Goal: Answer question/provide support: Answer question/provide support

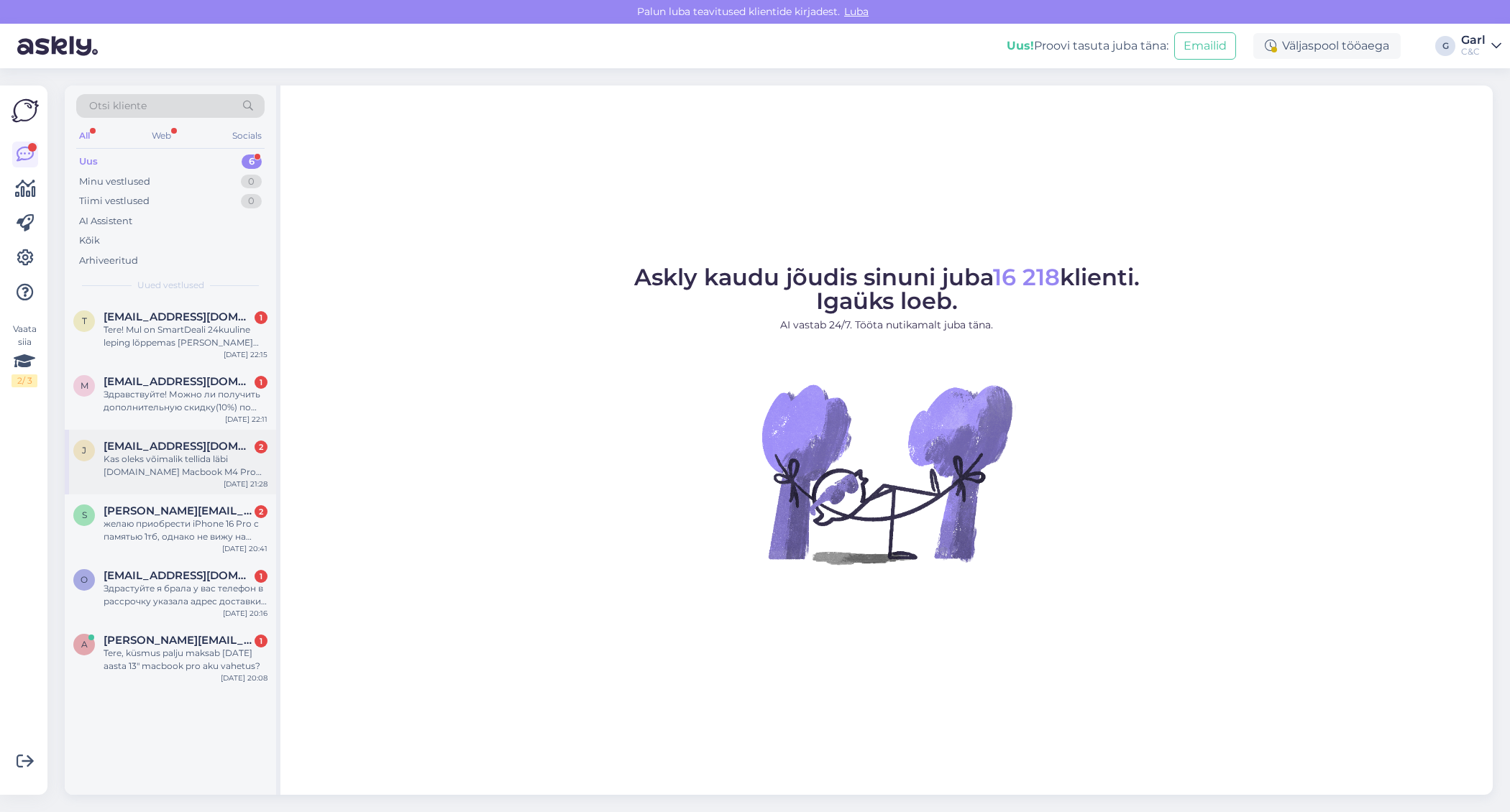
click at [217, 470] on div "Kas oleks võimalik tellida läbi cec.ee Macbook M4 Pro 12core 48GB 4TB INT klavi…" at bounding box center [186, 466] width 164 height 26
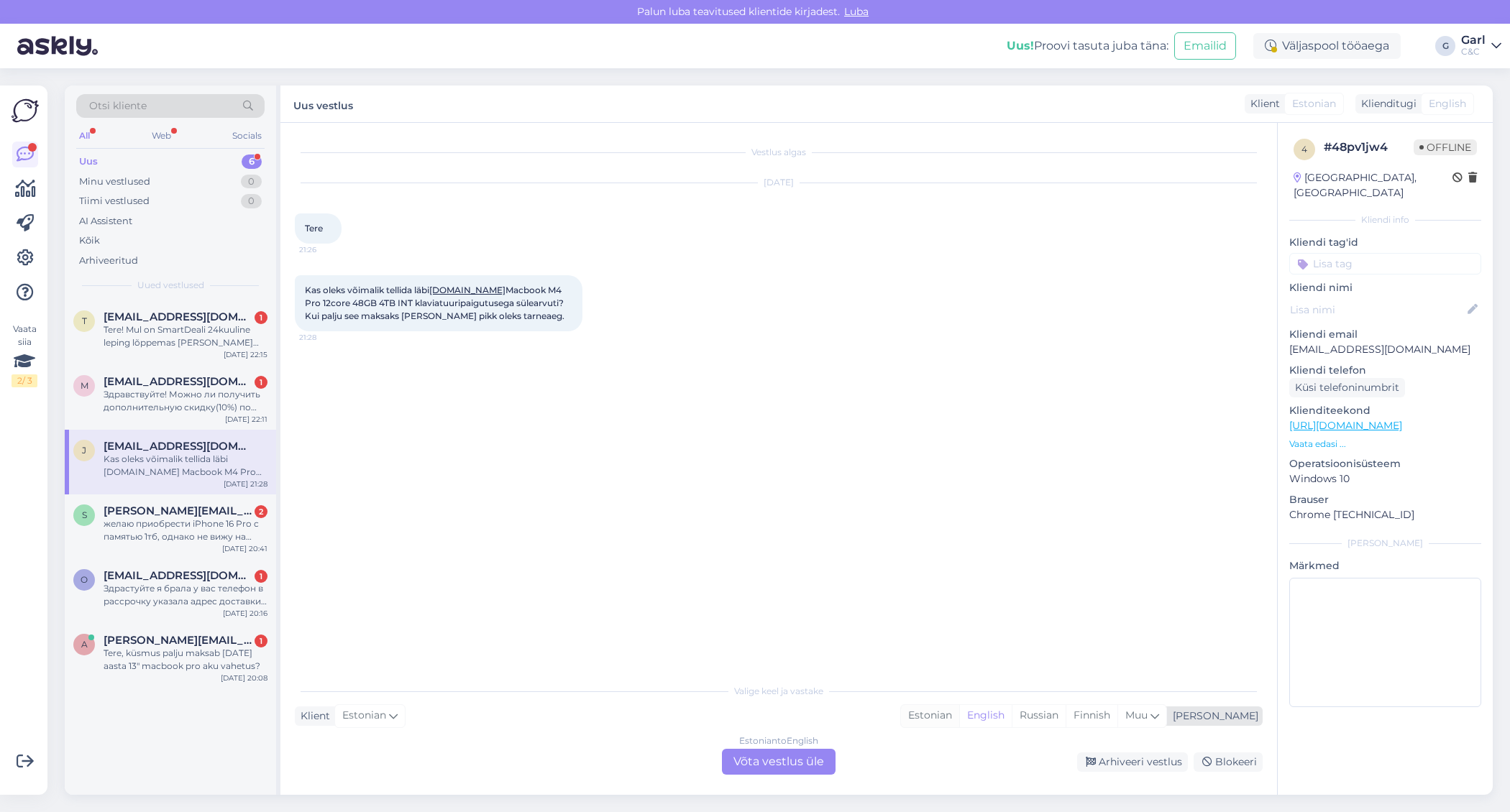
click at [959, 712] on div "Estonian" at bounding box center [929, 715] width 58 height 22
click at [773, 758] on div "Estonian to Estonian Võta vestlus üle" at bounding box center [779, 762] width 114 height 26
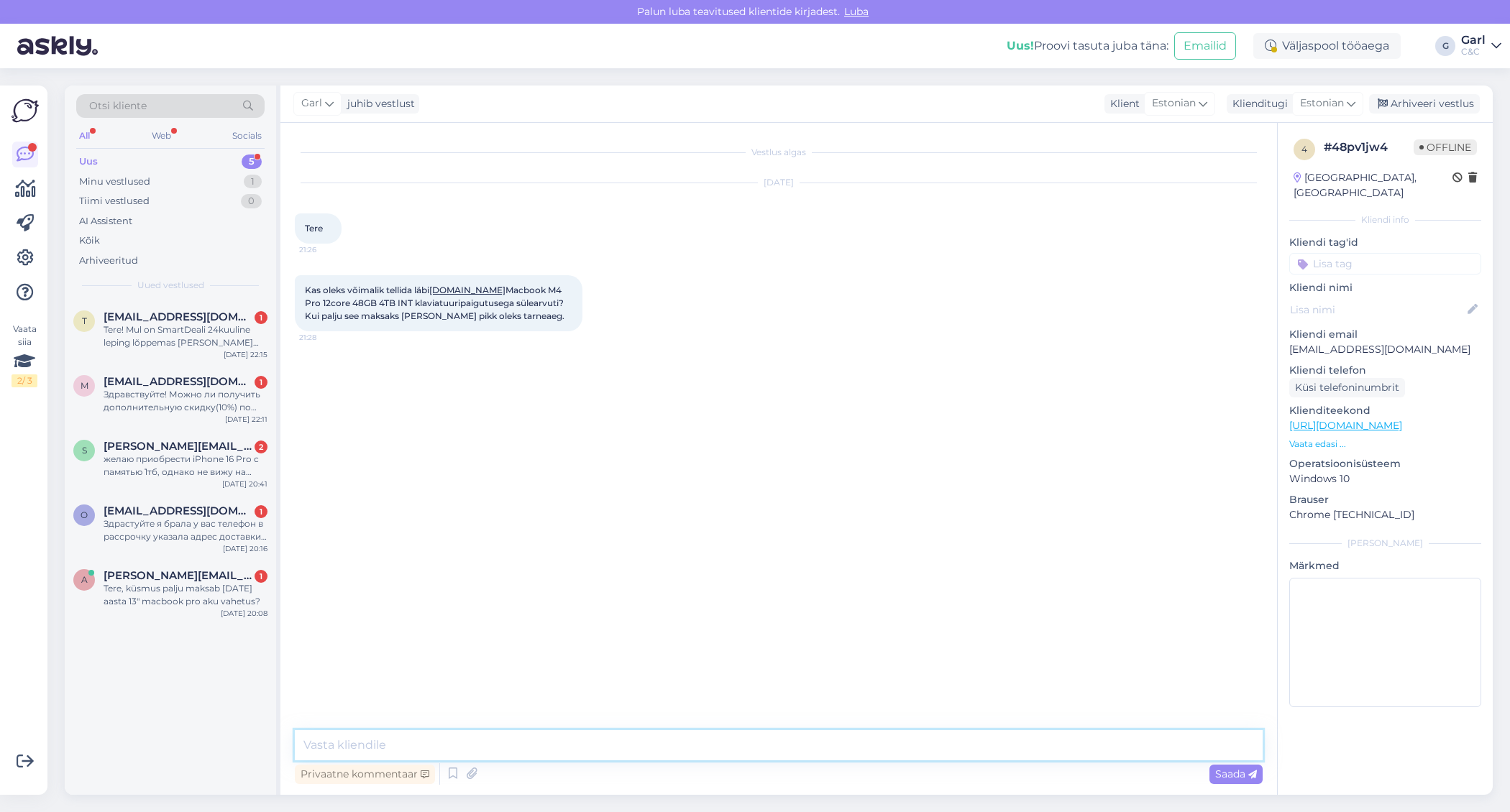
click at [558, 748] on textarea at bounding box center [778, 745] width 968 height 30
click at [453, 771] on icon at bounding box center [453, 773] width 17 height 22
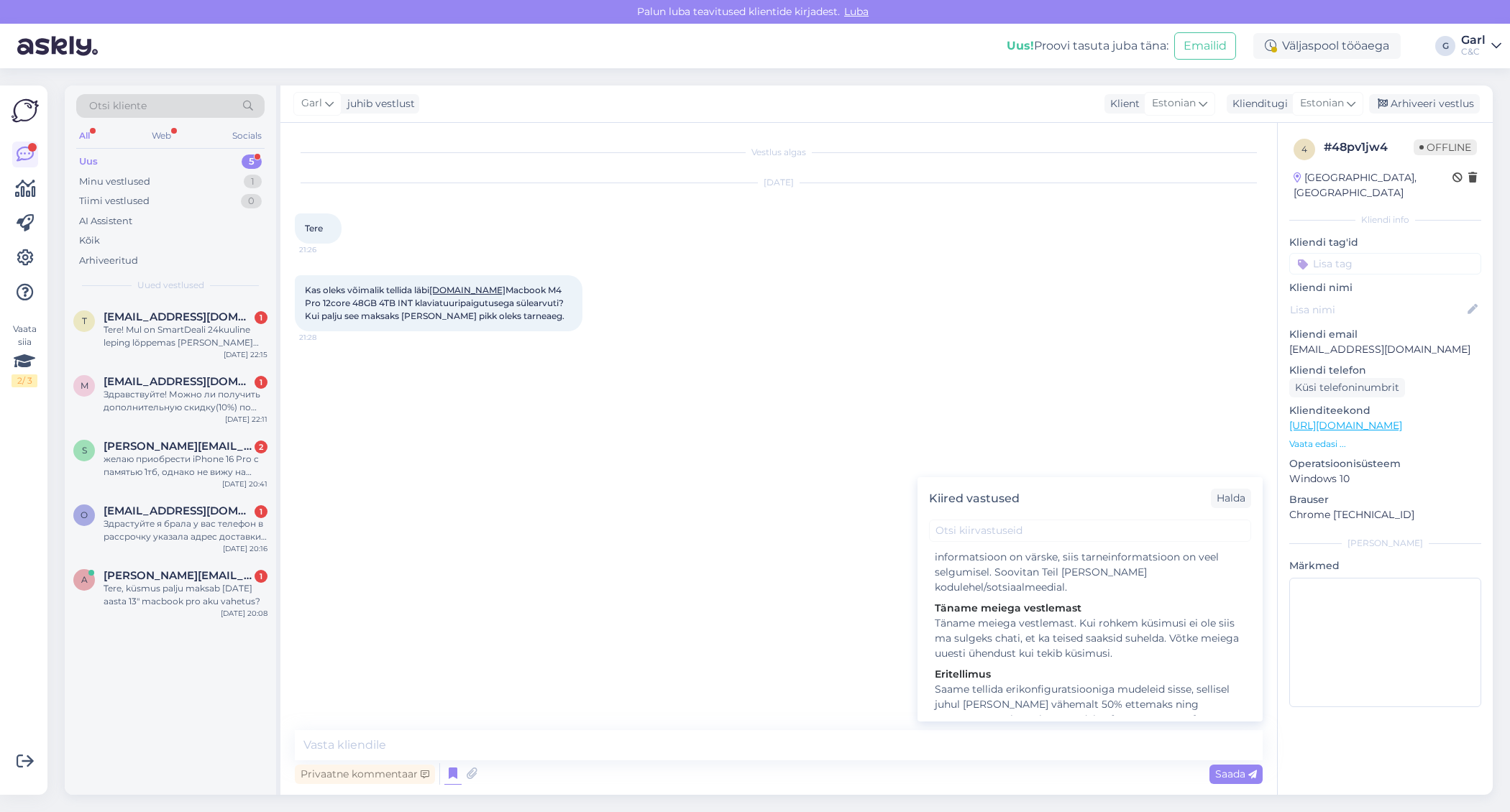
scroll to position [2004, 0]
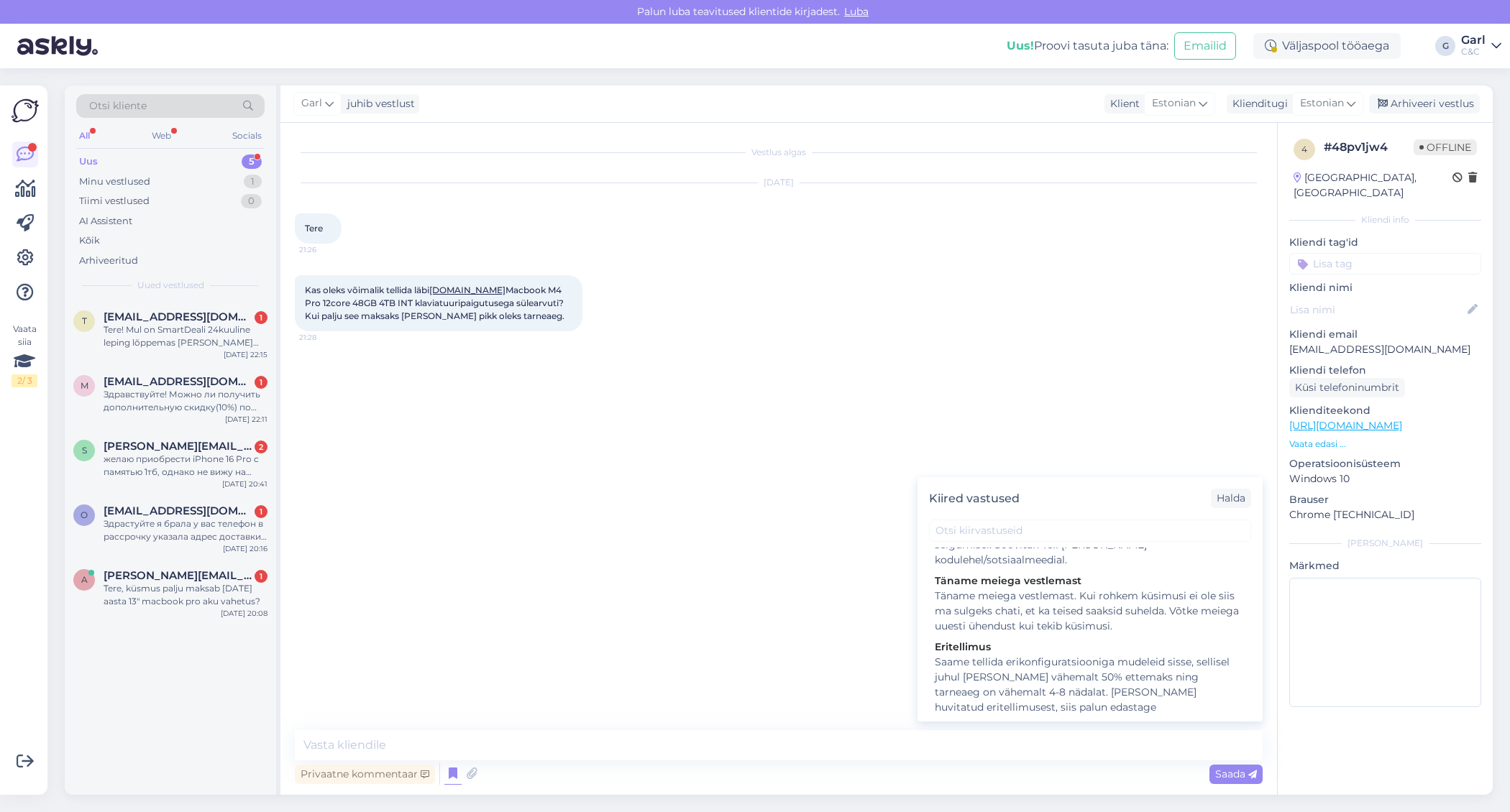
click at [997, 655] on div "Saame tellida erikonfiguratsiooniga mudeleid sisse, sellisel juhul oleks tarvis…" at bounding box center [1090, 738] width 311 height 166
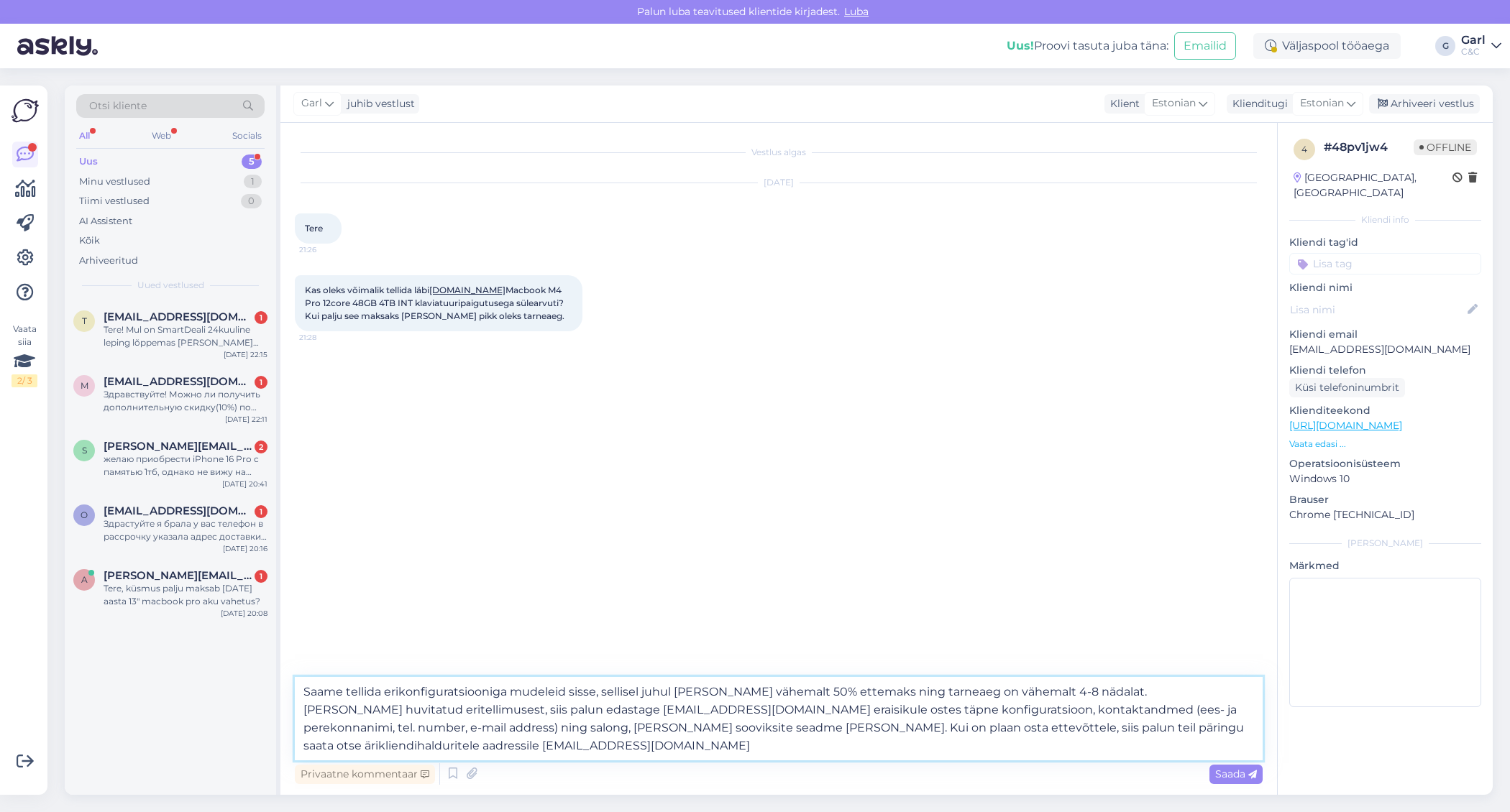
click at [303, 689] on textarea "Saame tellida erikonfiguratsiooniga mudeleid sisse, sellisel juhul oleks tarvis…" at bounding box center [778, 718] width 968 height 84
click at [525, 752] on textarea "Tere! Saame tellida erikonfiguratsiooniga mudeleid sisse, sellisel juhul oleks …" at bounding box center [778, 718] width 968 height 84
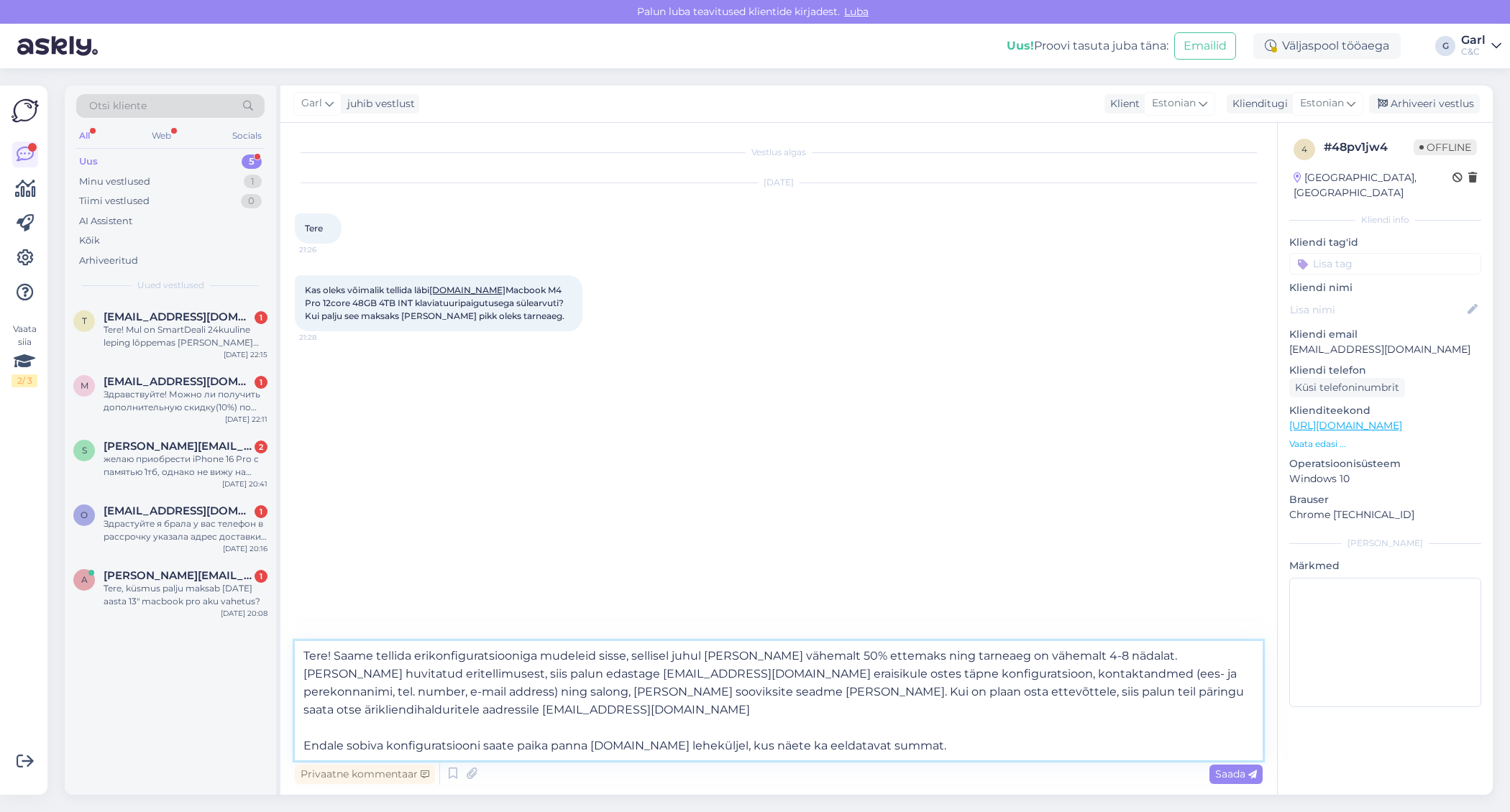
drag, startPoint x: 922, startPoint y: 746, endPoint x: 867, endPoint y: 749, distance: 55.1
click at [867, 749] on textarea "Tere! Saame tellida erikonfiguratsiooniga mudeleid sisse, sellisel juhul oleks …" at bounding box center [778, 701] width 968 height 119
click at [588, 746] on textarea "Tere! Saame tellida erikonfiguratsiooniga mudeleid sisse, sellisel juhul oleks …" at bounding box center [778, 701] width 968 height 119
click at [814, 746] on textarea "Tere! Saame tellida erikonfiguratsiooniga mudeleid sisse, sellisel juhul oleks …" at bounding box center [778, 701] width 968 height 119
type textarea "Tere! Saame tellida erikonfiguratsiooniga mudeleid sisse, sellisel juhul oleks …"
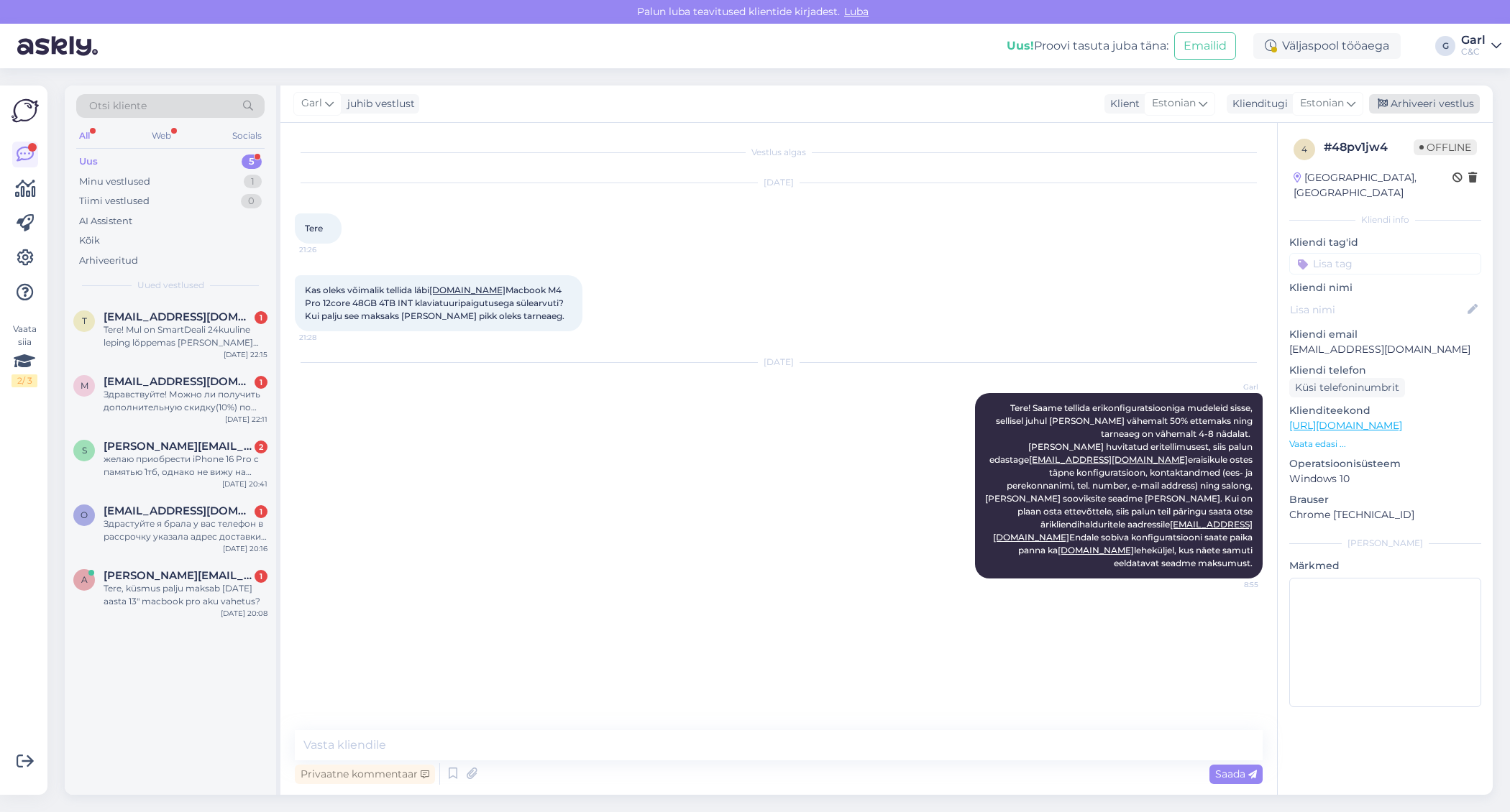
click at [1444, 97] on div "Arhiveeri vestlus" at bounding box center [1424, 104] width 111 height 19
click at [1058, 550] on link "www.apple.fi" at bounding box center [1096, 550] width 76 height 10
click at [200, 537] on div "Здрастуйте я брала у вас телефон в рассрочку указала адрес доставки ,а отправил…" at bounding box center [186, 530] width 164 height 26
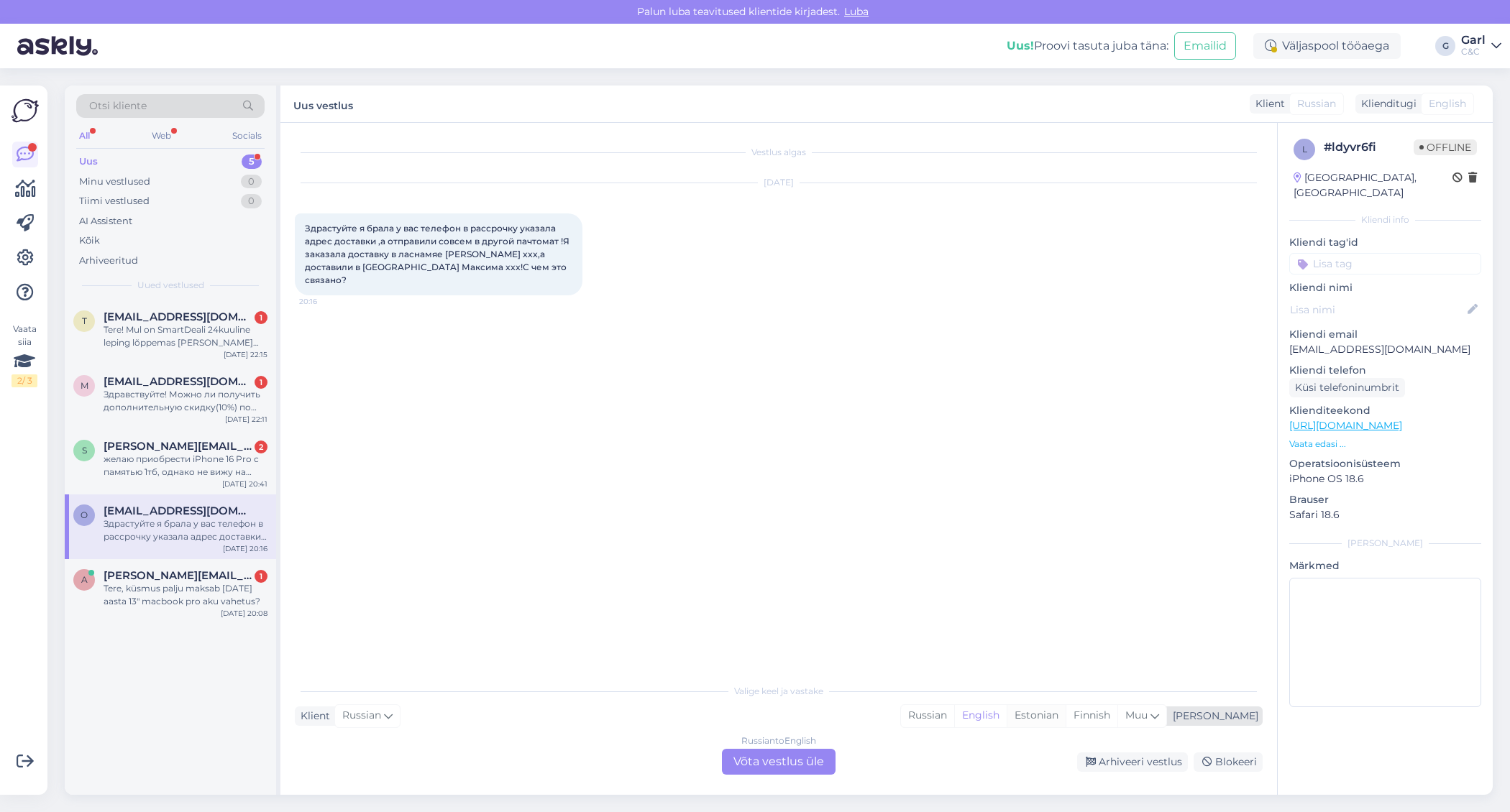
click at [1065, 714] on div "Estonian" at bounding box center [1036, 715] width 59 height 22
click at [745, 758] on div "Russian to Estonian Võta vestlus üle" at bounding box center [779, 762] width 114 height 26
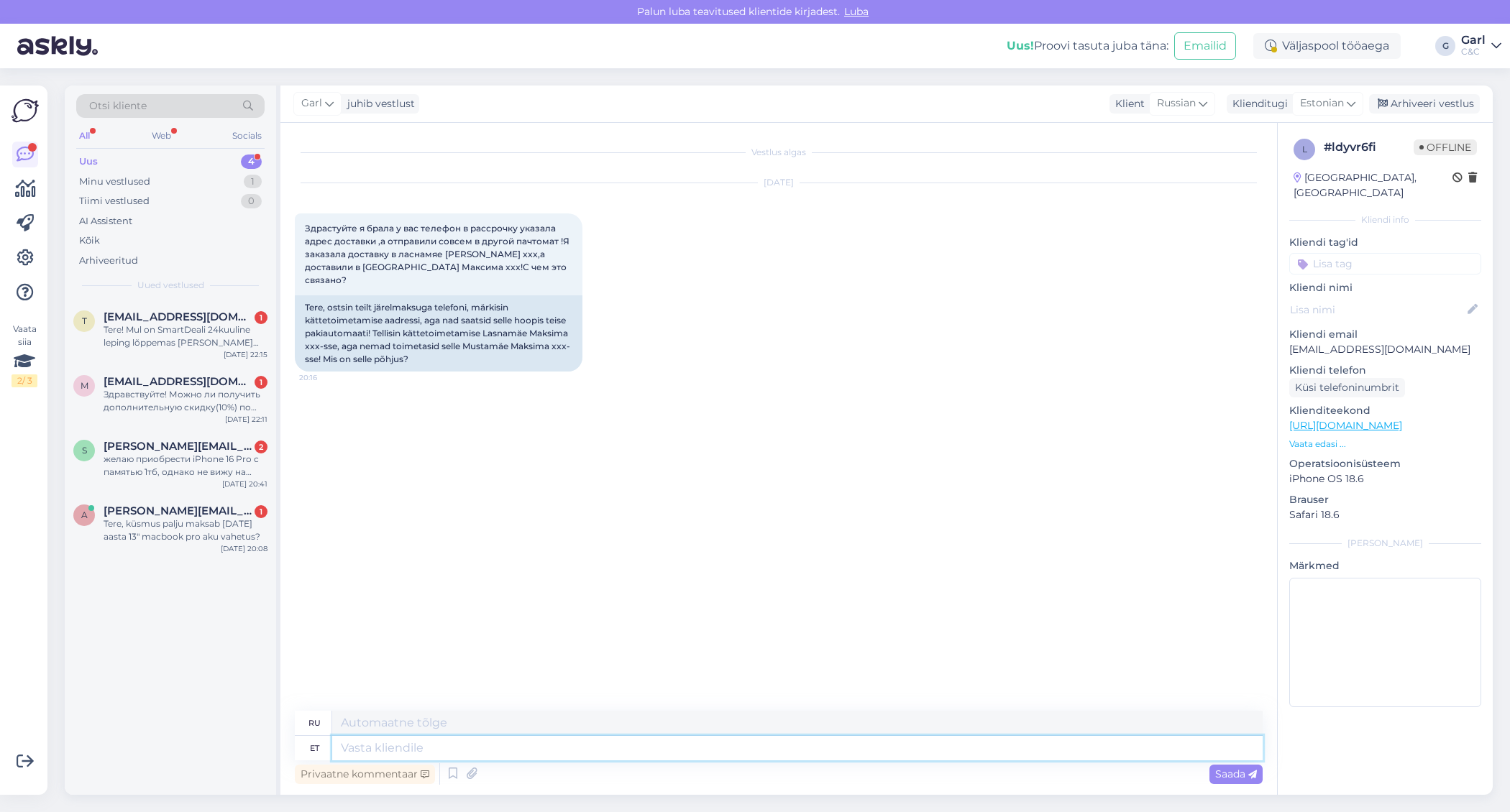
click at [690, 757] on textarea at bounding box center [797, 748] width 930 height 24
click at [1408, 342] on div "l # ldyvr6fi Offline Estonia, Tallinn Kliendi info Kliendi tag'id Kliendi nimi …" at bounding box center [1385, 425] width 215 height 606
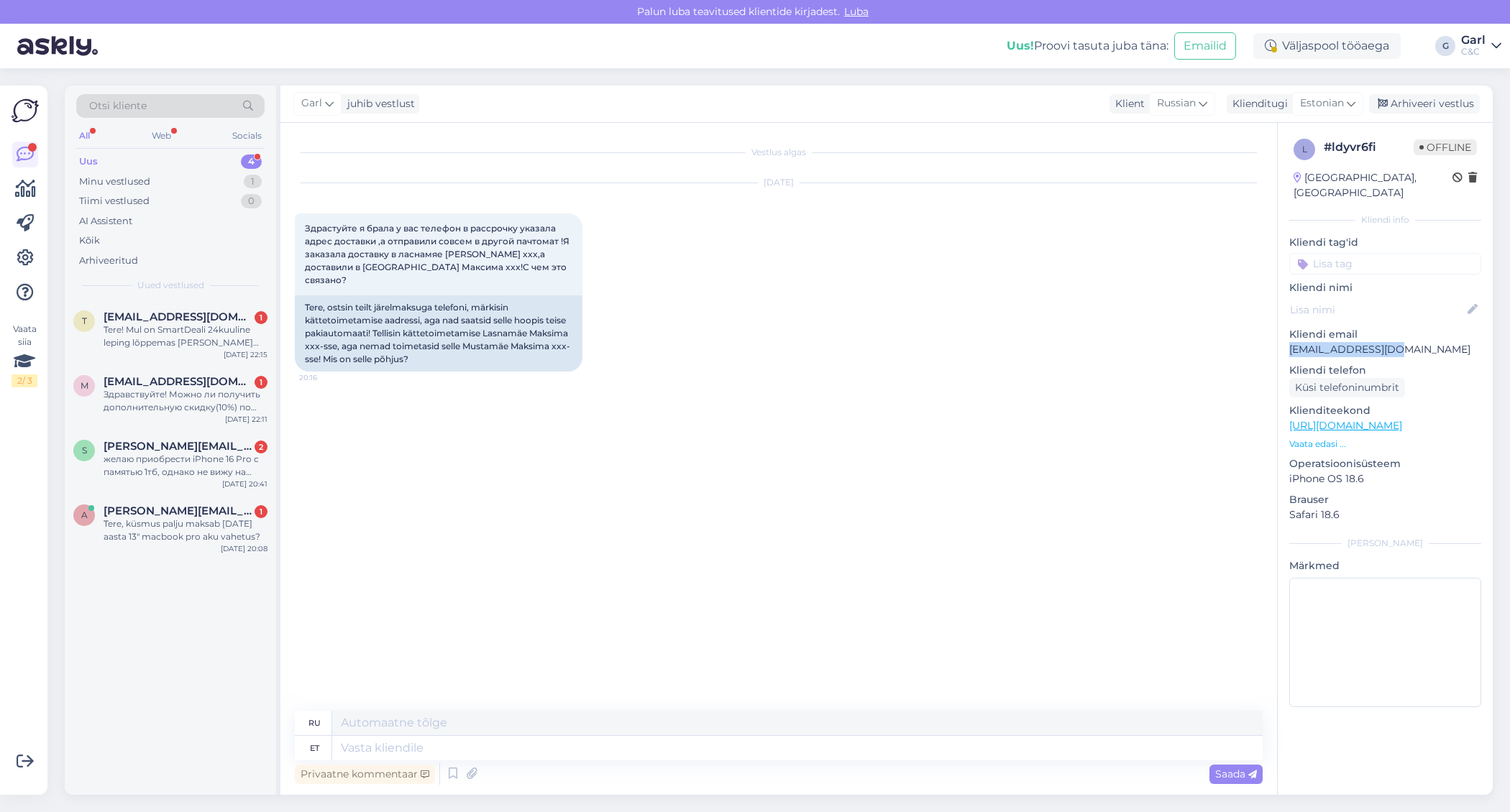
drag, startPoint x: 1410, startPoint y: 339, endPoint x: 1291, endPoint y: 337, distance: 119.0
click at [1291, 342] on p "olha7554@gmail.com" at bounding box center [1385, 349] width 192 height 15
copy p "olha7554@gmail.com"
click at [419, 746] on textarea at bounding box center [797, 748] width 930 height 24
type textarea "Tere!"
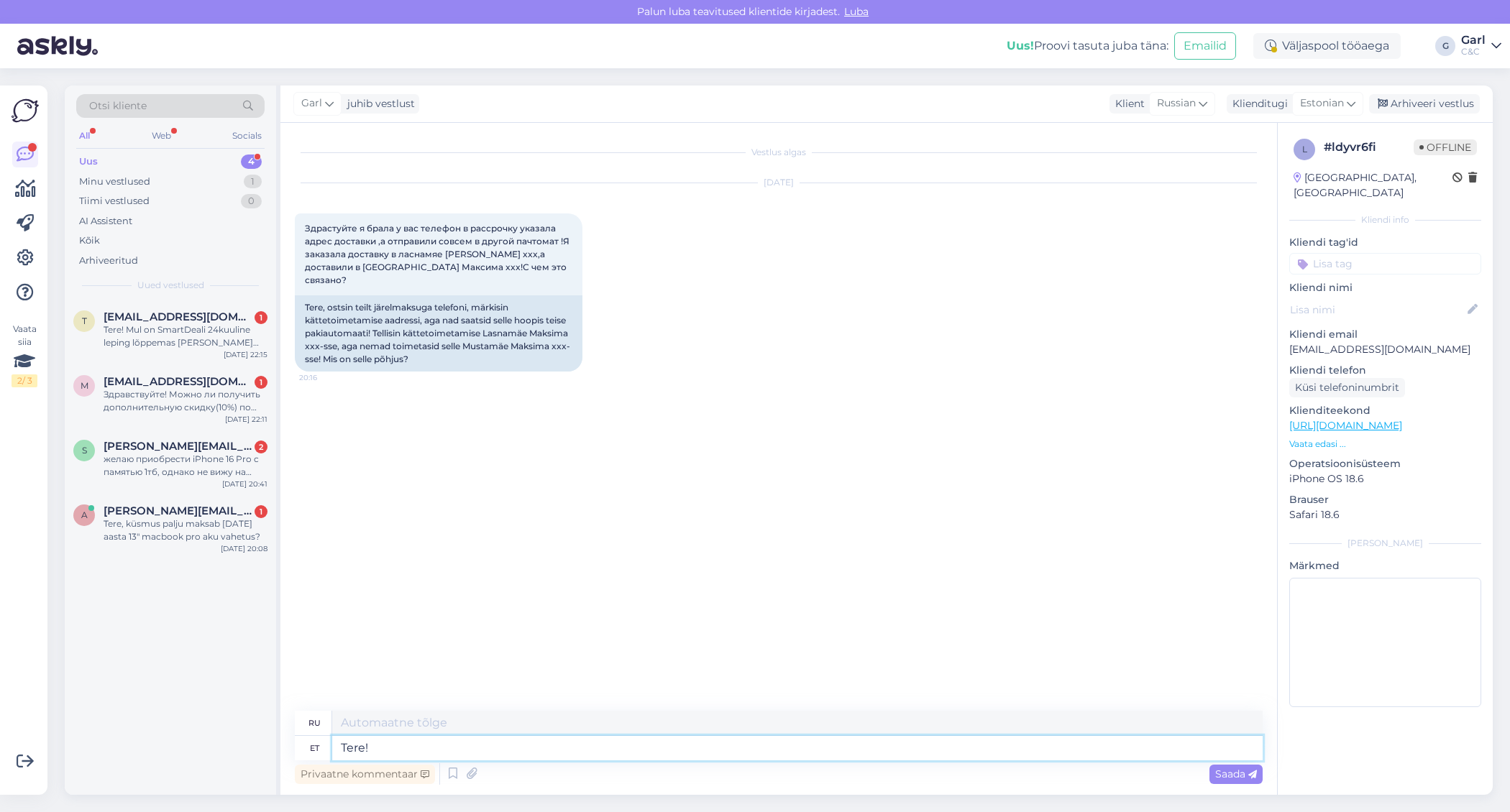
type textarea "Привет!"
type textarea "Tere! Näen, et"
type textarea "Привет! Понятно."
type textarea "Tere! Näen, et o"
type textarea "Привет! Я вижу это."
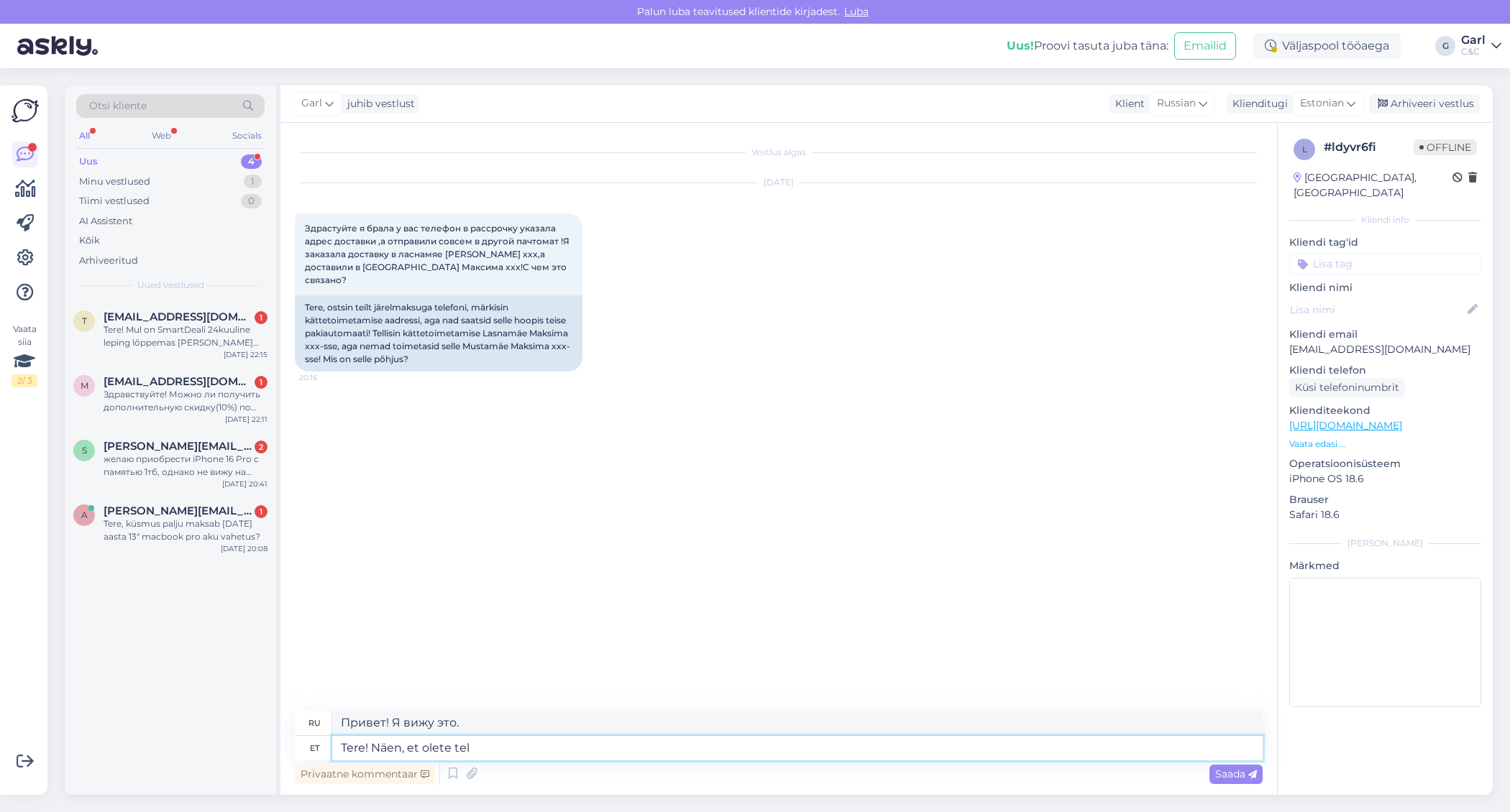
type textarea "Tere! Näen, et olete tell"
type textarea "Привет! Вижу, ты здесь."
type textarea "Tere! Näen, et olete tellimust"
type textarea "Здравствуйте! Вижу, у вас есть заказ."
type textarea "Tere! Näen, et olete tellimust vormistades va"
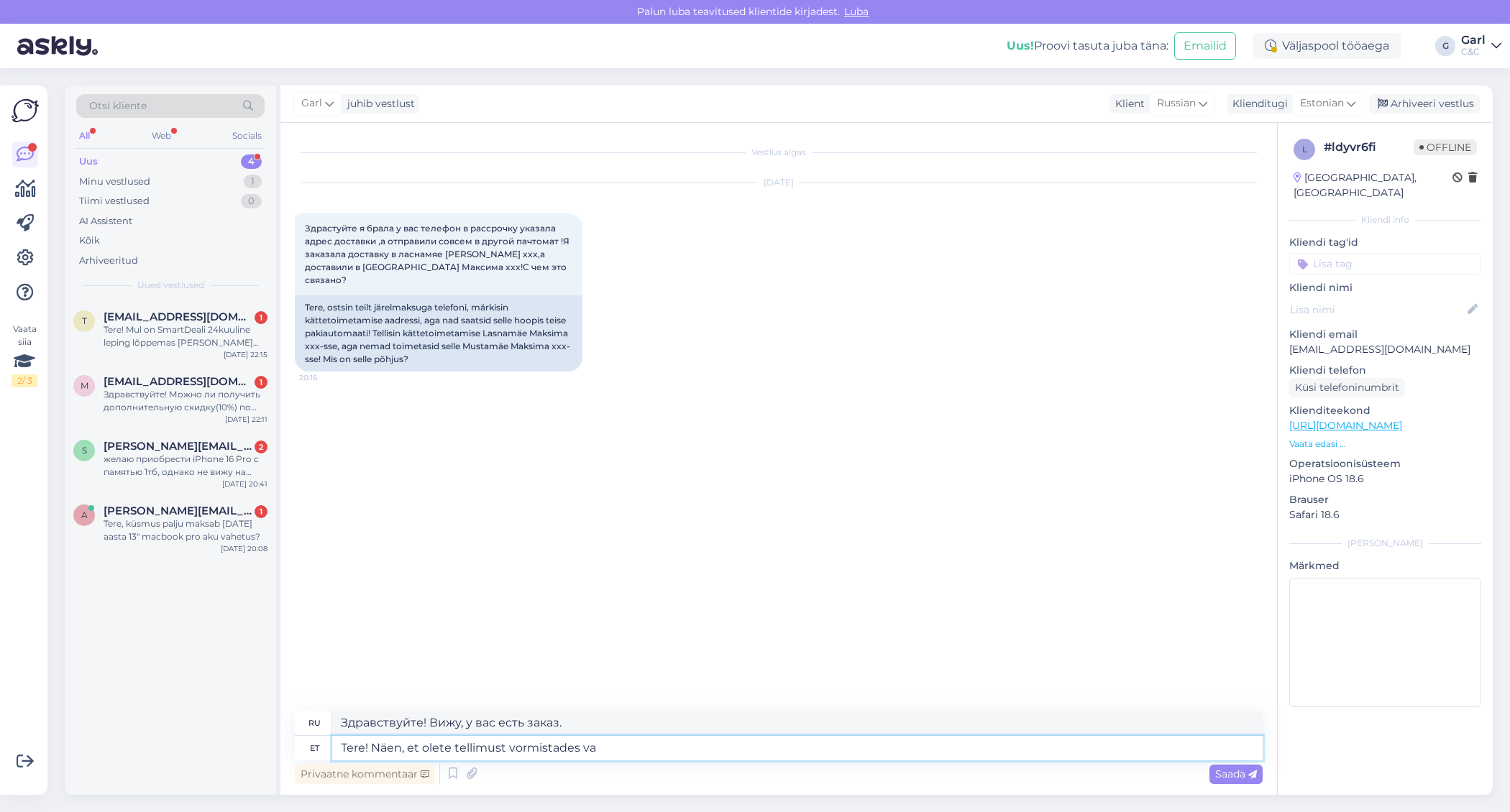
type textarea "Здравствуйте! Вижу, вы оформляете заказ."
type textarea "Tere! Näen, et olete tellimust vormistades valinud"
type textarea "Здравствуйте! Вижу, что вы выбрали при оформлении заказа"
paste textarea "Tallinna Ehitajate tee Maxima XXX pakiautomaat (Ehitajate tee 148)"
type textarea "Tere! Näen, et olete tellimust vormistades valinud Tallinna Ehitajate tee Maxim…"
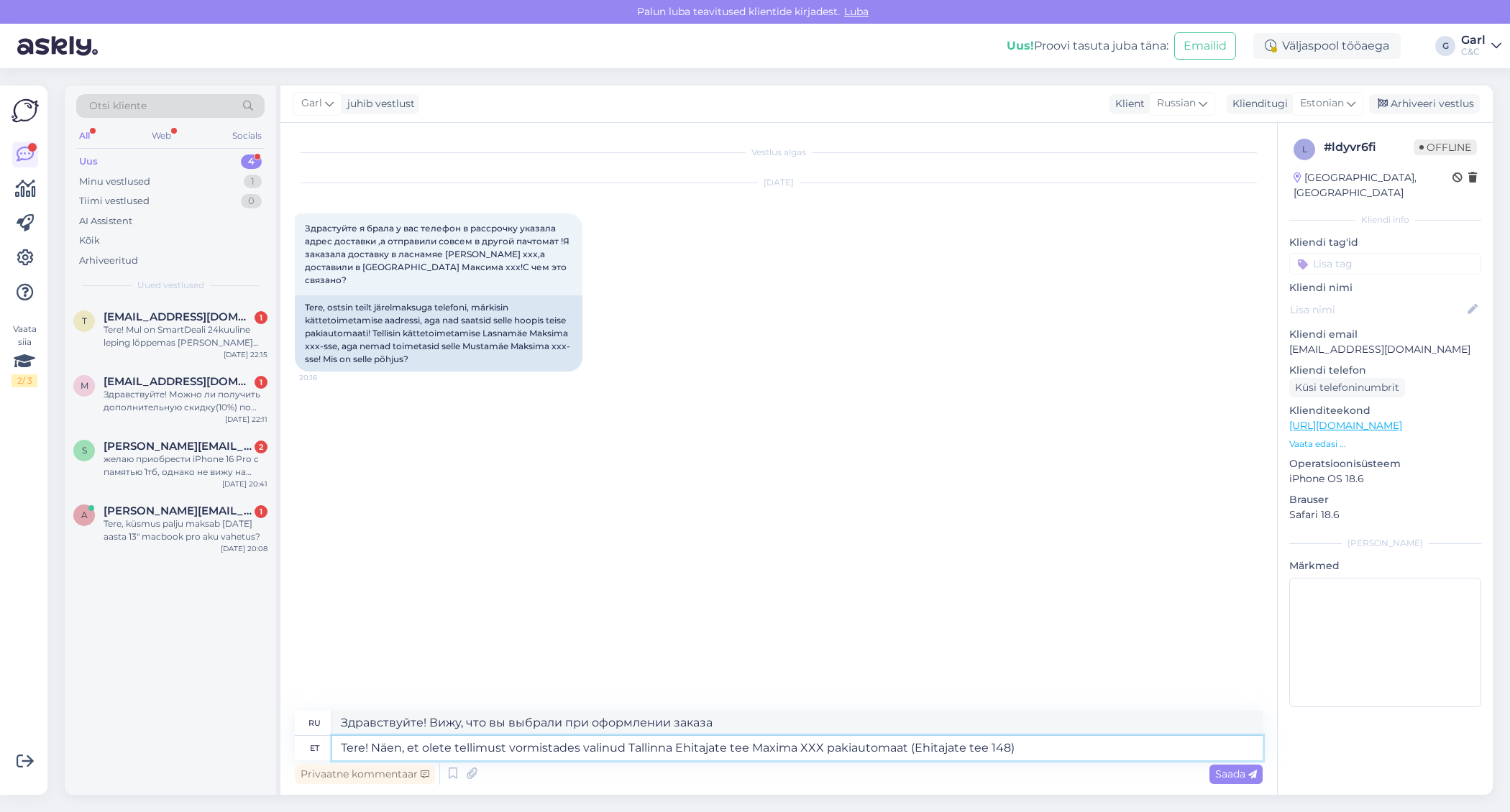
type textarea "Здравствуйте! Вижу, что при оформлении заказа вы выбрали пакомат Maxima XXX на …"
type textarea "Tere! Näen, et olete tellimust vormistades valinud Tallinna Ehitajate tee Maxim…"
type textarea "Здравствуйте! Вижу, что при оформлении заказа вы выбрали пакомат Maxima XXX (Эх…"
type textarea "Tere! Näen, et olete tellimust vormistades valinud Tallinna Ehitajate tee Maxim…"
type textarea "Здравствуйте! Вижу, что при оформлении заказа вы выбрали пакомат Maxima XXX (Эх…"
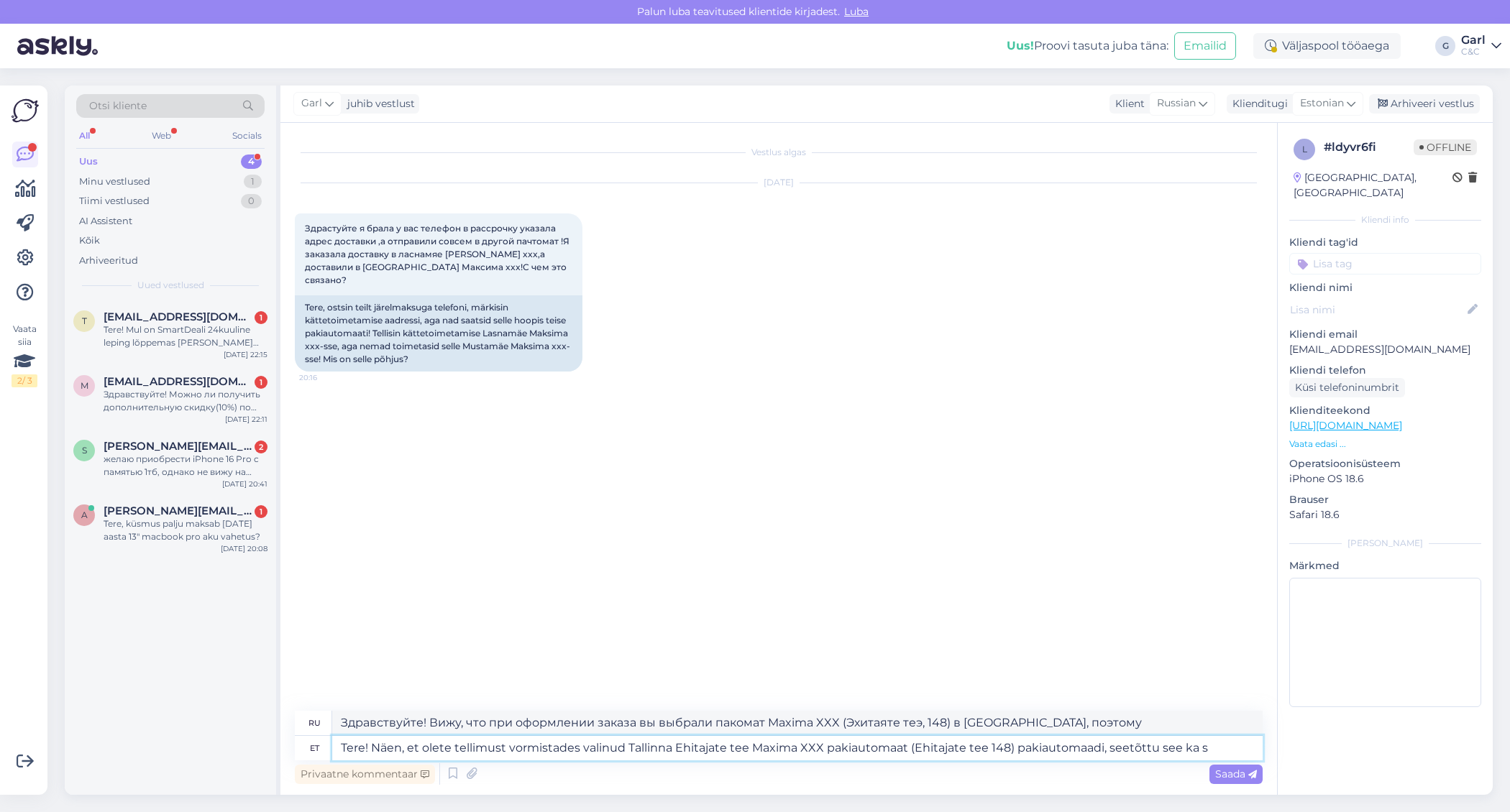
type textarea "Tere! Näen, et olete tellimust vormistades valinud Tallinna Ehitajate tee Maxim…"
type textarea "Здравствуйте! Вижу, что при оформлении заказа вы выбрали пакомат Maxima XXX (Эх…"
type textarea "Tere! Näen, et olete tellimust vormistades valinud Tallinna Ehitajate tee Maxim…"
type textarea "Здравствуйте! Вижу, что при оформлении заказа вы выбрали пакомат Maxima XXX (Эх…"
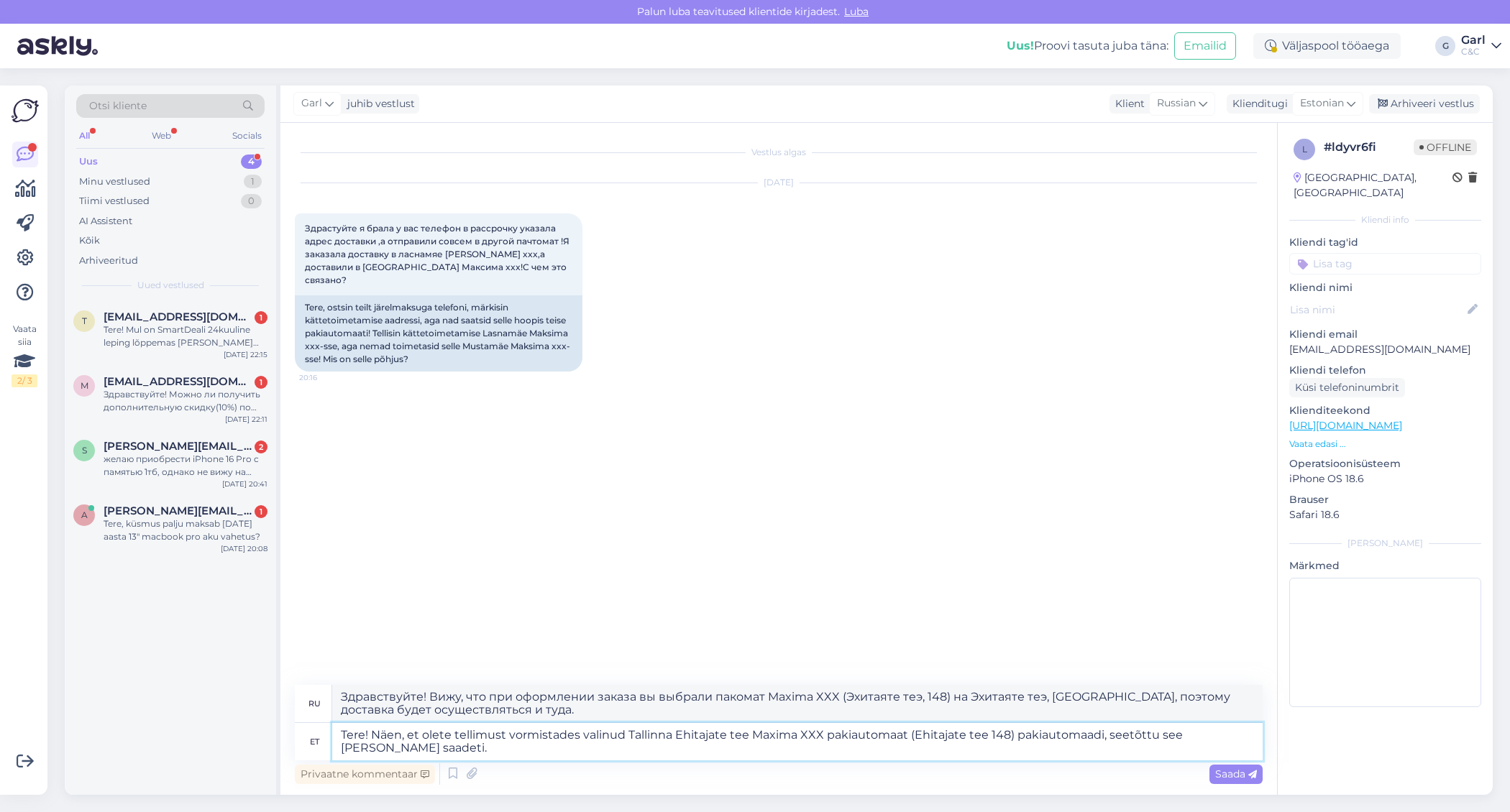
type textarea "Tere! Näen, et olete tellimust vormistades valinud Tallinna Ehitajate tee Maxim…"
type textarea "Здравствуйте! Вижу, что при оформлении заказа вы выбрали пакомат Maxima XXX (Эх…"
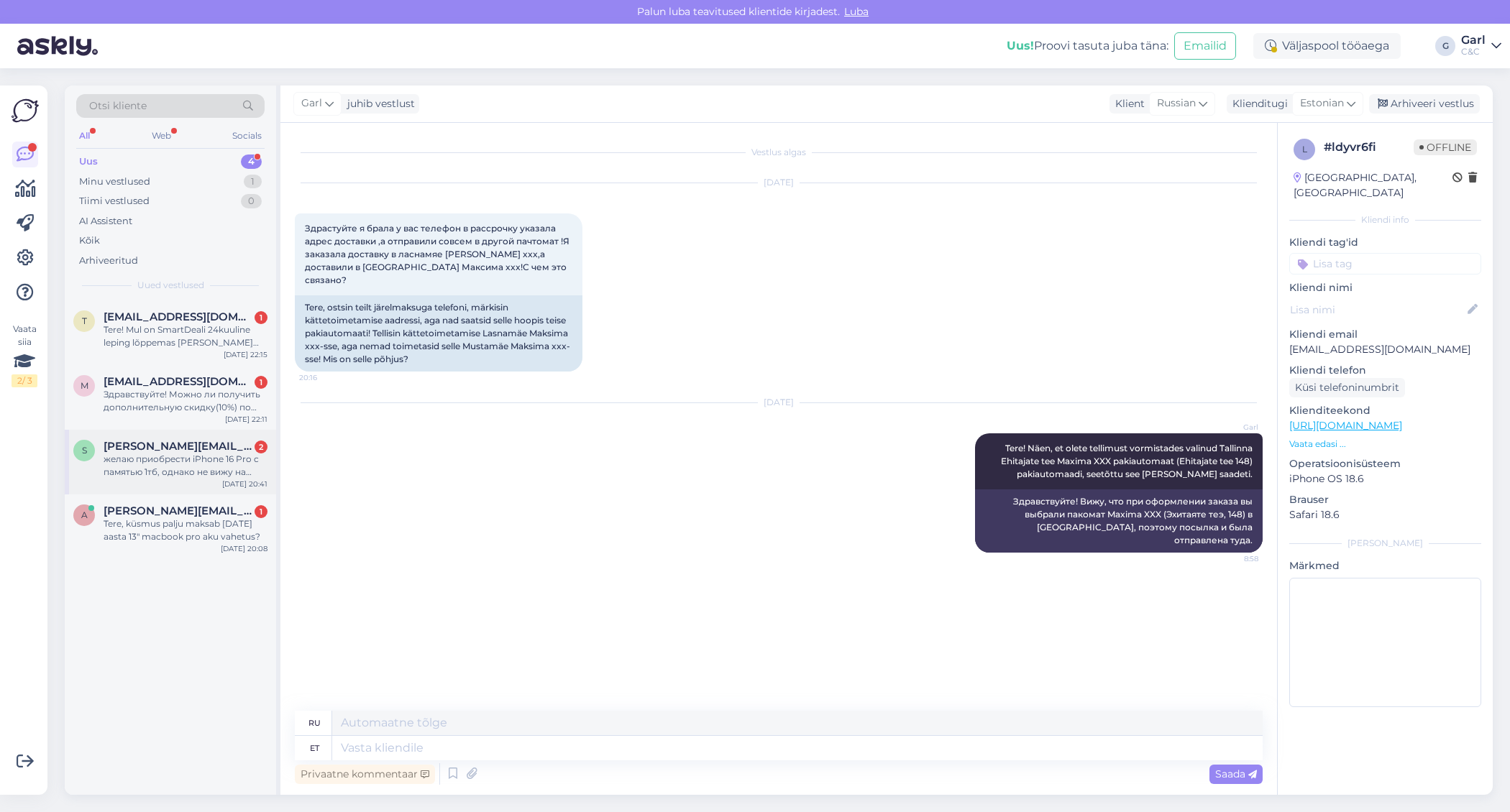
click at [224, 471] on div "желаю приобрести iPhone 16 Pro с памятью 1тб, однако не вижу на Вашем сайте так…" at bounding box center [186, 466] width 164 height 26
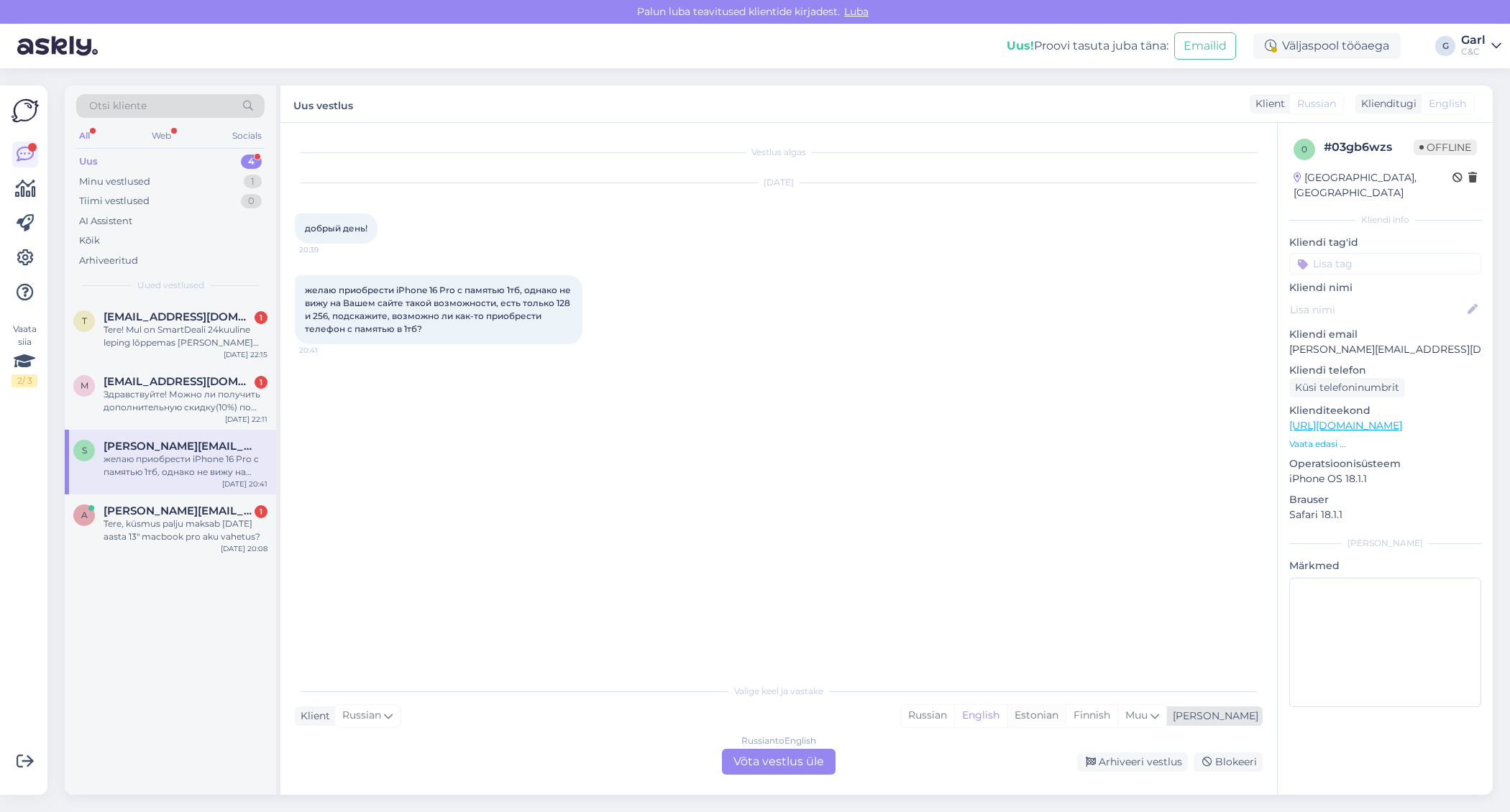
click at [1065, 722] on div "Estonian" at bounding box center [1036, 715] width 59 height 22
click at [1065, 719] on div "Estonian" at bounding box center [1036, 715] width 59 height 22
click at [803, 767] on div "Russian to Estonian Võta vestlus üle" at bounding box center [779, 762] width 114 height 26
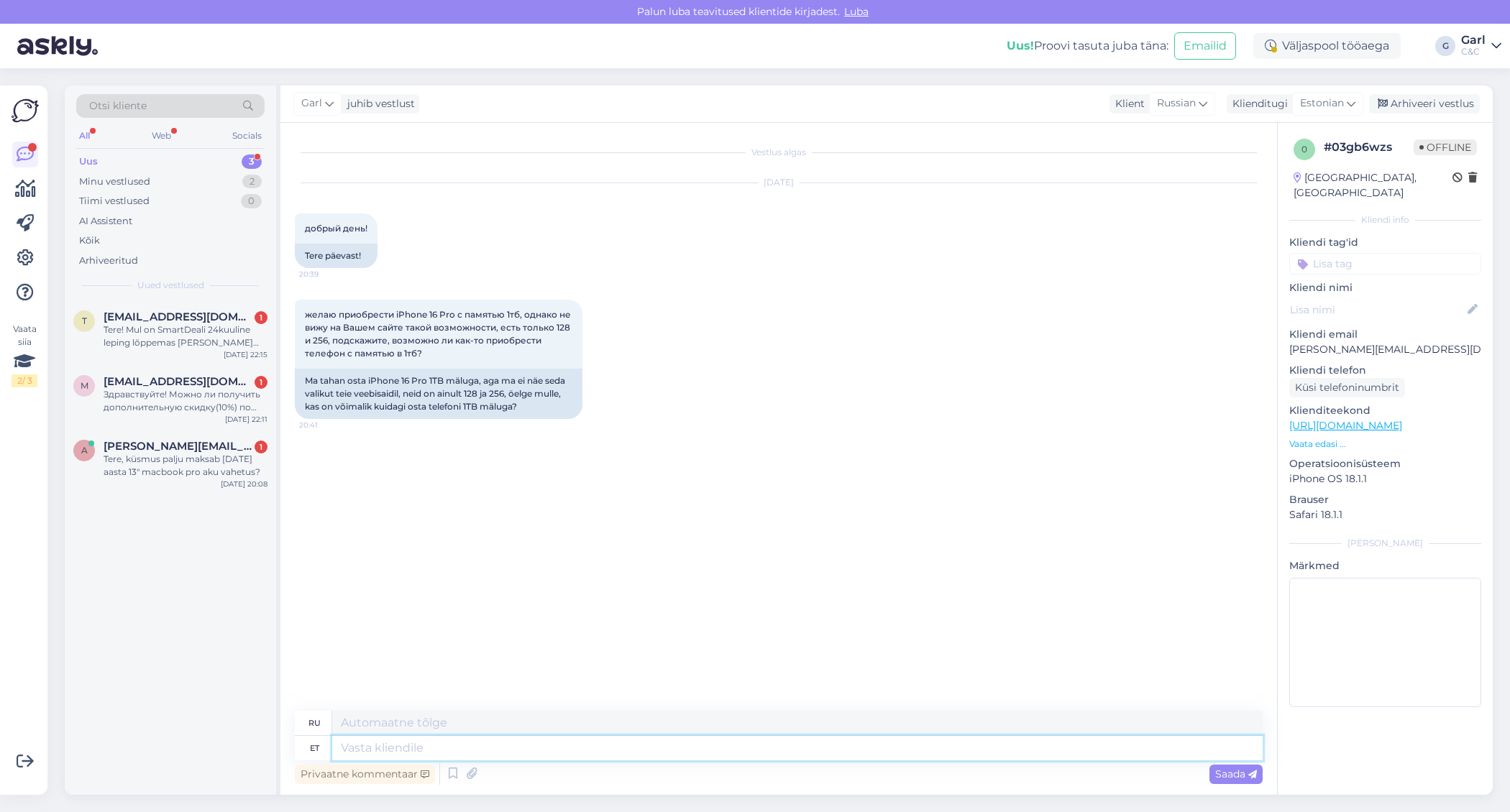
click at [777, 746] on textarea at bounding box center [797, 748] width 930 height 24
click at [770, 747] on textarea at bounding box center [797, 748] width 930 height 24
click at [768, 750] on textarea at bounding box center [797, 748] width 930 height 24
type textarea "Tere!"
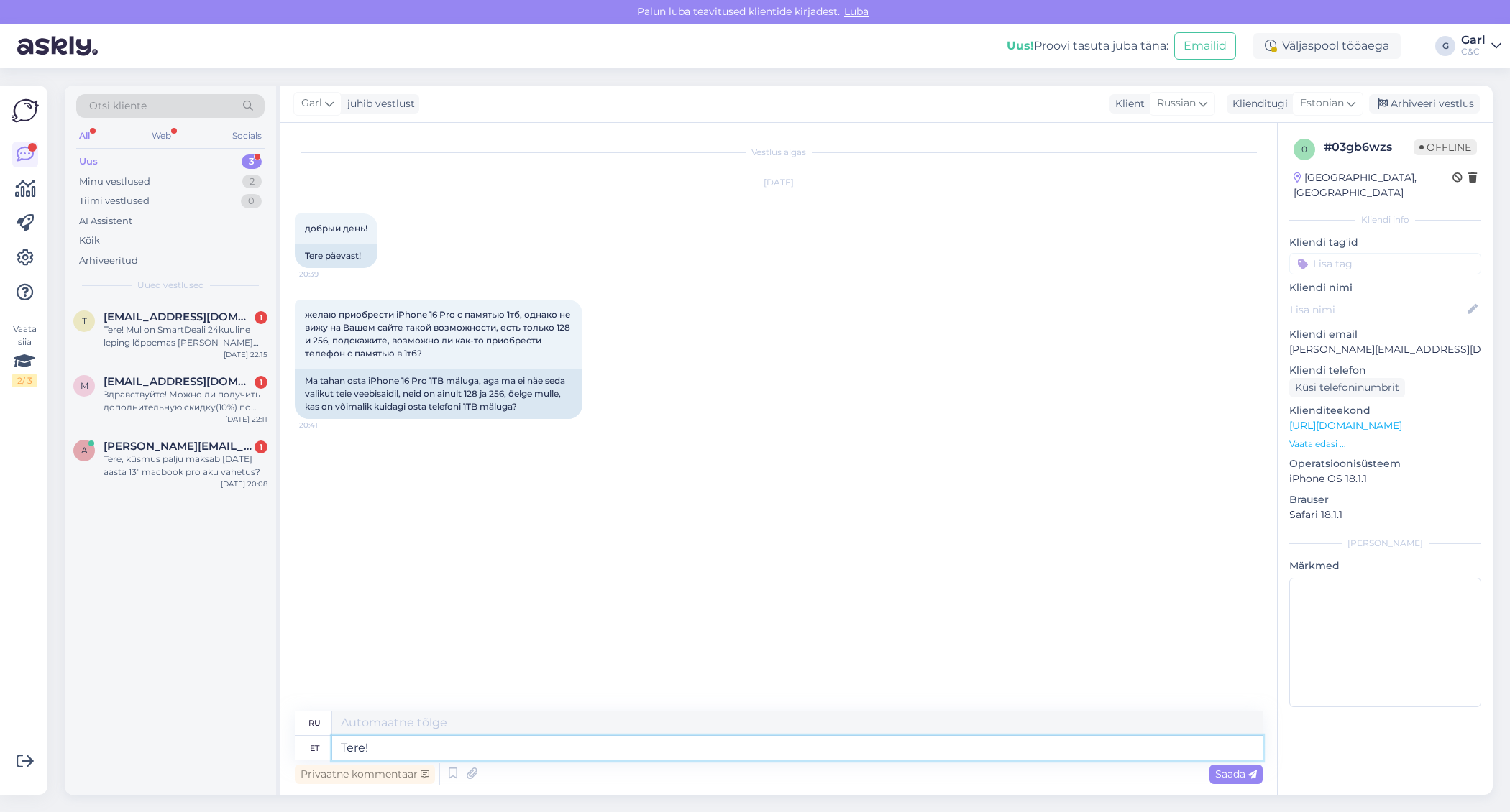
type textarea "Привет!"
type textarea "Tere!"
type textarea "Привет!"
type textarea "Tere! 512GB ja"
type textarea "Привет! 512 ГБ"
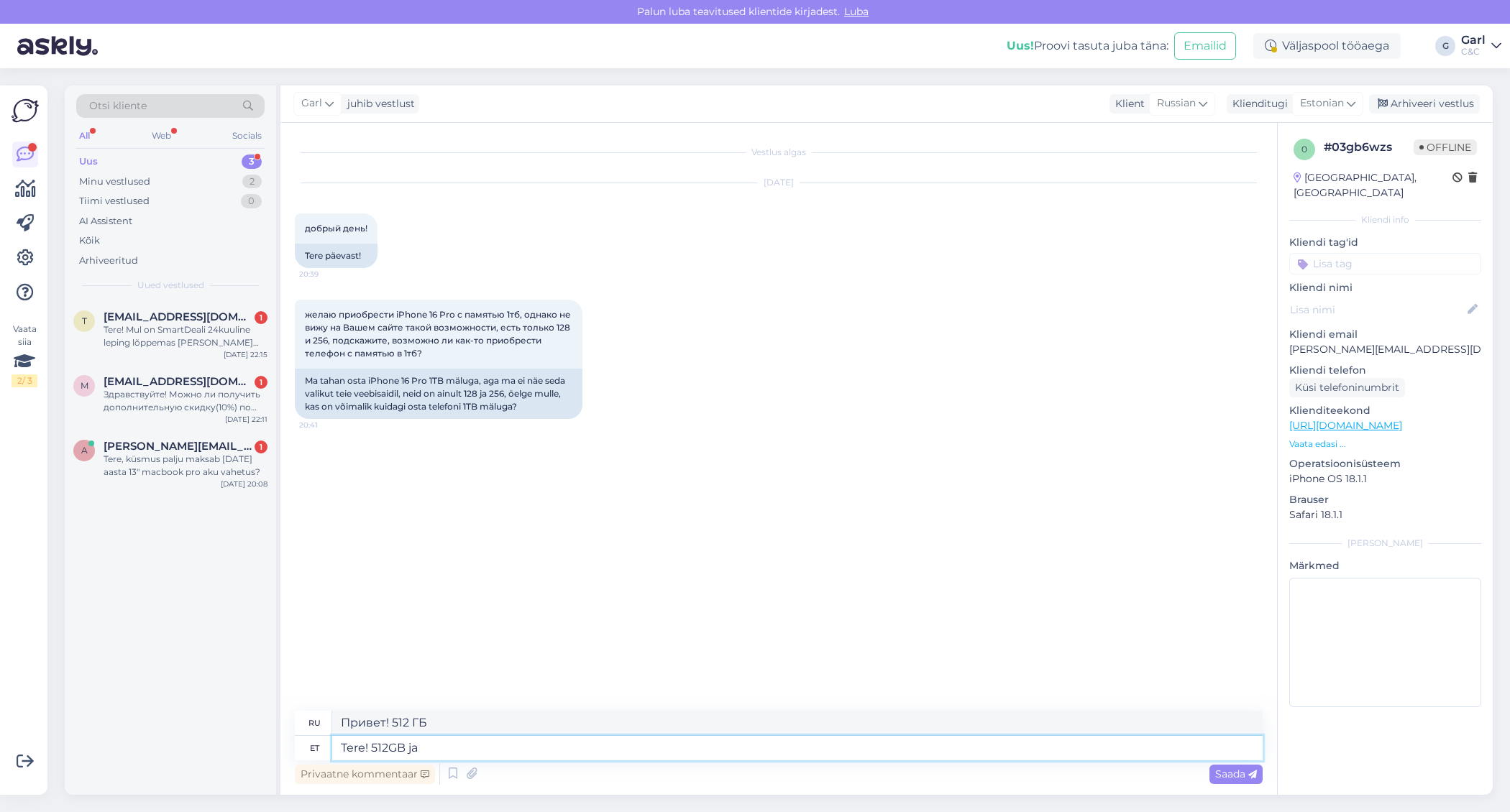
type textarea "Tere! 512GB ja"
type textarea "Привет! 512 ГБ и"
type textarea "Tere! 512GB ja 1TB"
type textarea "Привет! 512 ГБ и 1 ТБ"
type textarea "Tere! 512GB ja 1TB mudelite m"
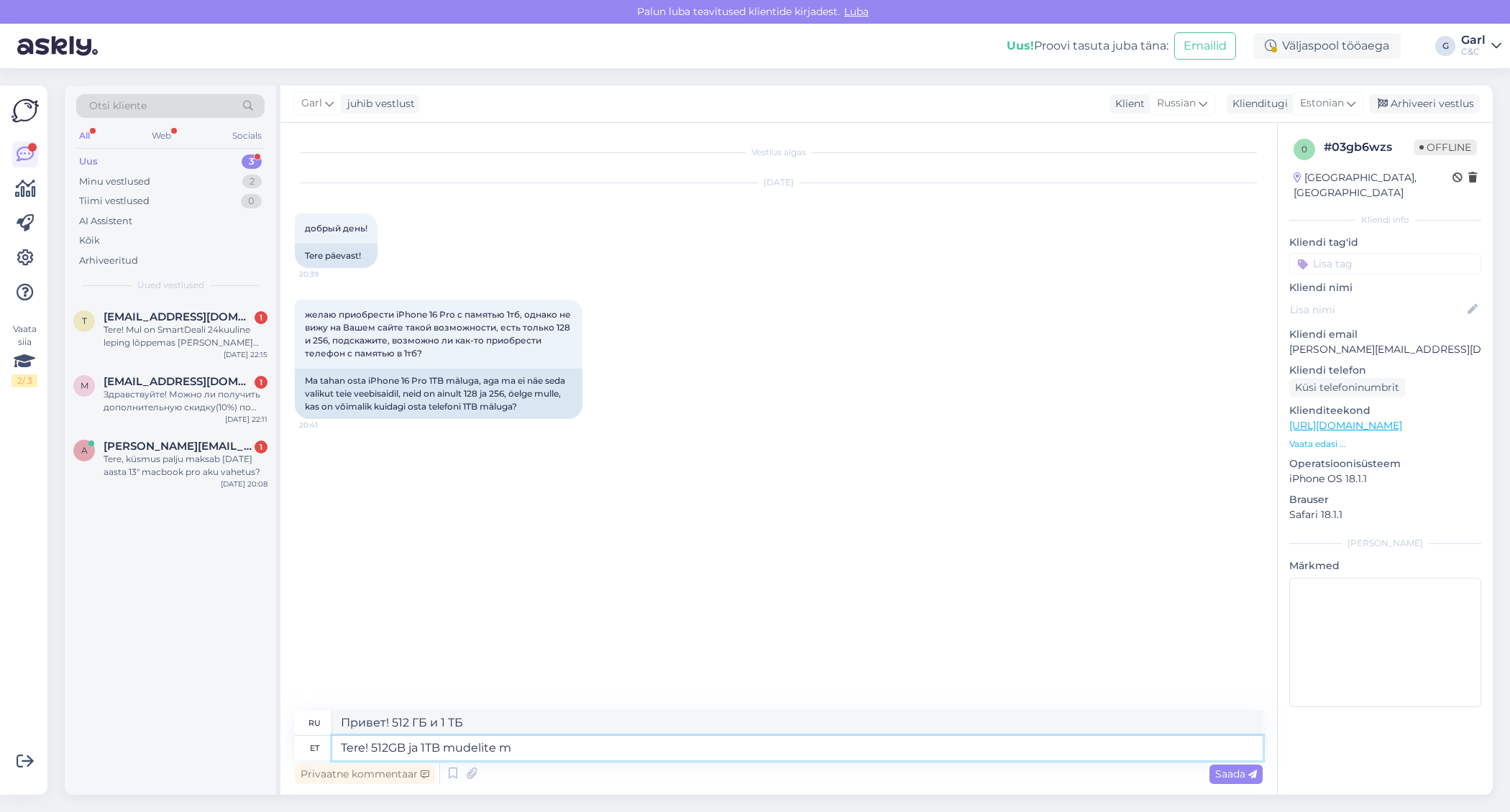
type textarea "Привет! Модели на 512 ГБ и 1 ТБ"
type textarea "Tere! 512GB ja 1TB mudelite müü"
type textarea "Здравствуйте! Доступны модели на 512 ГБ и 1 ТБ."
type textarea "Tere! 512GB ja 1TB mudelite müügi ole"
type textarea "Привет! Модели на 512 ГБ и 1 ТБ уже в продаже."
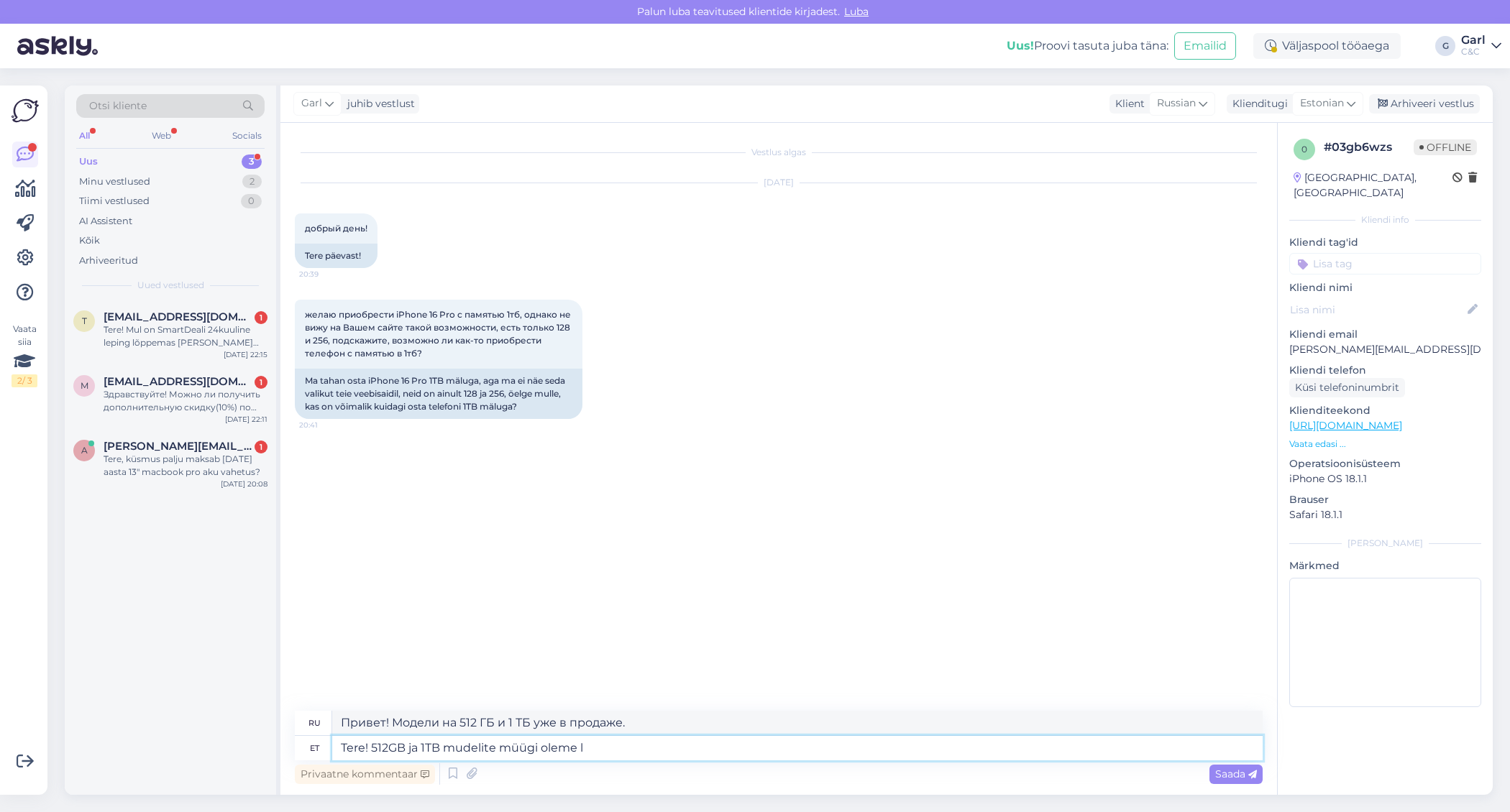
type textarea "Tere! 512GB ja 1TB mudelite müügi oleme lõ"
type textarea "Здравствуйте! Мы продаём модели на 512 ГБ и 1 ТБ."
type textarea "Tere! 512GB ja 1TB mudelite müügi oleme lõpetanud, s"
type textarea "Здравствуйте! Мы сняли с производства модели на 512 ГБ и 1 ТБ."
type textarea "Tere! 512GB ja 1TB mudelite müügi oleme lõpetanud, sest sel"
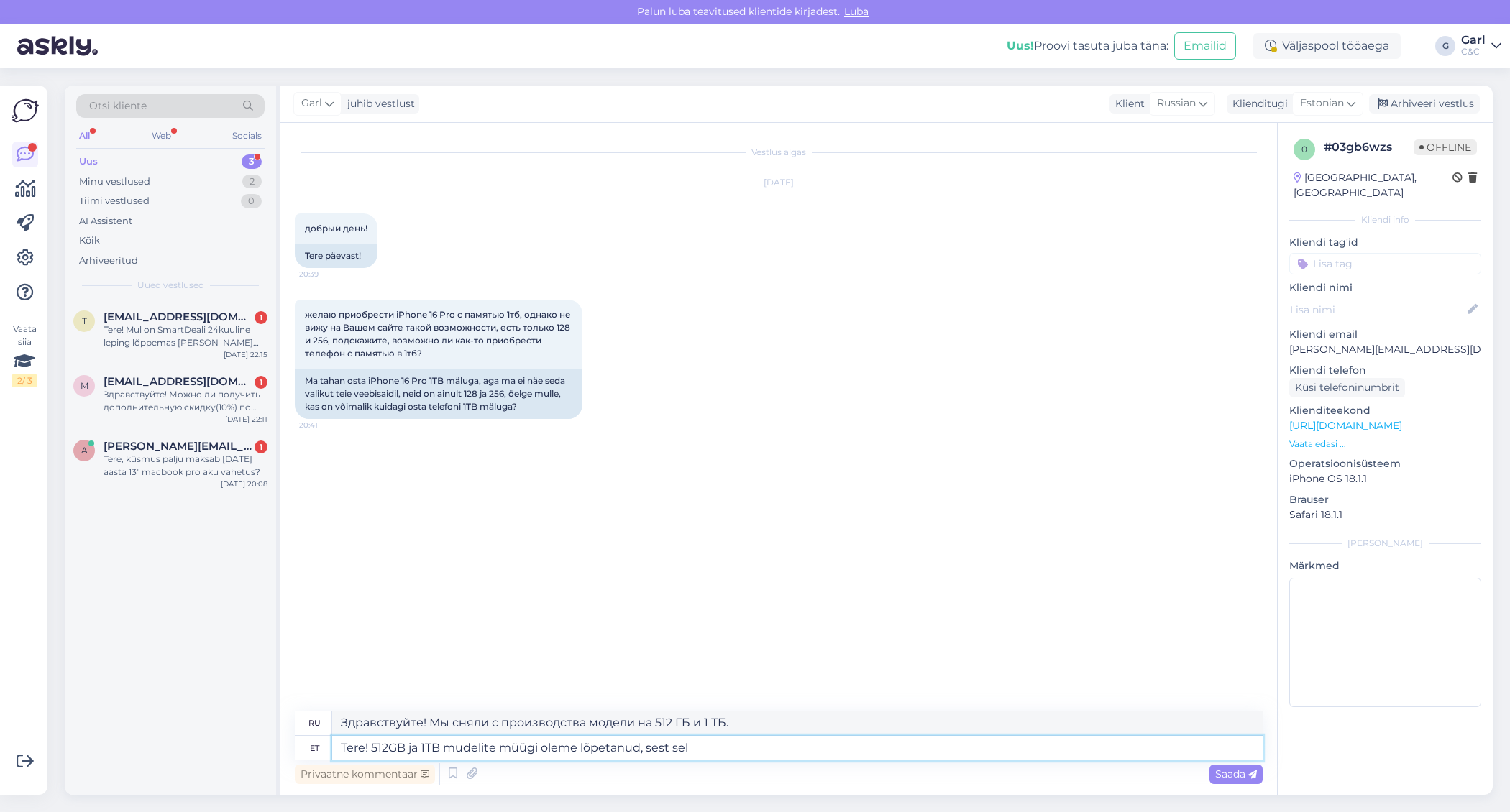
type textarea "Здравствуйте! Мы прекратили продажу моделей на 512 ГБ и 1 ТБ, потому что"
type textarea "Tere! 512GB ja 1TB mudelite müügi oleme lõpetanud, sest selle toote"
type textarea "Здравствуйте! Мы прекратили продажу моделей на 512 ГБ и 1 ТБ из-за этого."
type textarea "Tere! 512GB ja 1TB mudelite müügi oleme lõpetanud, sest selle tootega esi"
type textarea "Здравствуйте! Мы сняли с производства модели на 512 ГБ и 1 ТБ, потому что этот …"
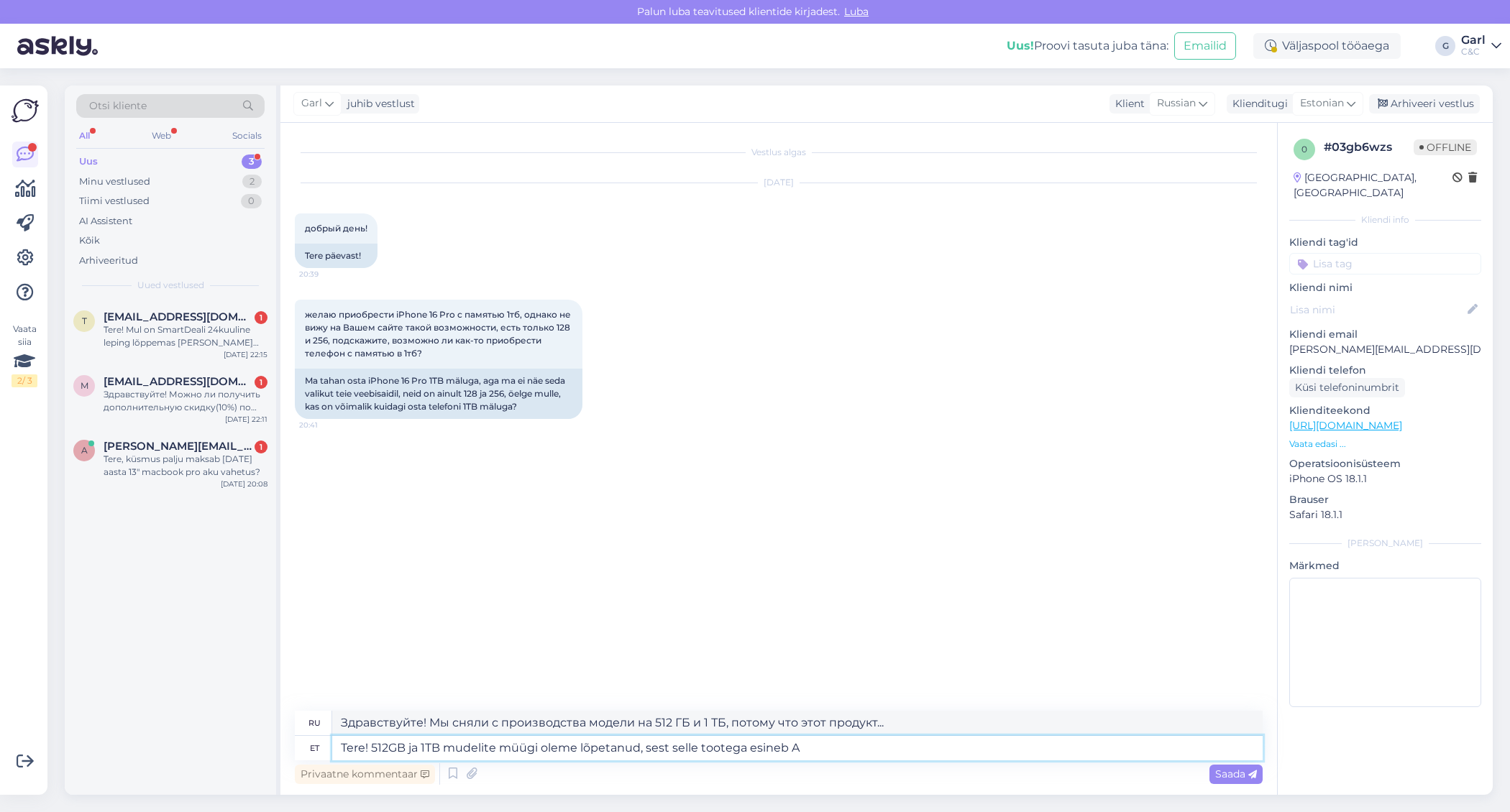
type textarea "Tere! 512GB ja 1TB mudelite müügi oleme lõpetanud, sest selle tootega esineb Ap"
type textarea "Здравствуйте! Мы сняли с производства модели ёмкостью 512 ГБ и 1 ТБ из-за возни…"
type textarea "Tere! 512GB ja 1TB mudelite müügi oleme lõpetanud, sest selle tootega esineb Ap…"
type textarea "Здравствуйте! Мы сняли с производства модели ёмкостью 512 ГБ и 1 ТБ, поскольку …"
type textarea "Tere! 512GB ja 1TB mudelite müügi oleme lõpetanud, sest selle tootega esineb Ap…"
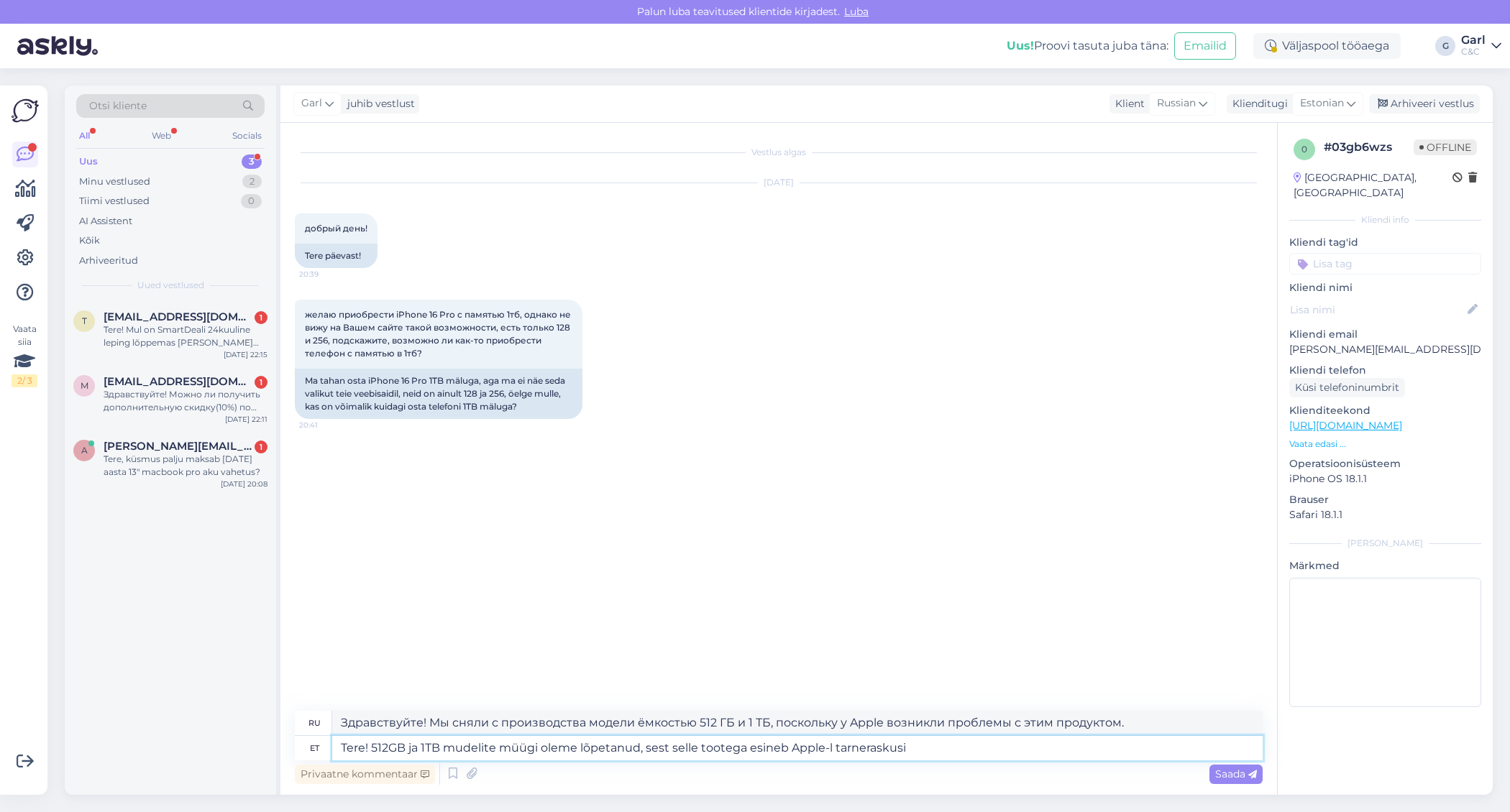
type textarea "Здравствуйте! Мы прекратили продажу моделей ёмкостью 512 ГБ и 1 ТБ, поскольку у…"
type textarea "Tere! 512GB ja 1TB mudelite müügi oleme lõpetanud, sest selle tootega esineb Ap…"
type textarea "Здравствуйте! Мы прекратили продажу моделей на 512 ГБ и 1 ТБ, поскольку у Apple…"
type textarea "Tere! 512GB ja 1TB mudelite müügi oleme lõpetanud, sest selle tootega esineb Ap…"
type textarea "Здравствуйте! Мы прекратили продажу моделей ёмкостью 512 ГБ и 1 ТБ из-за трудно…"
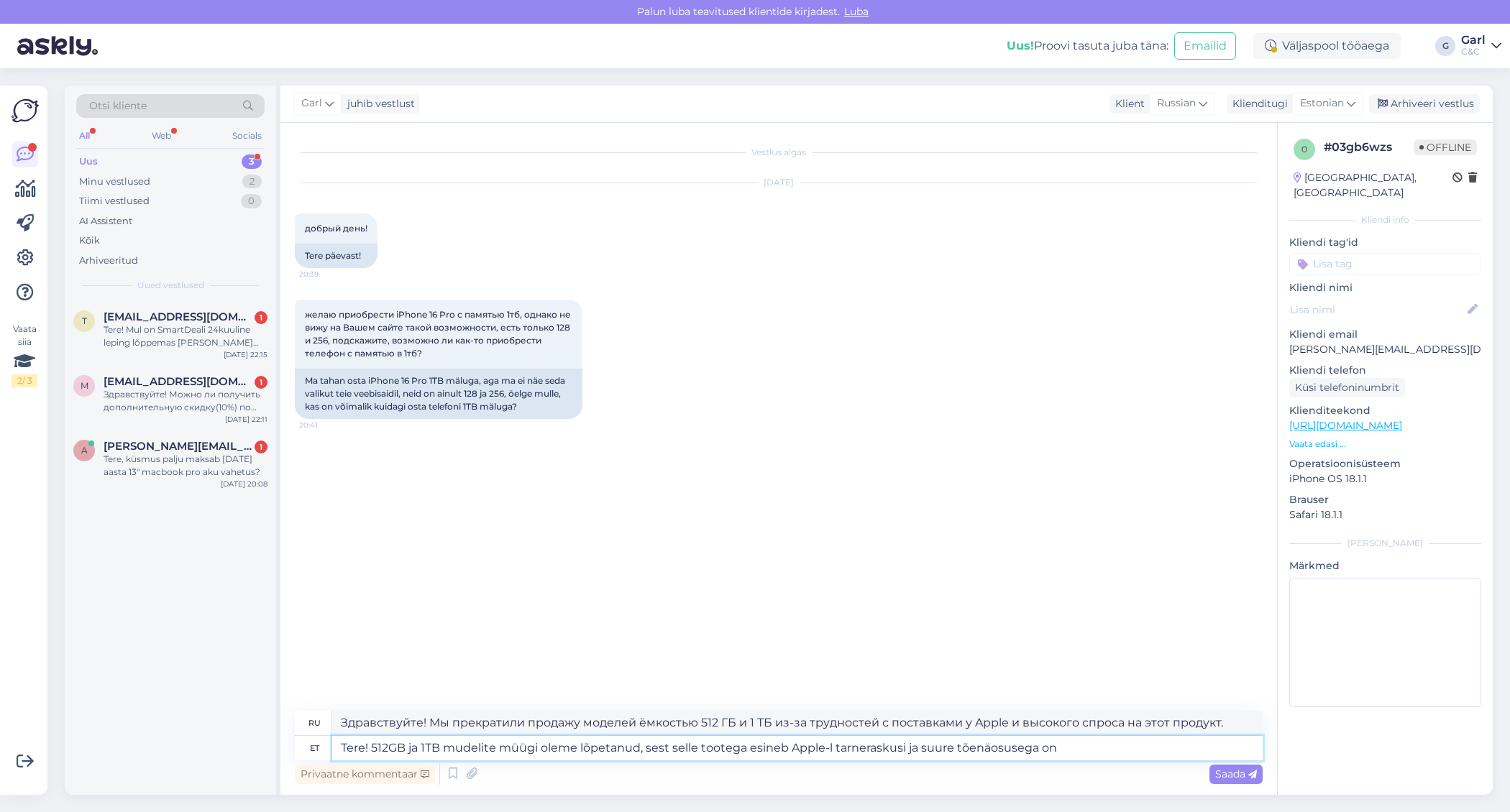
type textarea "Tere! 512GB ja 1TB mudelite müügi oleme lõpetanud, sest selle tootega esineb Ap…"
type textarea "Здравствуйте! Мы прекратили продажу моделей на 512 ГБ и 1 ТБ, поскольку у Apple…"
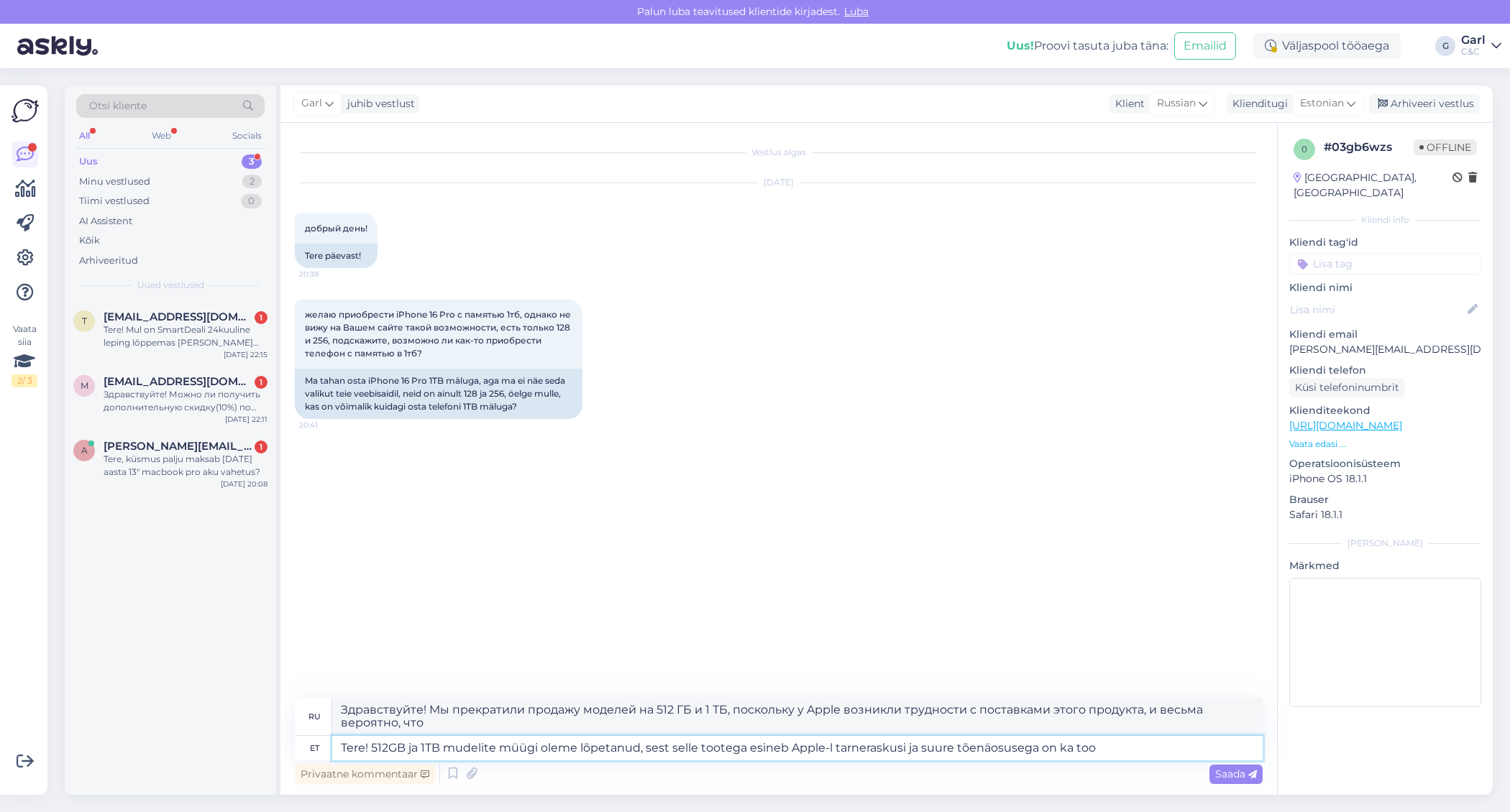
type textarea "Tere! 512GB ja 1TB mudelite müügi oleme lõpetanud, sest selle tootega esineb Ap…"
type textarea "Здравствуйте! Мы прекратили продажу моделей ёмкостью 512 ГБ и 1 ТБ, поскольку у…"
type textarea "Tere! 512GB ja 1TB mudelite müügi oleme lõpetanud, sest selle tootega esineb Ap…"
type textarea "Здравствуйте! Мы прекратили продажу моделей ёмкостью 512 ГБ и 1 ТБ, поскольку у…"
type textarea "Tere! 512GB ja 1TB mudelite müügi oleme lõpetanud, sest selle tootega esineb Ap…"
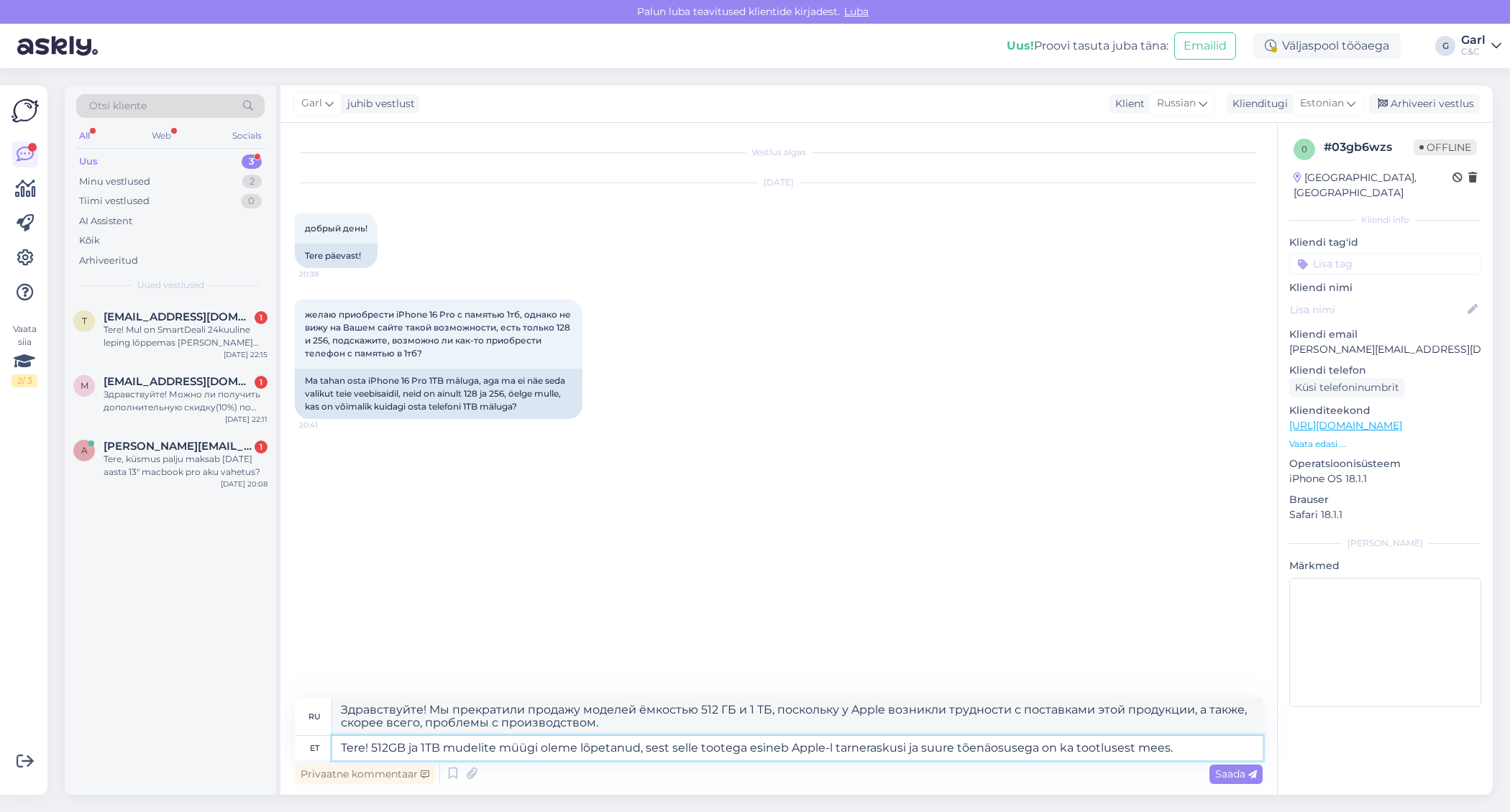
type textarea "Здравствуйте! Мы прекратили продажу моделей ёмкостью 512 ГБ и 1 ТБ, поскольку у…"
type textarea "Tere! 512GB ja 1TB mudelite müügi oleme lõpetanud, sest selle tootega esineb Ap…"
type textarea "Здравствуйте! Мы прекратили продажу моделей ёмкостью 512 ГБ и 1 ТБ, поскольку у…"
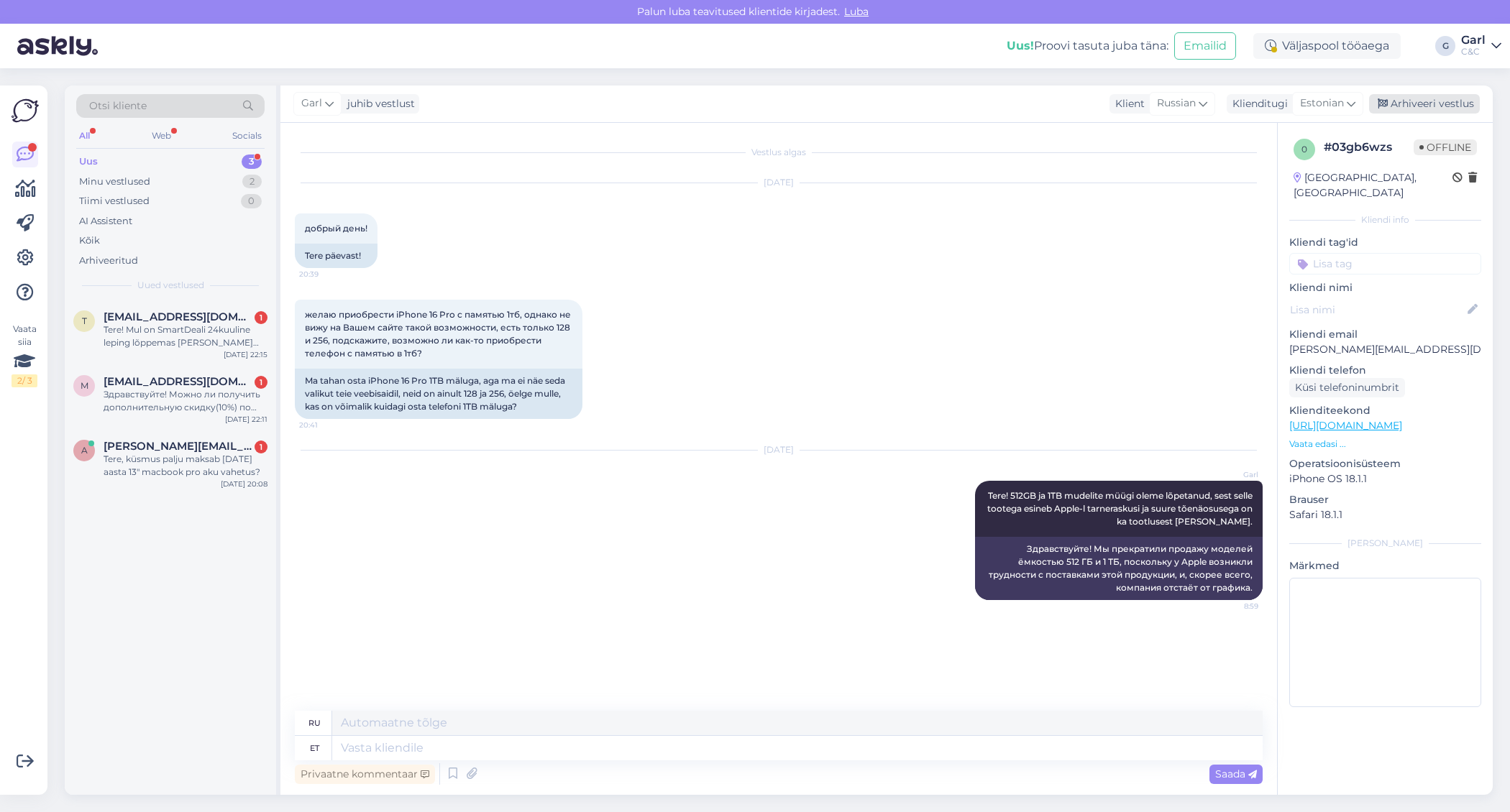
click at [1445, 101] on div "Arhiveeri vestlus" at bounding box center [1424, 104] width 111 height 19
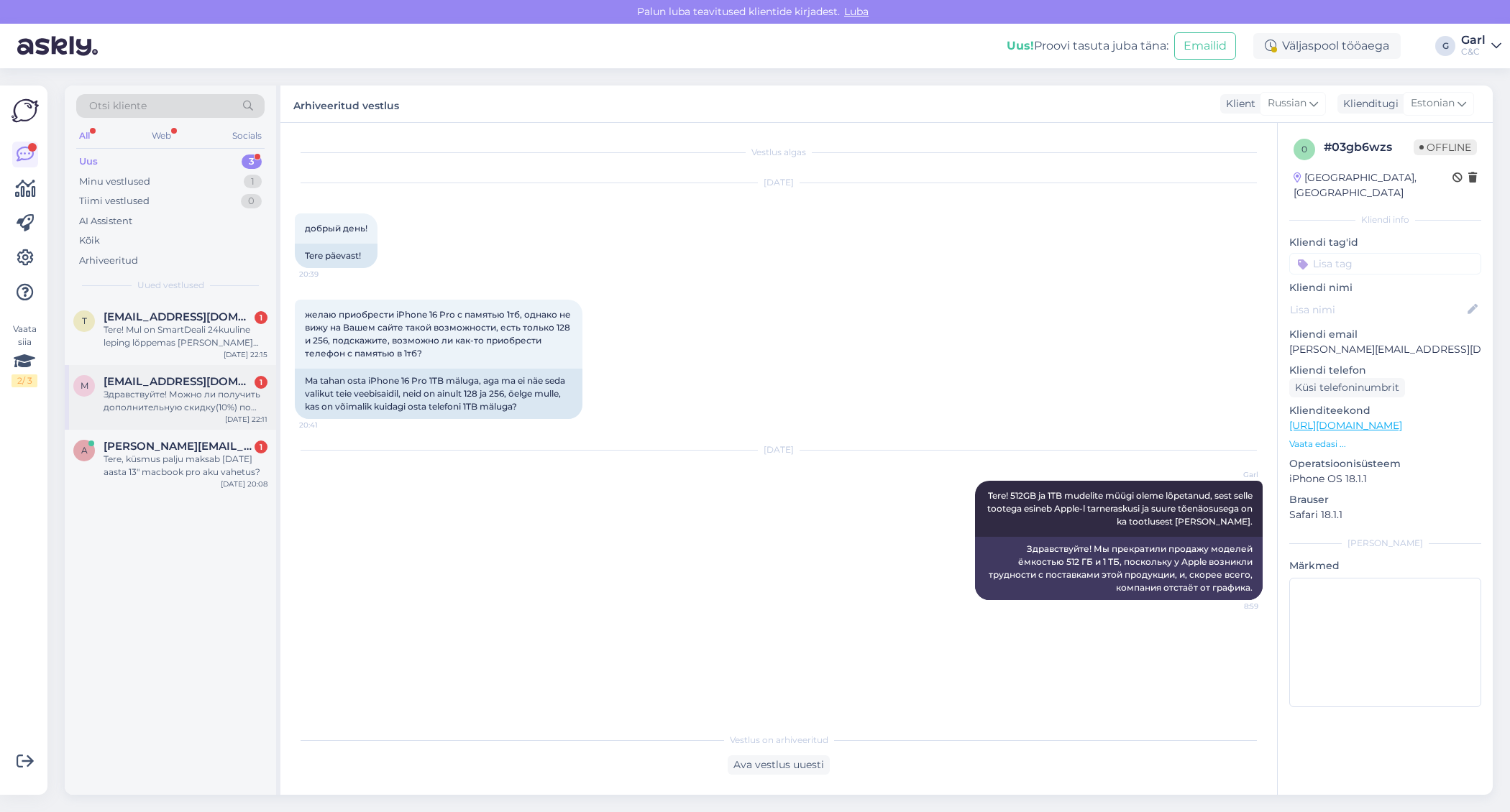
click at [182, 411] on div "Здравствуйте! Можно ли получить дополнительную скидку(10%) по ученическому, ког…" at bounding box center [186, 401] width 164 height 26
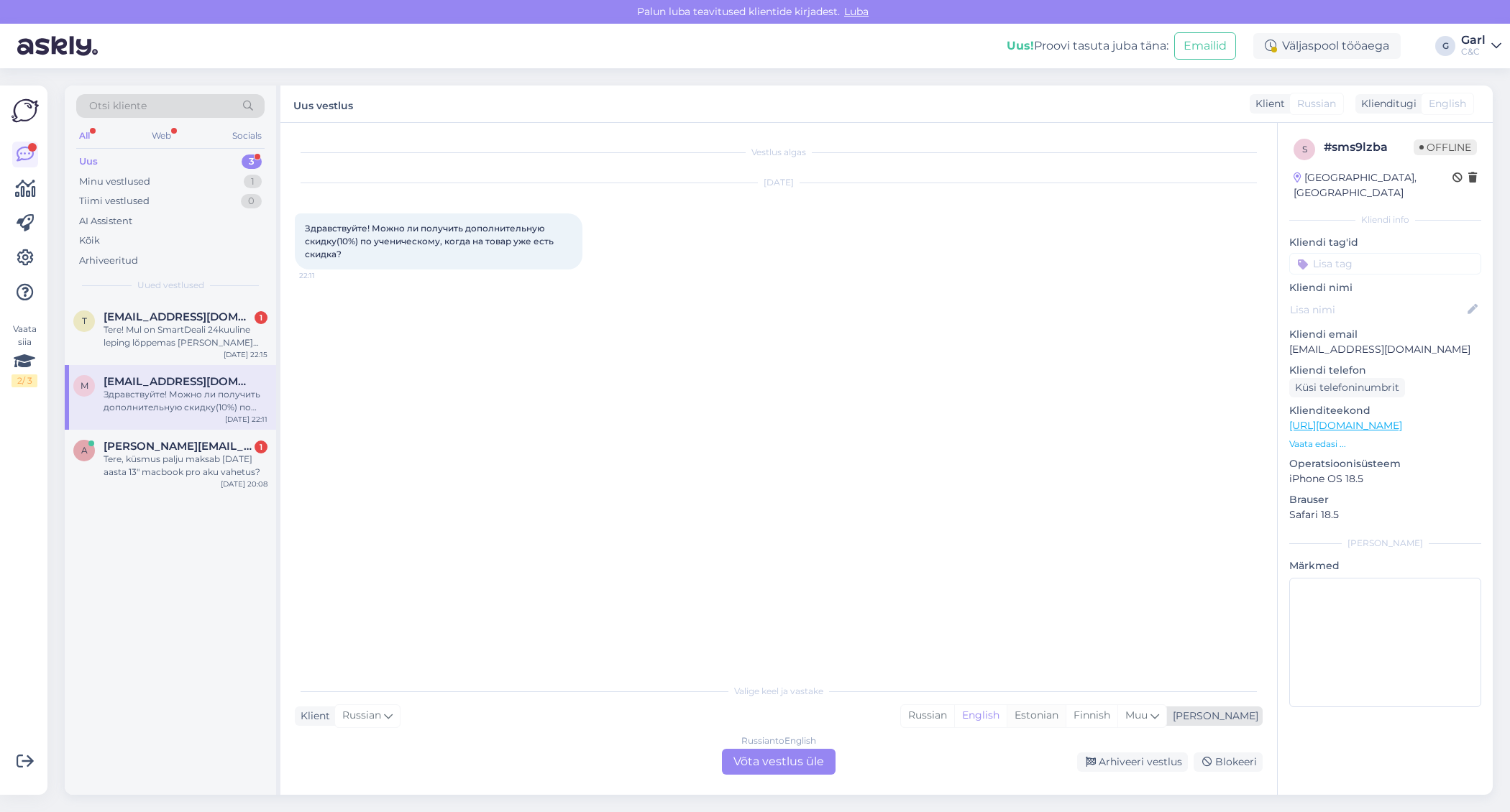
click at [1065, 710] on div "Estonian" at bounding box center [1036, 715] width 59 height 22
click at [797, 762] on div "Russian to Estonian Võta vestlus üle" at bounding box center [779, 762] width 114 height 26
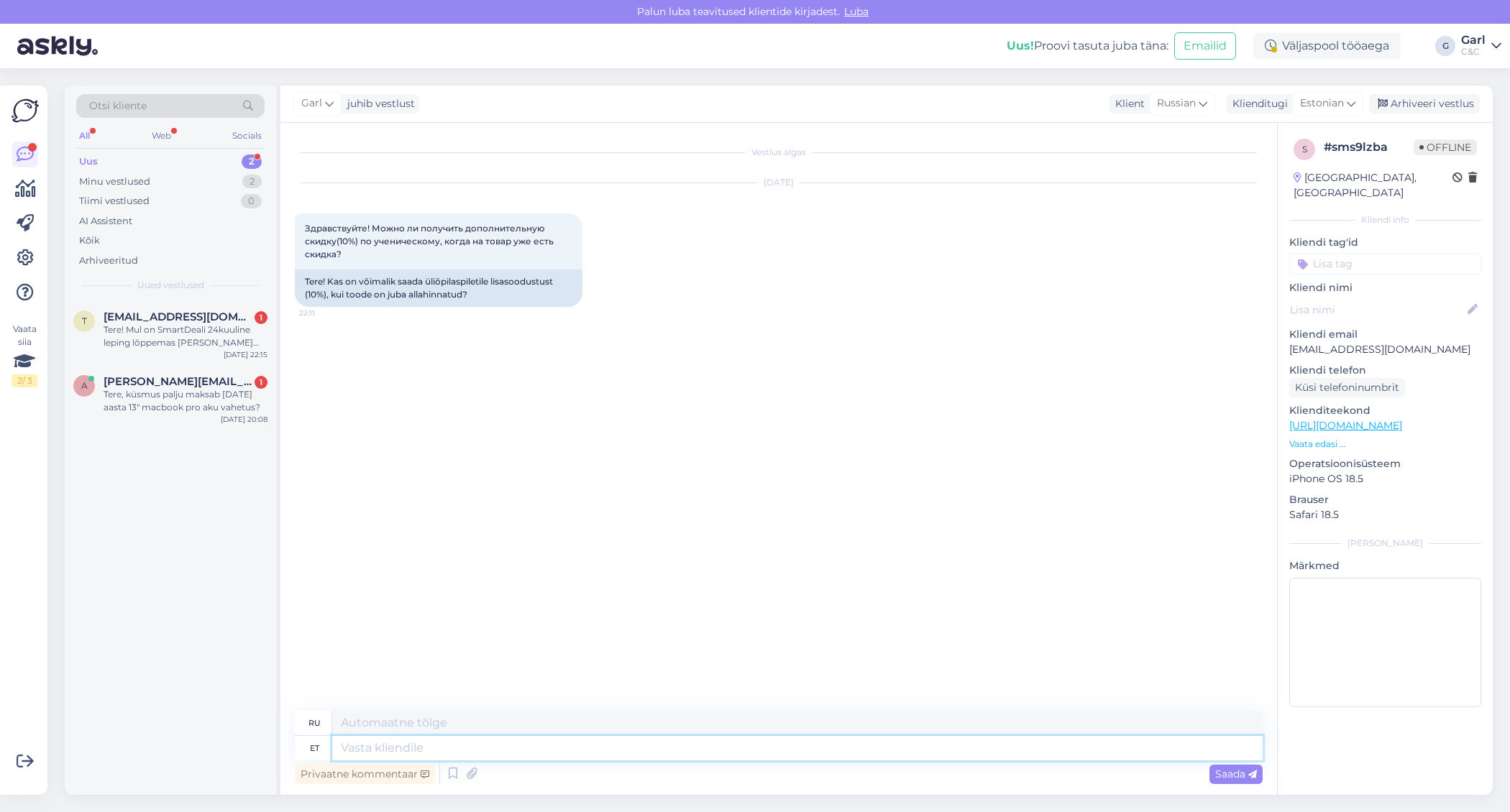
click at [739, 755] on textarea at bounding box center [797, 748] width 930 height 24
click at [724, 758] on textarea at bounding box center [797, 748] width 930 height 24
type textarea "Tere!"
type textarea "Привет!"
type textarea "Tere! Jah, se"
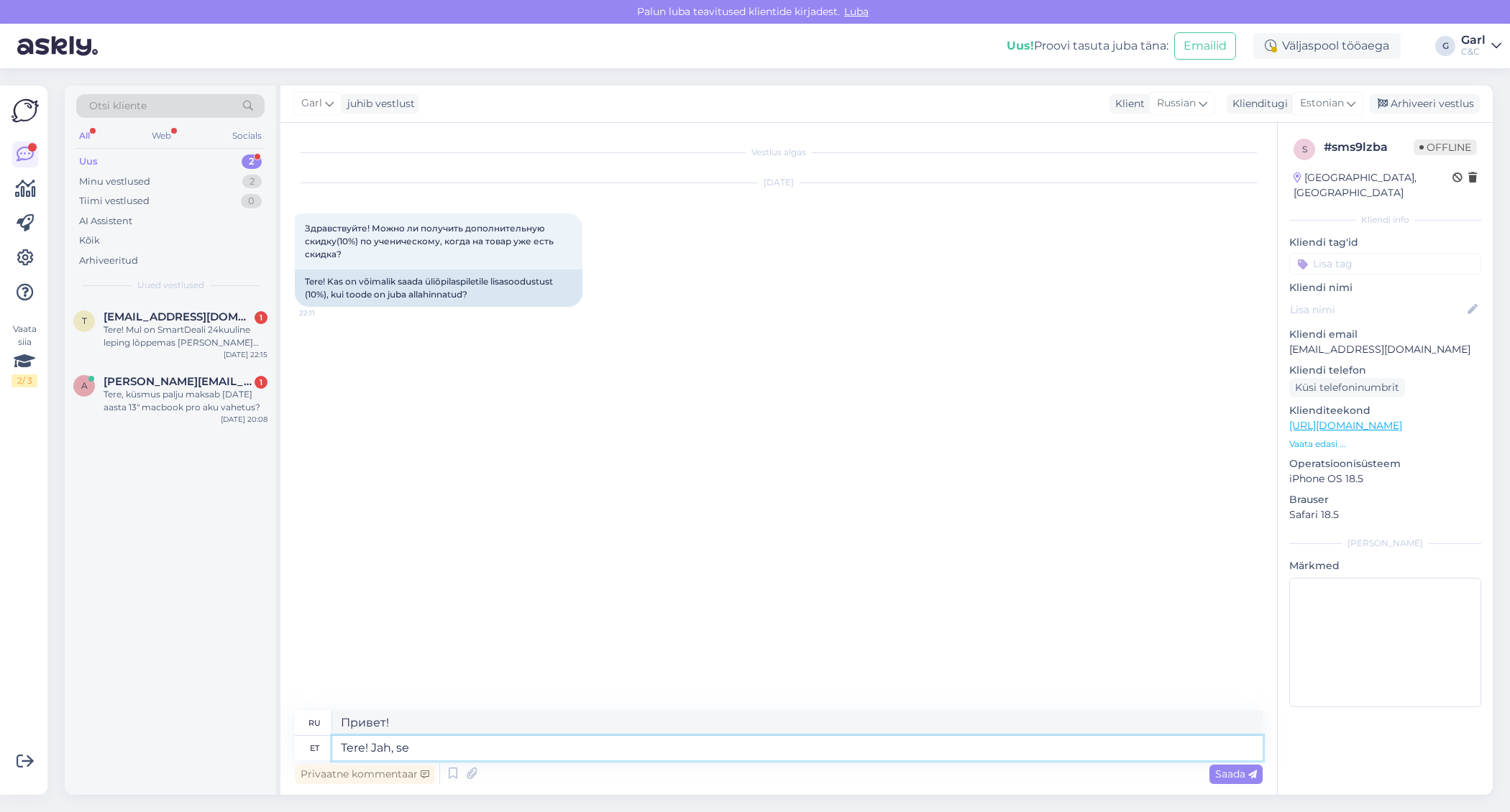
type textarea "Привет! Да,"
type textarea "Tere! Jah, see o"
type textarea "Привет! Да, именно так."
type textarea "Tere! Jah, see on v"
type textarea "Привет! Да, это так."
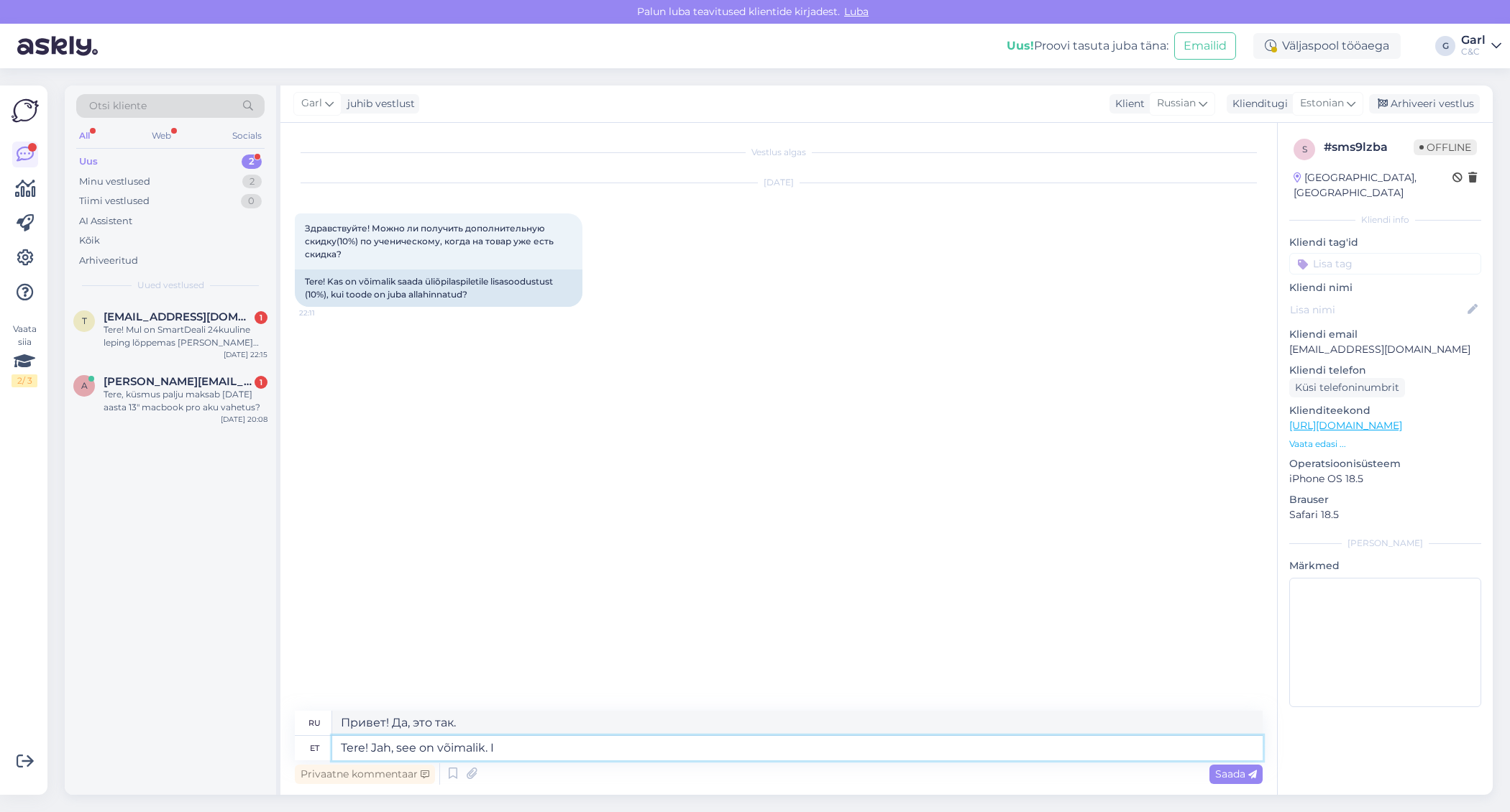
type textarea "Tere! Jah, see on võimalik. IS"
type textarea "Здравствуйте! Да, это возможно."
type textarea "Tere! Jah, see on võimalik. ISIC so"
type textarea "Здравствуйте! Да, это возможно. ISIC"
type textarea "Tere! Jah, see on võimalik. ISIC soodustuse rak"
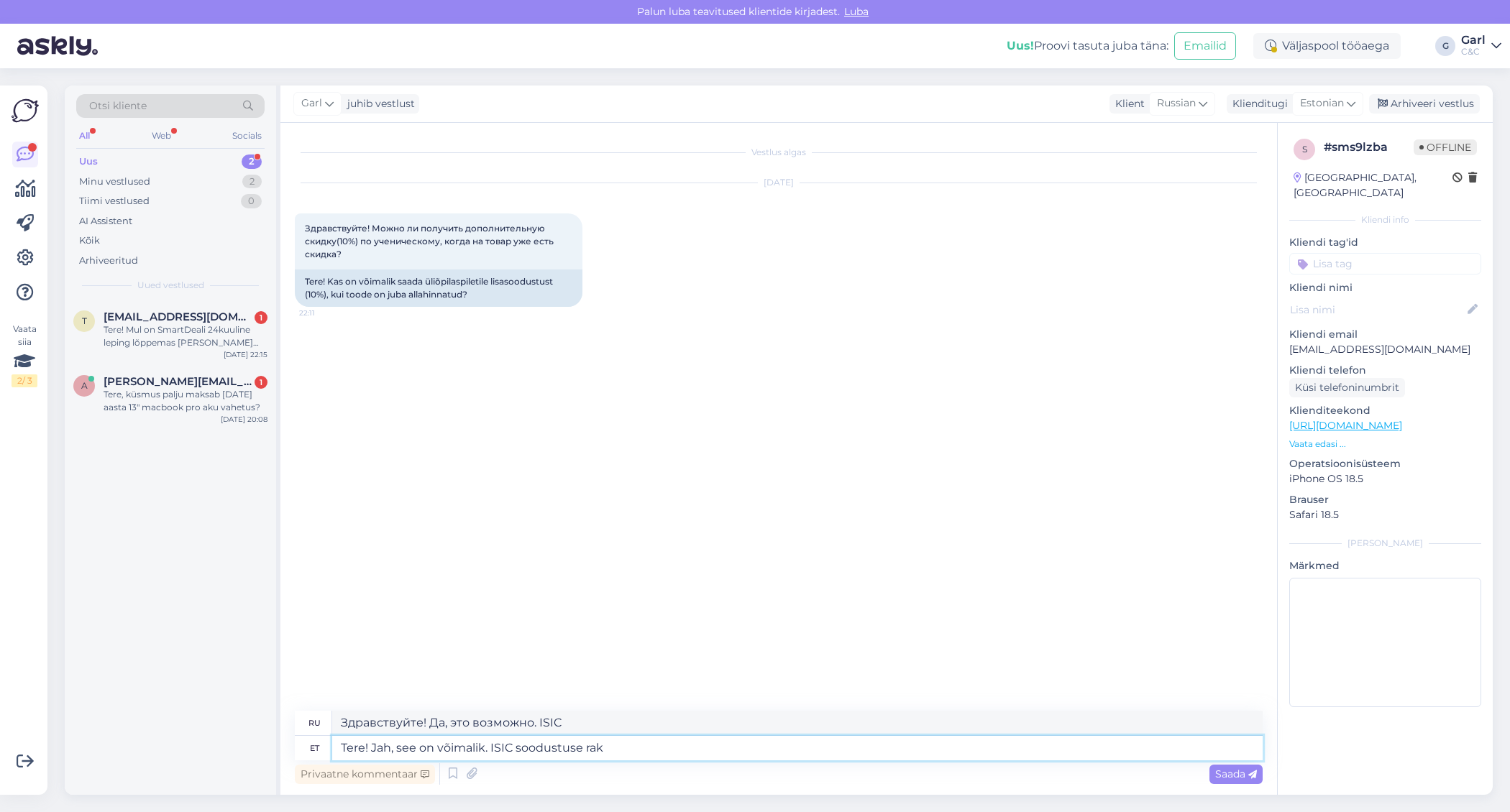
type textarea "Здравствуйте! Да, это возможно. Скидка ISIC."
type textarea "Tere! Jah, see on võimalik. ISIC soodustuse rakendamiseks tul"
type textarea "Здравствуйте! Да, это возможно. Чтобы воспользоваться скидкой ISIC"
type textarea "Tere! Jah, see on võimalik. ISIC soodustuse rakendamiseks tuleks tu"
type textarea "Здравствуйте! Да, это возможно. Чтобы воспользоваться скидкой ISIC, пожалуйста,…"
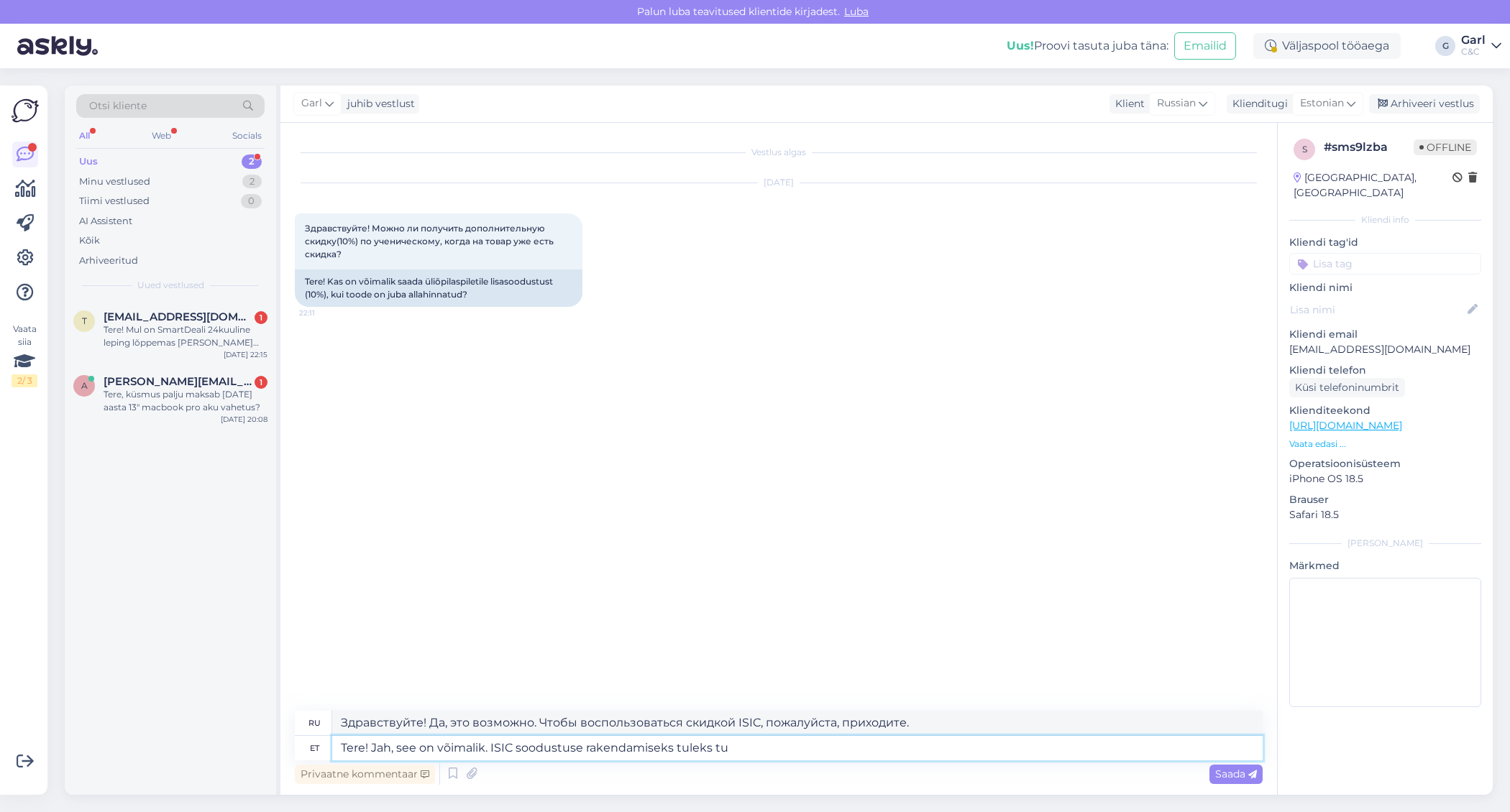
type textarea "Tere! Jah, see on võimalik. ISIC soodustuse rakendamiseks tuleks tul"
type textarea "Здравствуйте! Да, это возможно. Чтобы воспользоваться скидкой ISIC, вам необход…"
type textarea "Tere! Jah, see on võimalik. ISIC soodustuse rakendamiseks tuleks tulla kau"
type textarea "Здравствуйте! Да, это возможно. Чтобы воспользоваться скидкой ISIC, вам необход…"
type textarea "Tere! Jah, see on võimalik. ISIC soodustuse rakendamiseks tuleks tulla kaupluse…"
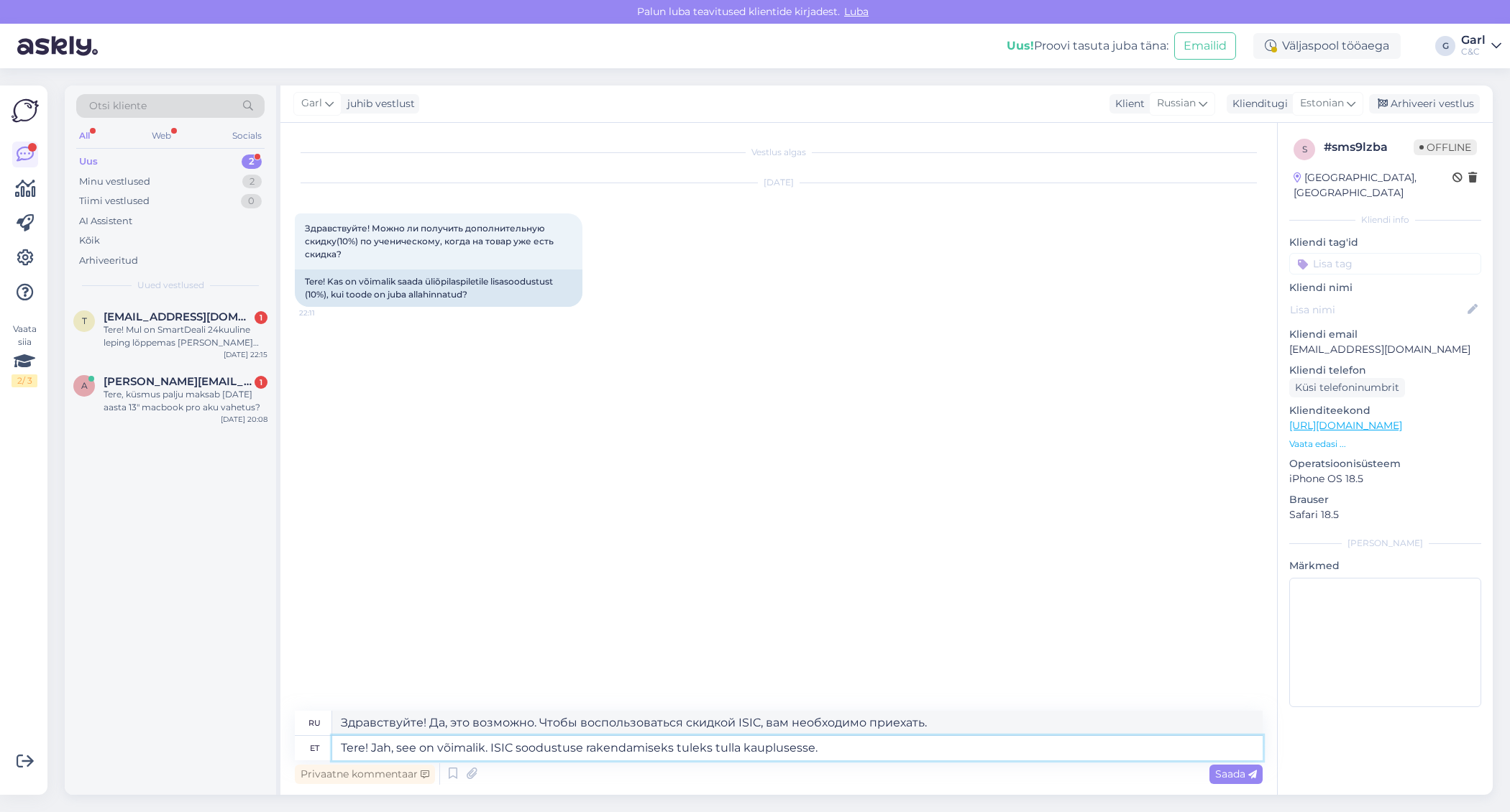
type textarea "Здравствуйте! Да, это возможно. Чтобы воспользоваться скидкой ISIC, вам нужно п…"
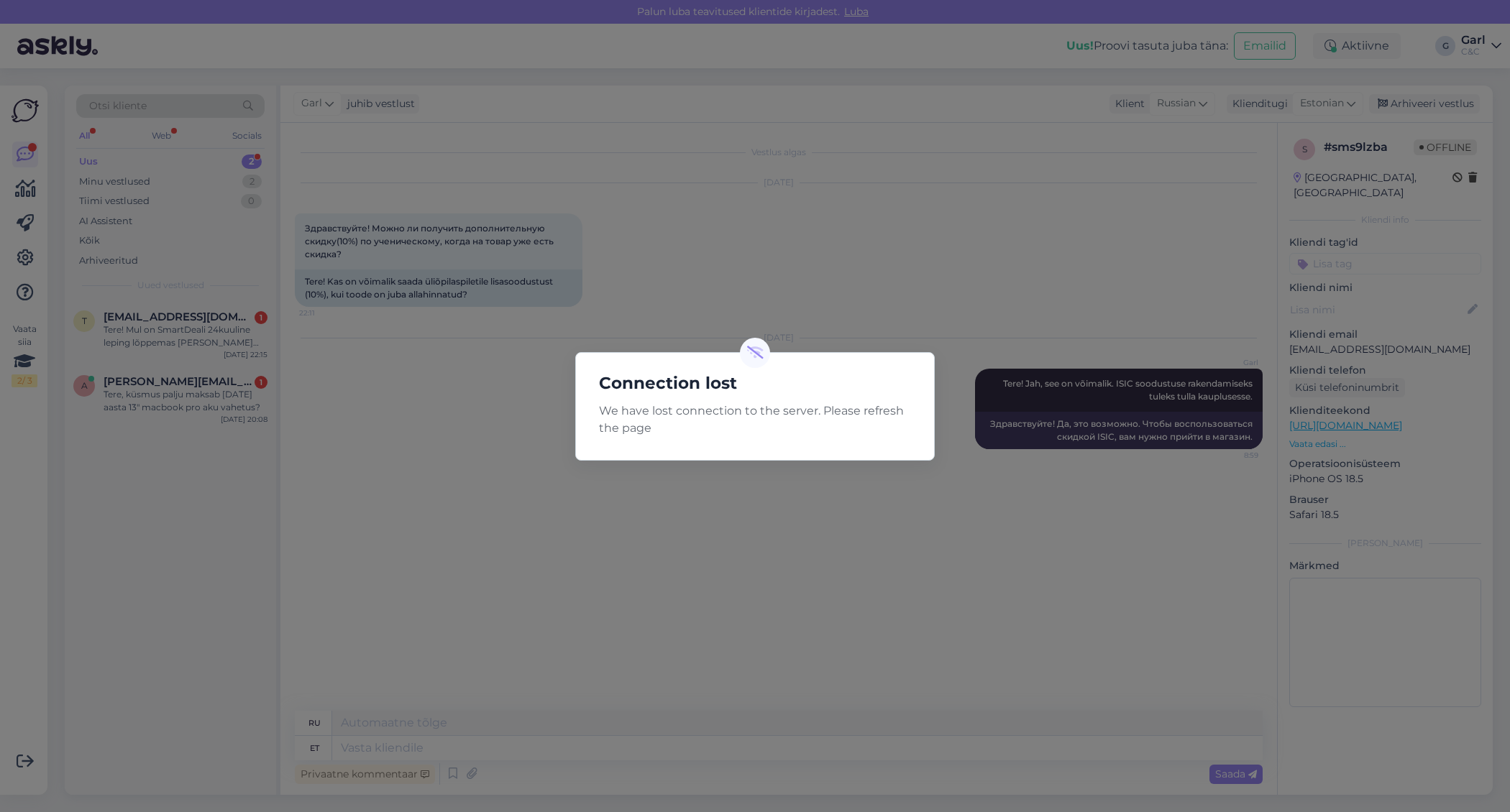
click at [752, 286] on div "Connection lost We have lost connection to the server. Please refresh the page" at bounding box center [755, 406] width 1510 height 812
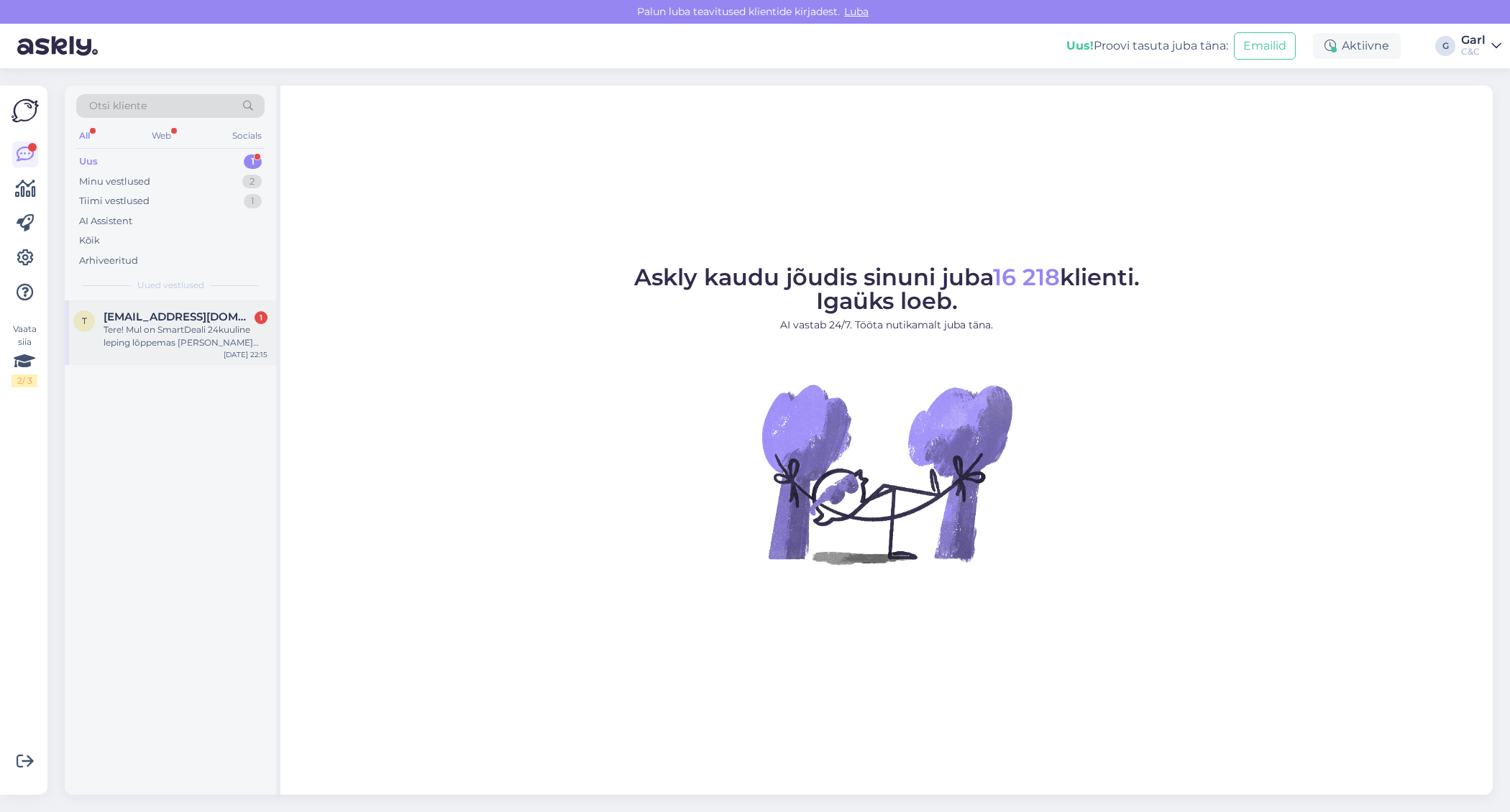
click at [194, 337] on div "Tere! Mul on SmartDeali 24kuuline leping lõppemas ja jäin oma e-postile ootama …" at bounding box center [186, 337] width 164 height 26
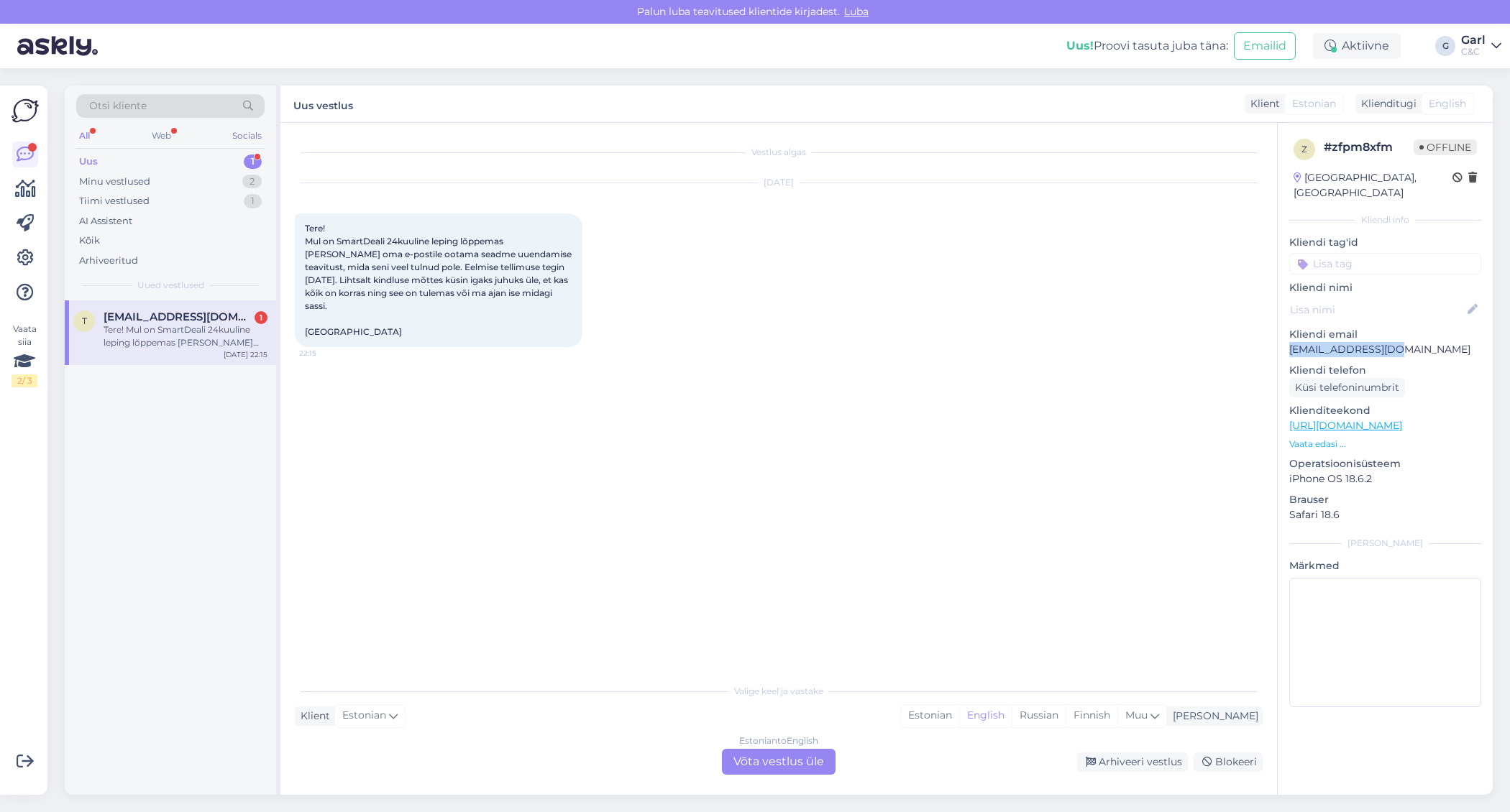
drag, startPoint x: 1401, startPoint y: 334, endPoint x: 1282, endPoint y: 332, distance: 119.0
click at [1282, 332] on div "z # zfpm8xfm Offline Estonia, Tallinn Kliendi info Kliendi tag'id Kliendi nimi …" at bounding box center [1385, 425] width 215 height 606
copy p "triiinuo@gmail.com"
click at [959, 710] on div "Estonian" at bounding box center [929, 715] width 58 height 22
click at [804, 759] on div "Estonian to Estonian Võta vestlus üle" at bounding box center [779, 762] width 114 height 26
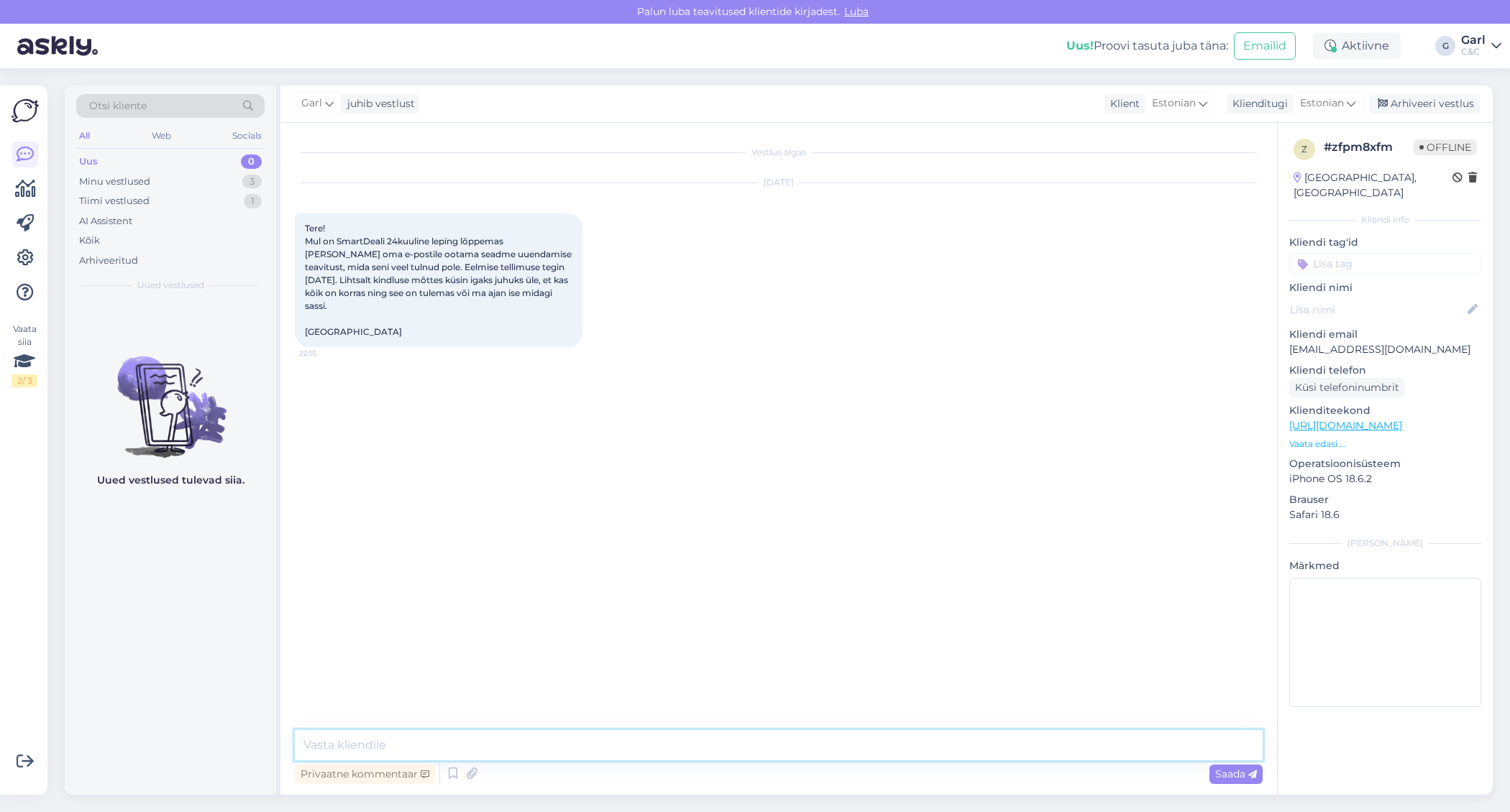
click at [476, 753] on textarea at bounding box center [778, 745] width 968 height 30
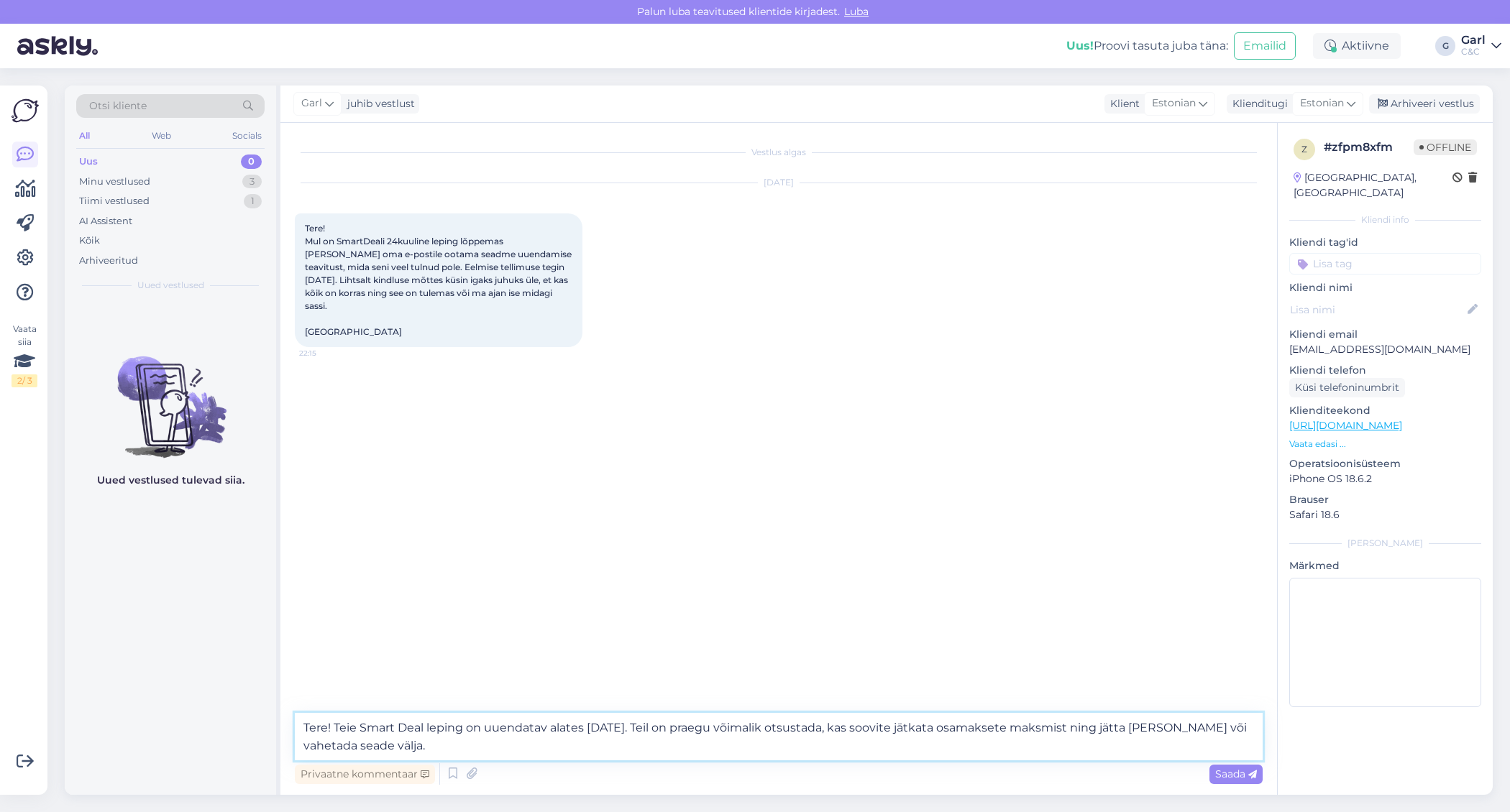
type textarea "Tere! Teie Smart Deal leping on uuendatav alates 1.09.2025. Teil on praegu võim…"
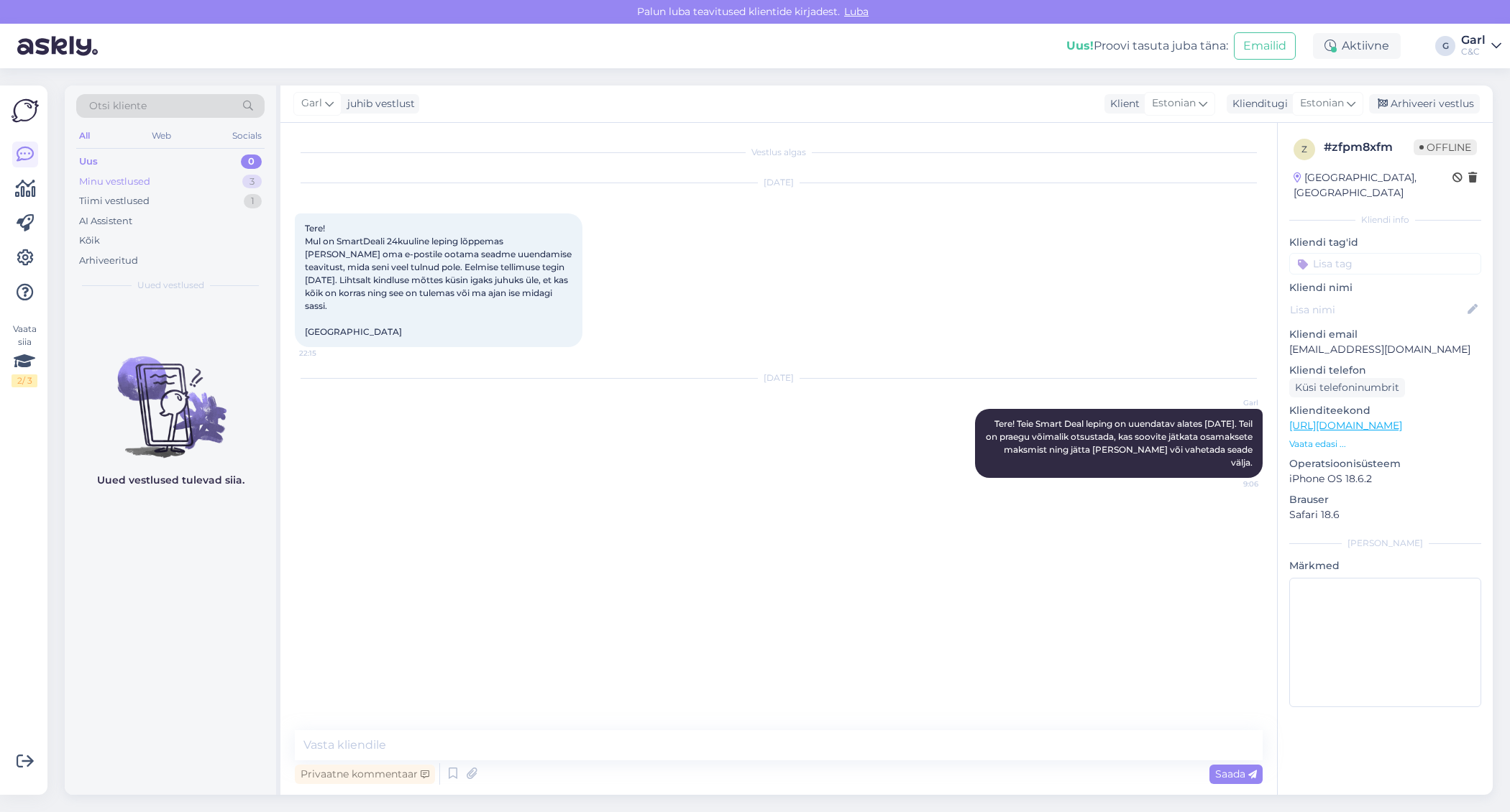
click at [217, 178] on div "Minu vestlused 3" at bounding box center [170, 181] width 188 height 20
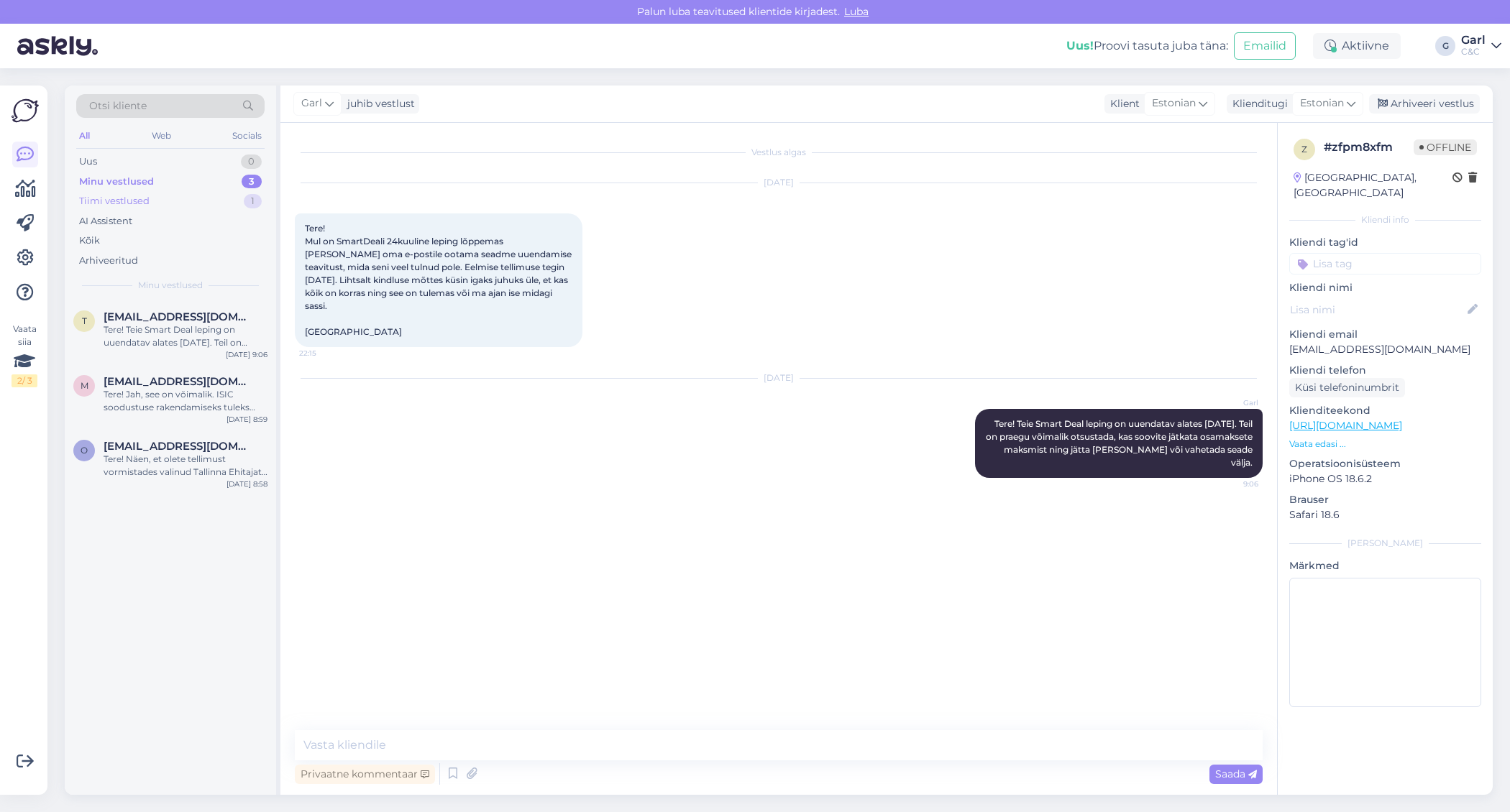
click at [214, 199] on div "Tiimi vestlused 1" at bounding box center [170, 200] width 188 height 20
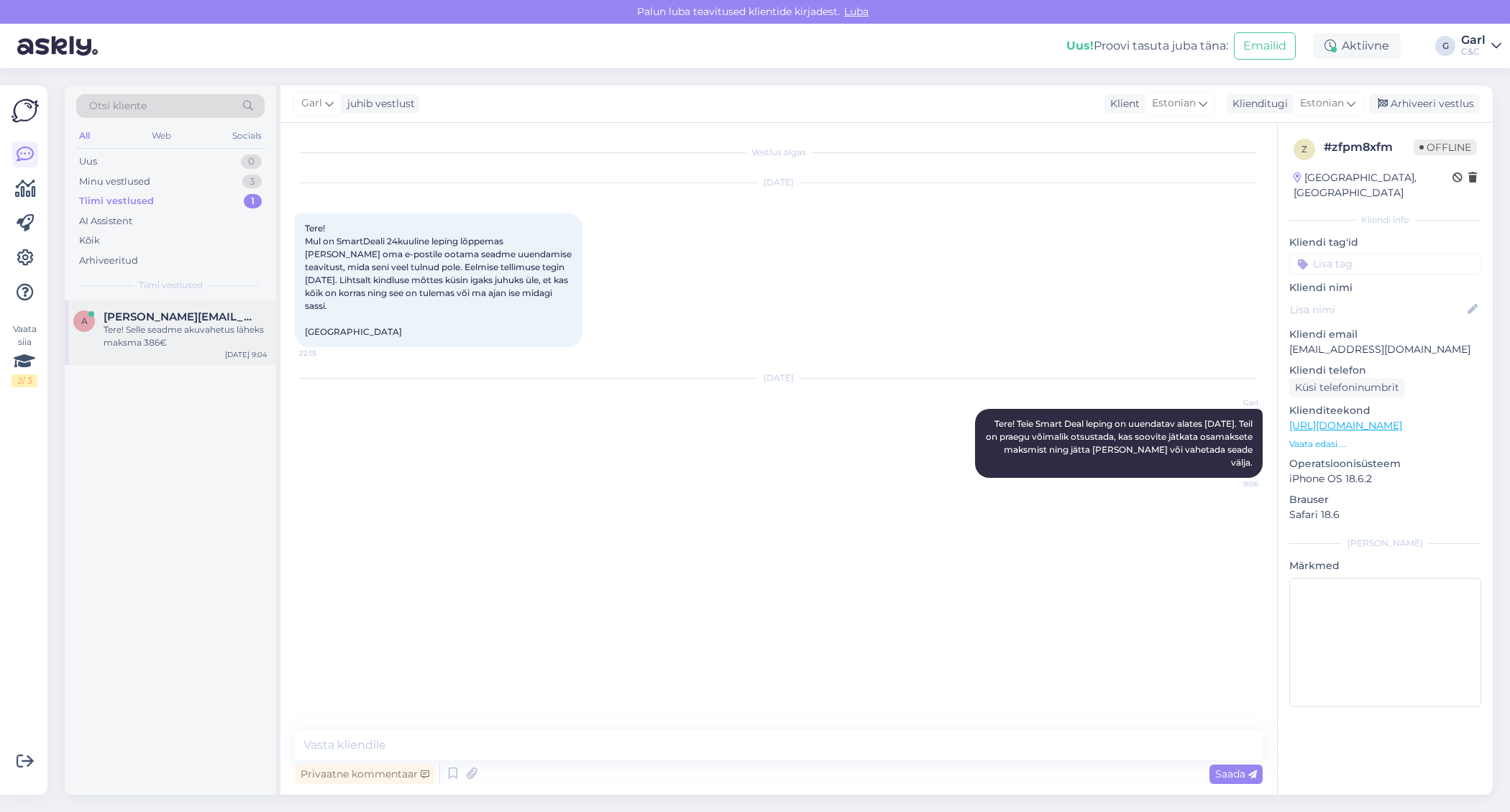
click at [208, 319] on div "andrus@box.ee" at bounding box center [186, 317] width 164 height 13
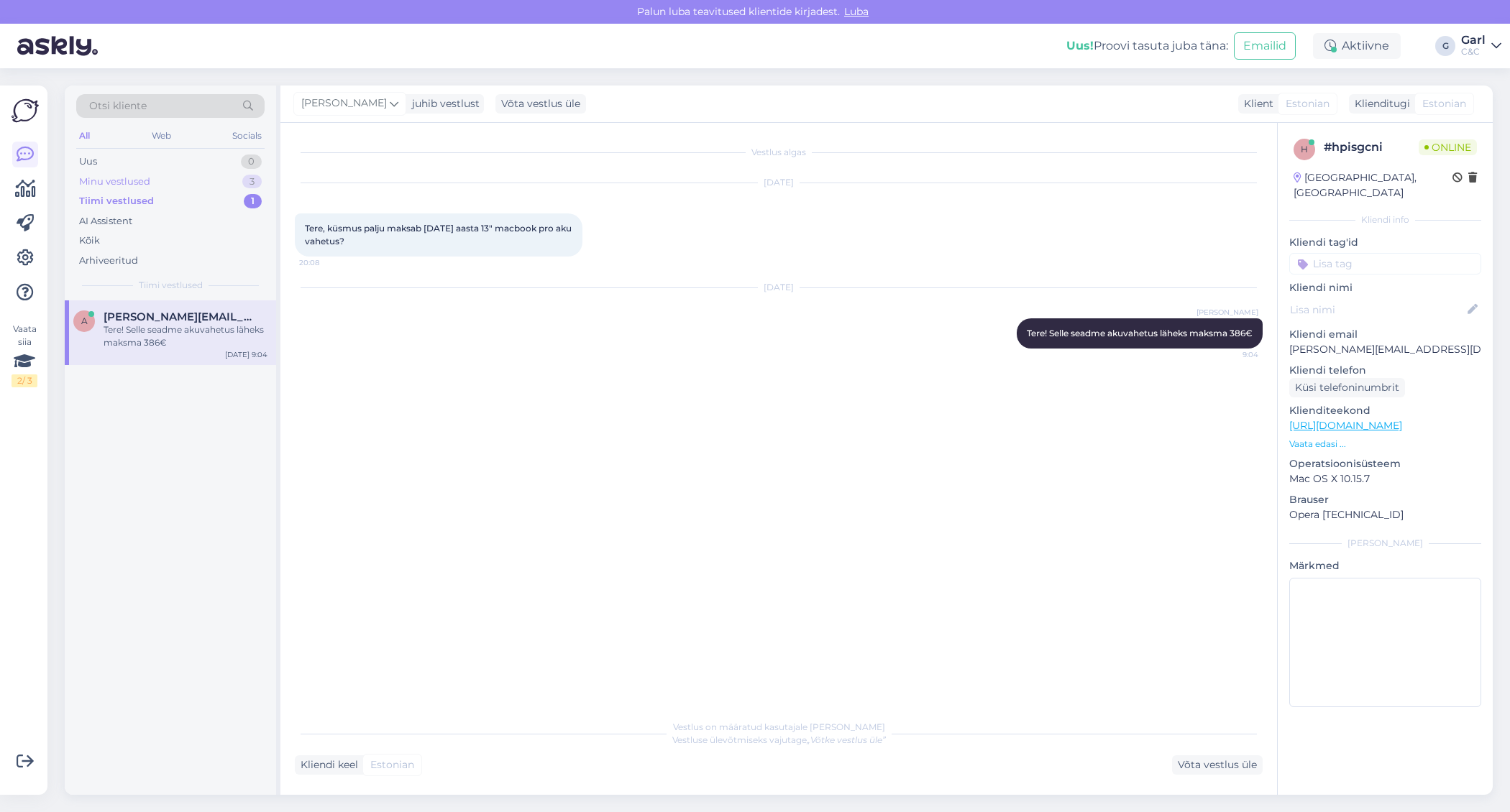
click at [244, 189] on div "Minu vestlused 3" at bounding box center [170, 181] width 188 height 20
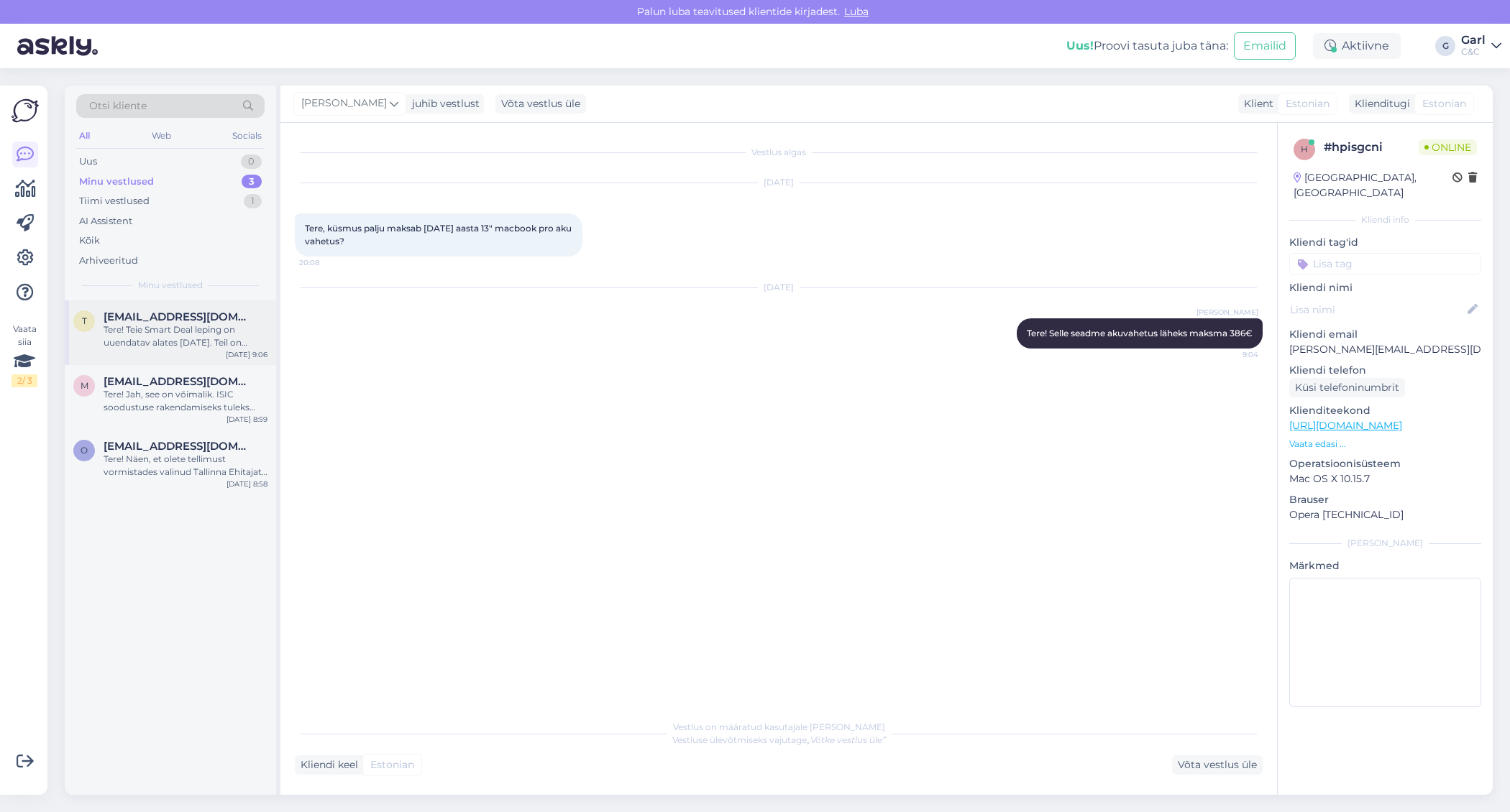
click at [185, 311] on span "triiinuo@gmail.com" at bounding box center [178, 317] width 149 height 13
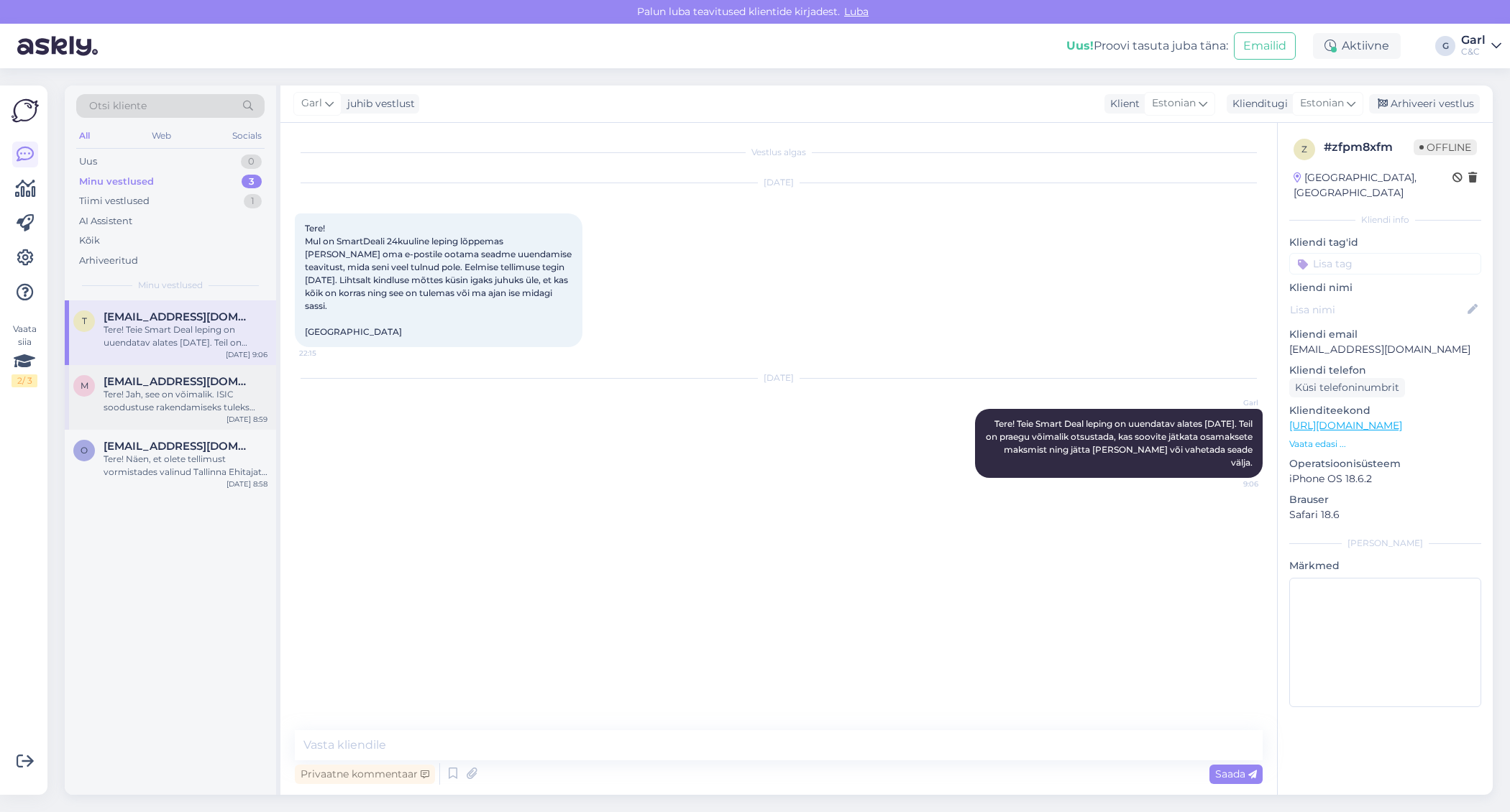
click at [223, 381] on span "maksimkolomainen6@gmail.com" at bounding box center [178, 381] width 149 height 13
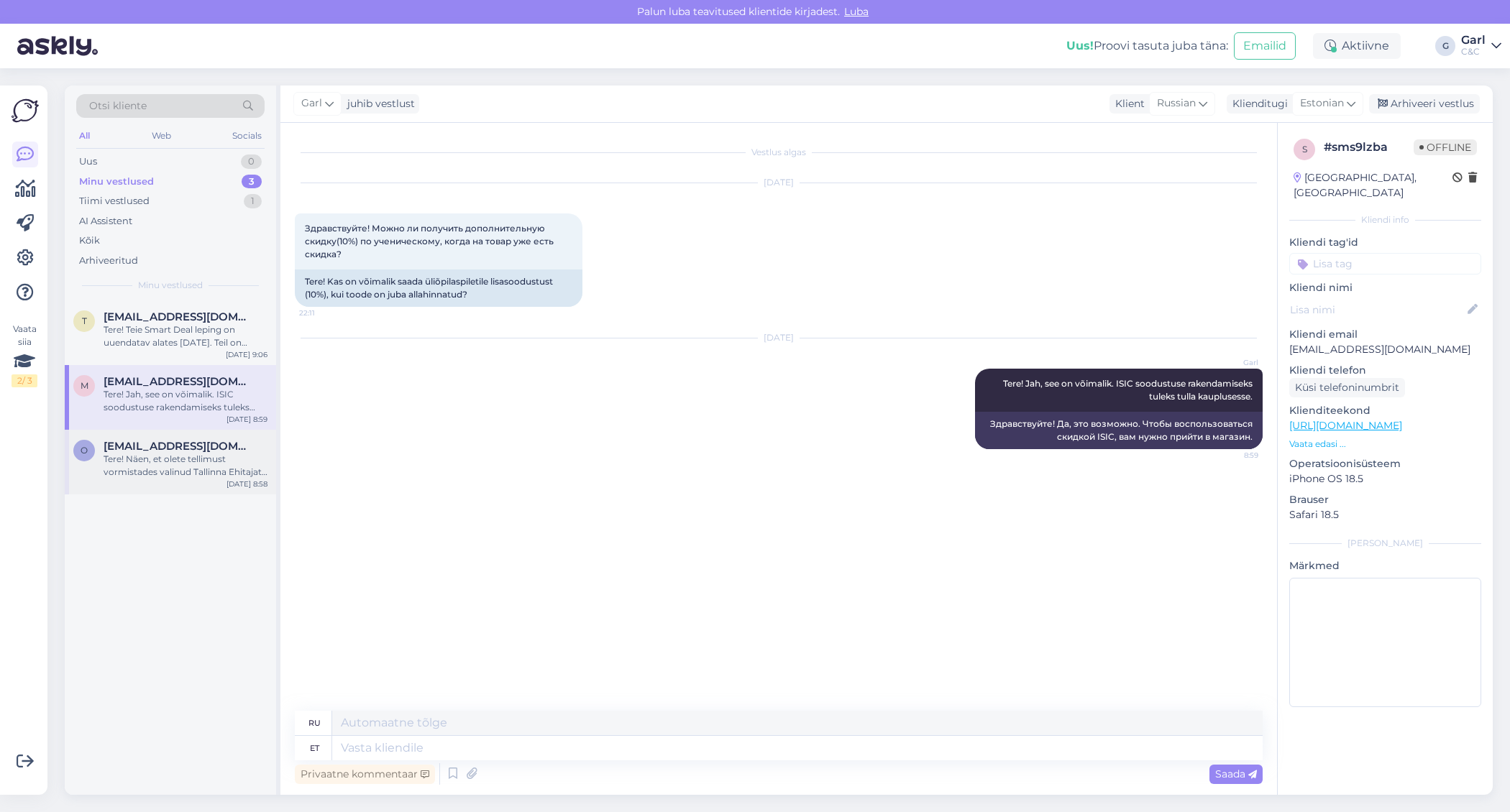
click at [197, 460] on div "Tere! Näen, et olete tellimust vormistades valinud Tallinna Ehitajate tee Maxim…" at bounding box center [186, 466] width 164 height 26
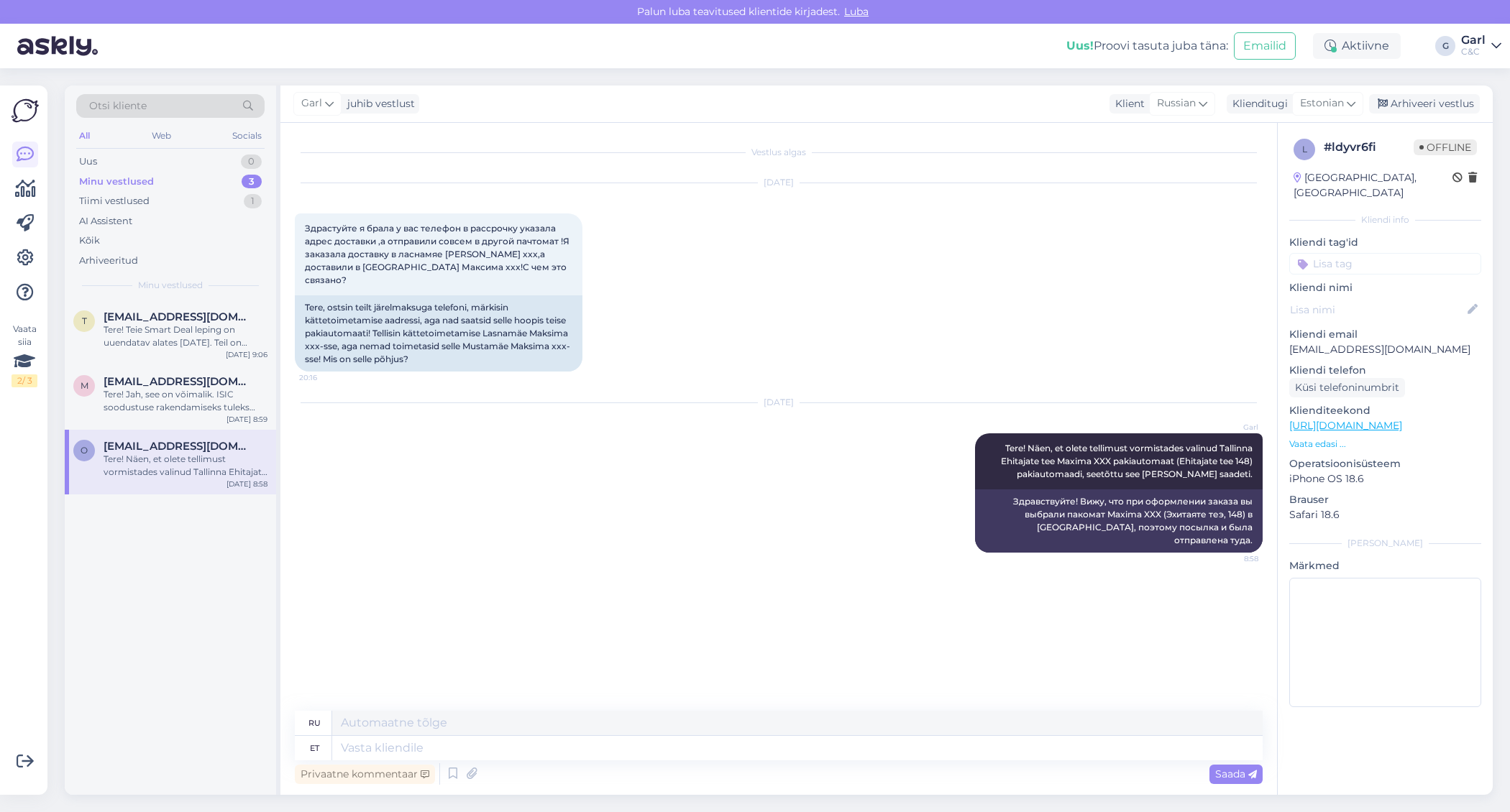
click at [825, 500] on div "Sep 3 2025 Garl Tere! Näen, et olete tellimust vormistades valinud Tallinna Ehi…" at bounding box center [778, 478] width 968 height 181
drag, startPoint x: 1009, startPoint y: 488, endPoint x: 1044, endPoint y: 499, distance: 36.7
click at [1043, 499] on div "Здравствуйте! Вижу, что при оформлении заказа вы выбрали пакомат Maxima XXX (Эх…" at bounding box center [1118, 520] width 287 height 63
click at [1044, 499] on div "Здравствуйте! Вижу, что при оформлении заказа вы выбрали пакомат Maxima XXX (Эх…" at bounding box center [1118, 520] width 287 height 63
click at [773, 532] on div "Sep 3 2025 Garl Tere! Näen, et olete tellimust vormistades valinud Tallinna Ehi…" at bounding box center [778, 478] width 968 height 181
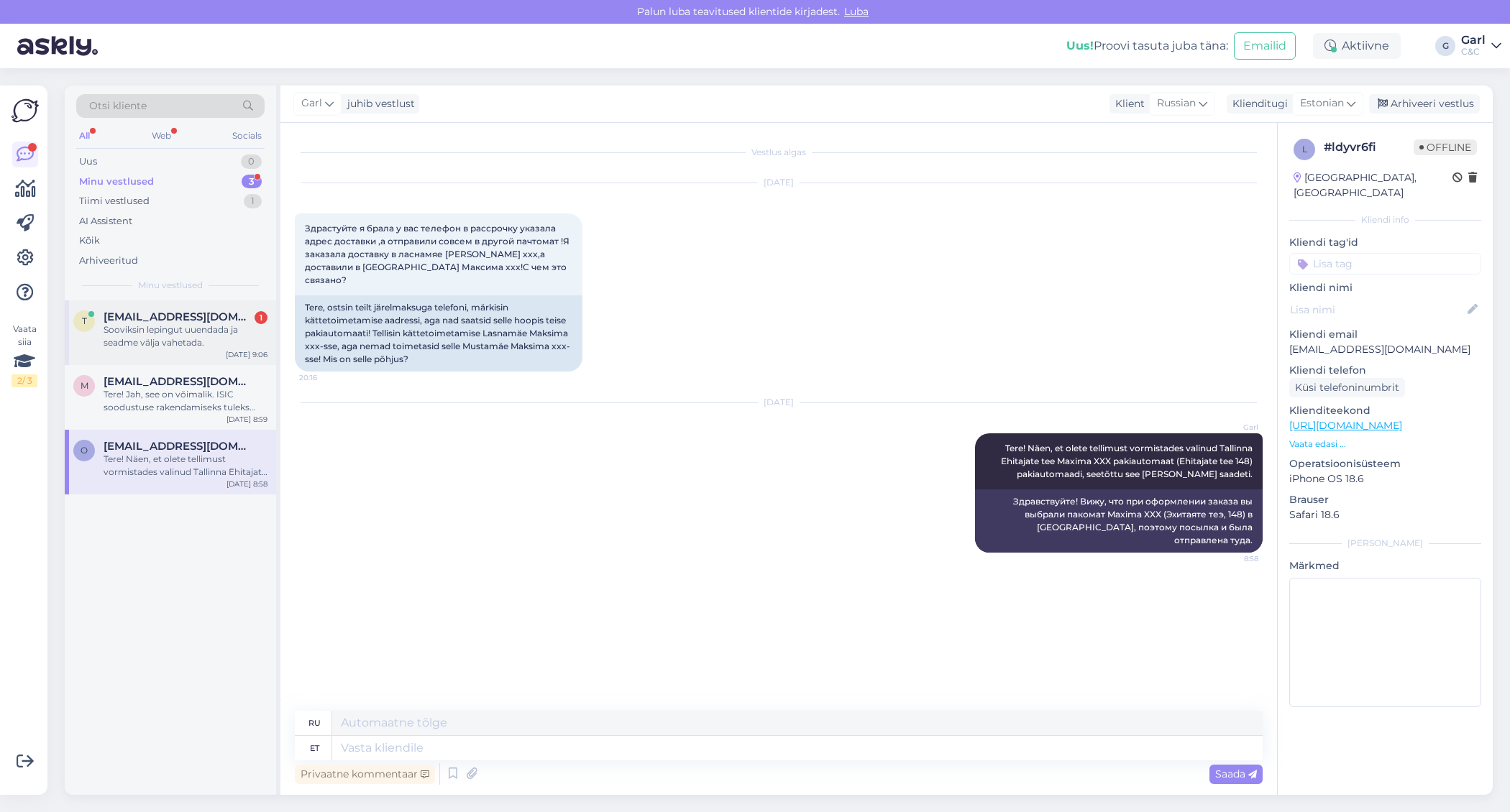
click at [225, 333] on div "Sooviksin lepingut uuendada ja seadme välja vahetada." at bounding box center [186, 337] width 164 height 26
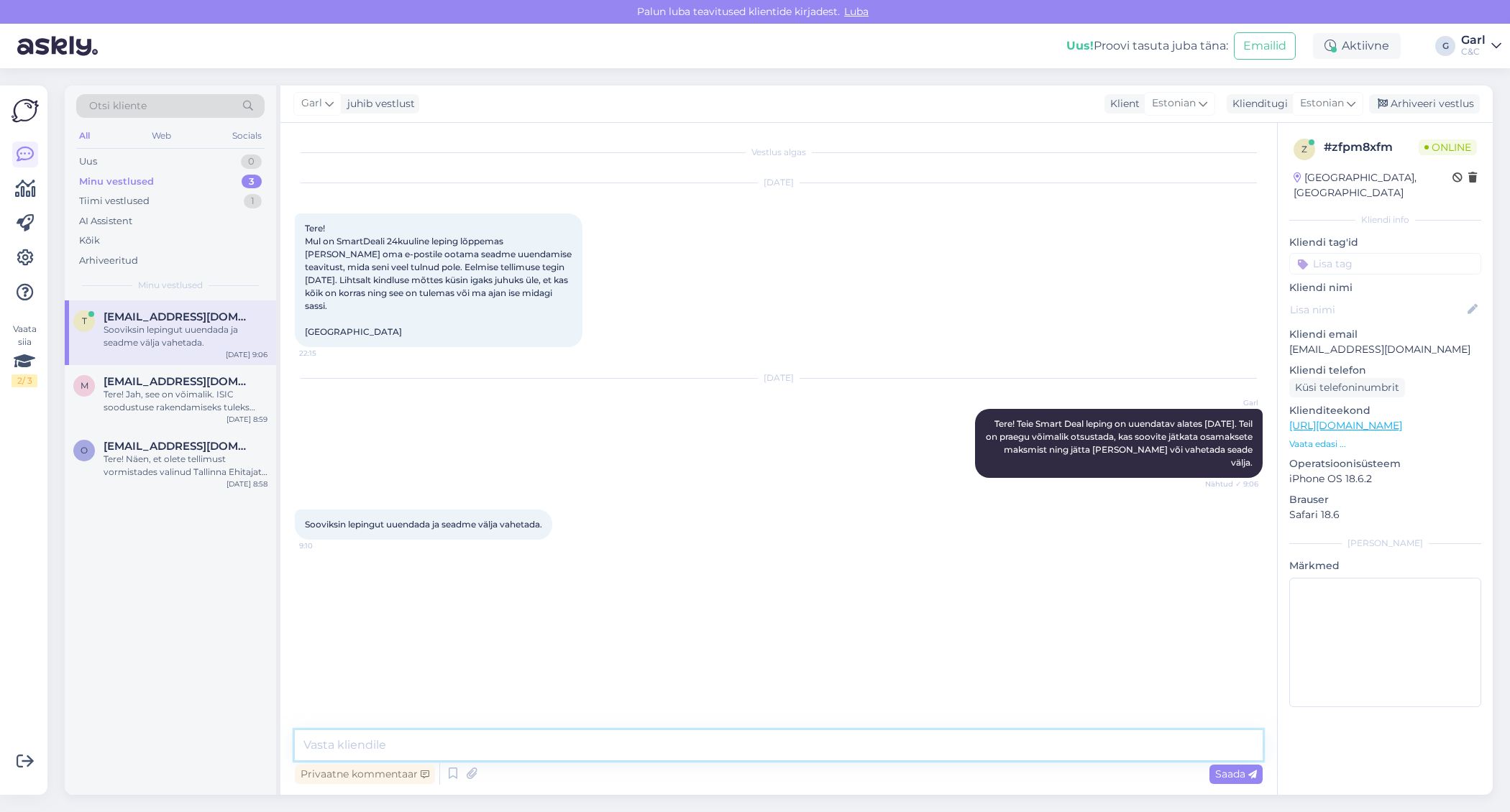
click at [558, 733] on textarea at bounding box center [778, 745] width 968 height 30
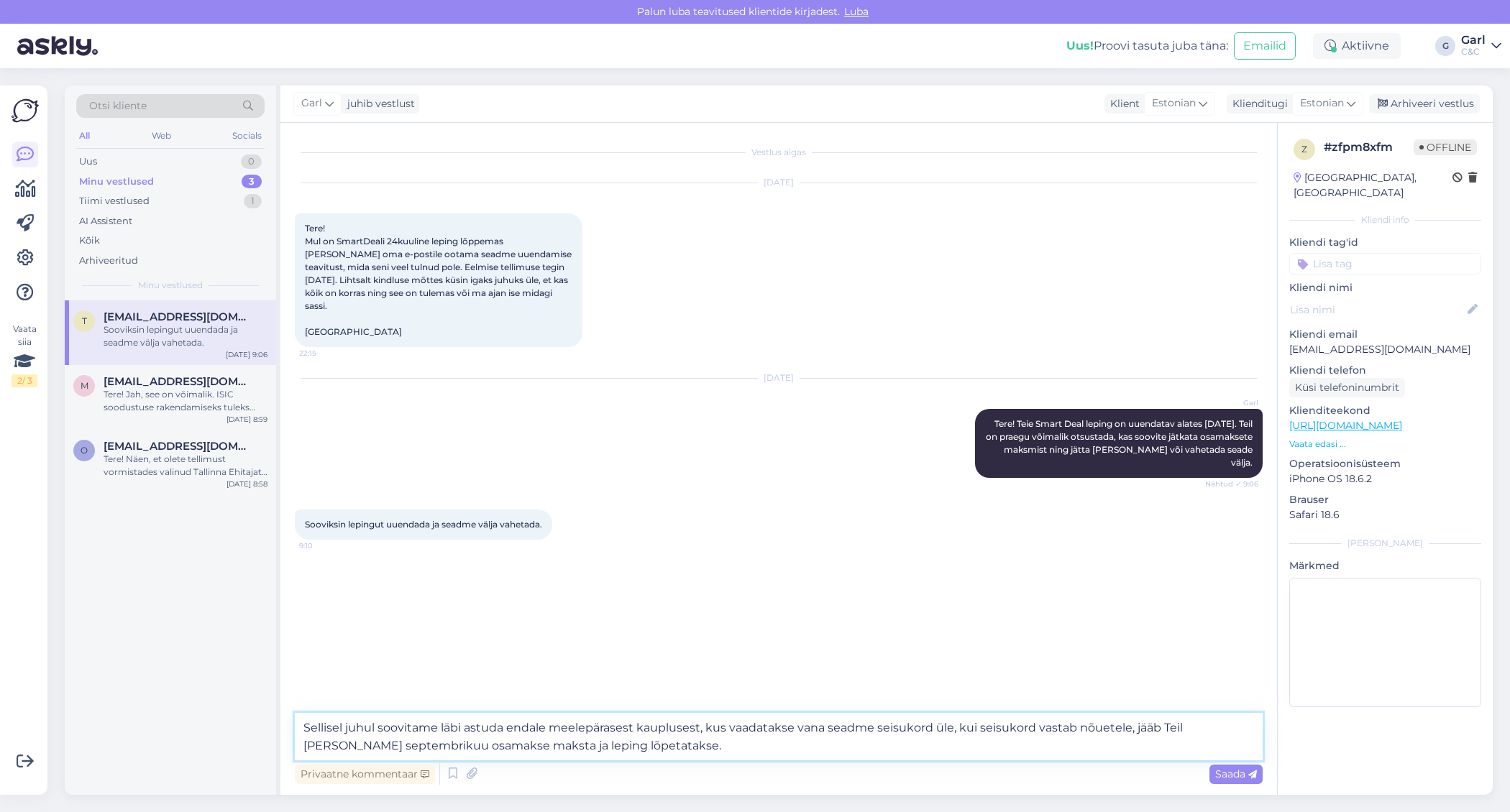
type textarea "Sellisel juhul soovitame läbi astuda endale meelepärasest kauplusest, kus vaada…"
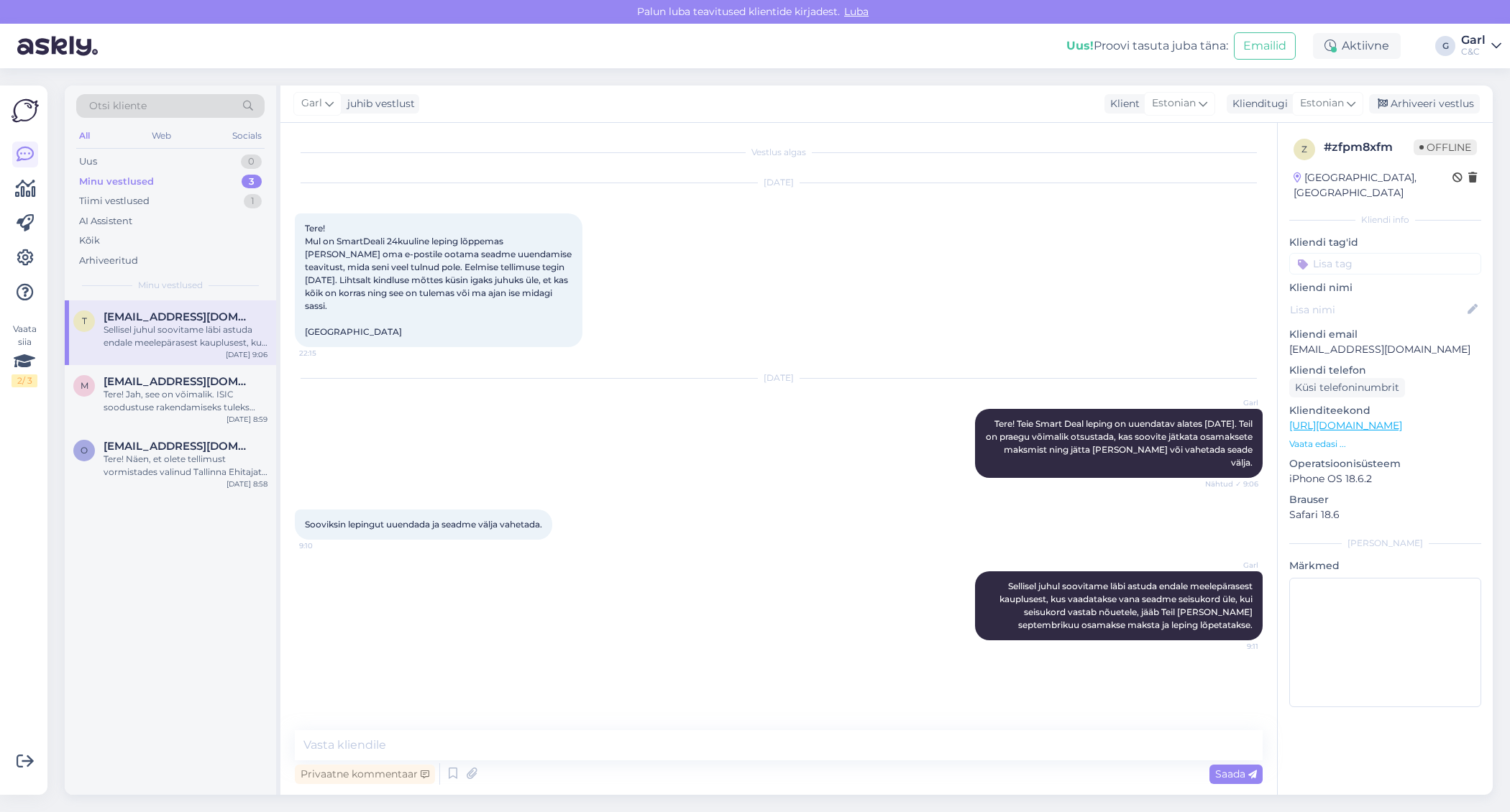
click at [612, 714] on div "Vestlus algas Sep 2 2025 Tere! Mul on SmartDeali 24kuuline leping lõppemas ja j…" at bounding box center [785, 427] width 981 height 580
click at [611, 738] on textarea at bounding box center [778, 745] width 968 height 30
click at [198, 519] on div "t triiinuo@gmail.com Sellisel juhul soovitame läbi astuda endale meelepärasest …" at bounding box center [170, 547] width 212 height 494
click at [202, 474] on div "Tere! Näen, et olete tellimust vormistades valinud Tallinna Ehitajate tee Maxim…" at bounding box center [186, 466] width 164 height 26
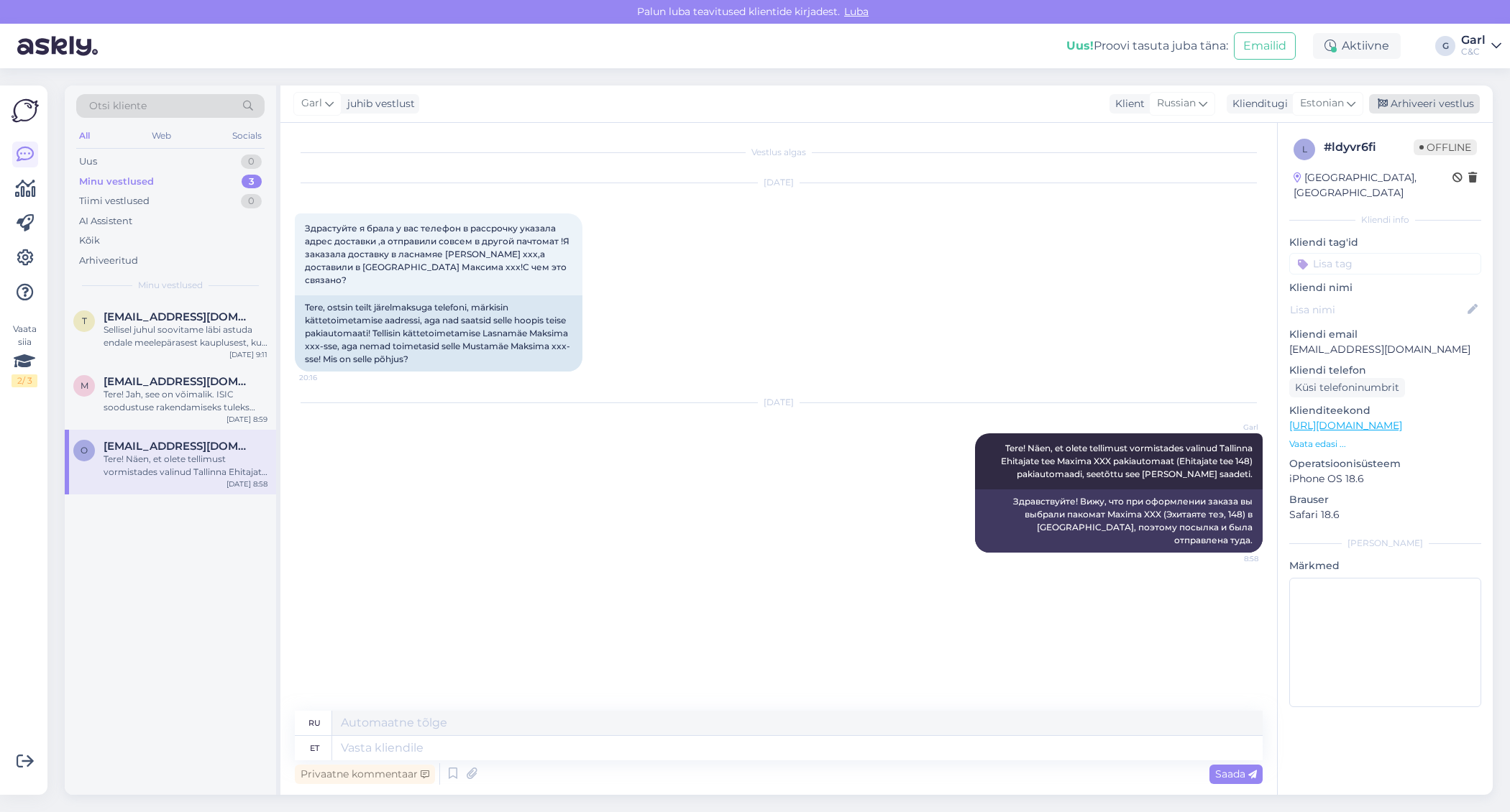
click at [1463, 104] on div "Arhiveeri vestlus" at bounding box center [1424, 104] width 111 height 19
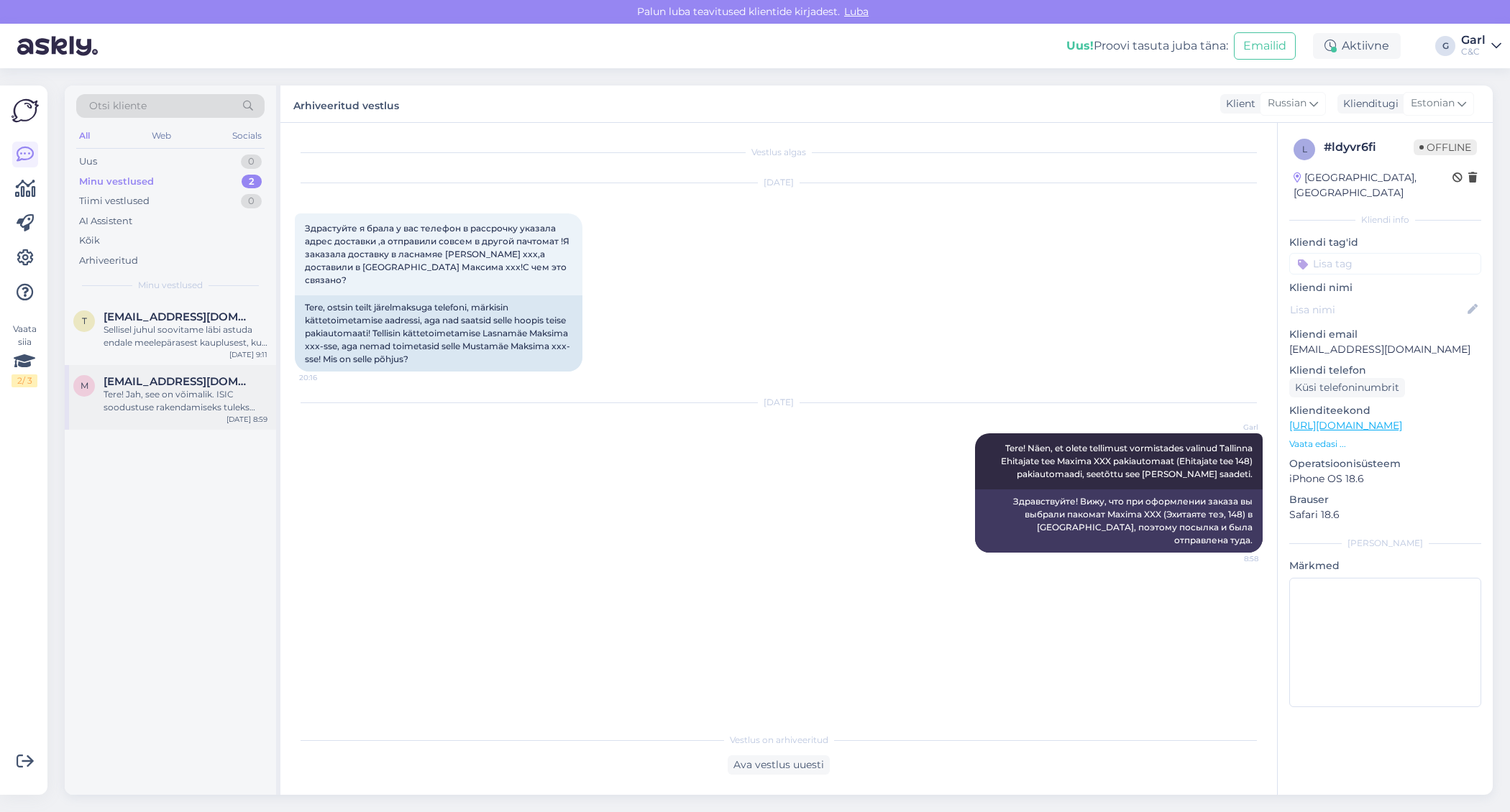
click at [194, 411] on div "Tere! Jah, see on võimalik. ISIC soodustuse rakendamiseks tuleks tulla kaupluse…" at bounding box center [186, 401] width 164 height 26
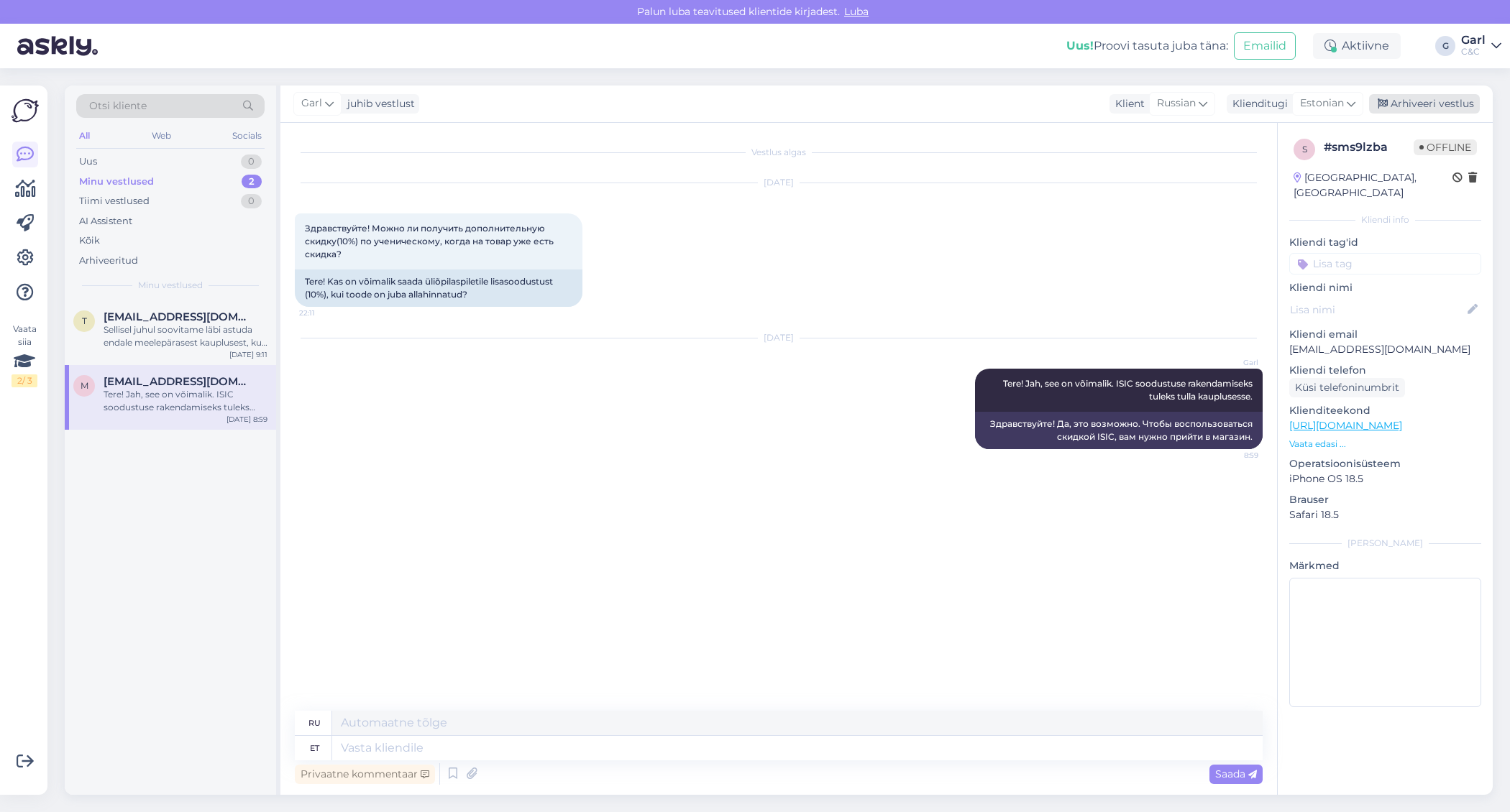
click at [1445, 102] on div "Arhiveeri vestlus" at bounding box center [1424, 104] width 111 height 19
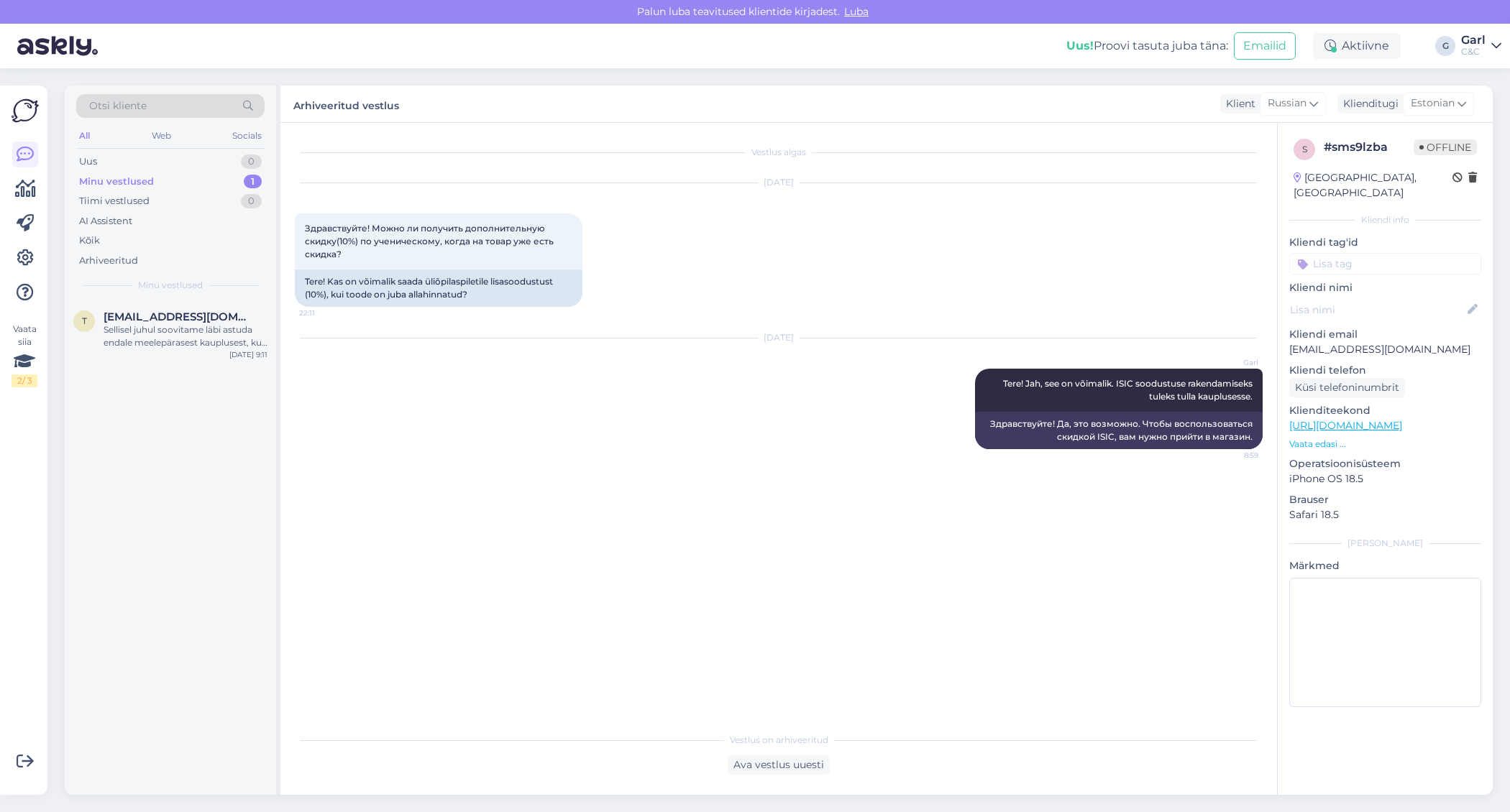
click at [209, 178] on div "Minu vestlused 1" at bounding box center [170, 181] width 188 height 20
click at [223, 157] on div "Uus 0" at bounding box center [170, 161] width 188 height 20
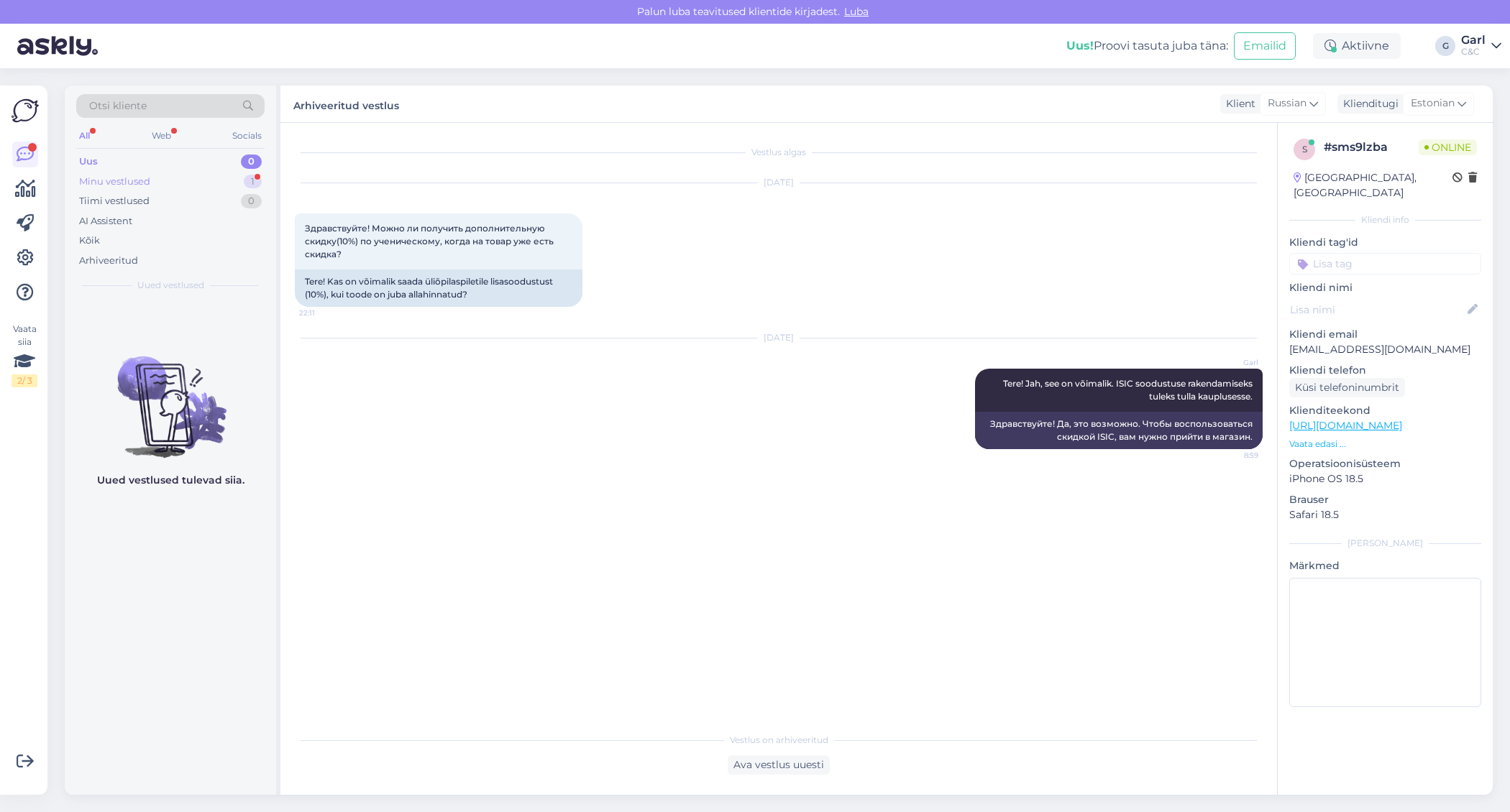
click at [226, 177] on div "Minu vestlused 1" at bounding box center [170, 181] width 188 height 20
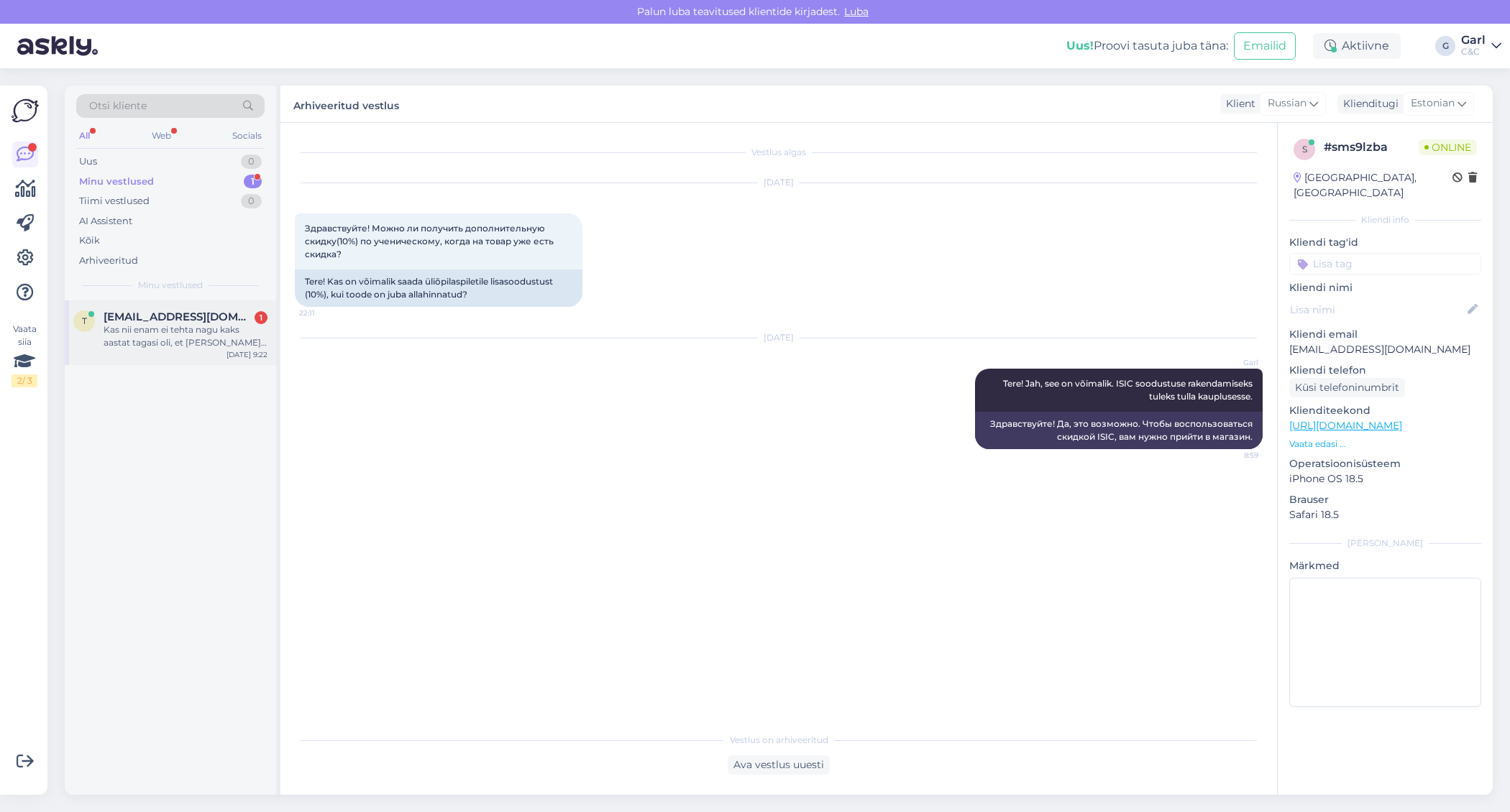
click at [208, 317] on span "triiinuo@gmail.com" at bounding box center [178, 317] width 149 height 13
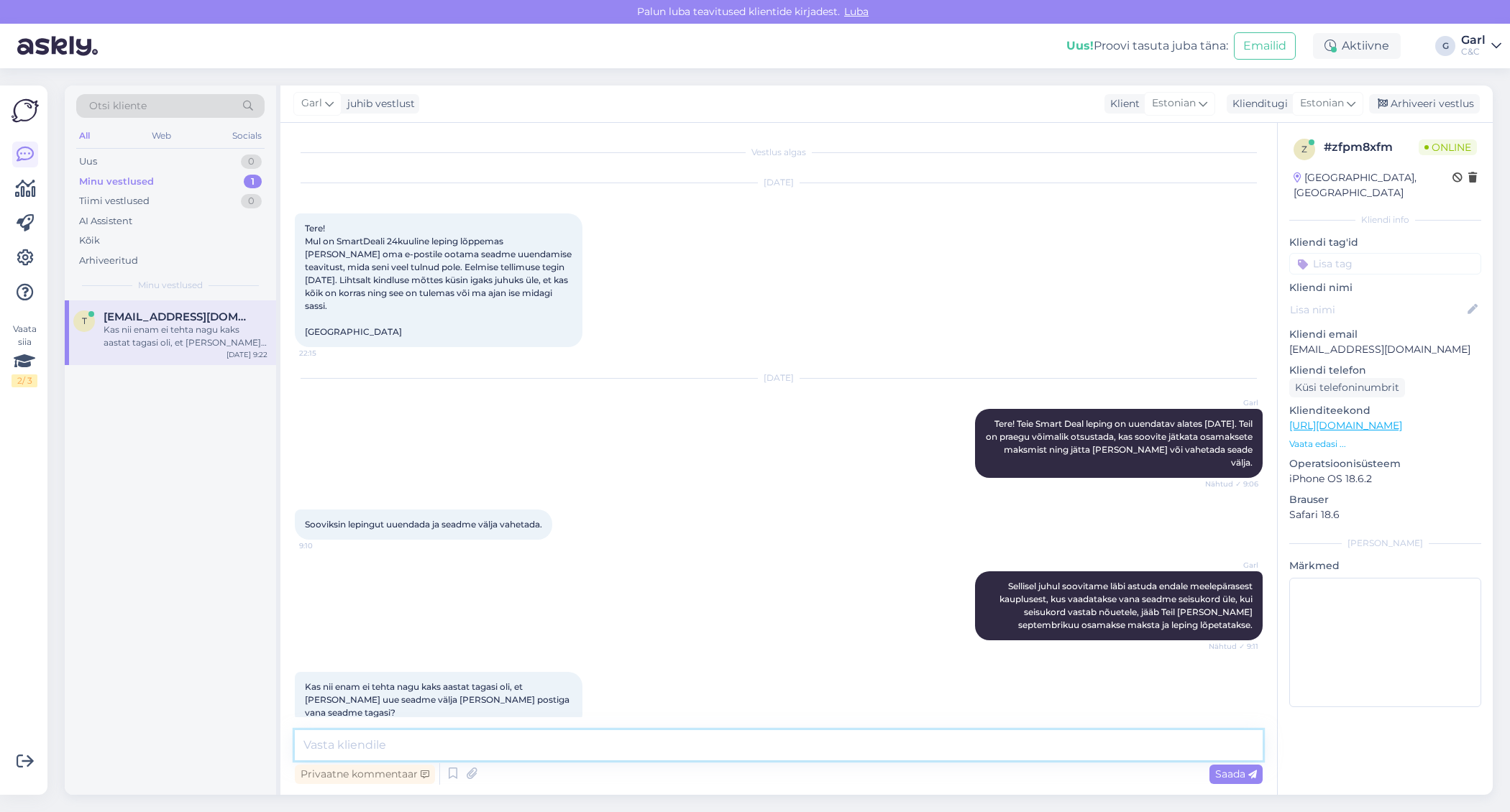
click at [660, 741] on textarea at bounding box center [778, 745] width 968 height 30
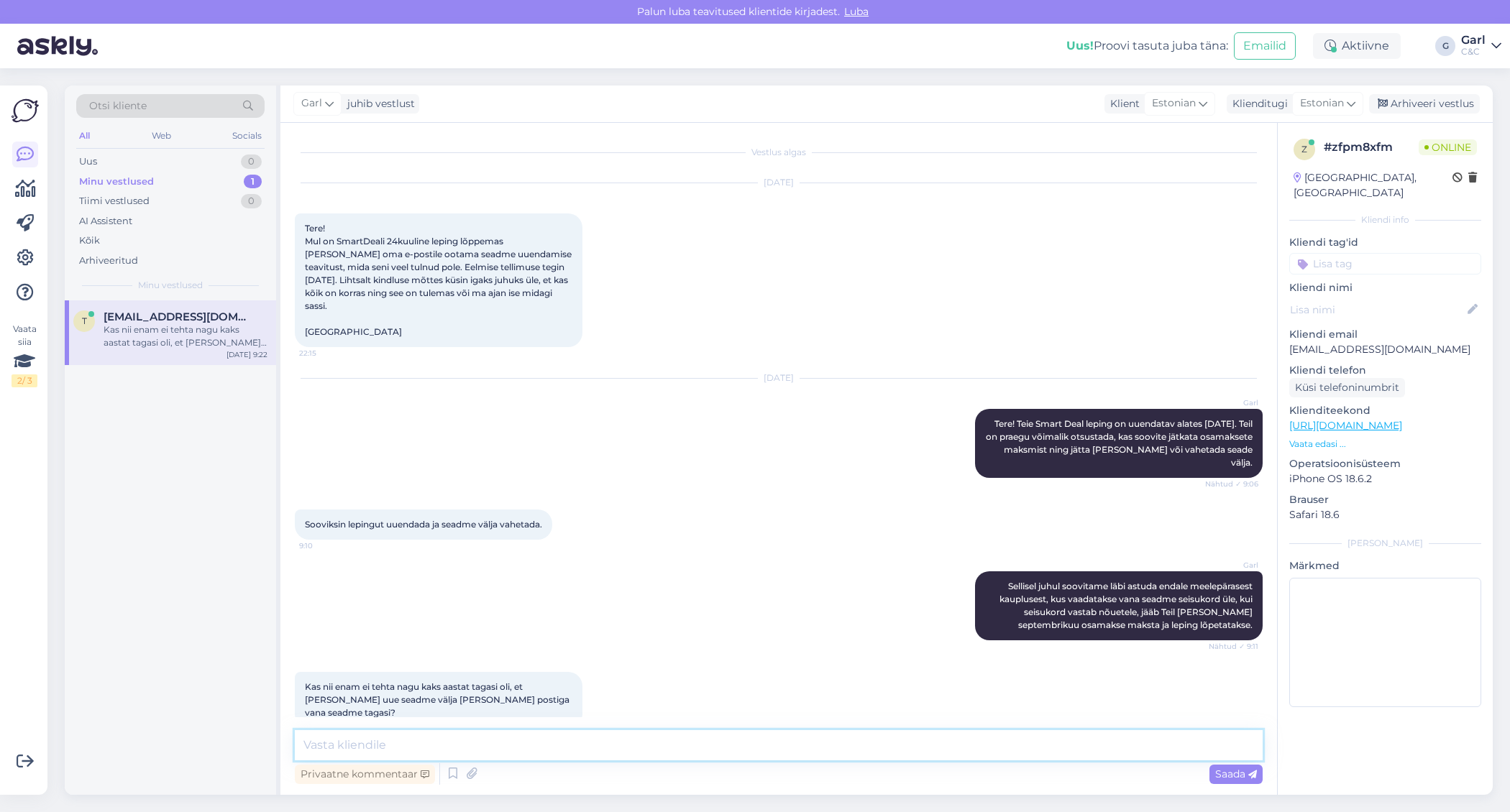
click at [514, 731] on textarea at bounding box center [778, 745] width 968 height 30
type textarea "Ka see võimalus on Teil olemas."
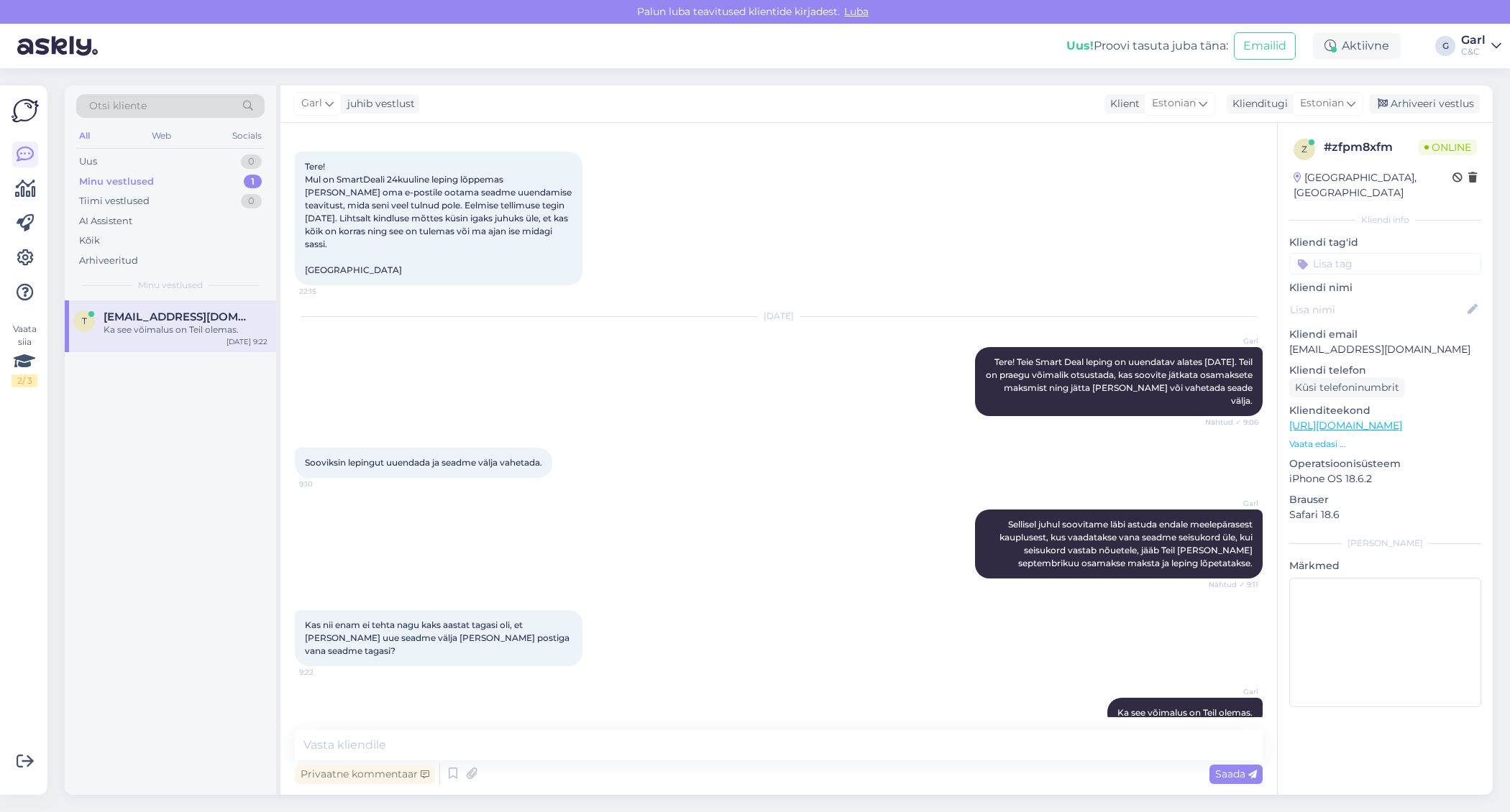
click at [510, 727] on div "Vestlus algas Sep 2 2025 Tere! Mul on SmartDeali 24kuuline leping lõppemas ja j…" at bounding box center [779, 458] width 996 height 672
click at [505, 743] on textarea at bounding box center [778, 745] width 968 height 30
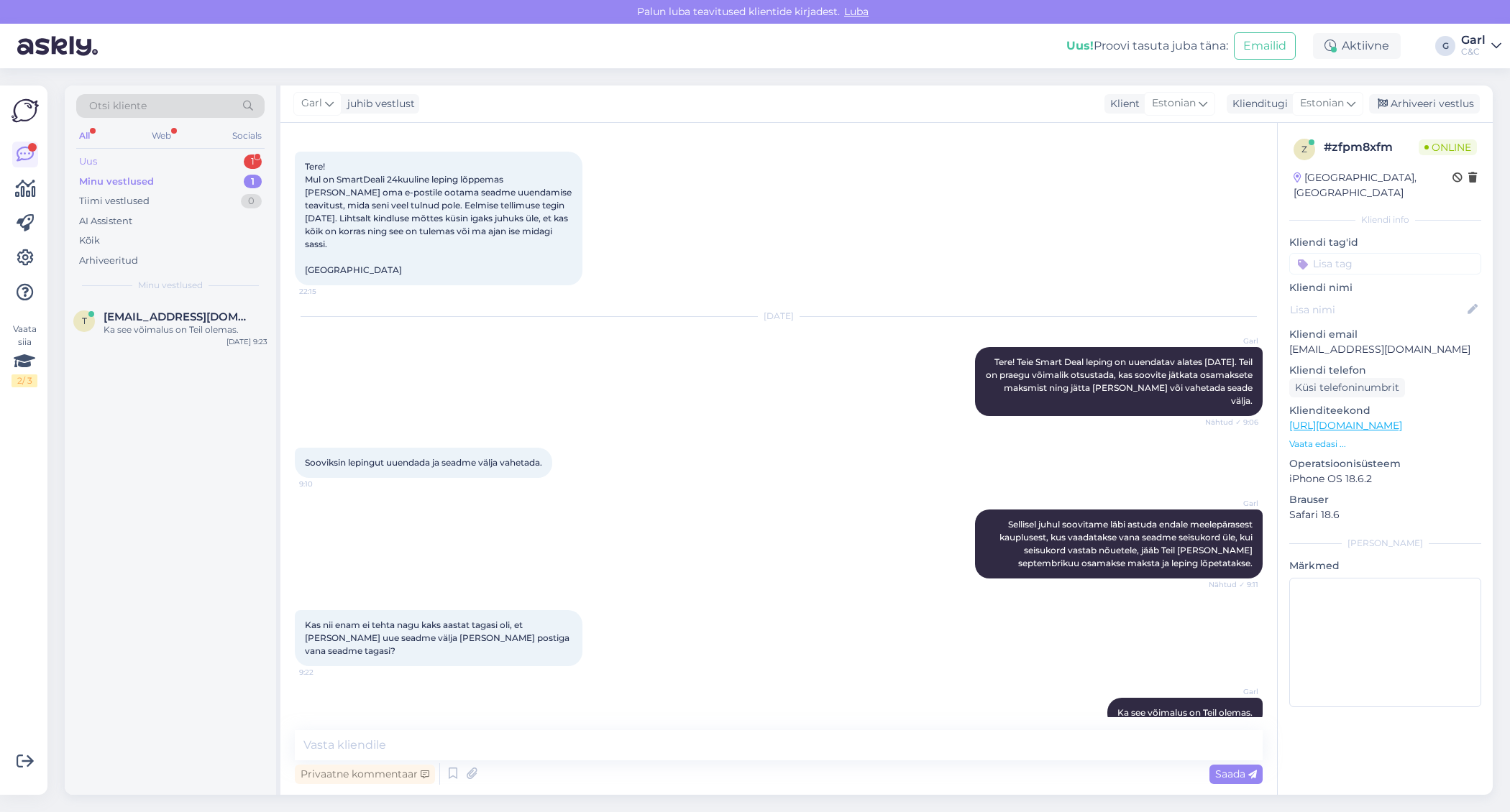
click at [241, 154] on div "Uus 1" at bounding box center [170, 161] width 188 height 20
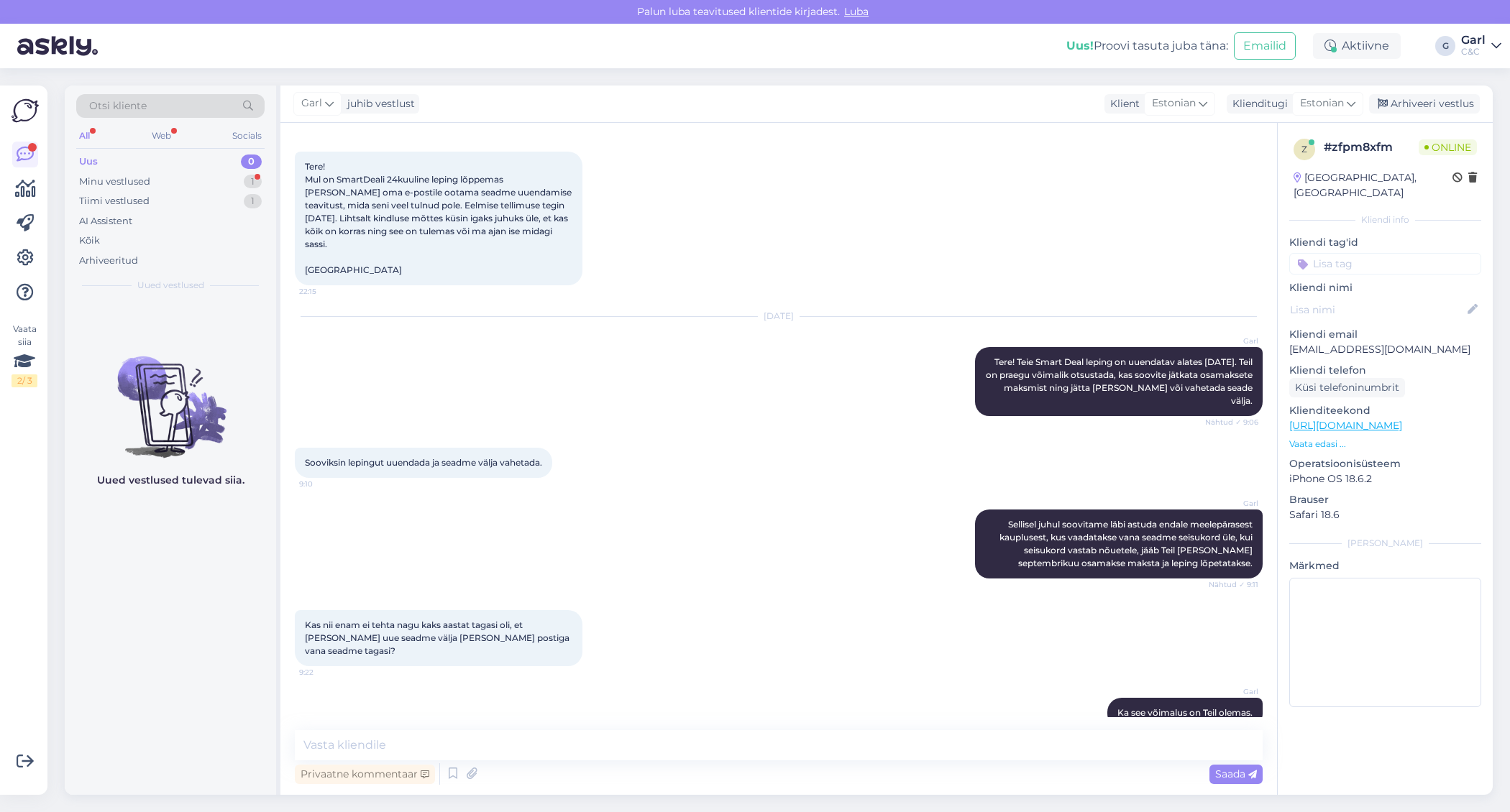
scroll to position [124, 0]
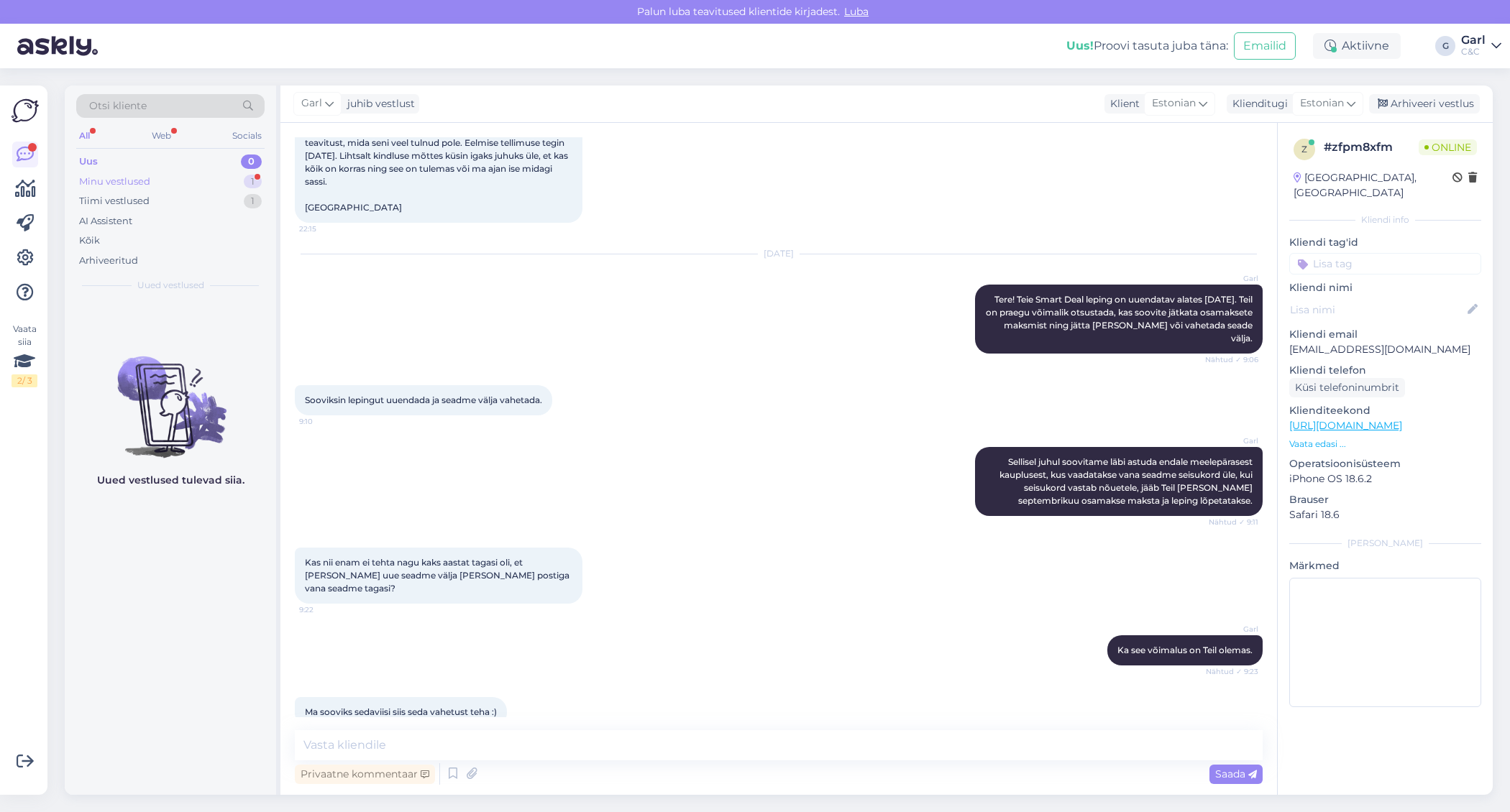
click at [191, 182] on div "Minu vestlused 1" at bounding box center [170, 181] width 188 height 20
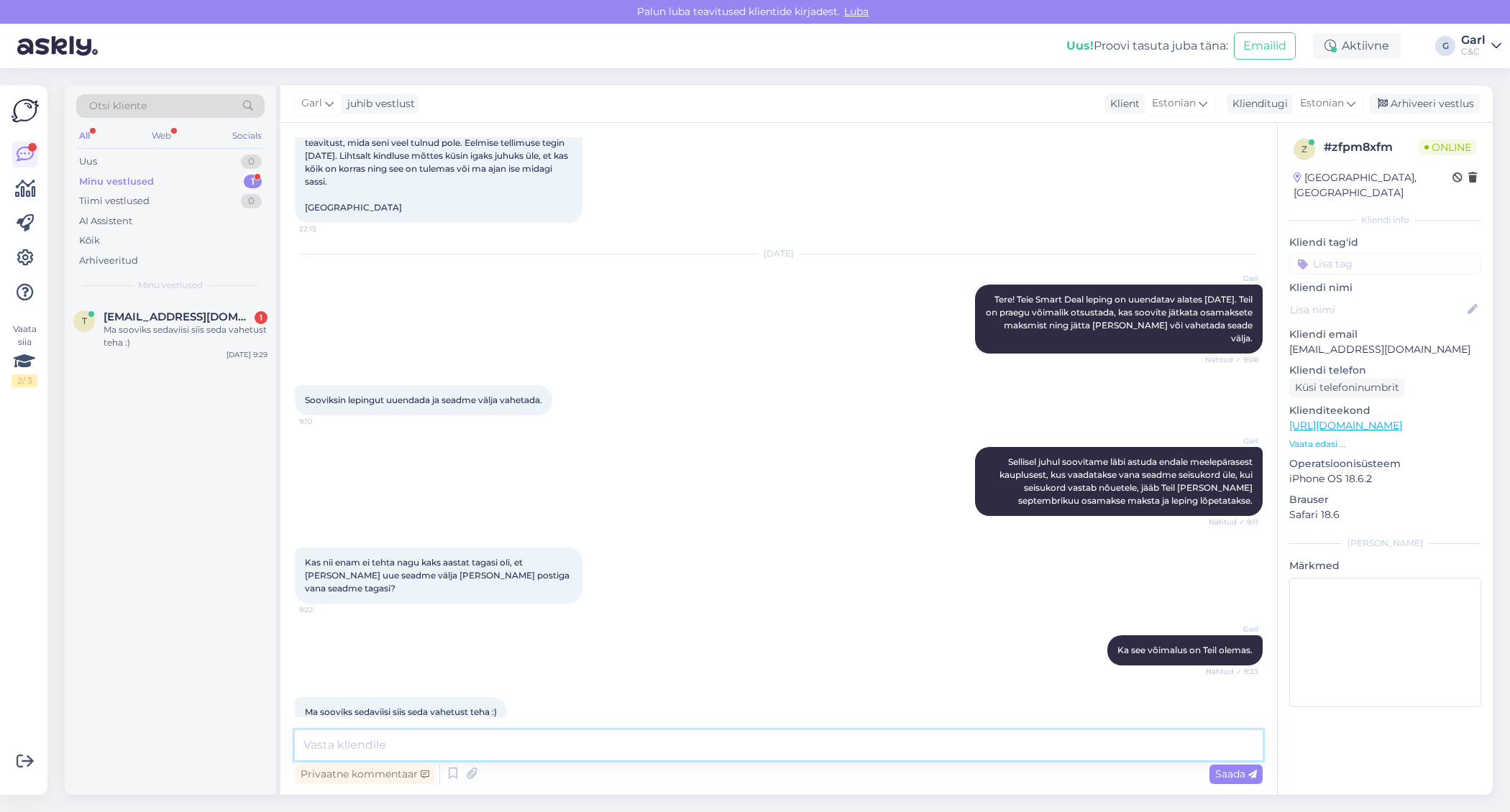
click at [415, 732] on textarea at bounding box center [778, 745] width 968 height 30
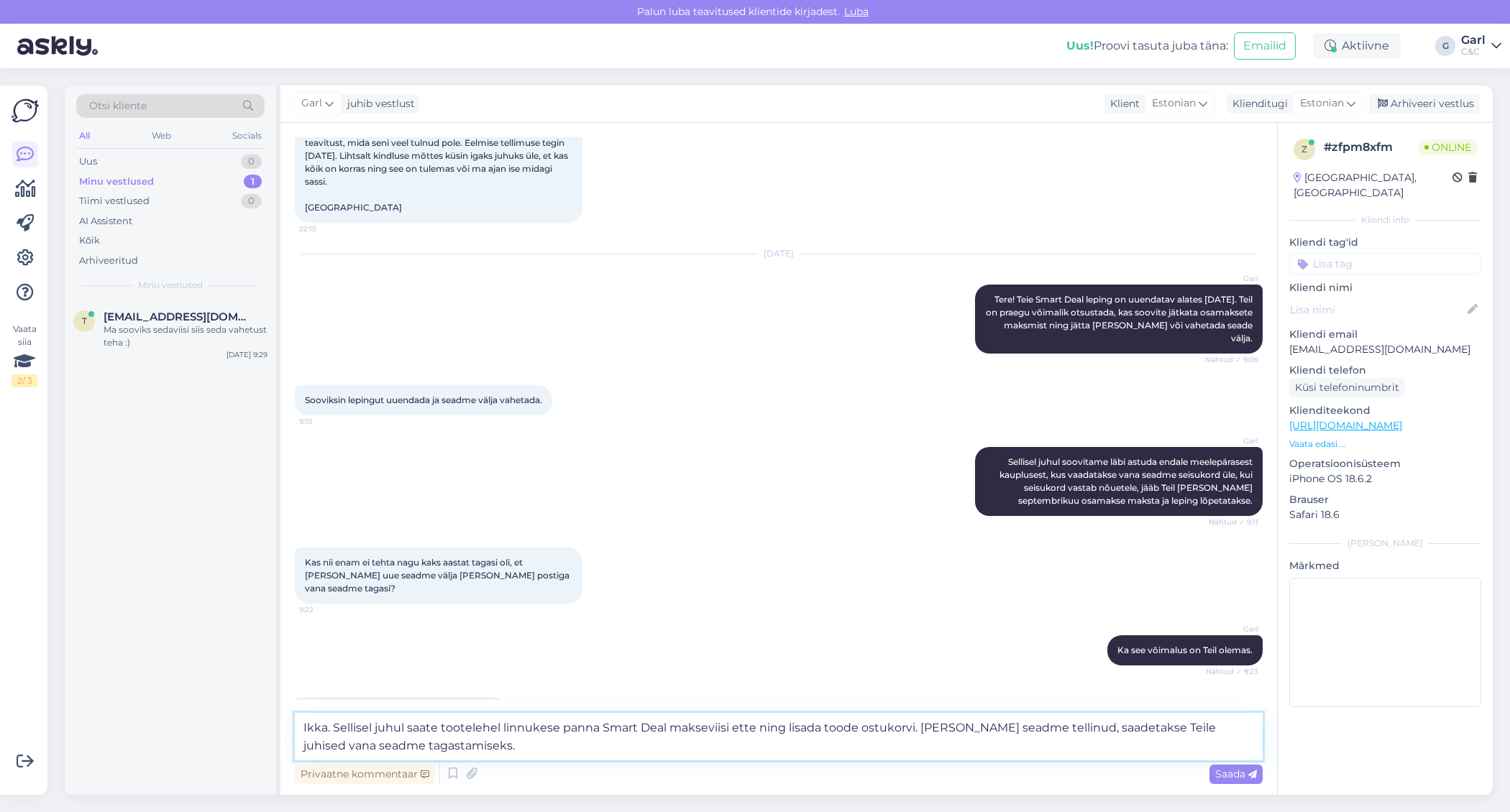
type textarea "Ikka. Sellisel juhul saate tootelehel linnukese panna Smart Deal makseviisi ett…"
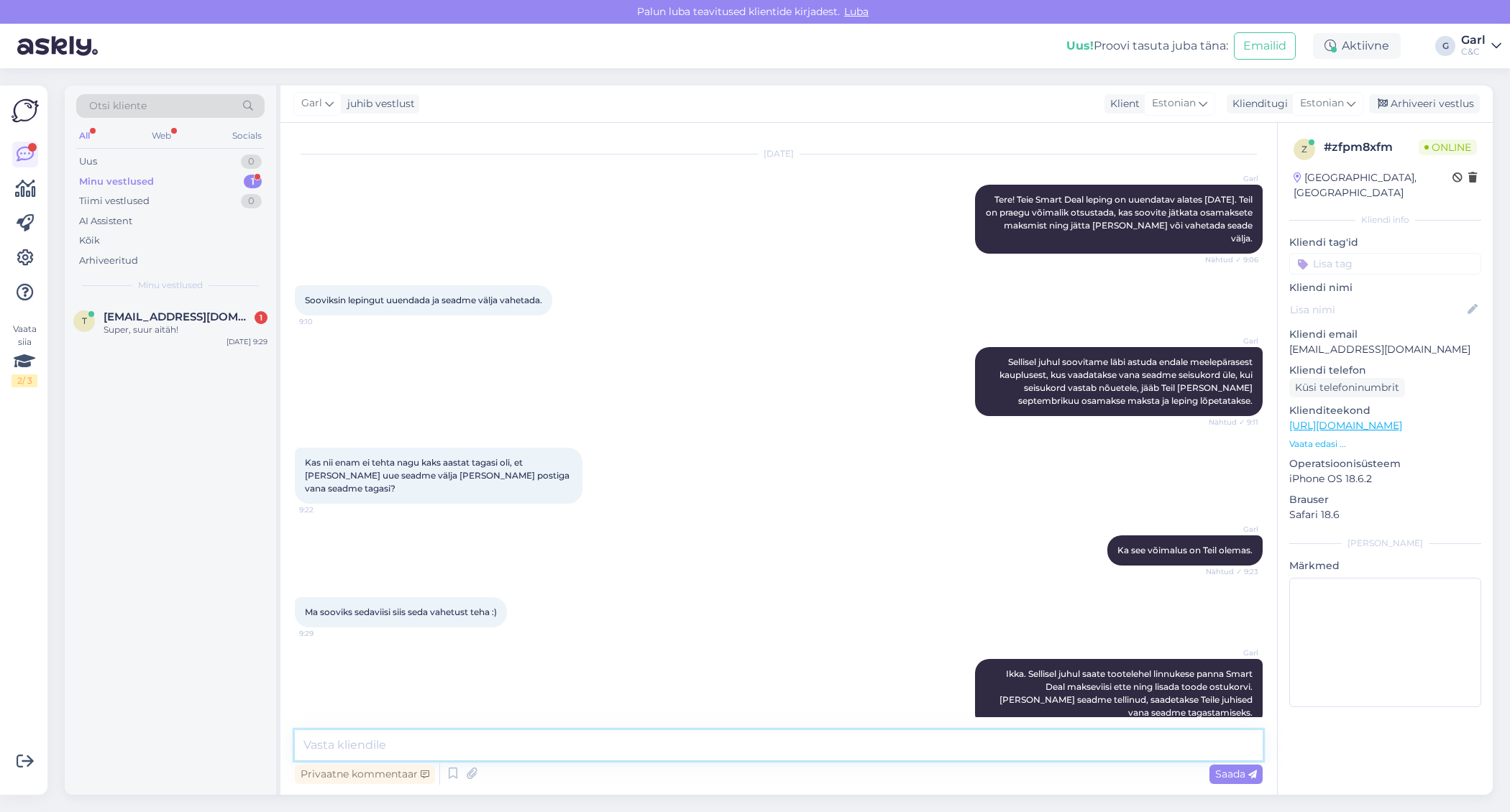
scroll to position [286, 0]
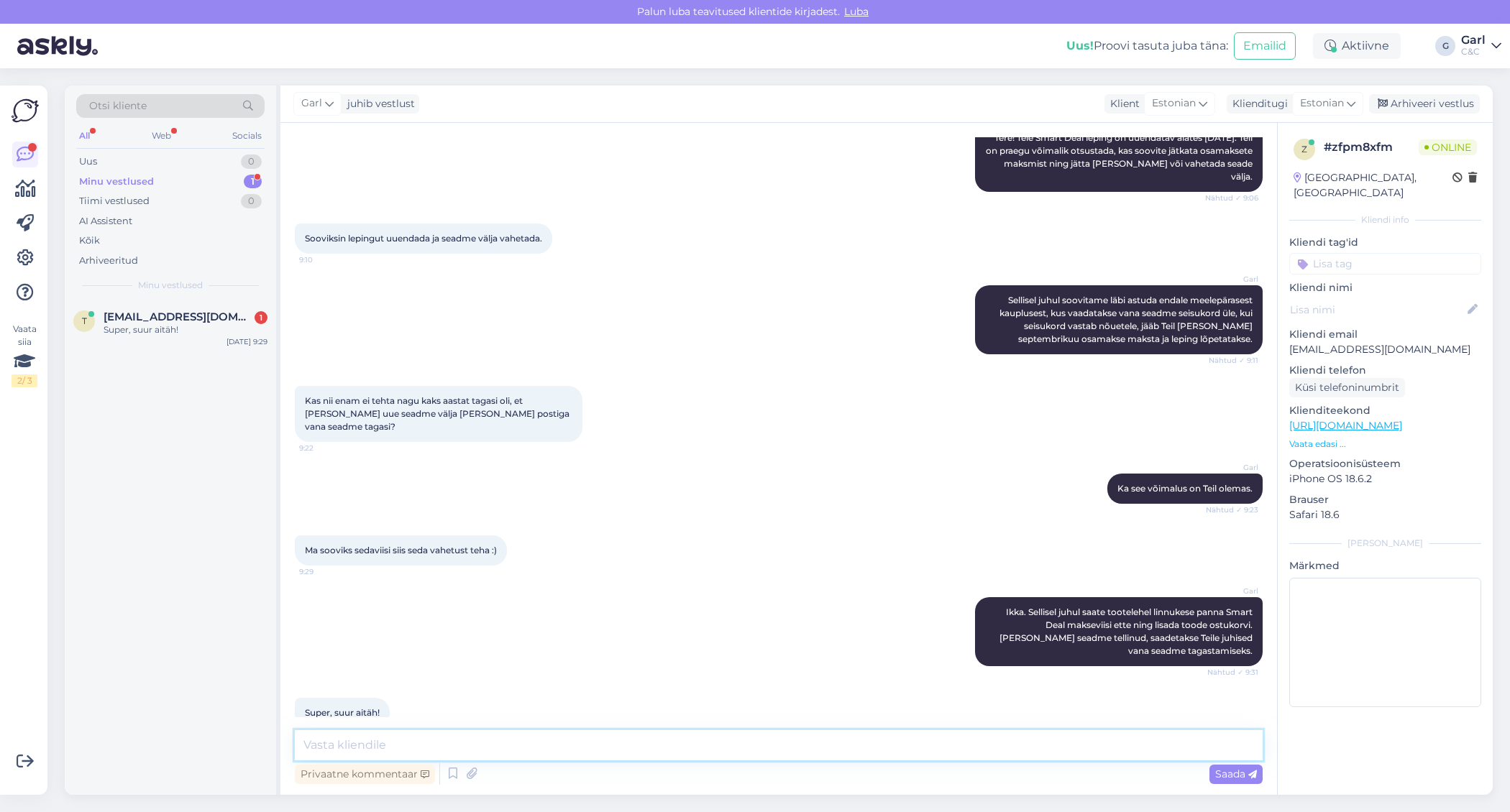
click at [465, 745] on textarea at bounding box center [778, 745] width 968 height 30
type textarea "Võtke heaks! :)"
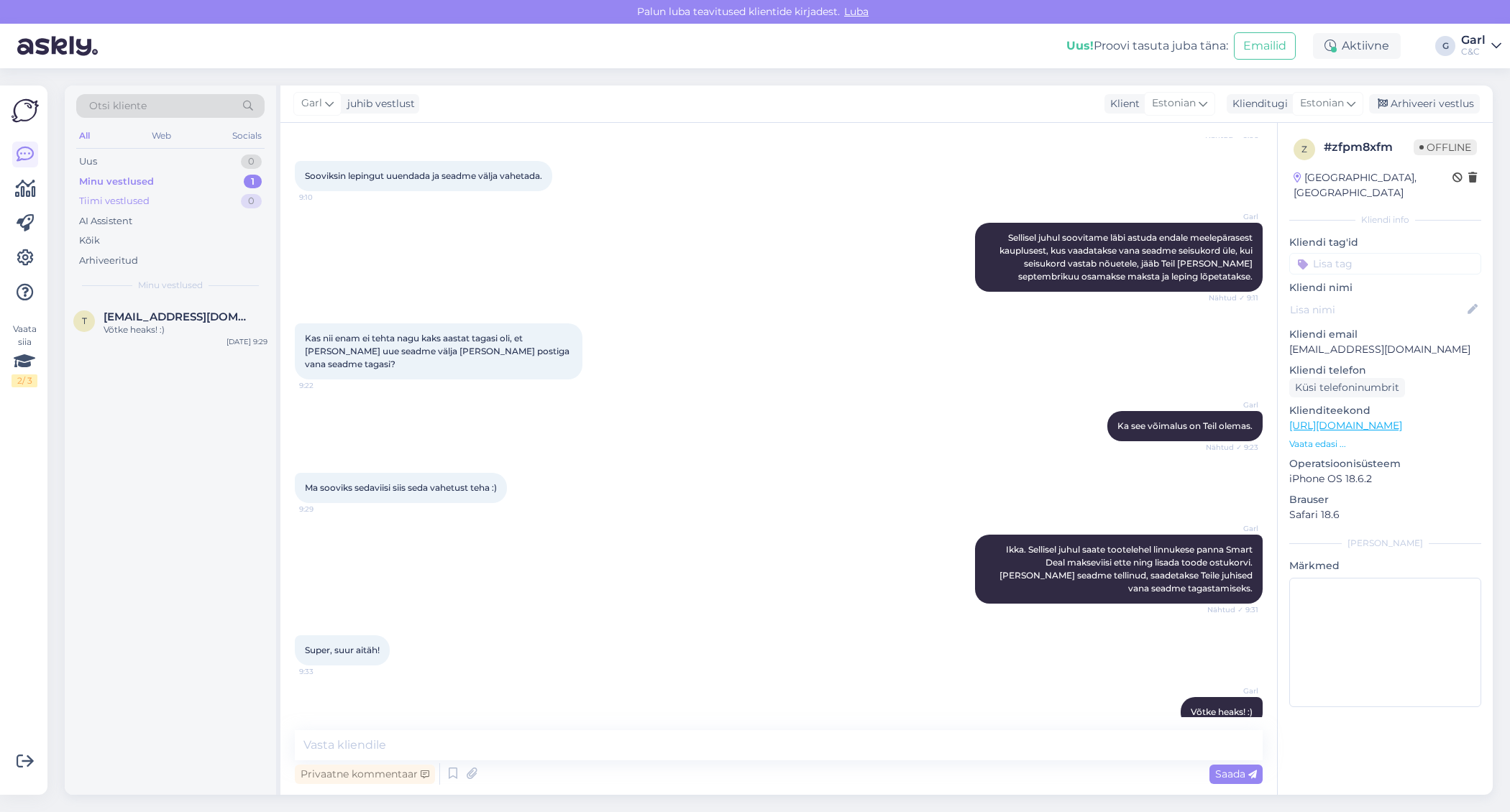
click at [218, 199] on div "Tiimi vestlused 0" at bounding box center [170, 200] width 188 height 20
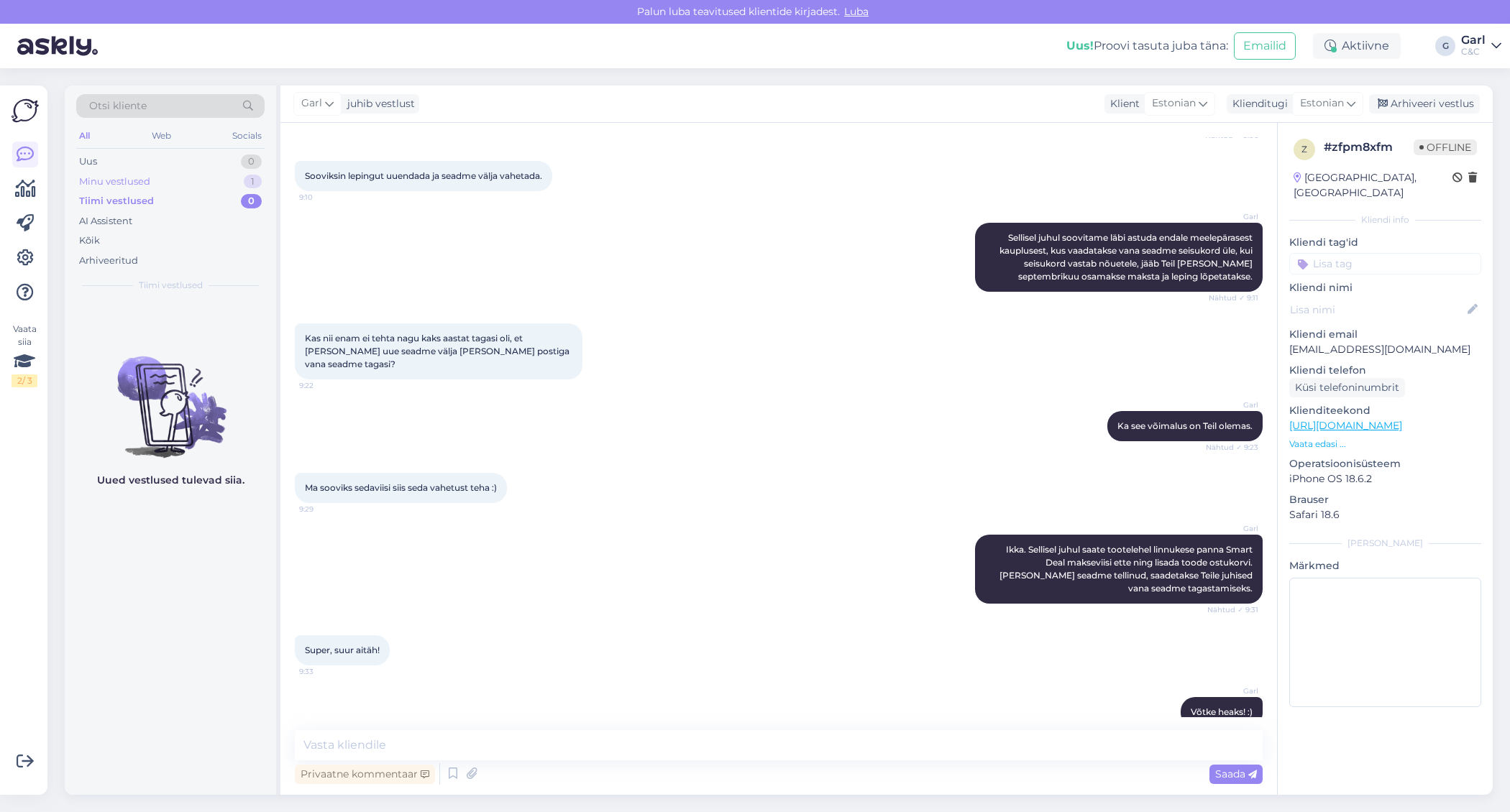
click at [219, 183] on div "Minu vestlused 1" at bounding box center [170, 181] width 188 height 20
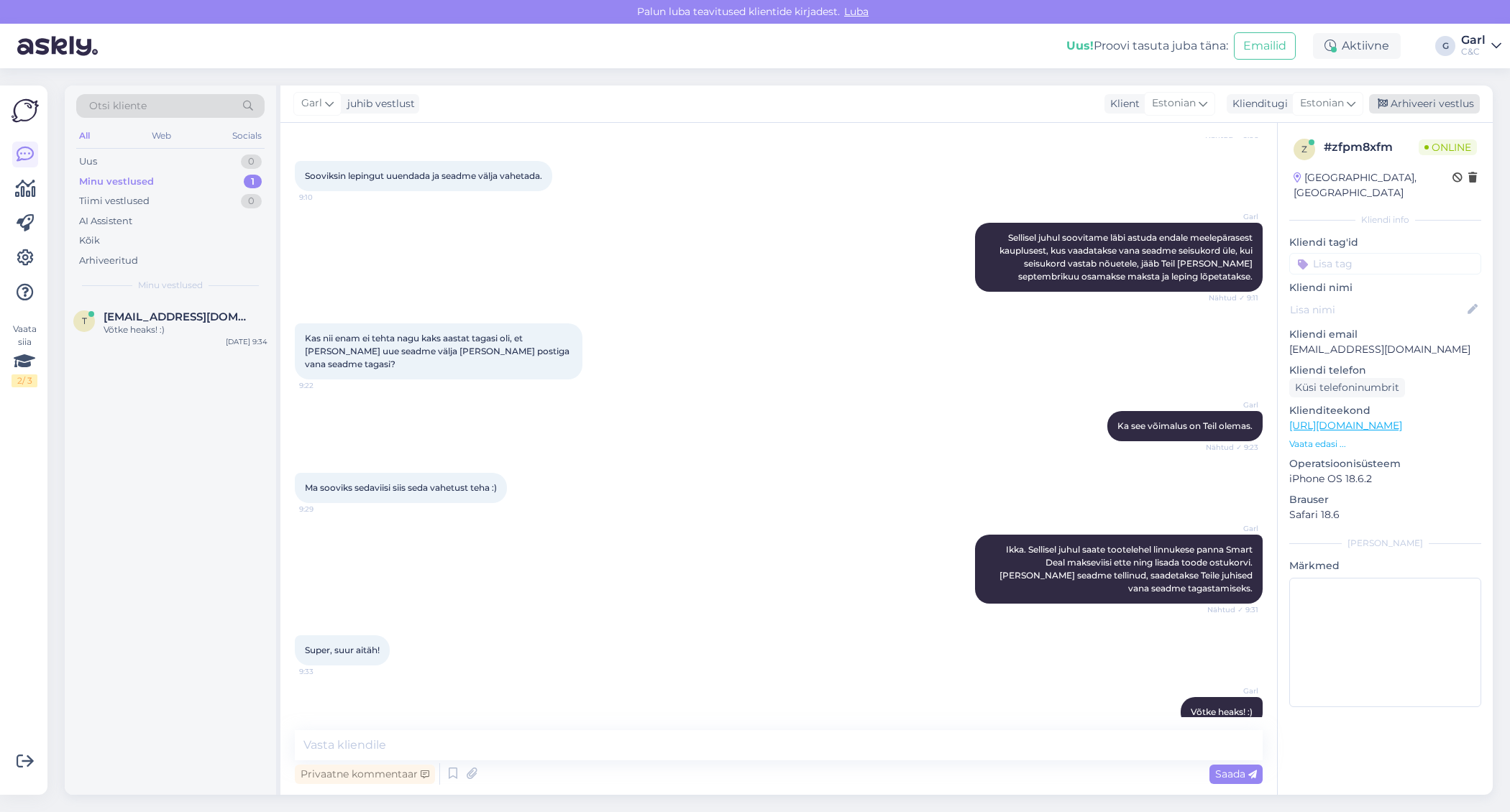
click at [1451, 102] on div "Arhiveeri vestlus" at bounding box center [1424, 104] width 111 height 19
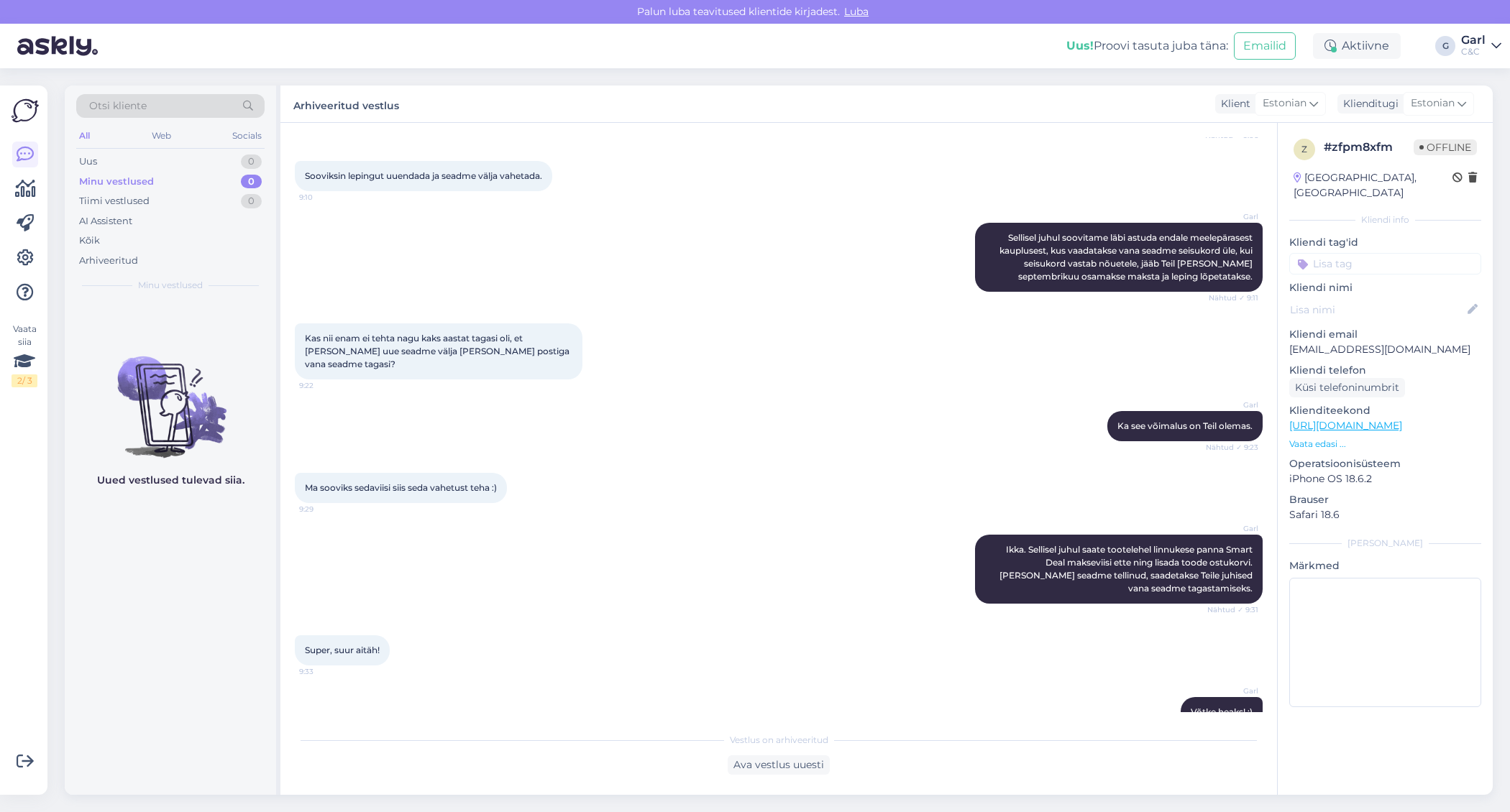
drag, startPoint x: 816, startPoint y: 296, endPoint x: 835, endPoint y: 290, distance: 19.9
click at [818, 307] on div "Kas nii enam ei tehta nagu kaks aastat tagasi oli, et valin uue seadme välja ja…" at bounding box center [778, 351] width 968 height 88
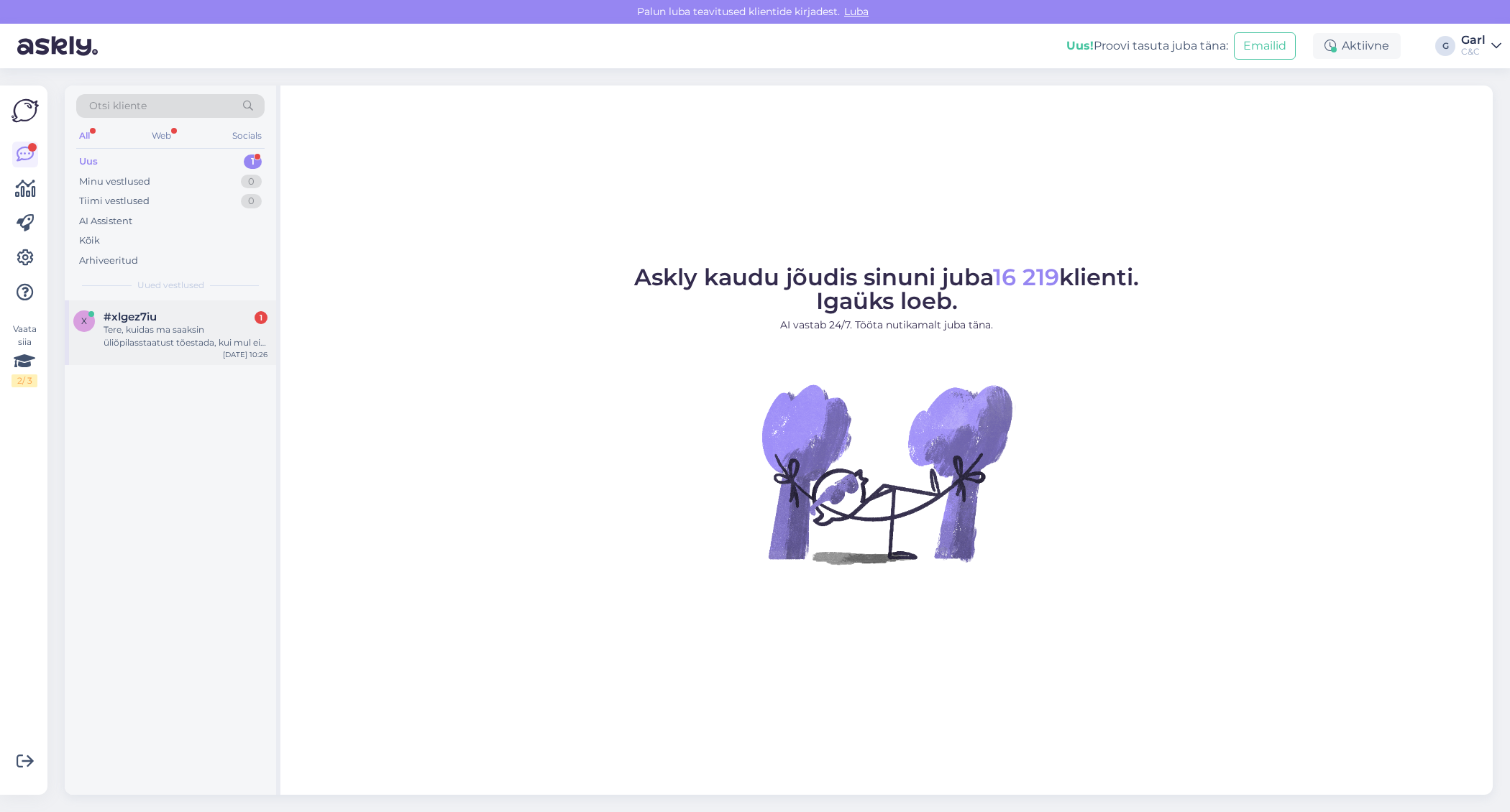
click at [224, 330] on div "Tere, kuidas ma saaksin üliõpilasstaatust tõestada, kui mul ei ole veel ISIC-ka…" at bounding box center [186, 337] width 164 height 26
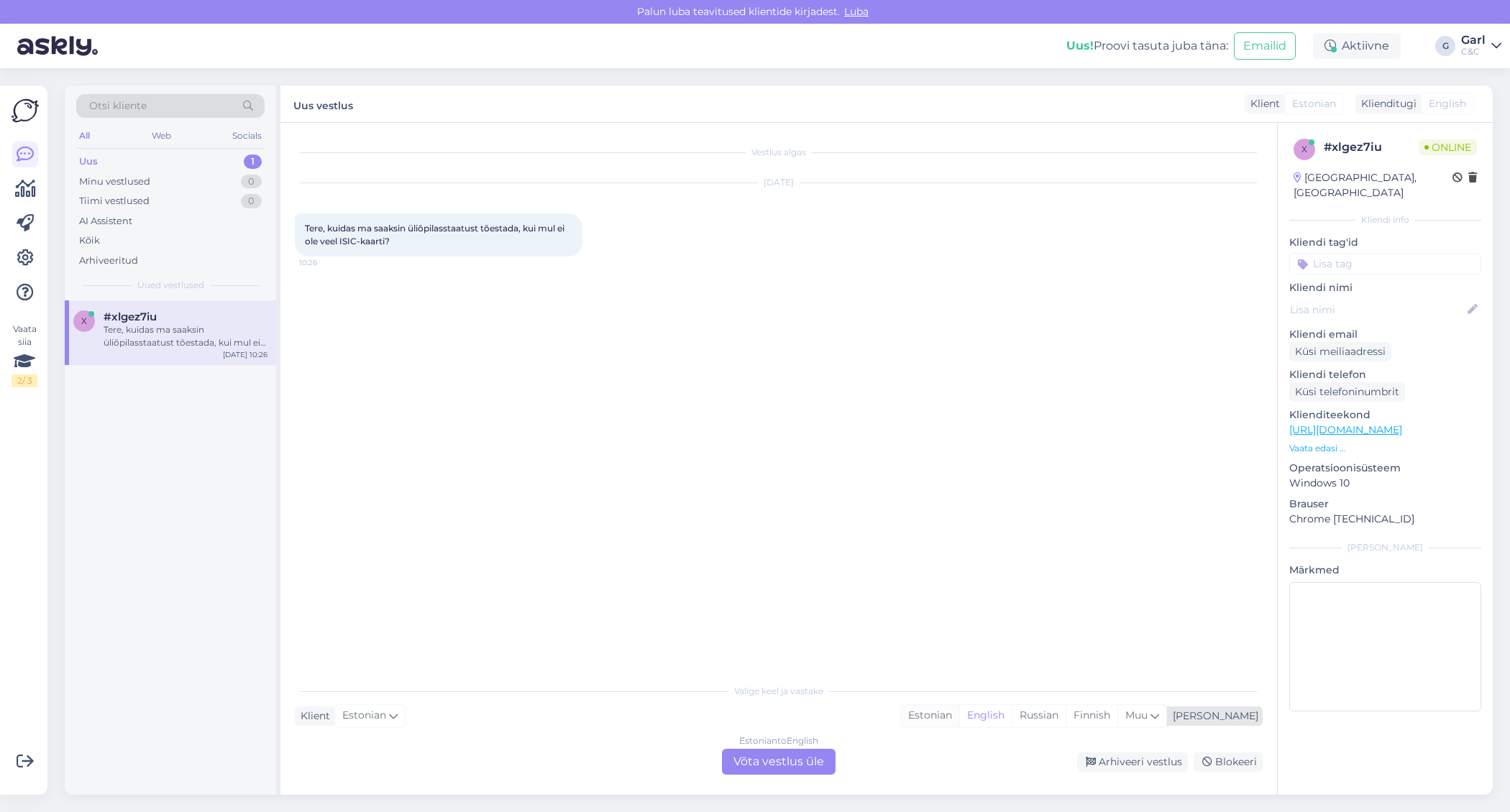
click at [959, 713] on div "Estonian" at bounding box center [929, 715] width 58 height 22
click at [783, 765] on div "Estonian to Estonian Võta vestlus üle" at bounding box center [779, 762] width 114 height 26
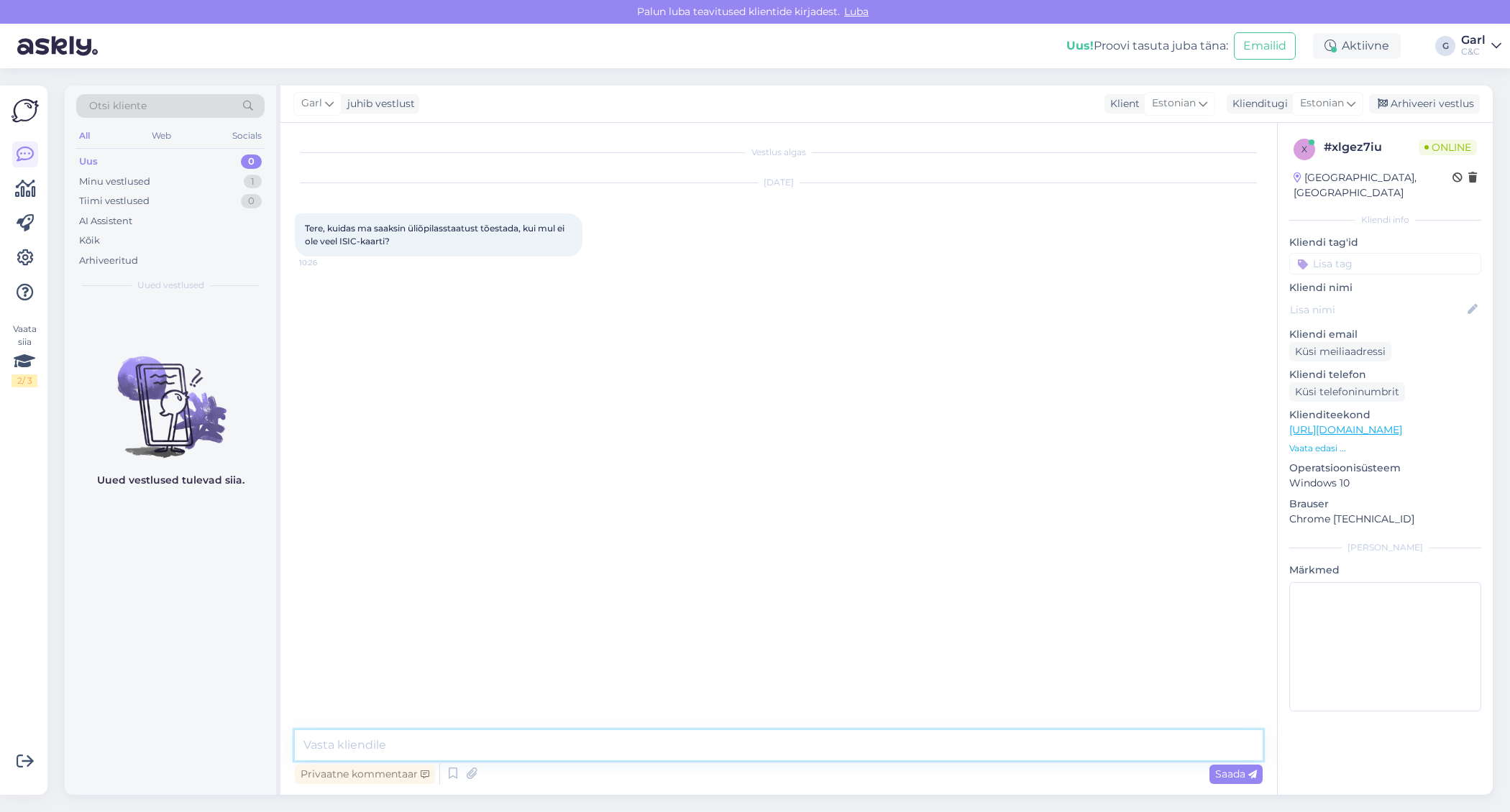
click at [783, 754] on textarea at bounding box center [778, 745] width 968 height 30
click at [432, 744] on textarea "Tere! Haridusportaalist peaks tekkima teil" at bounding box center [778, 745] width 968 height 30
click at [585, 744] on textarea "Tere! Haridusportaalis peaks tekkima teil" at bounding box center [778, 745] width 968 height 30
type textarea "Tere! Haridusportaalis peaks tekkima teil võimalus ka immatrikuleerimistõend al…"
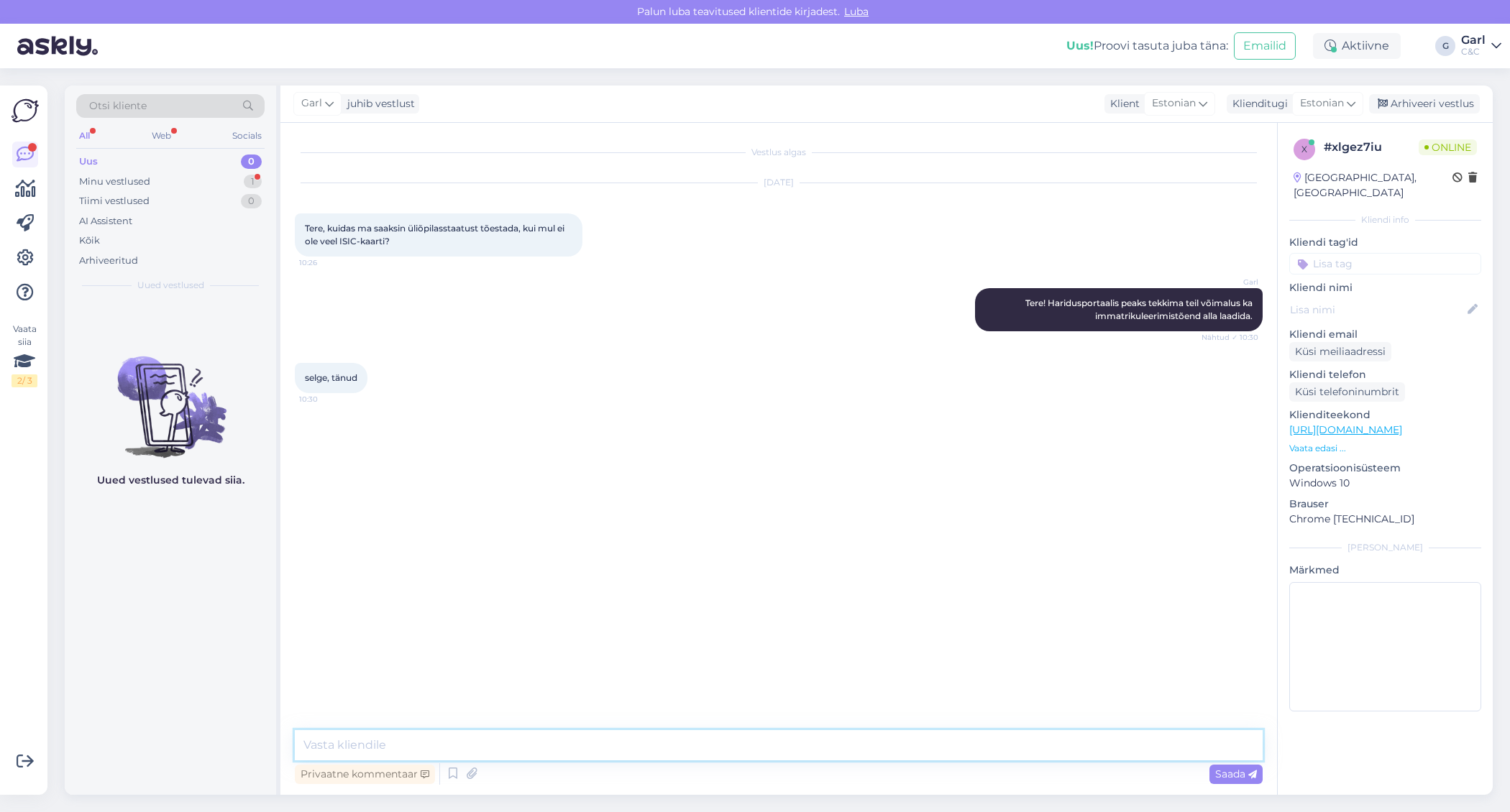
click at [383, 740] on textarea at bounding box center [778, 745] width 968 height 30
type textarea "Ikka, võtke heaks!"
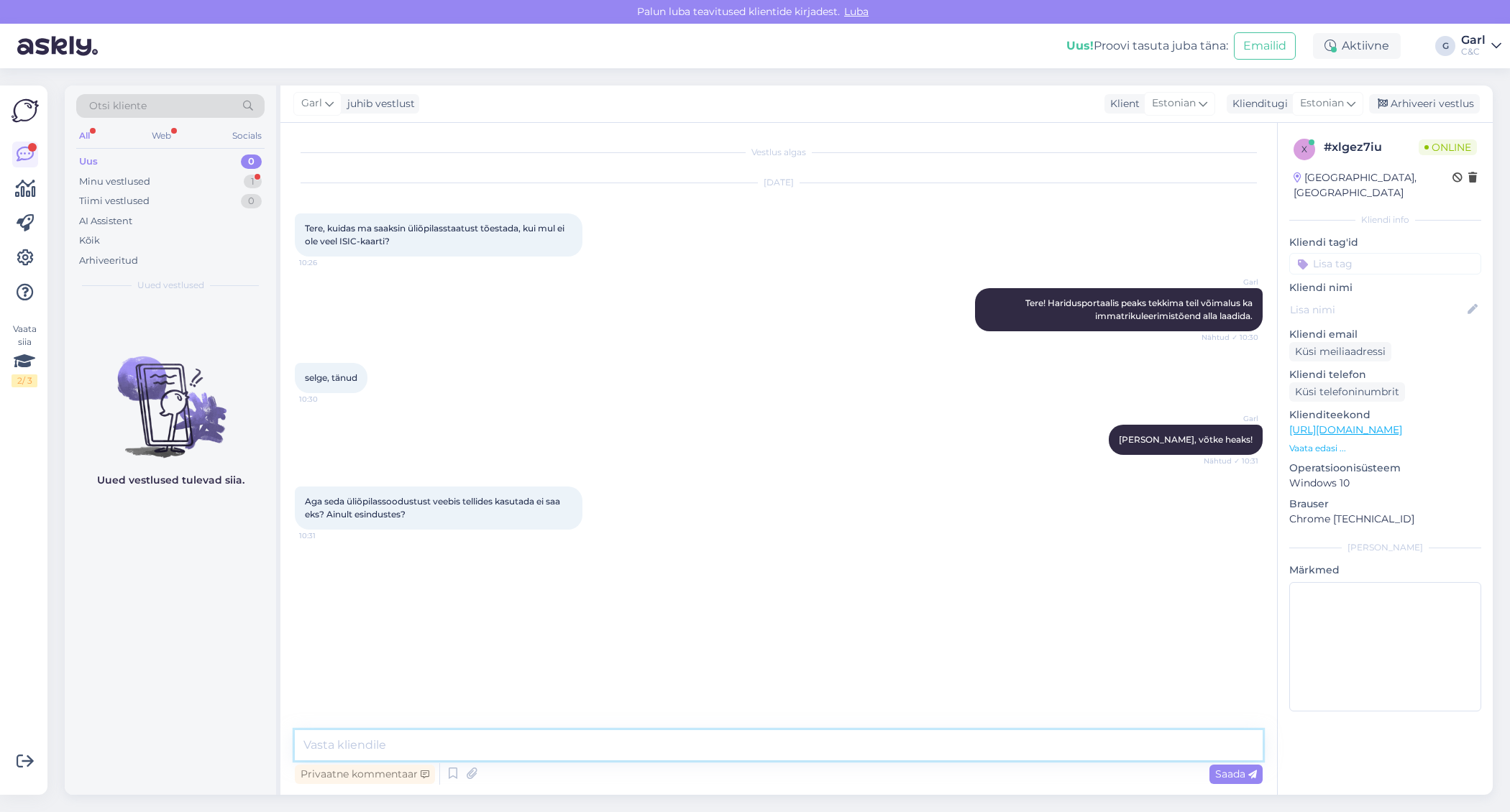
click at [477, 740] on textarea at bounding box center [778, 745] width 968 height 30
type textarea "Ainult esindustes, tõepoolest."
click at [1395, 99] on div "Arhiveeri vestlus" at bounding box center [1424, 104] width 111 height 19
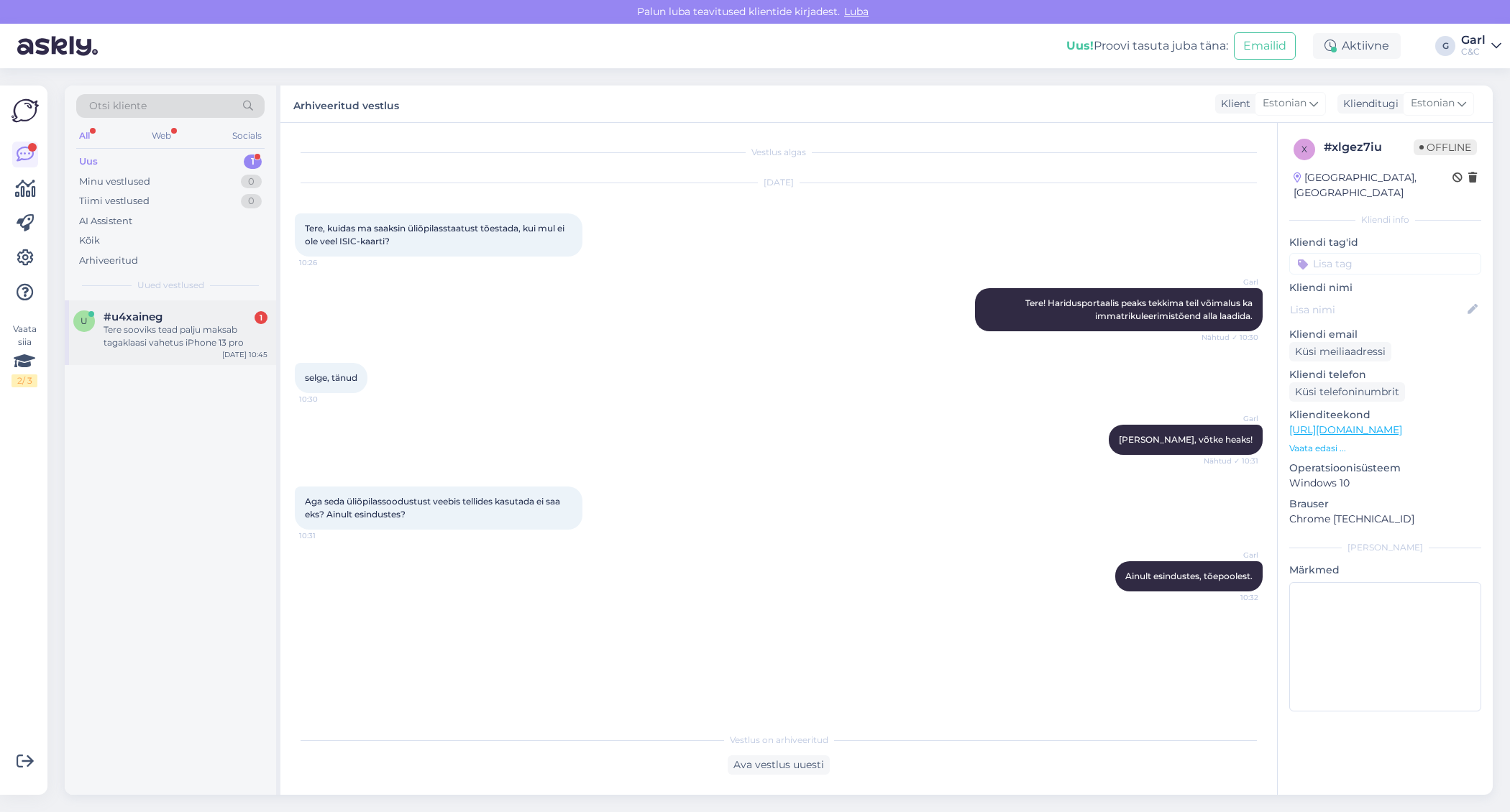
click at [214, 324] on div "Tere sooviks tead palju maksab tagaklaasi vahetus iPhone 13 pro" at bounding box center [186, 337] width 164 height 26
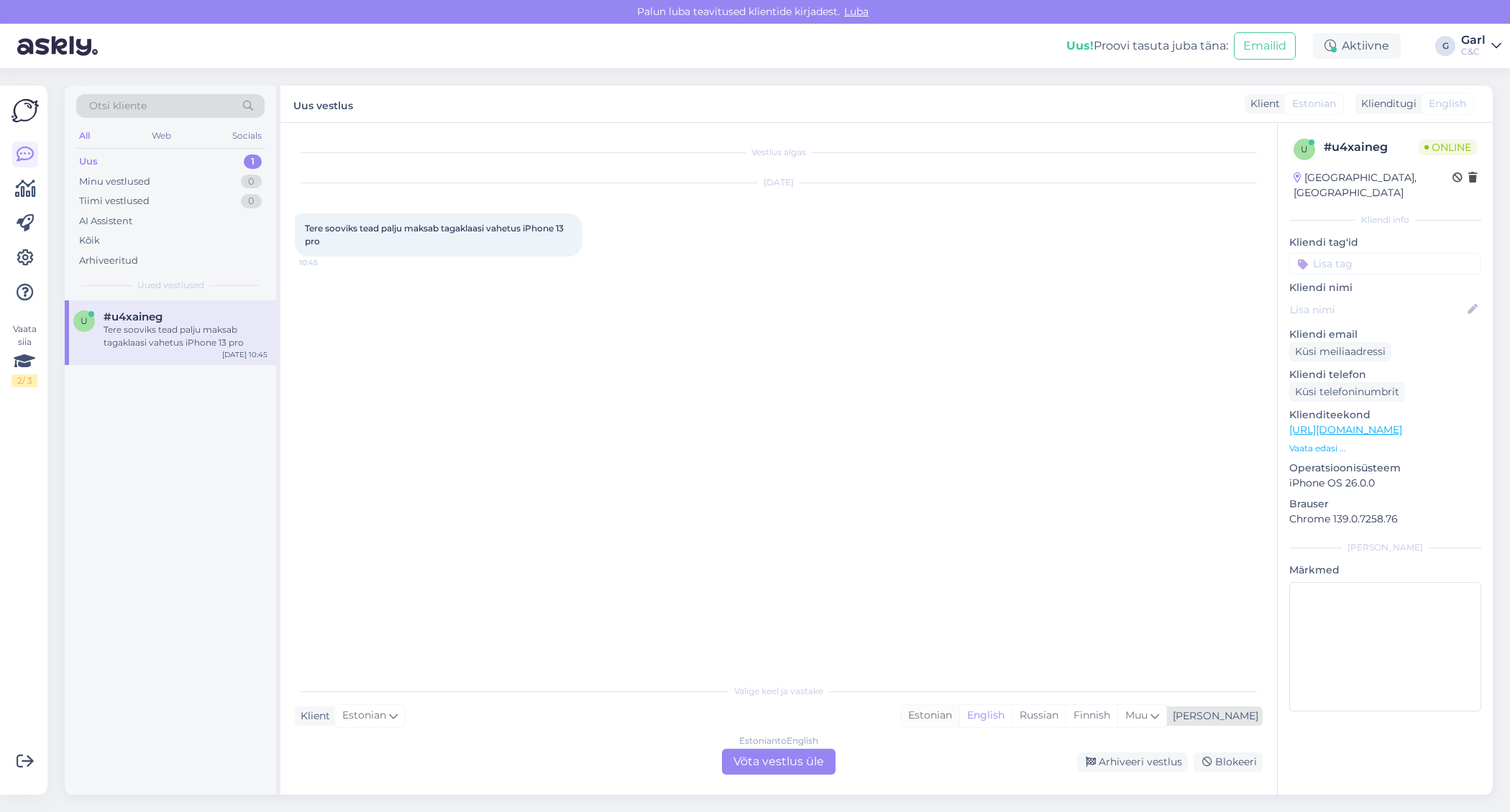
click at [959, 717] on div "Estonian" at bounding box center [929, 715] width 58 height 22
click at [799, 757] on div "Estonian to Estonian Võta vestlus üle" at bounding box center [779, 762] width 114 height 26
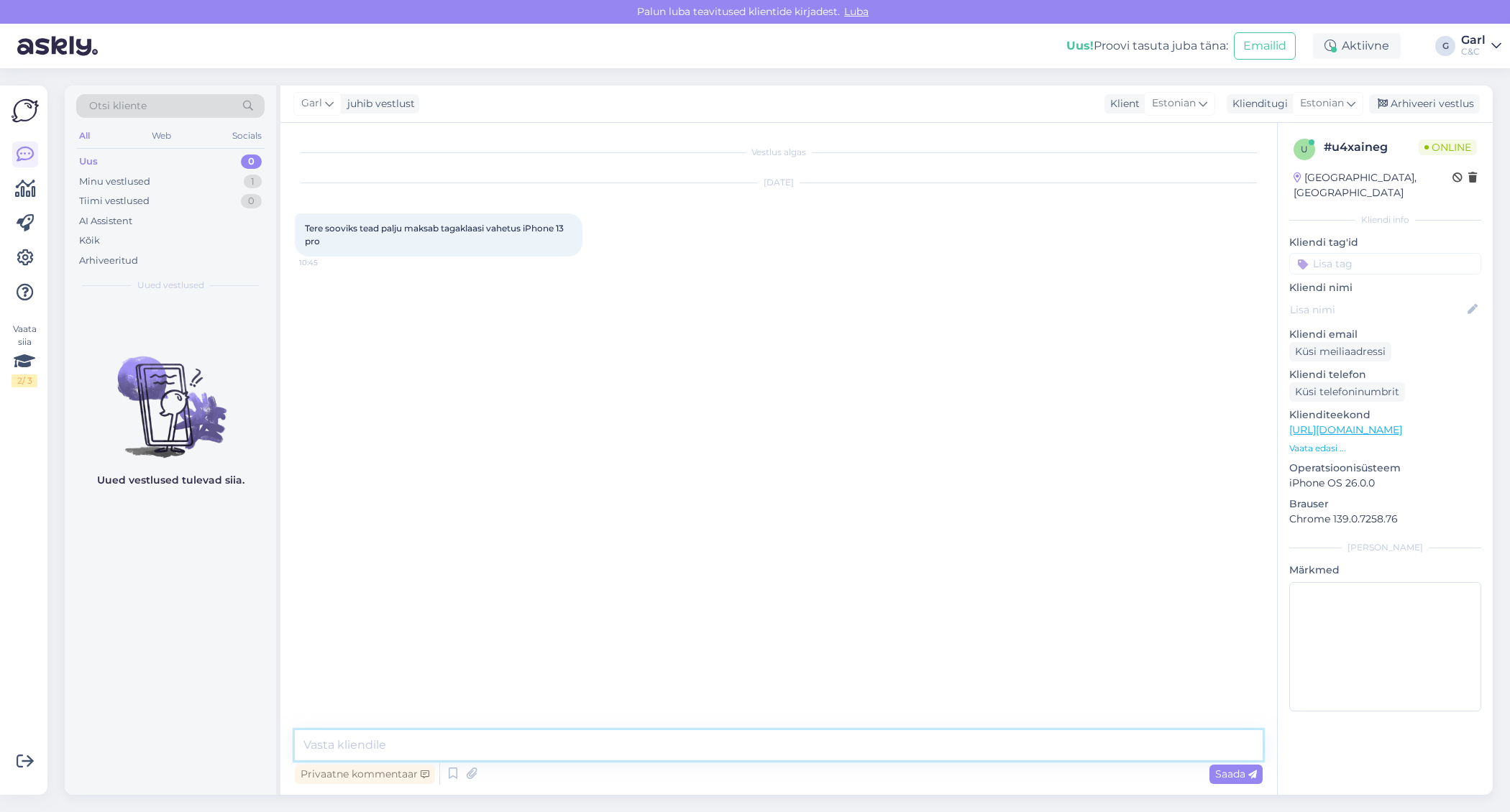
click at [799, 749] on textarea at bounding box center [778, 745] width 968 height 30
type textarea "Tere! Sellel mudelil tagaklaasi eraldi vahetada ei ole võimalik. Remont toimuks…"
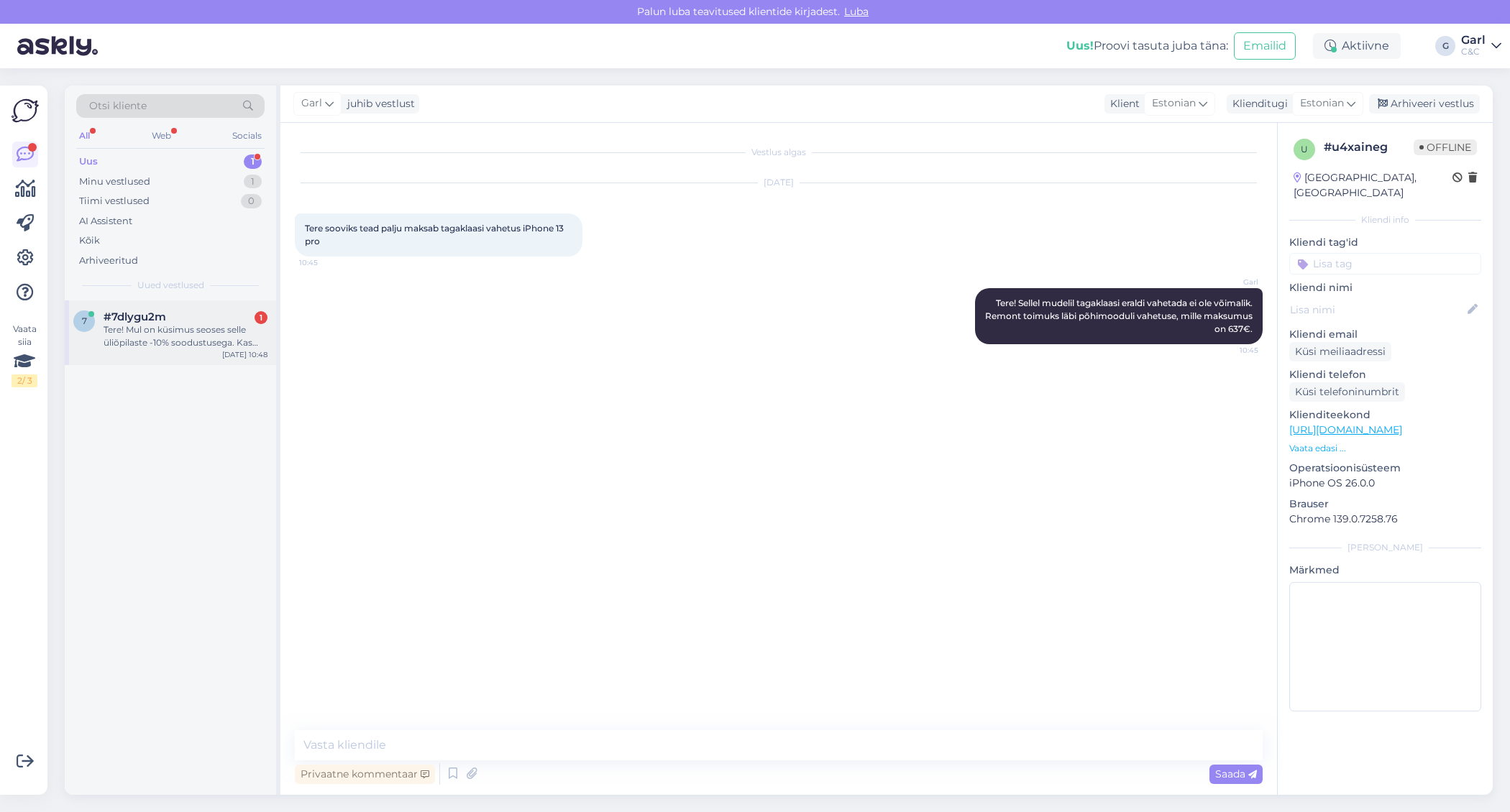
click at [216, 316] on div "#7dlygu2m 1" at bounding box center [186, 317] width 164 height 13
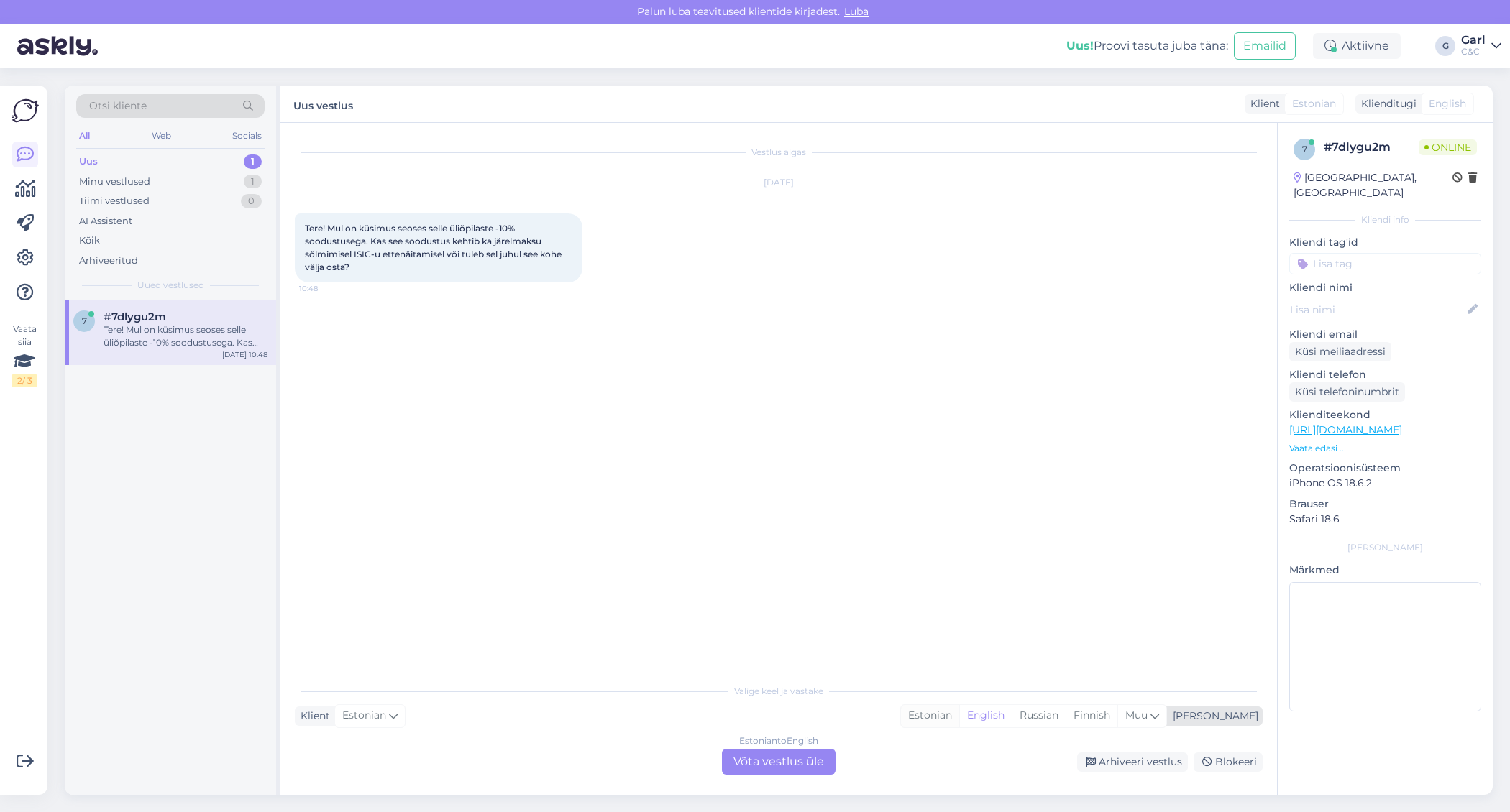
click at [959, 710] on div "Estonian" at bounding box center [929, 715] width 58 height 22
click at [811, 762] on div "Estonian to Estonian Võta vestlus üle" at bounding box center [779, 762] width 114 height 26
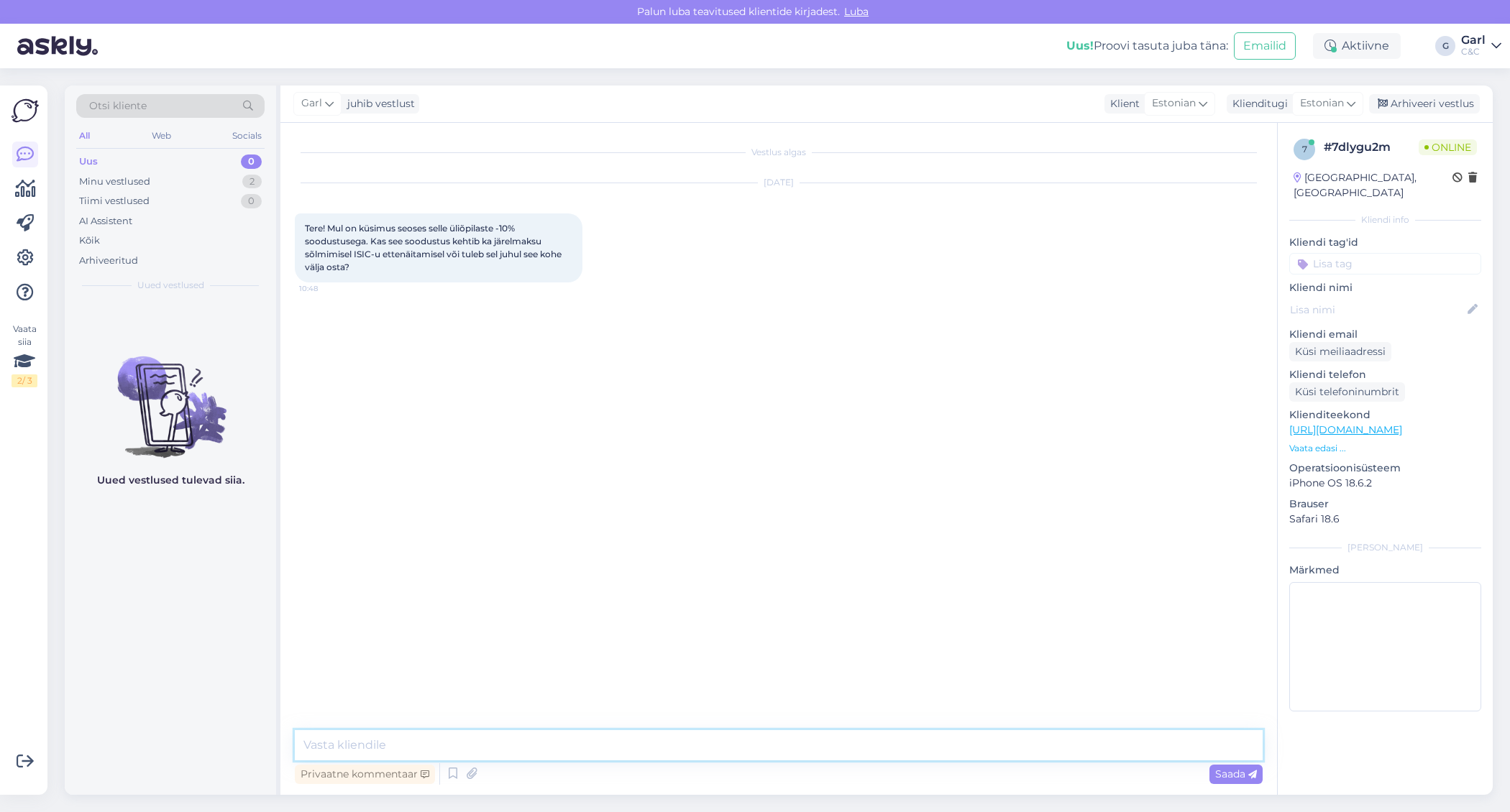
click at [810, 749] on textarea at bounding box center [778, 745] width 968 height 30
type textarea "Tere! Soovi korral saab ka järelmaksulepingu sõlmida koos ISIC soodustusega."
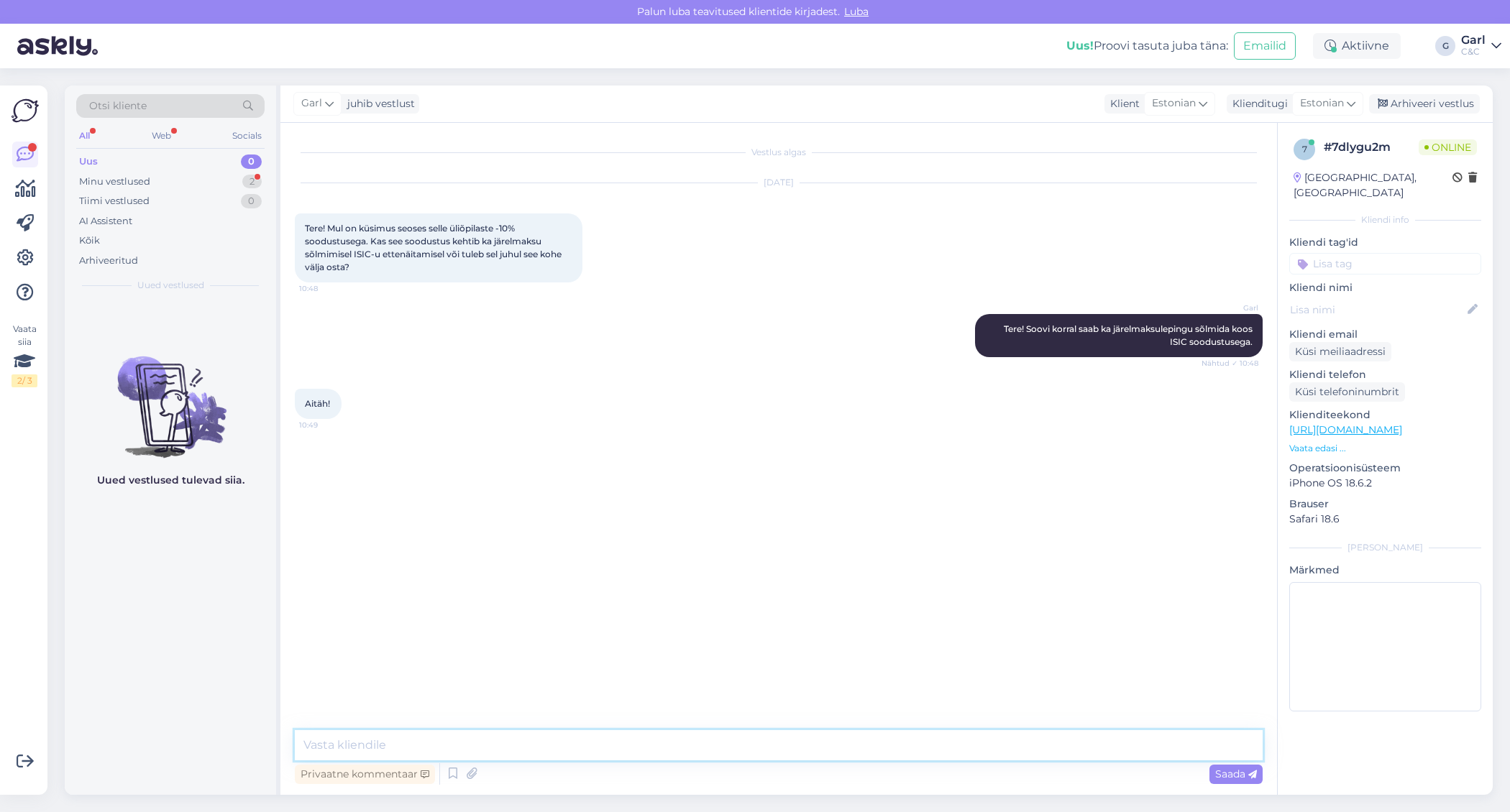
click at [515, 732] on textarea at bounding box center [778, 745] width 968 height 30
type textarea "[PERSON_NAME], võtke heaks!"
click at [1399, 98] on div "Arhiveeri vestlus" at bounding box center [1424, 104] width 111 height 19
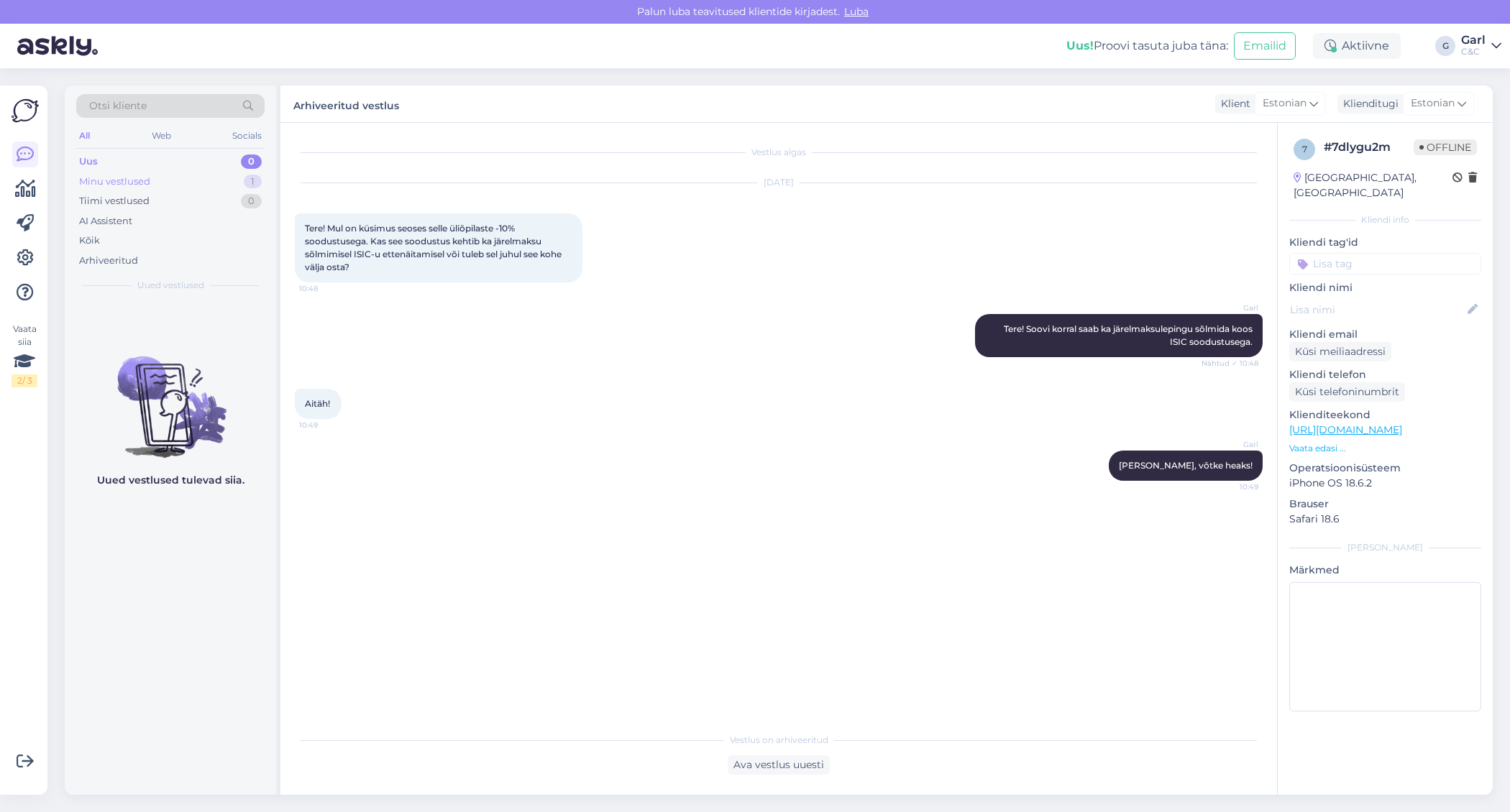
click at [233, 188] on div "Minu vestlused 1" at bounding box center [170, 181] width 188 height 20
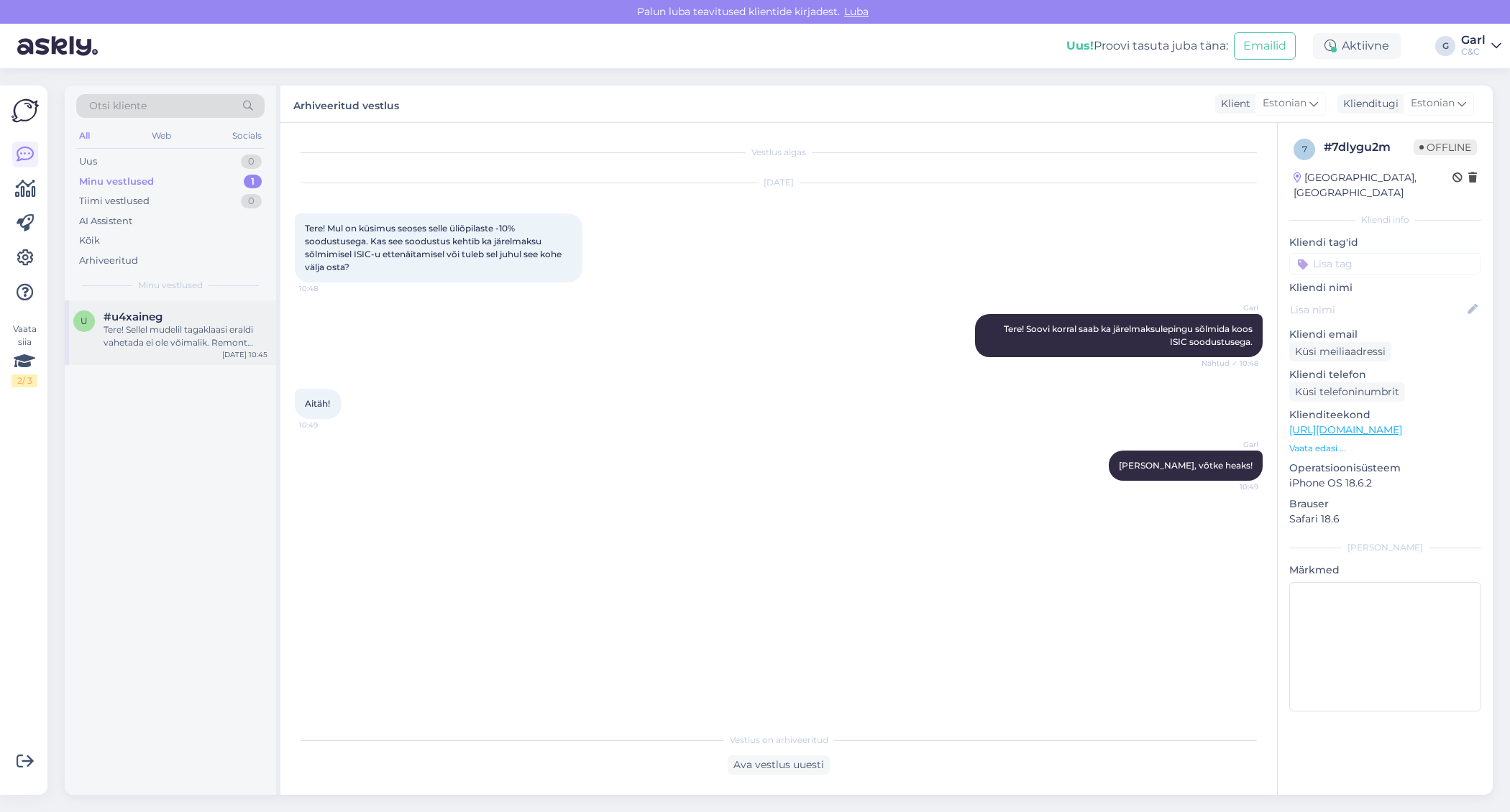
click at [213, 320] on div "#u4xaineg" at bounding box center [186, 317] width 164 height 13
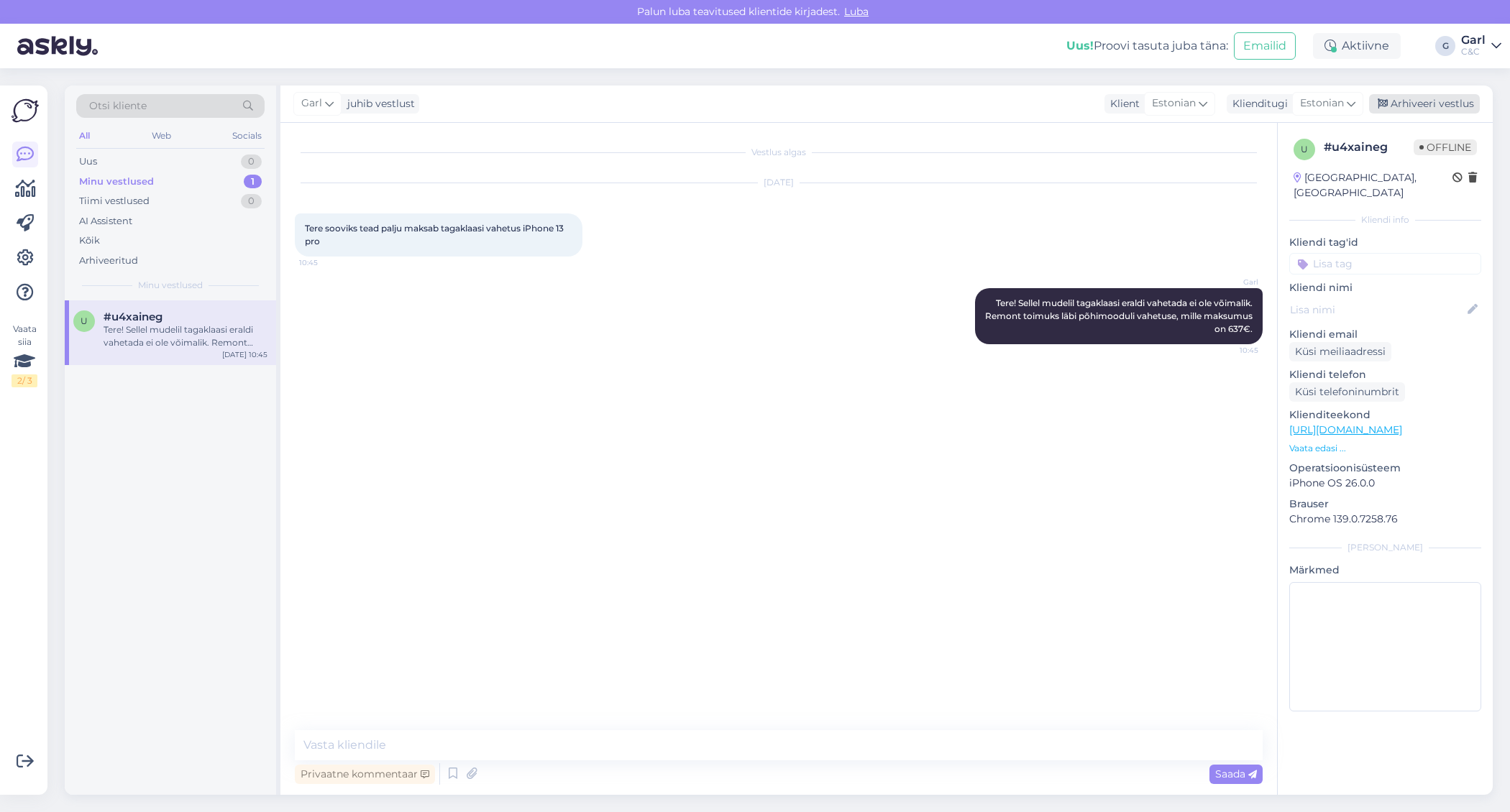
click at [1428, 99] on div "Arhiveeri vestlus" at bounding box center [1424, 104] width 111 height 19
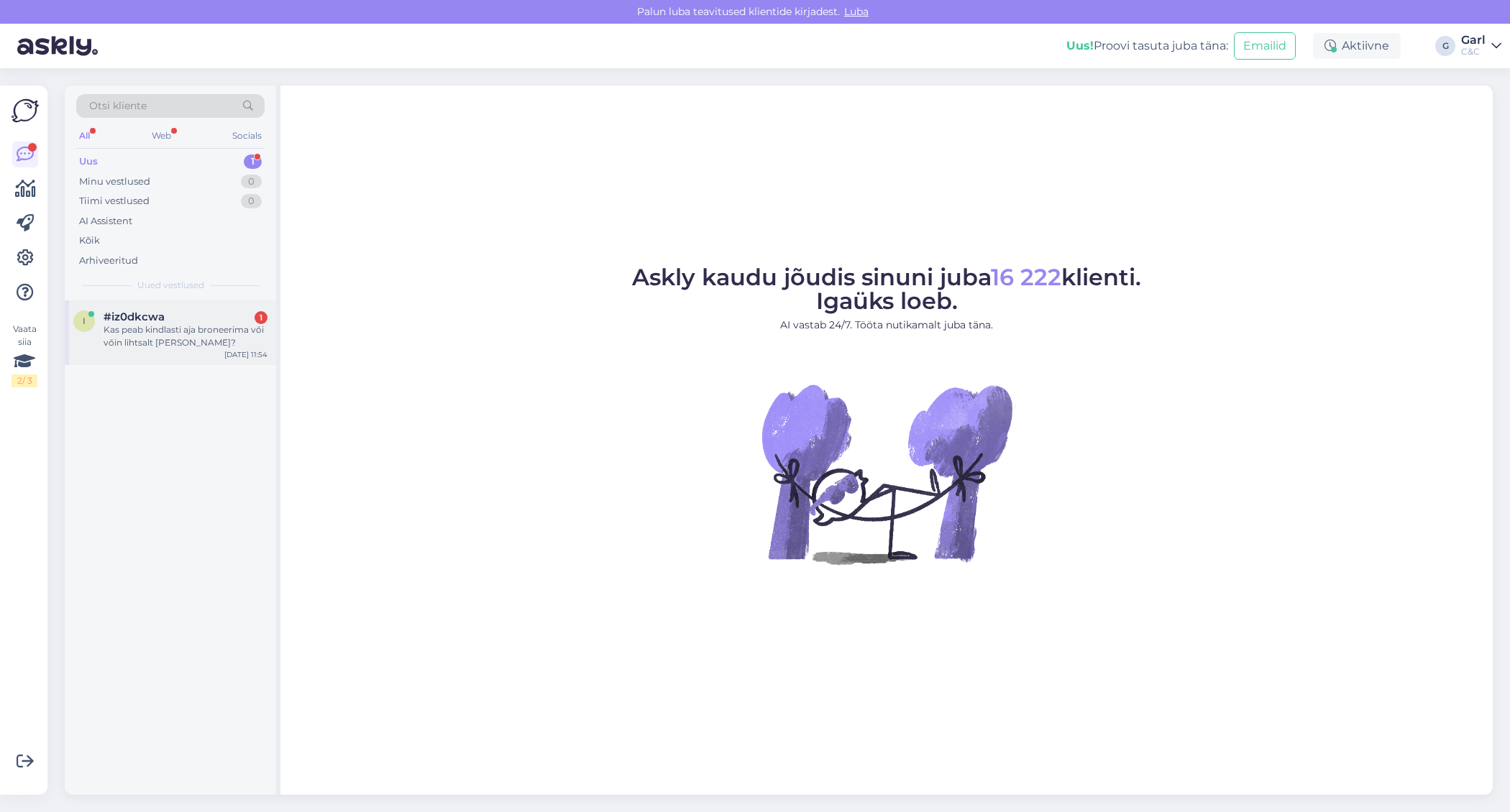
click at [233, 307] on div "i #iz0dkcwa 1 Kas peab kindlasti aja broneerima või võin lihtsalt [PERSON_NAME]…" at bounding box center [170, 332] width 212 height 65
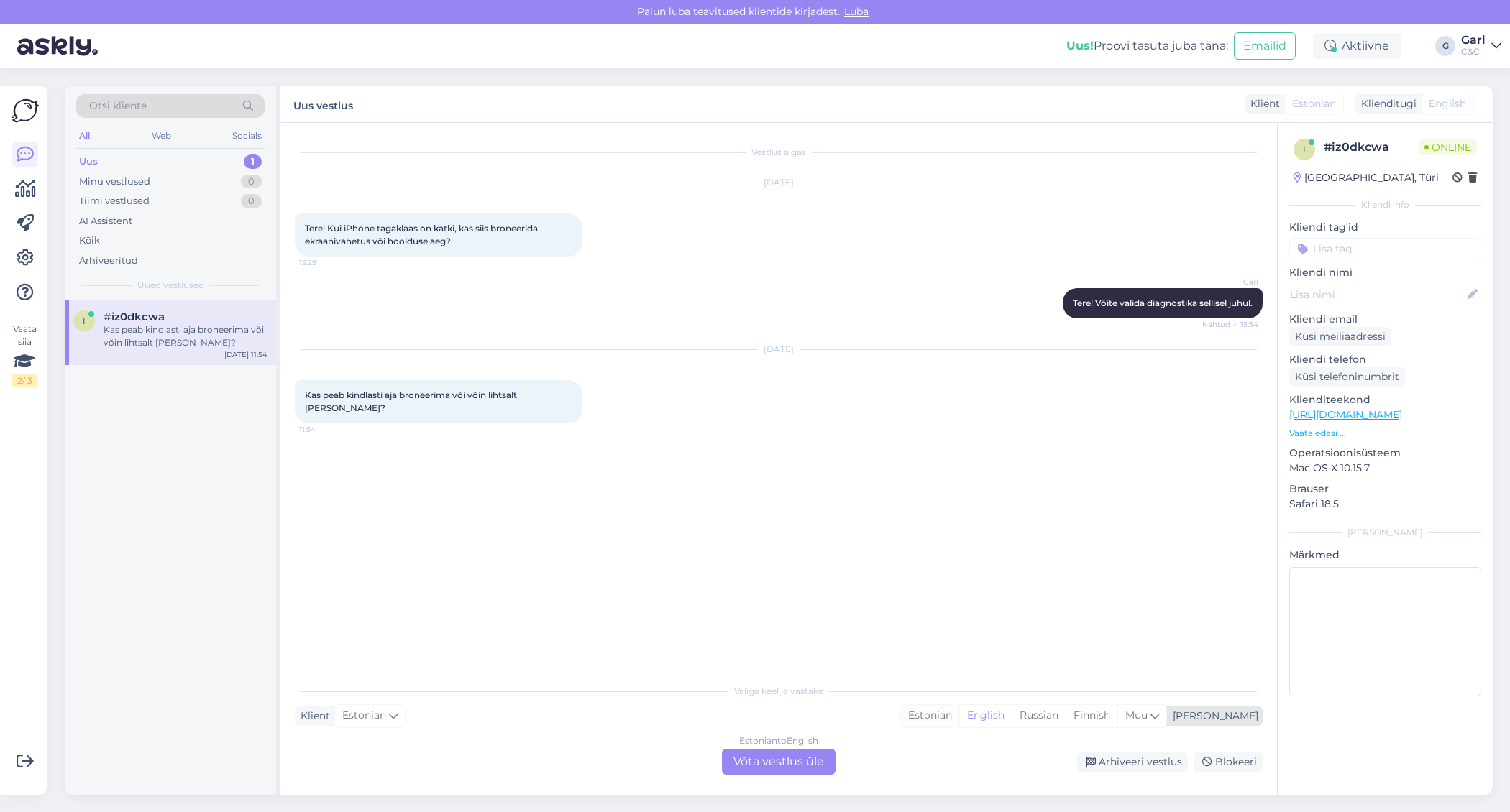
click at [959, 720] on div "Estonian" at bounding box center [929, 715] width 58 height 22
click at [798, 766] on div "Estonian to Estonian Võta vestlus üle" at bounding box center [779, 762] width 114 height 26
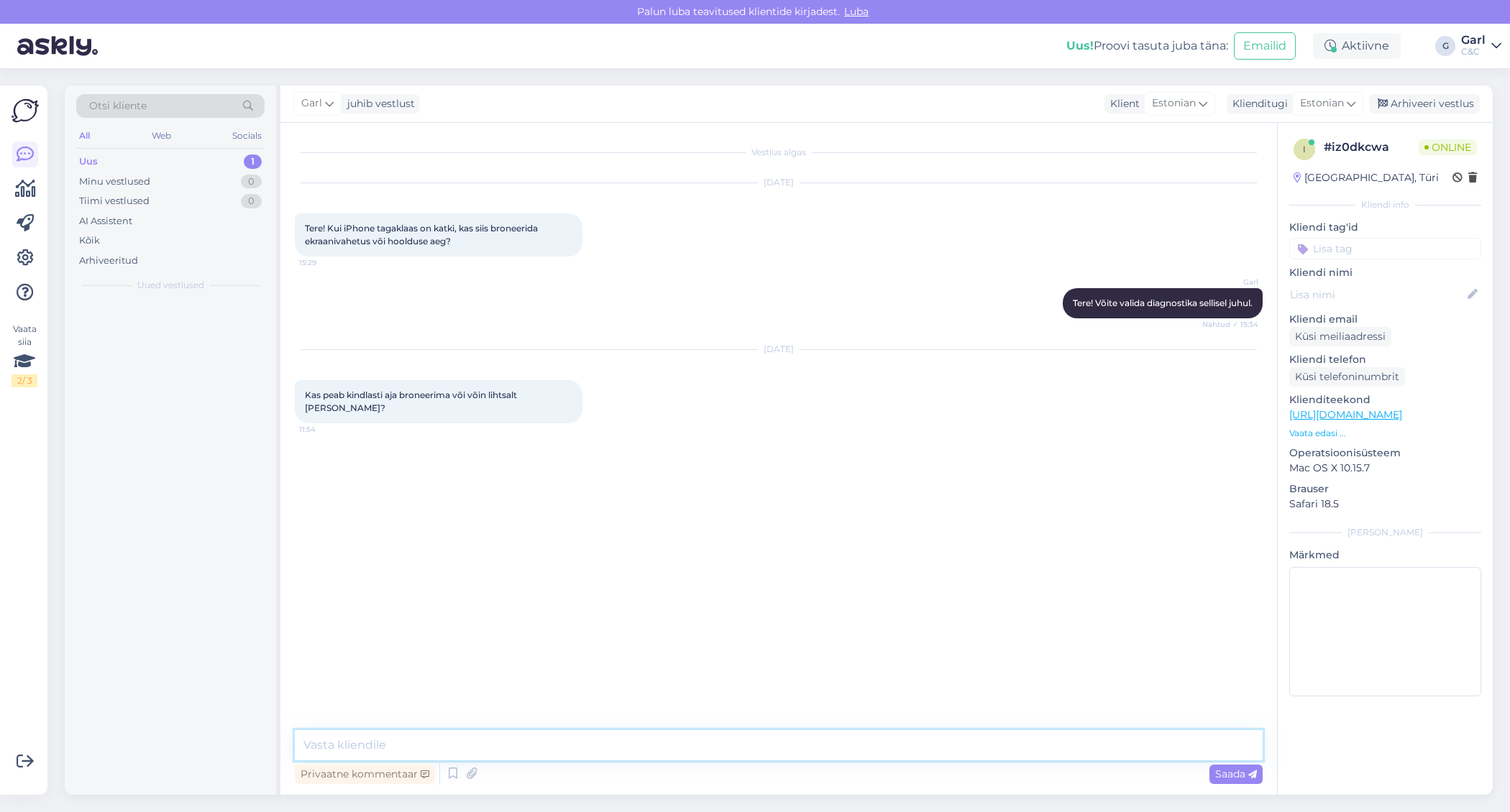
click at [794, 748] on textarea at bounding box center [778, 745] width 968 height 30
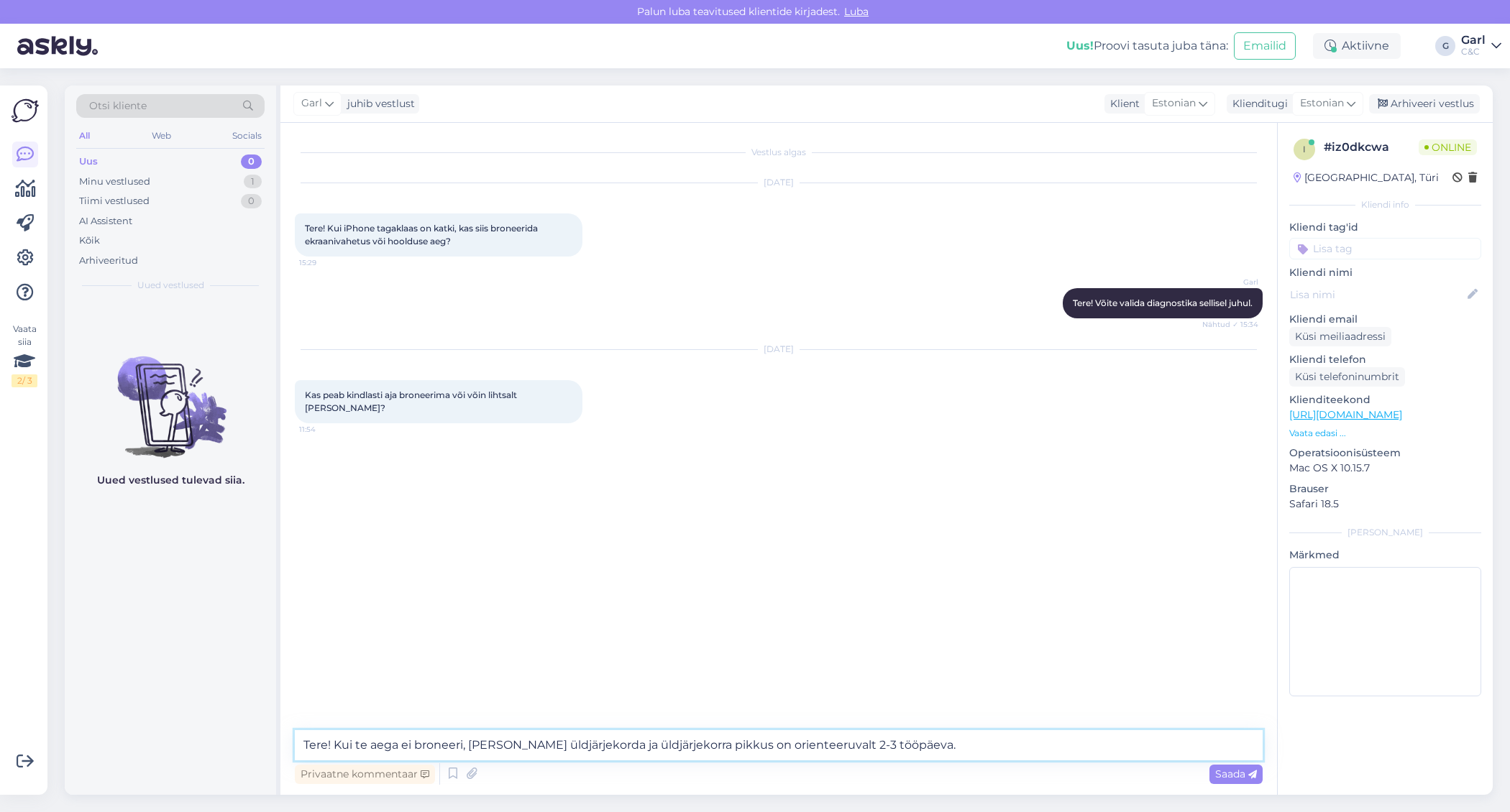
type textarea "Tere! Kui te aega ei broneeri, [PERSON_NAME] üldjärjekorda ja üldjärjekorra pik…"
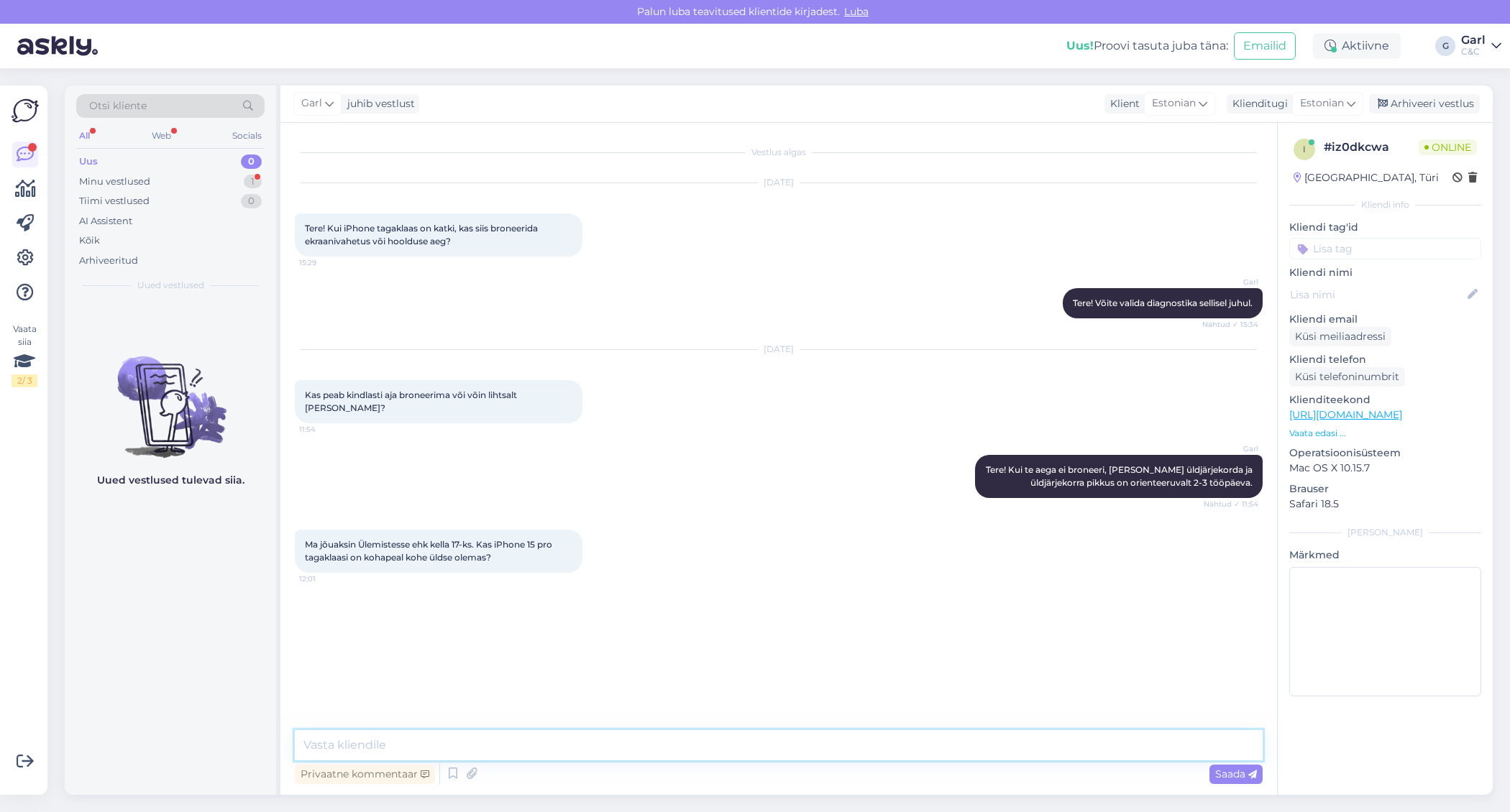
click at [505, 741] on textarea at bounding box center [778, 745] width 968 height 30
type textarea "Üks hetk palun, uurin hooldusosakonnalt."
click at [529, 740] on textarea at bounding box center [778, 745] width 968 height 30
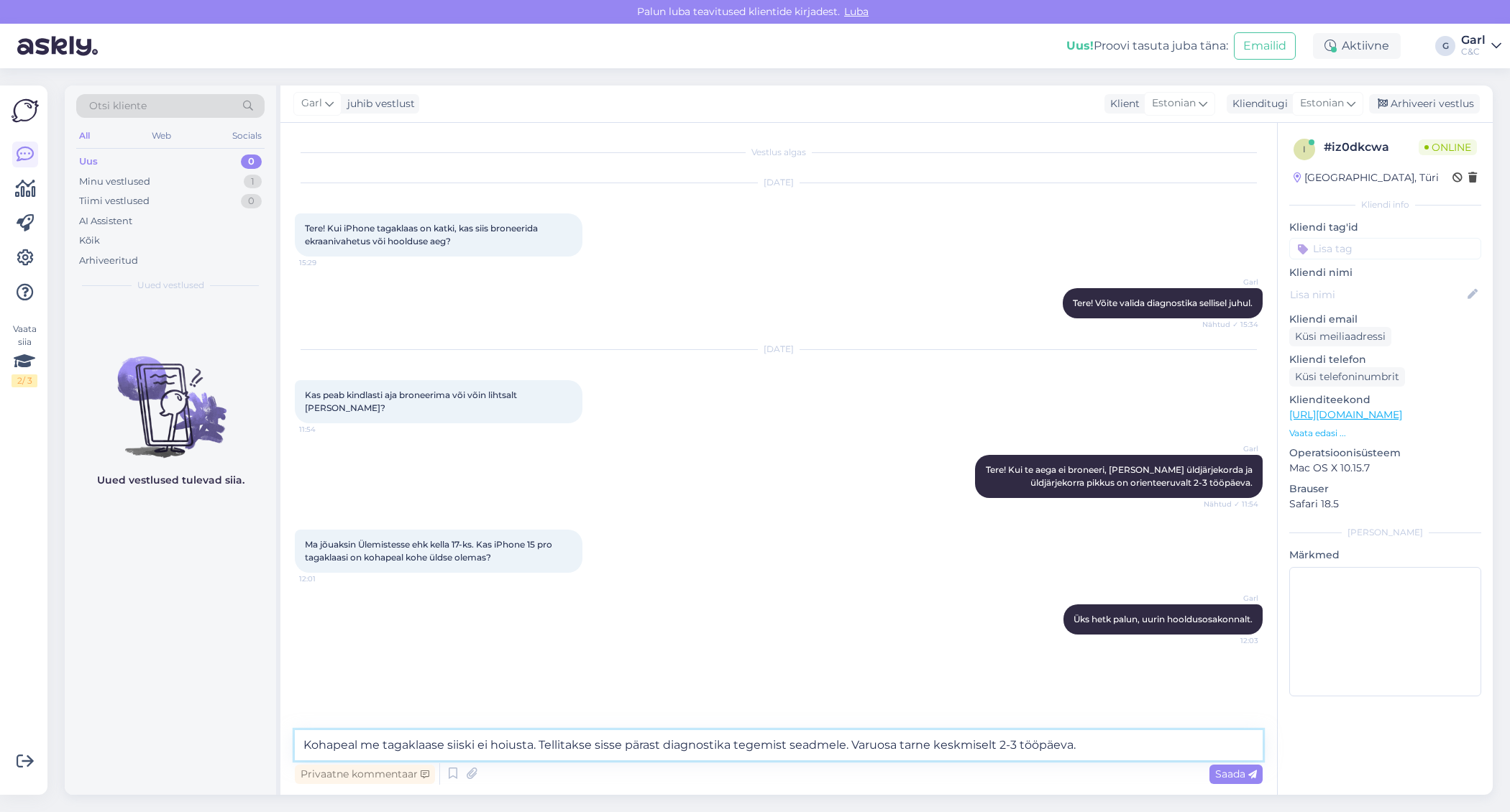
type textarea "Kohapeal me tagaklaase siiski ei hoiusta. Tellitakse sisse pärast diagnostika t…"
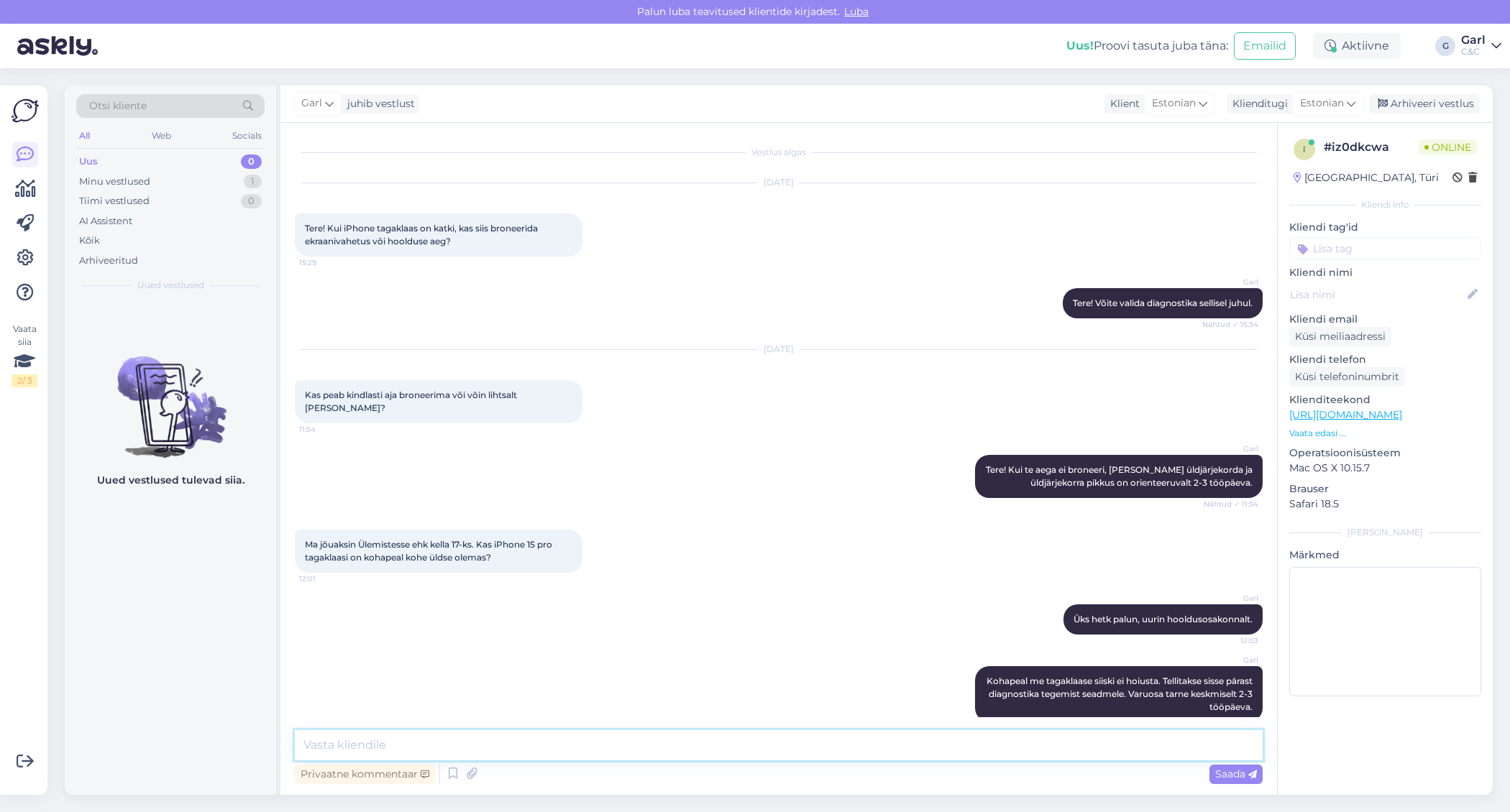
scroll to position [20, 0]
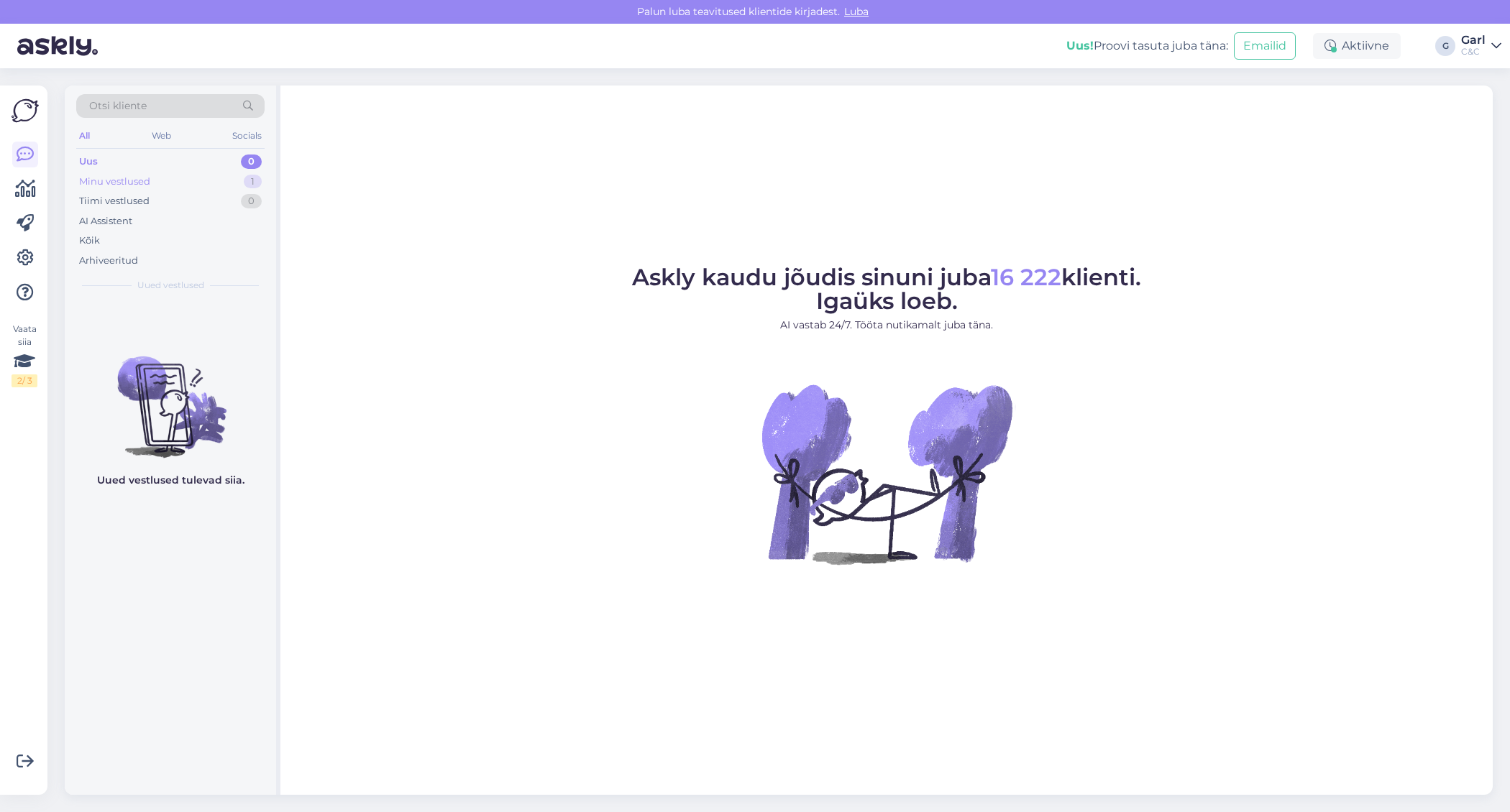
click at [231, 186] on div "Minu vestlused 1" at bounding box center [170, 181] width 188 height 20
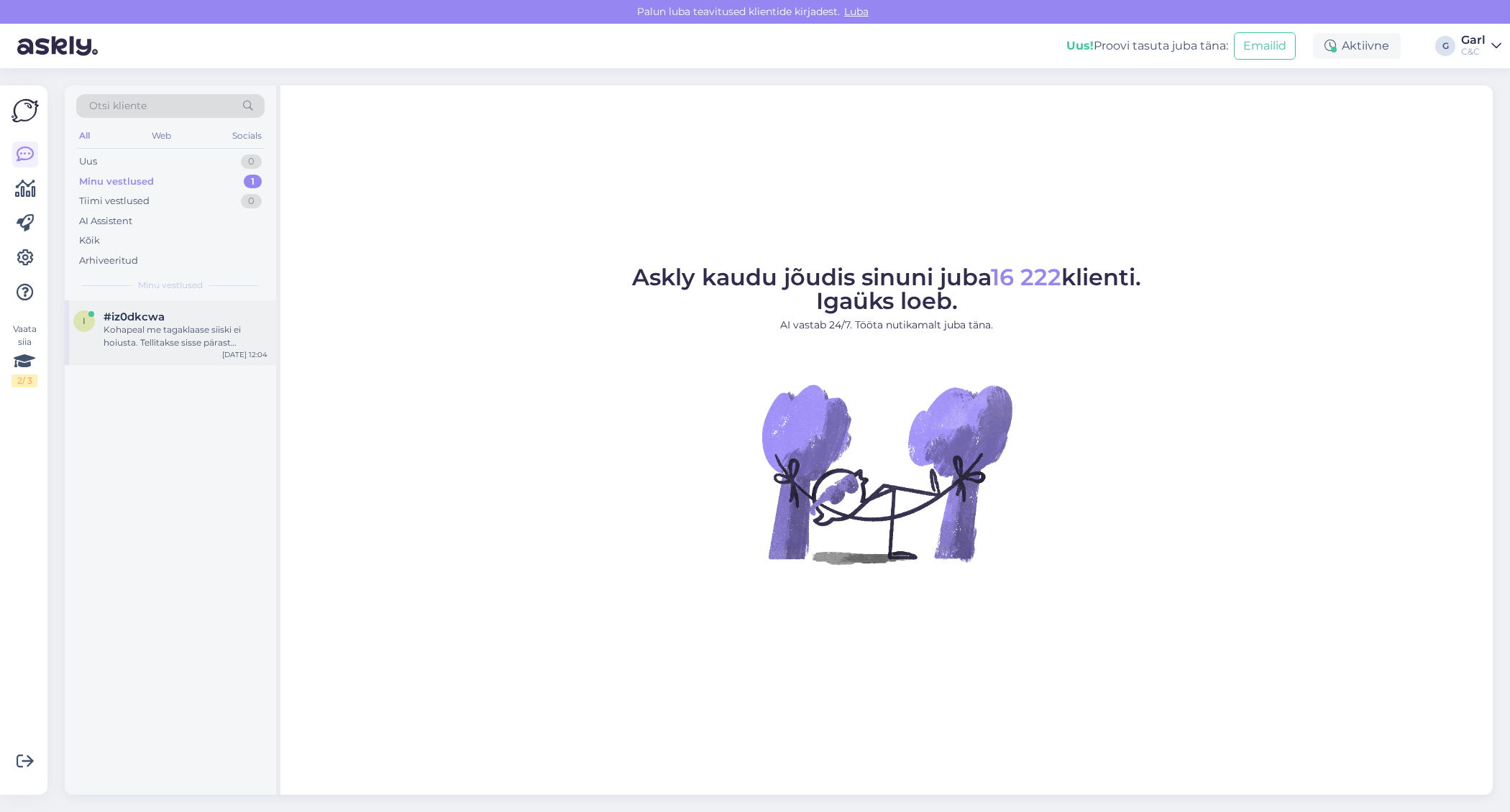
click at [222, 312] on div "#iz0dkcwa" at bounding box center [186, 317] width 164 height 13
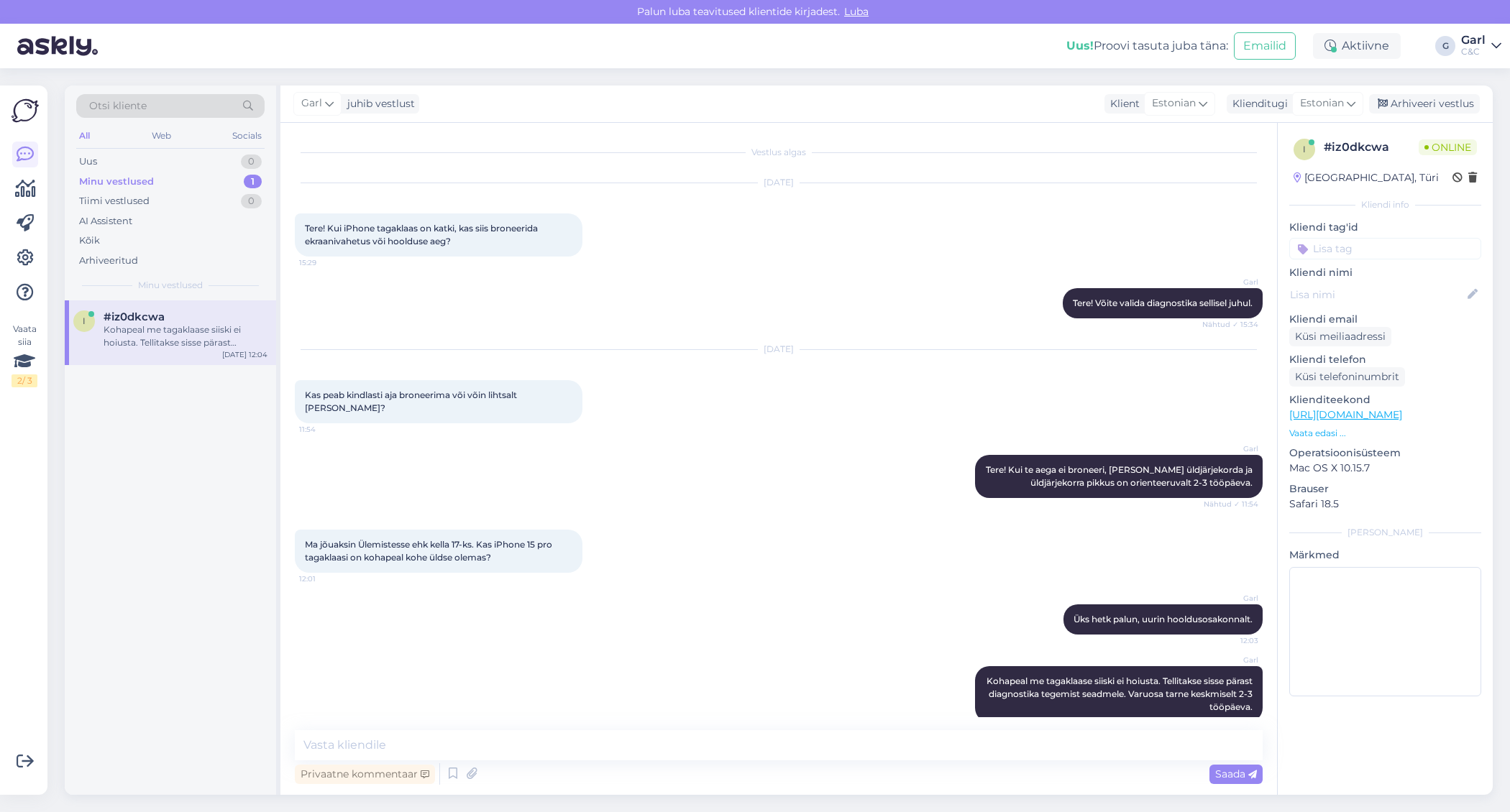
scroll to position [20, 0]
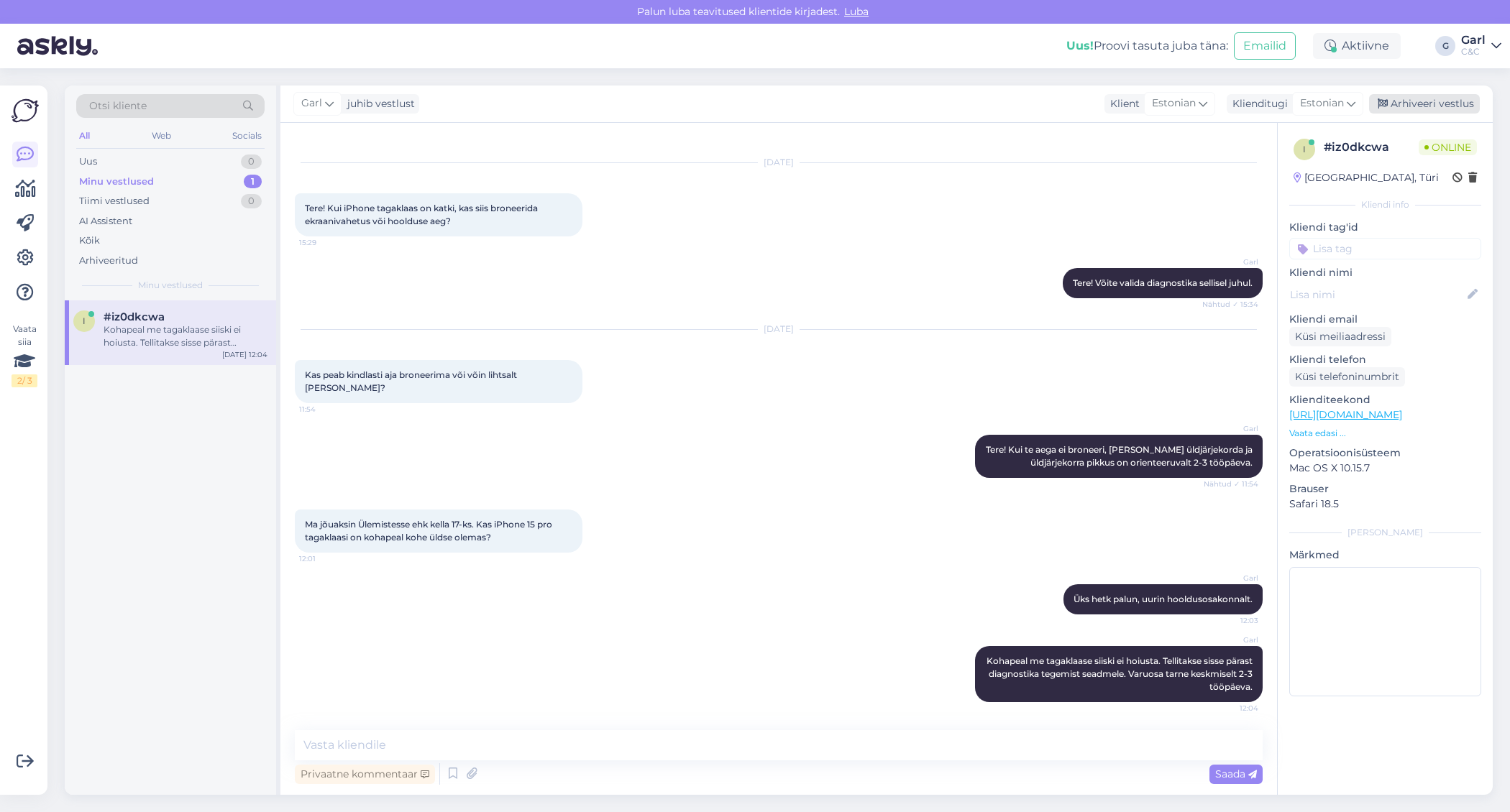
click at [1406, 104] on div "Arhiveeri vestlus" at bounding box center [1424, 104] width 111 height 19
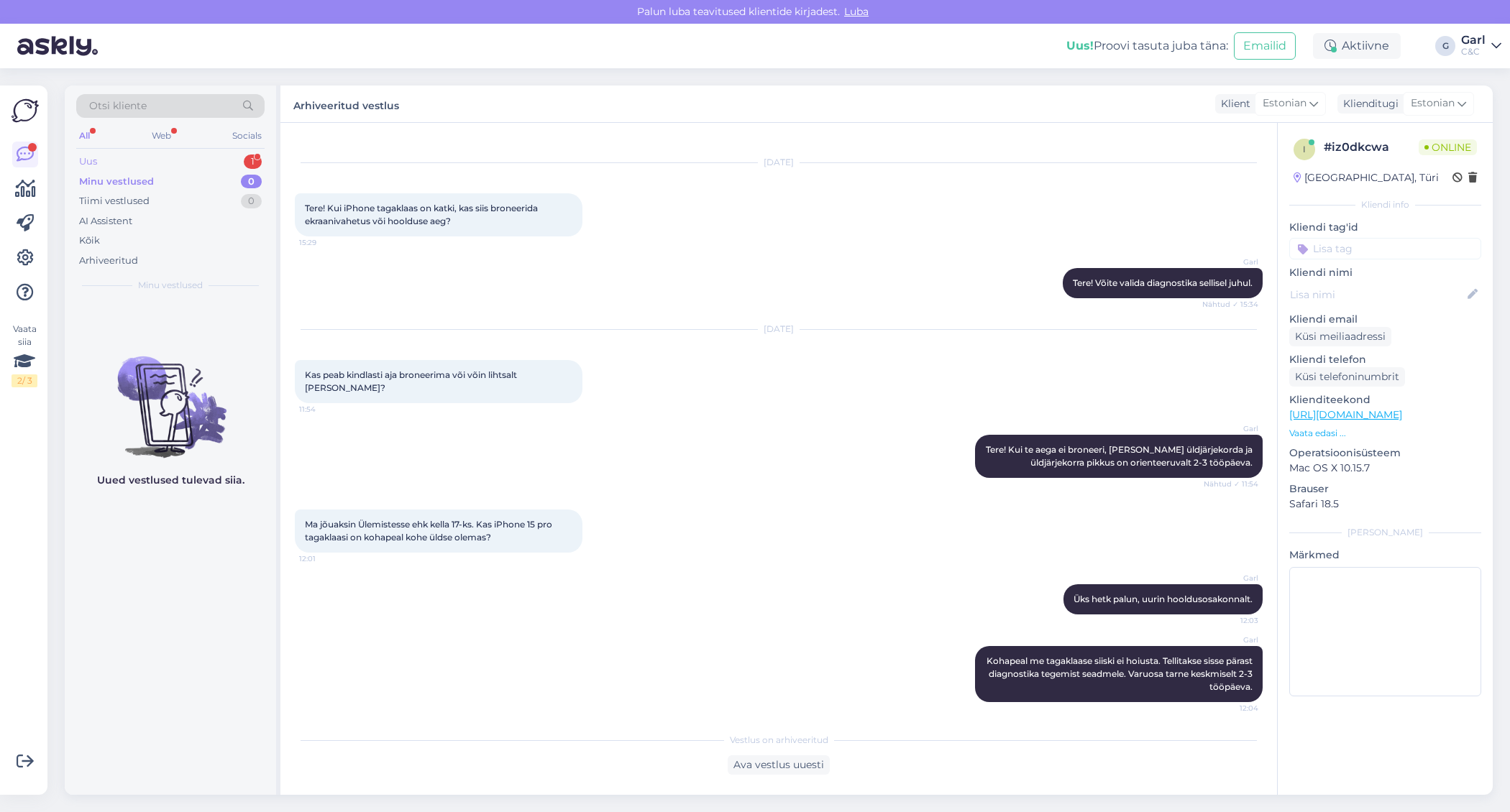
click at [196, 162] on div "Uus 1" at bounding box center [170, 161] width 188 height 20
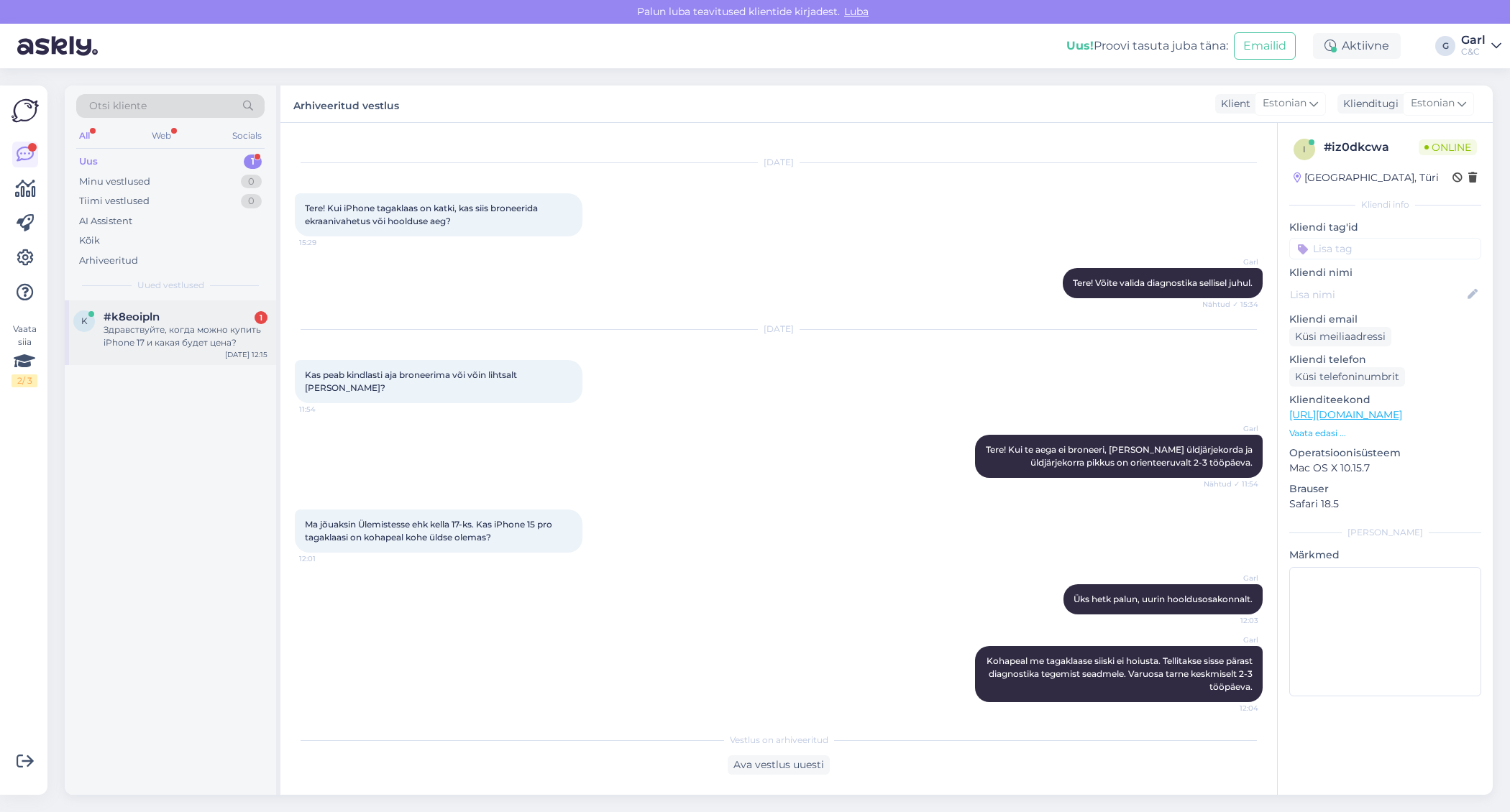
click at [230, 335] on div "Здравствуйте, когда можно купить iPhone 17 и какая будет цена?" at bounding box center [186, 337] width 164 height 26
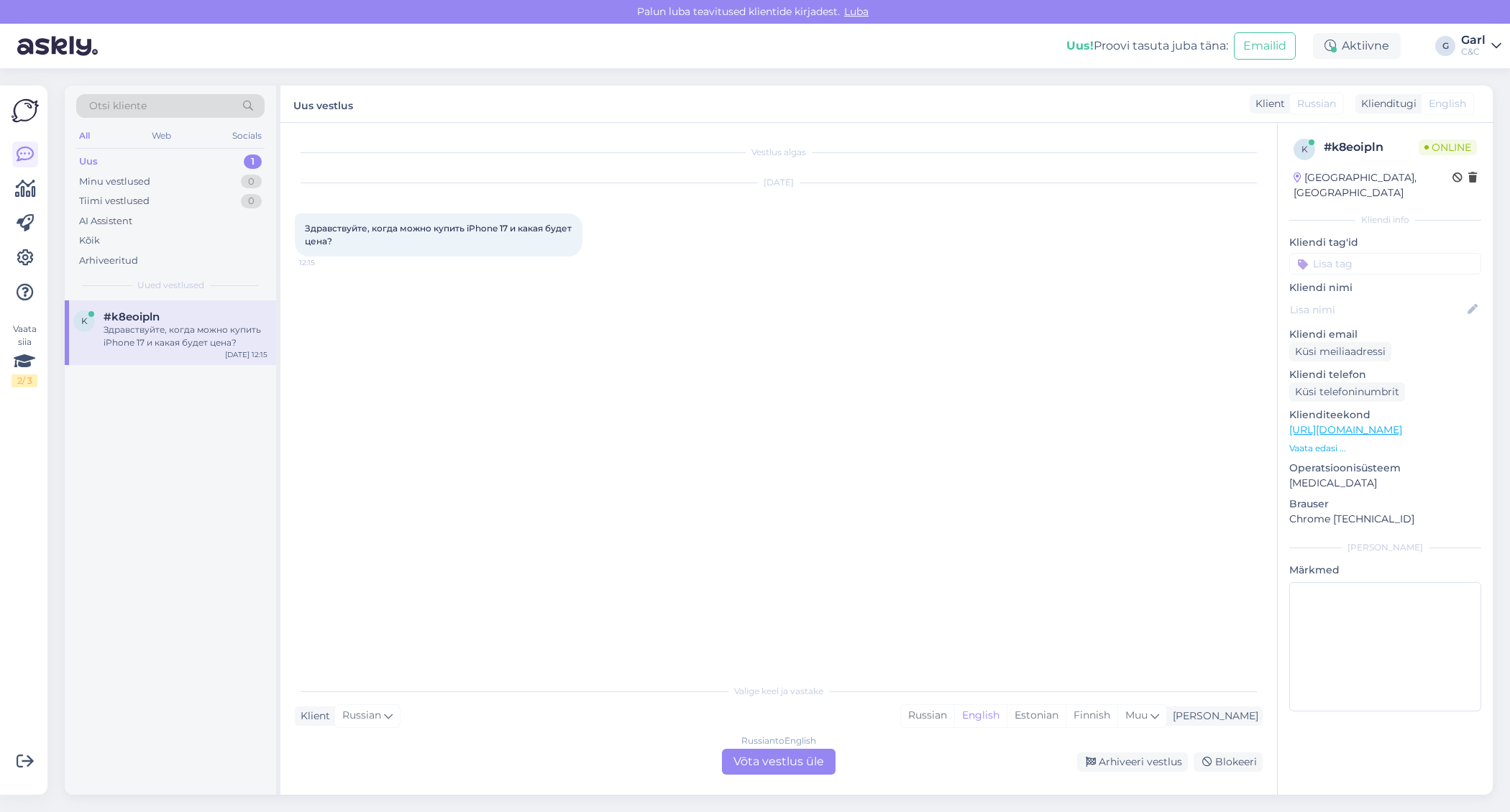
scroll to position [0, 0]
click at [1065, 717] on div "Estonian" at bounding box center [1036, 715] width 59 height 22
click at [812, 762] on div "Russian to Estonian Võta vestlus üle" at bounding box center [779, 762] width 114 height 26
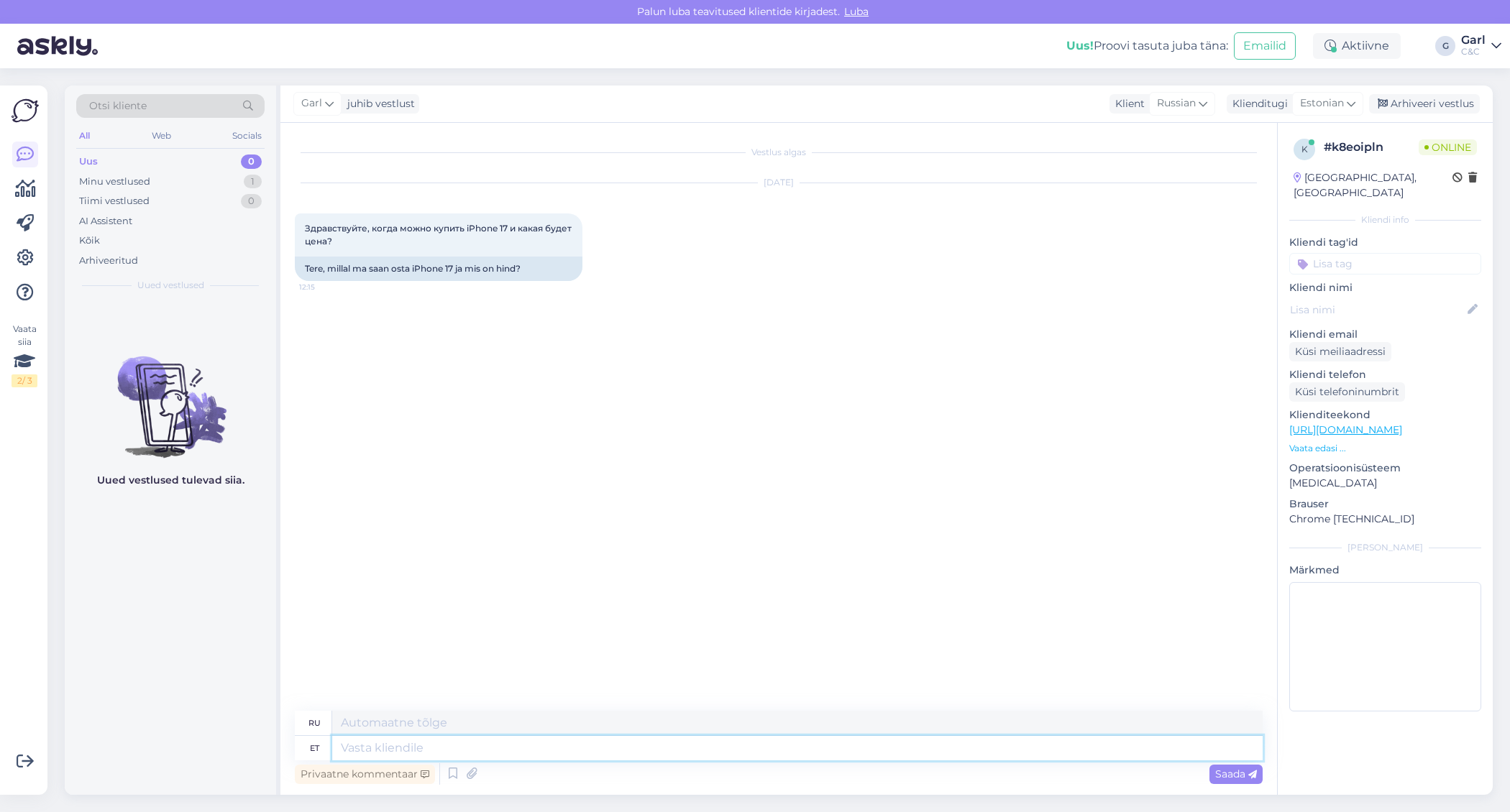
click at [768, 750] on textarea at bounding box center [797, 748] width 930 height 24
type textarea "Tere!"
type textarea "Привет!"
type textarea "Tere! Enne"
type textarea "Привет! До того, как"
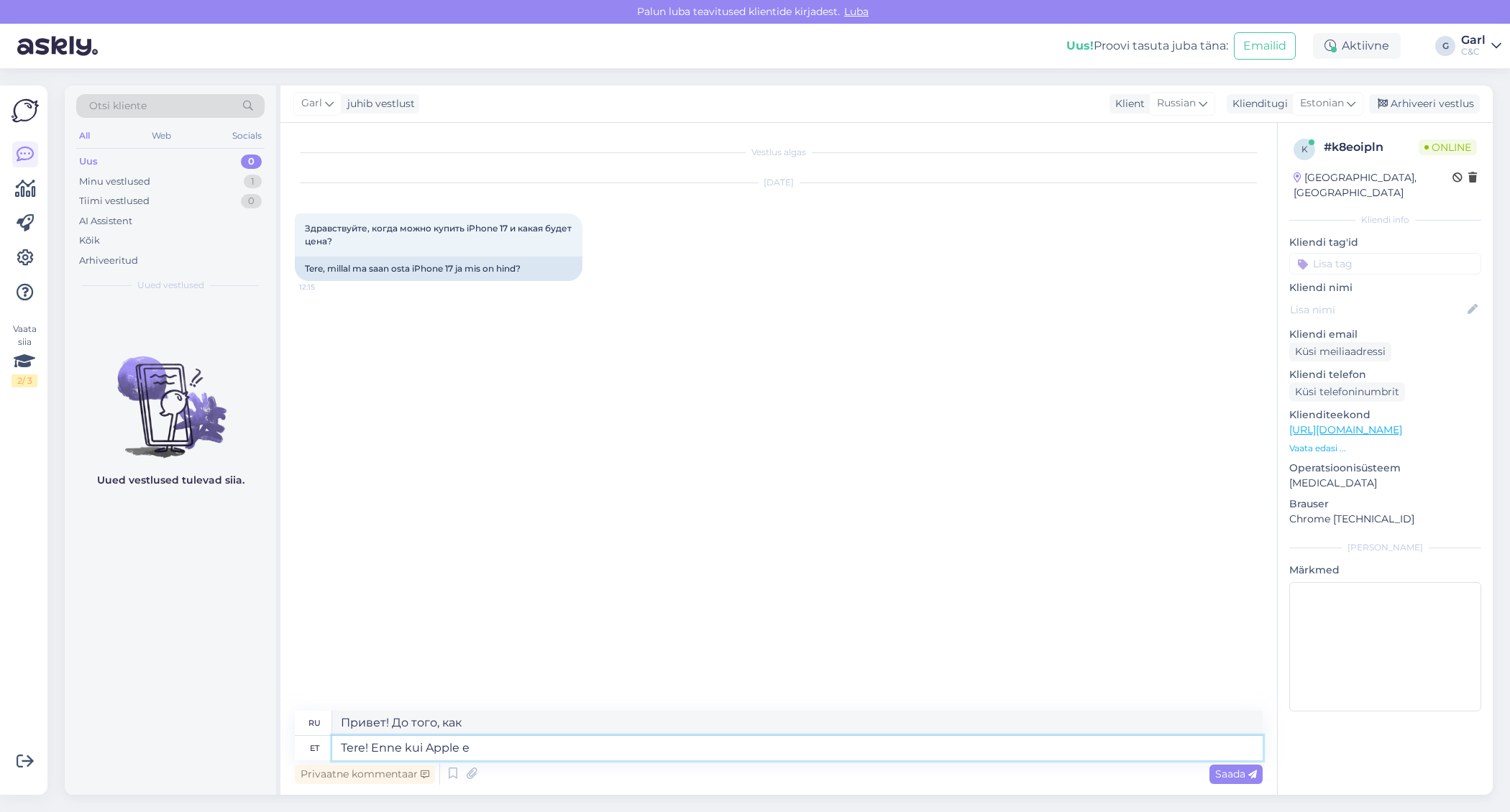
type textarea "Tere! Enne kui Apple ei"
type textarea "Привет! До появления Apple"
type textarea "Tere! Enne kui Apple ei ole"
type textarea "Привет! Пока Apple не..."
type textarea "Tere! Enne kui Apple ei ole toodet av"
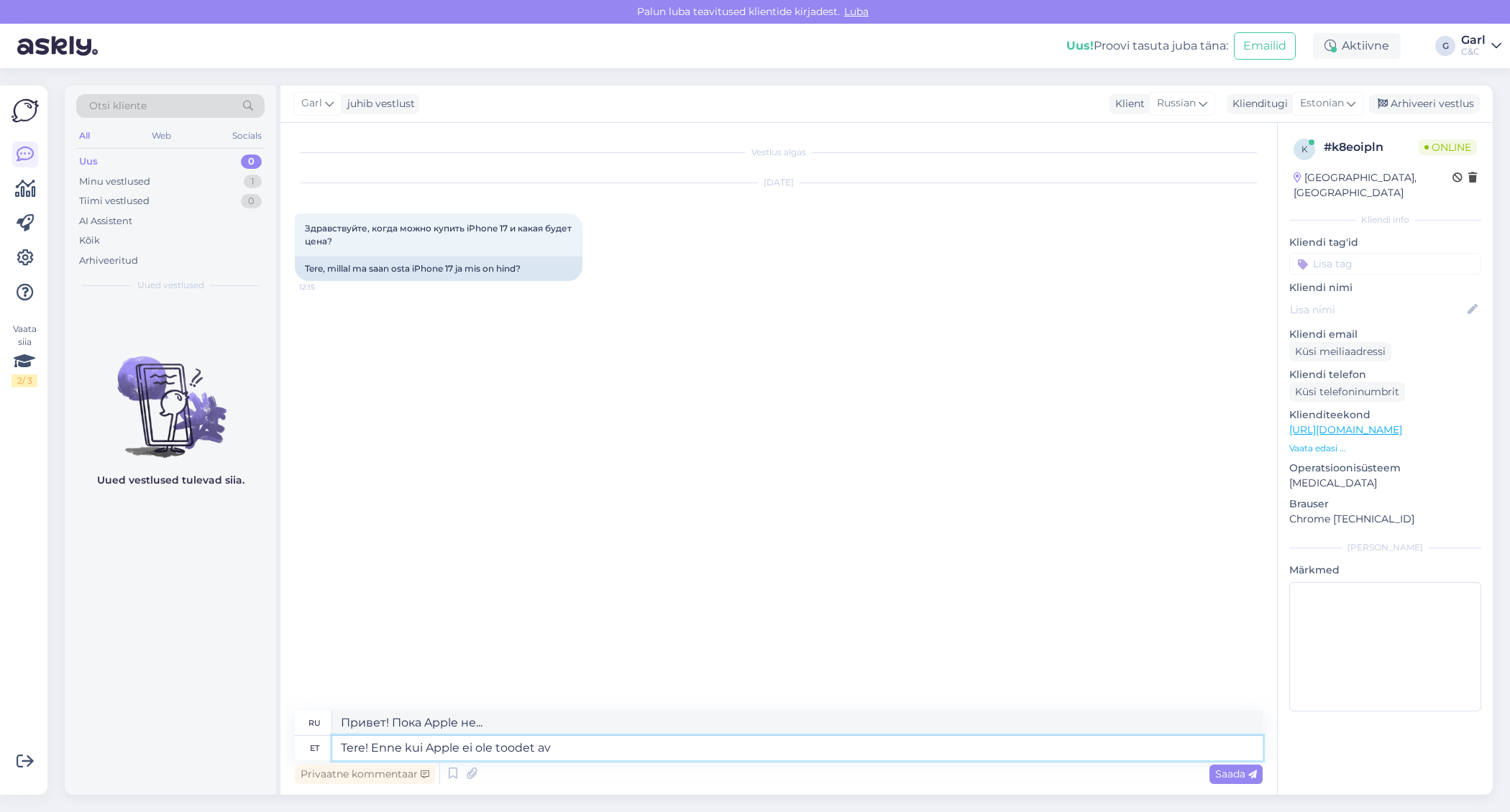
type textarea "Привет! До того, как у Apple не было ни одного продукта"
type textarea "Tere! Enne kui Apple ei ole toodet avalikustanud, ei"
type textarea "Привет! До того, как Apple анонсировала свой продукт,"
type textarea "Tere! Enne kui Apple ei ole toodet avalikustanud, ei ole"
type textarea "Привет! Пока Apple не анонсировала продукт, нет"
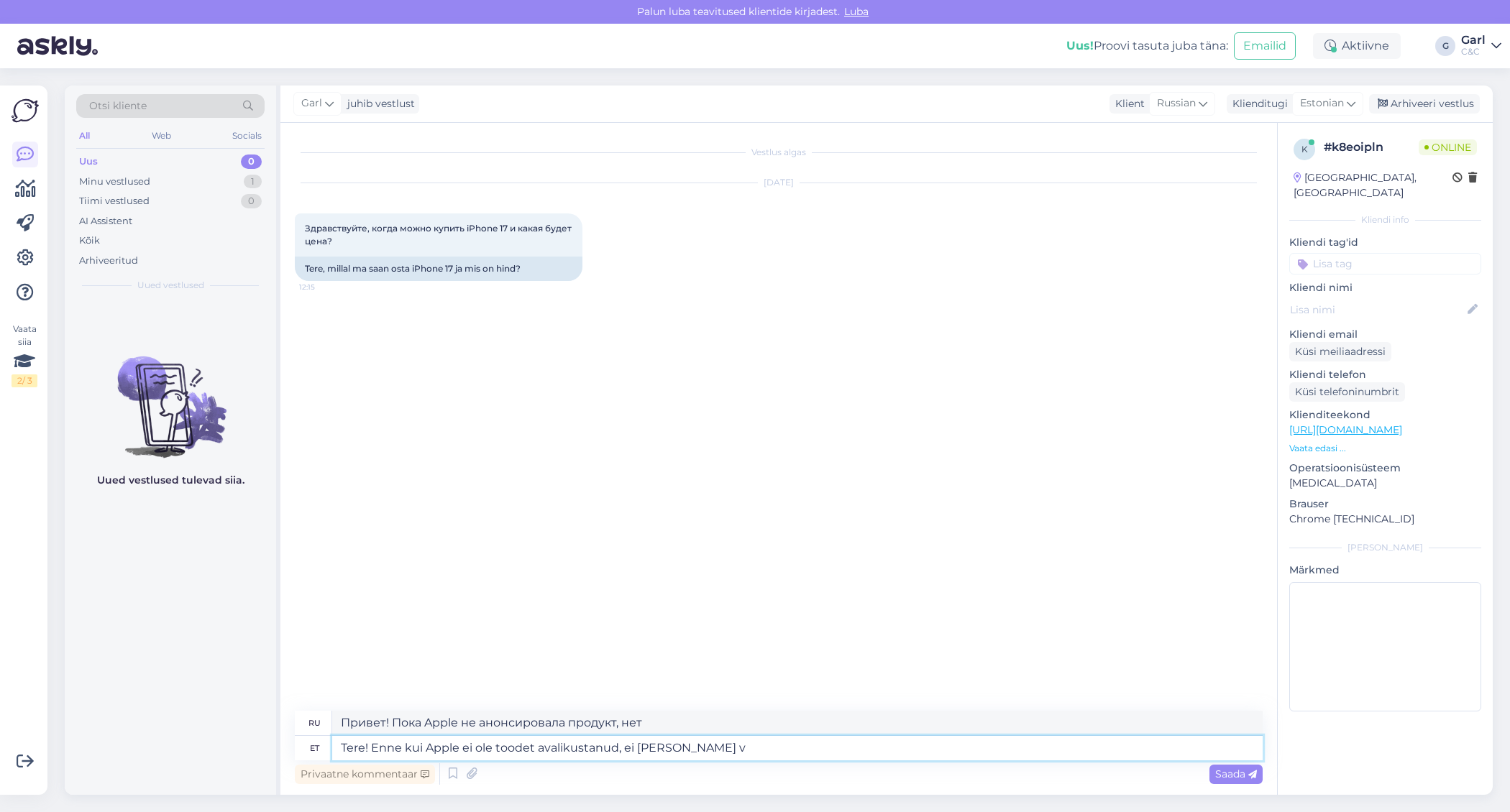
type textarea "Tere! Enne kui Apple ei ole toodet avalikustanud, ei ole meil võ"
type textarea "Здравствуйте! Пока Apple не анонсировала продукт, у нас нет"
type textarea "Tere! Enne kui Apple ei ole toodet avalikustanud, ei ole meil võimalik ka"
type textarea "Здравствуйте! Пока Apple не анонсирует продукт, мы не можем..."
type textarea "Tere! Enne kui Apple ei ole toodet avalikustanud, ei ole meil võimalik ka seda i"
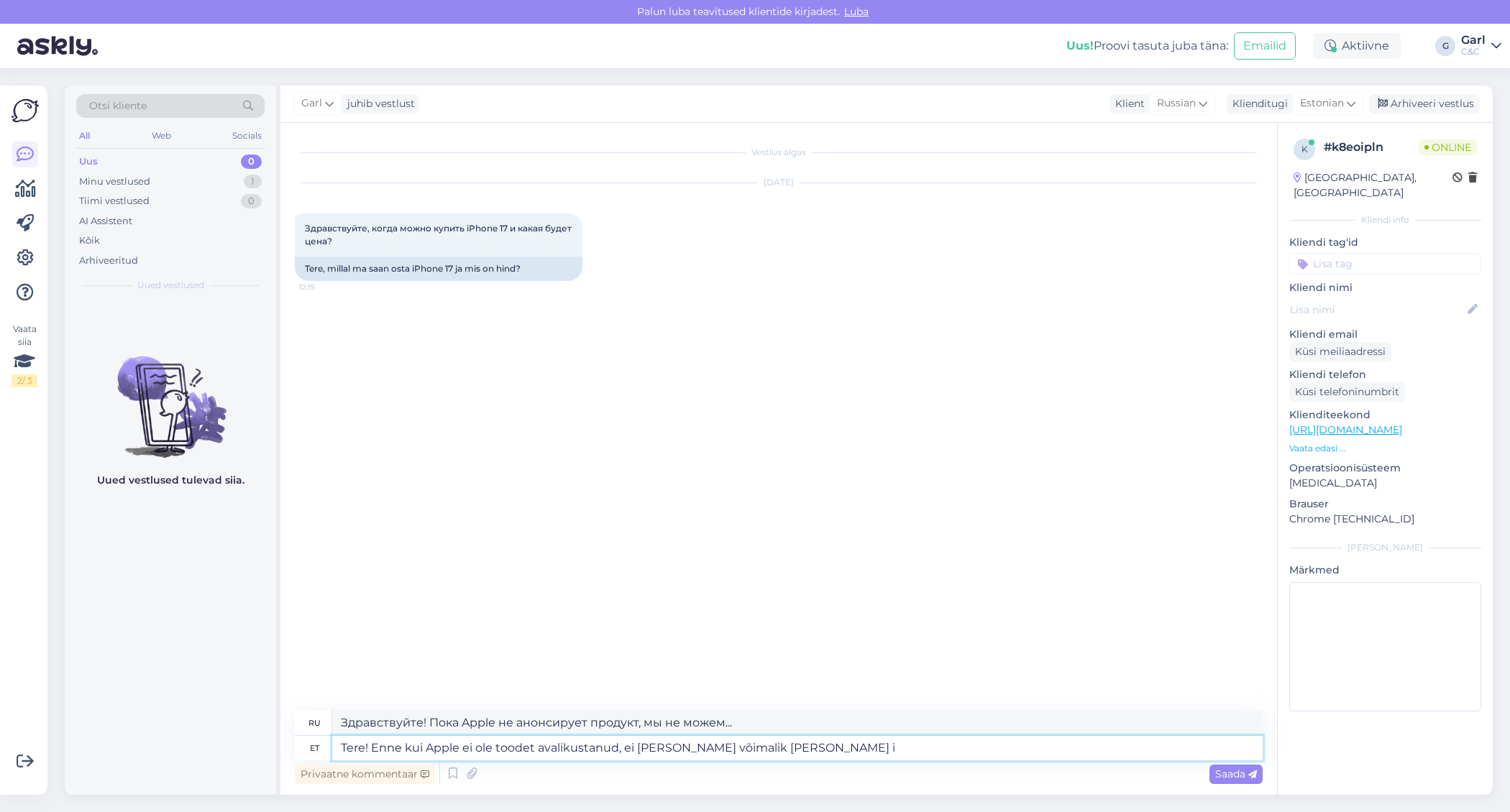
type textarea "Здравствуйте! Пока Apple не анонсирует продукт, мы тоже не можем этого сделать."
type textarea "Tere! Enne kui Apple ei ole toodet avalikustanud, ei ole meil võimalik ka seda …"
type textarea "Здравствуйте! Пока Apple не анонсировала продукт, мы не можем предоставить эту …"
type textarea "Tere! Enne kui Apple ei ole toodet avalikustanud, ei ole meil võimalik ka seda …"
type textarea "Здравствуйте! Пока Apple не анонсировала продукт, мы не можем раскрыть эту инфо…"
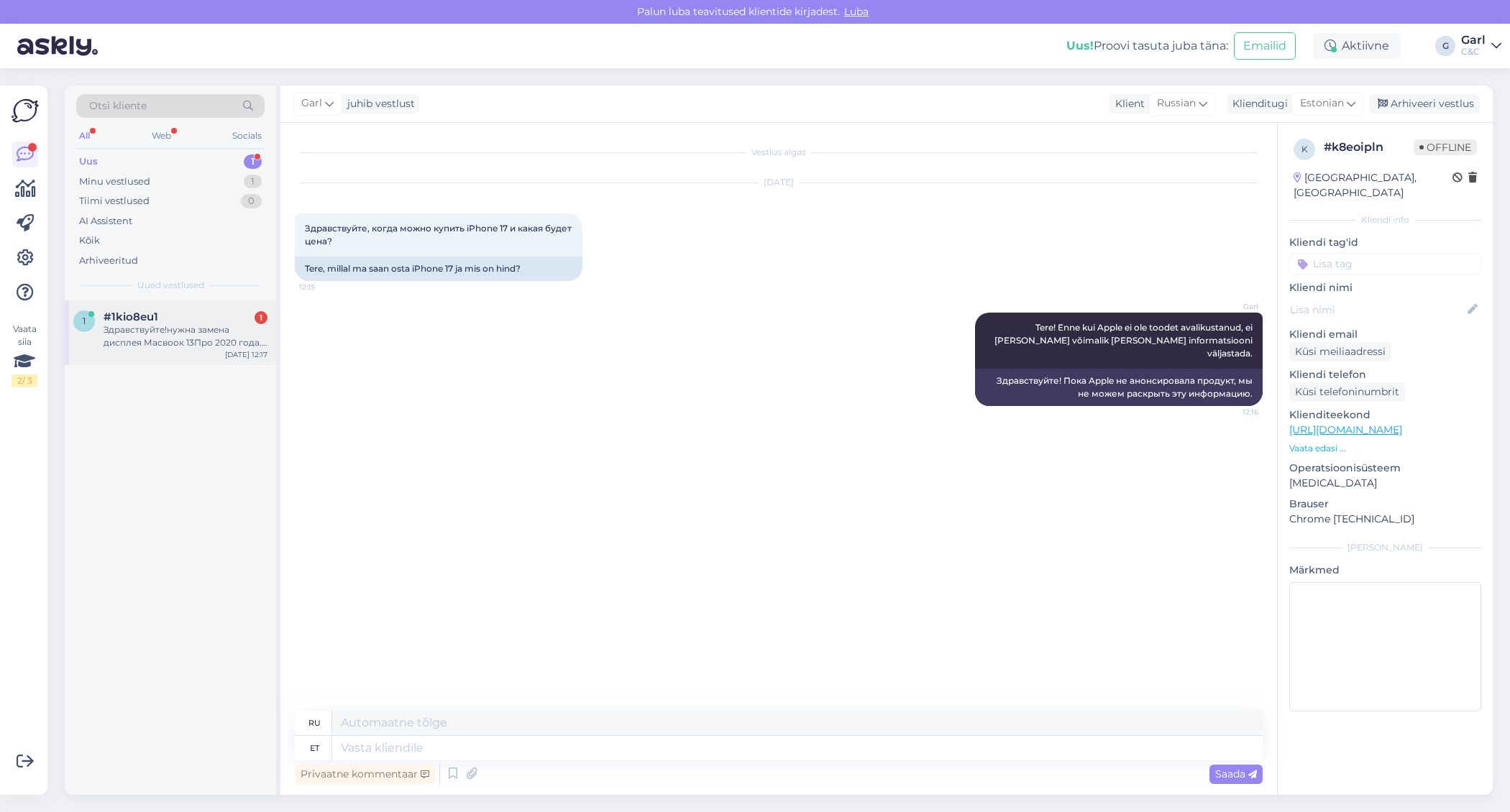
click at [240, 330] on div "Здравствуйте!нужна замена дисплея Масвоок 13Про 2020 года. Сколько будет стоить…" at bounding box center [186, 337] width 164 height 26
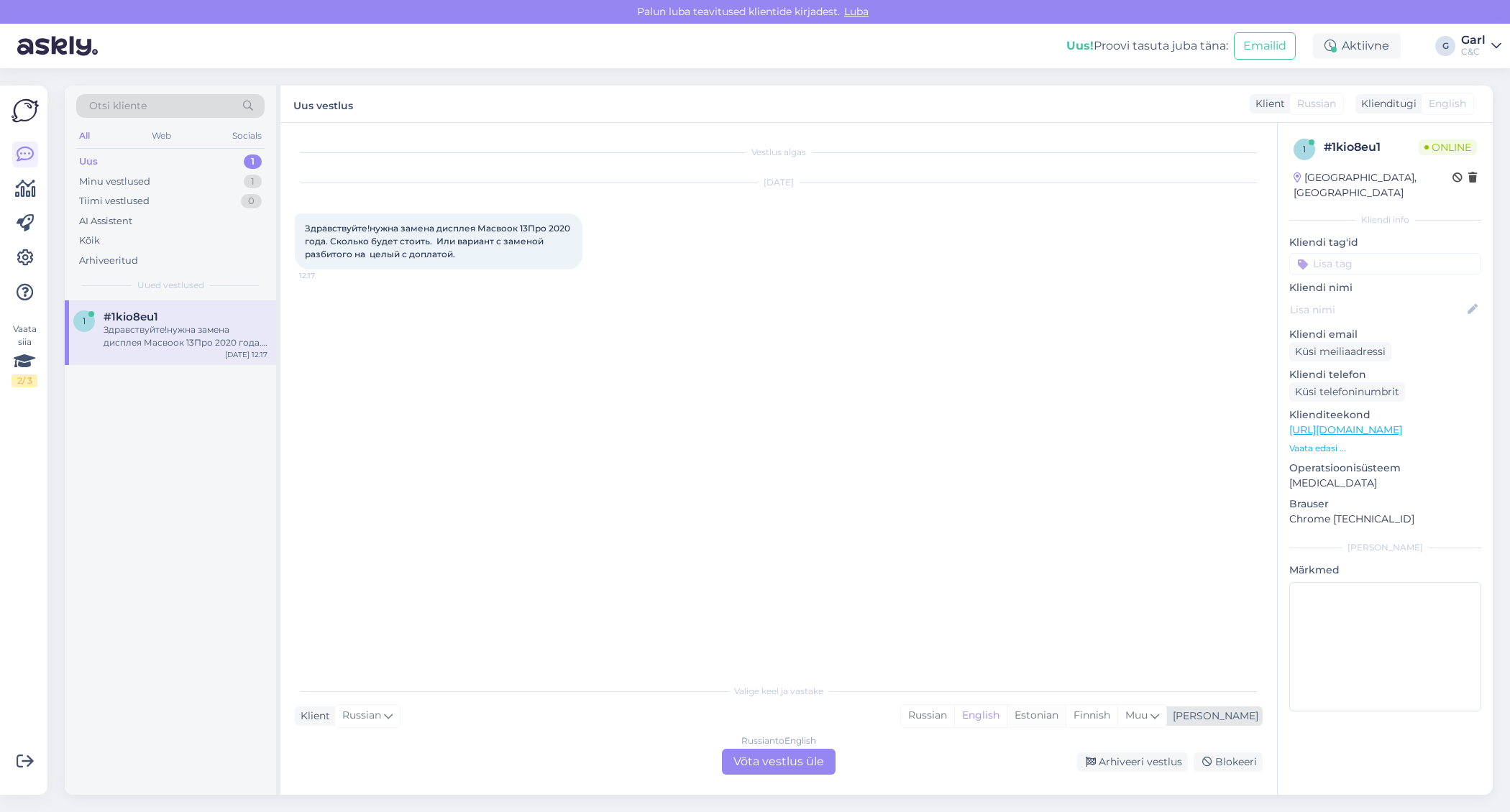
click at [1065, 717] on div "Estonian" at bounding box center [1036, 715] width 59 height 22
click at [823, 758] on div "Russian to Estonian Võta vestlus üle" at bounding box center [779, 762] width 114 height 26
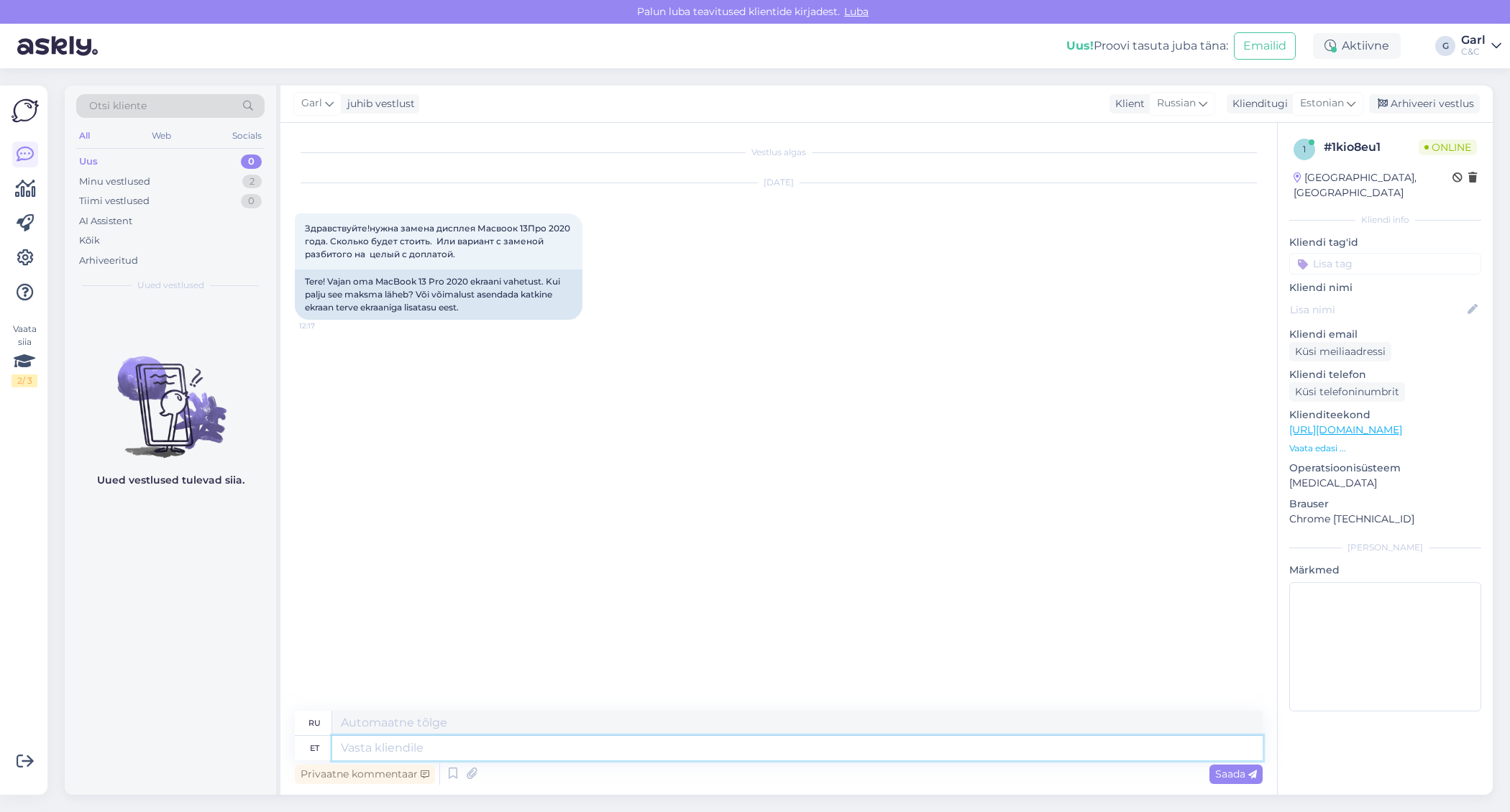
click at [757, 742] on textarea at bounding box center [797, 748] width 930 height 24
type textarea "Tere!"
type textarea "Привет!"
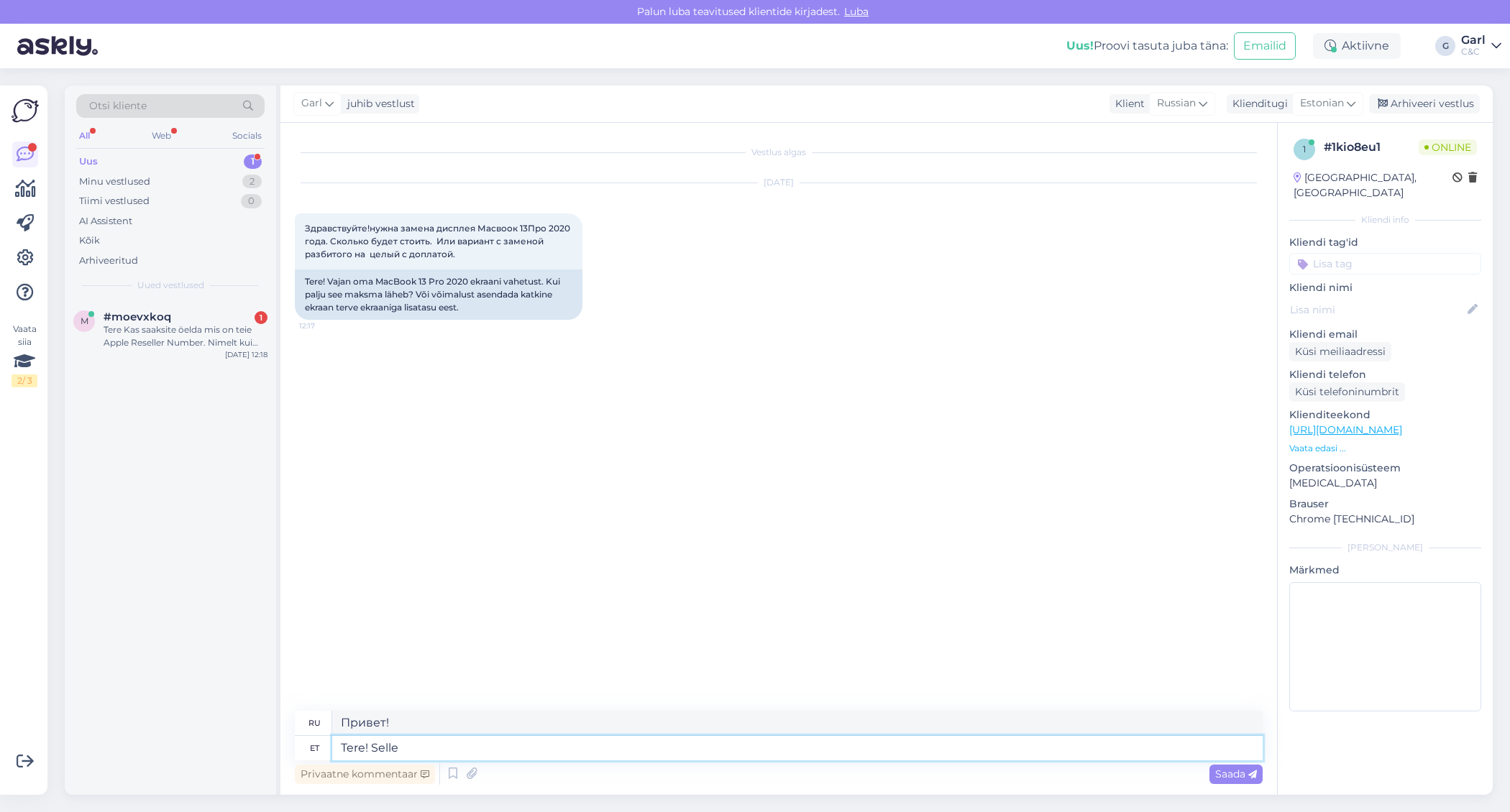
type textarea "Tere! Selle m"
type textarea "Привет! Это"
type textarea "Tere! Selle mudeli"
type textarea "Привет! Эта модель"
type textarea "Tere! Selle mudeli ekraanivahetuse ma"
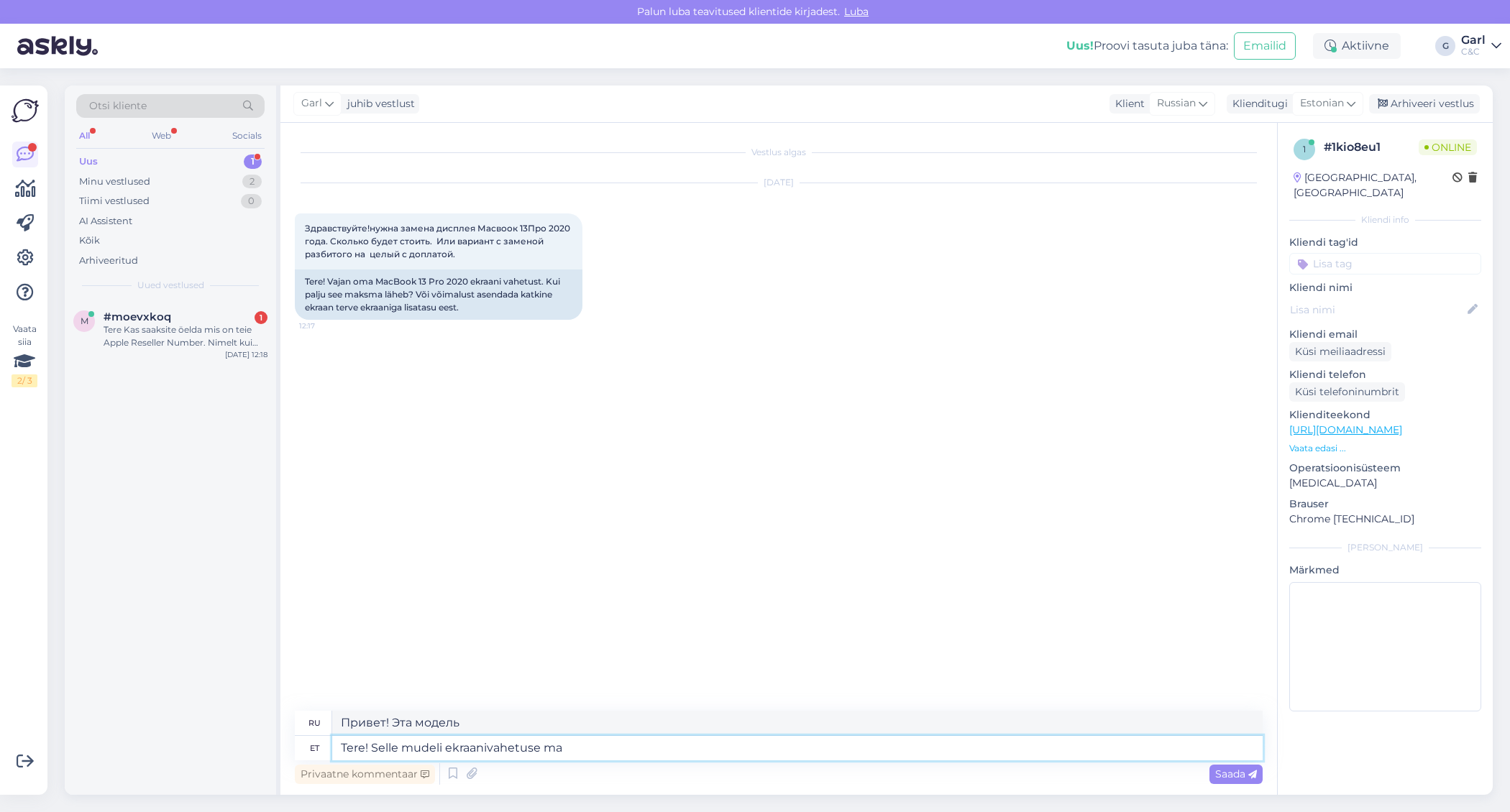
type textarea "Здравствуйте! Замена экрана на этой модели."
type textarea "Tere! Selle mudeli ekraanivahetuse maksumus o"
type textarea "Здравствуйте! Сколько стоит замена экрана на этой модели?"
type textarea "Tere! Selle mudeli ekraanivahetuse maksumus on"
type textarea "Здравствуйте! Стоимость замены экрана для этой модели составляет"
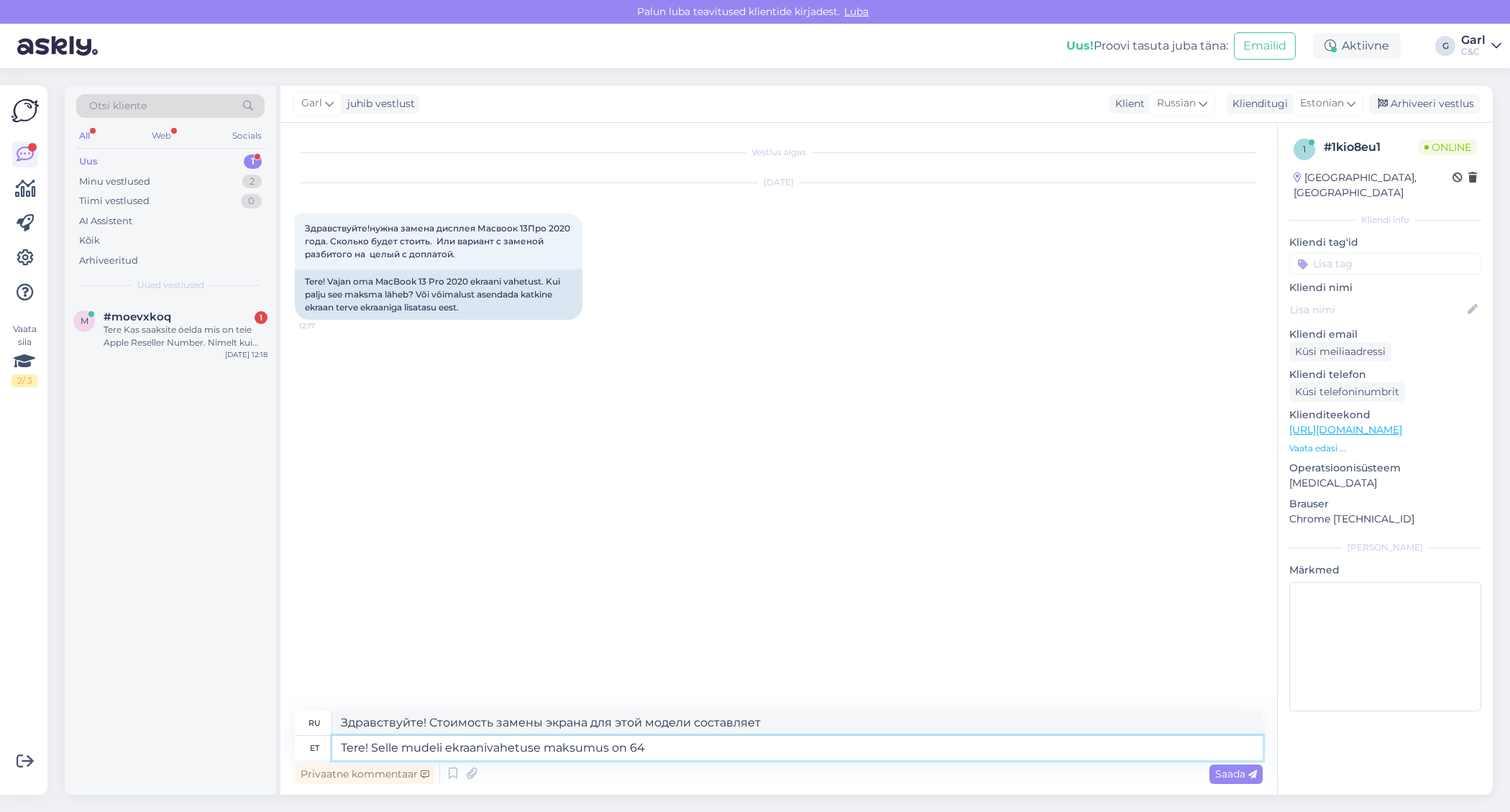
type textarea "Tere! Selle mudeli ekraanivahetuse maksumus on 648"
type textarea "Здравствуйте! Стоимость замены экрана на этой модели — 648."
type textarea "Tere! Selle mudeli ekraanivahetuse maksumus on 648"
type textarea "Здравствуйте! Стоимость замены экрана на этой модели составляет 648+."
type textarea "Tere! Selle mudeli ekraanivahetuse maksumus on 648"
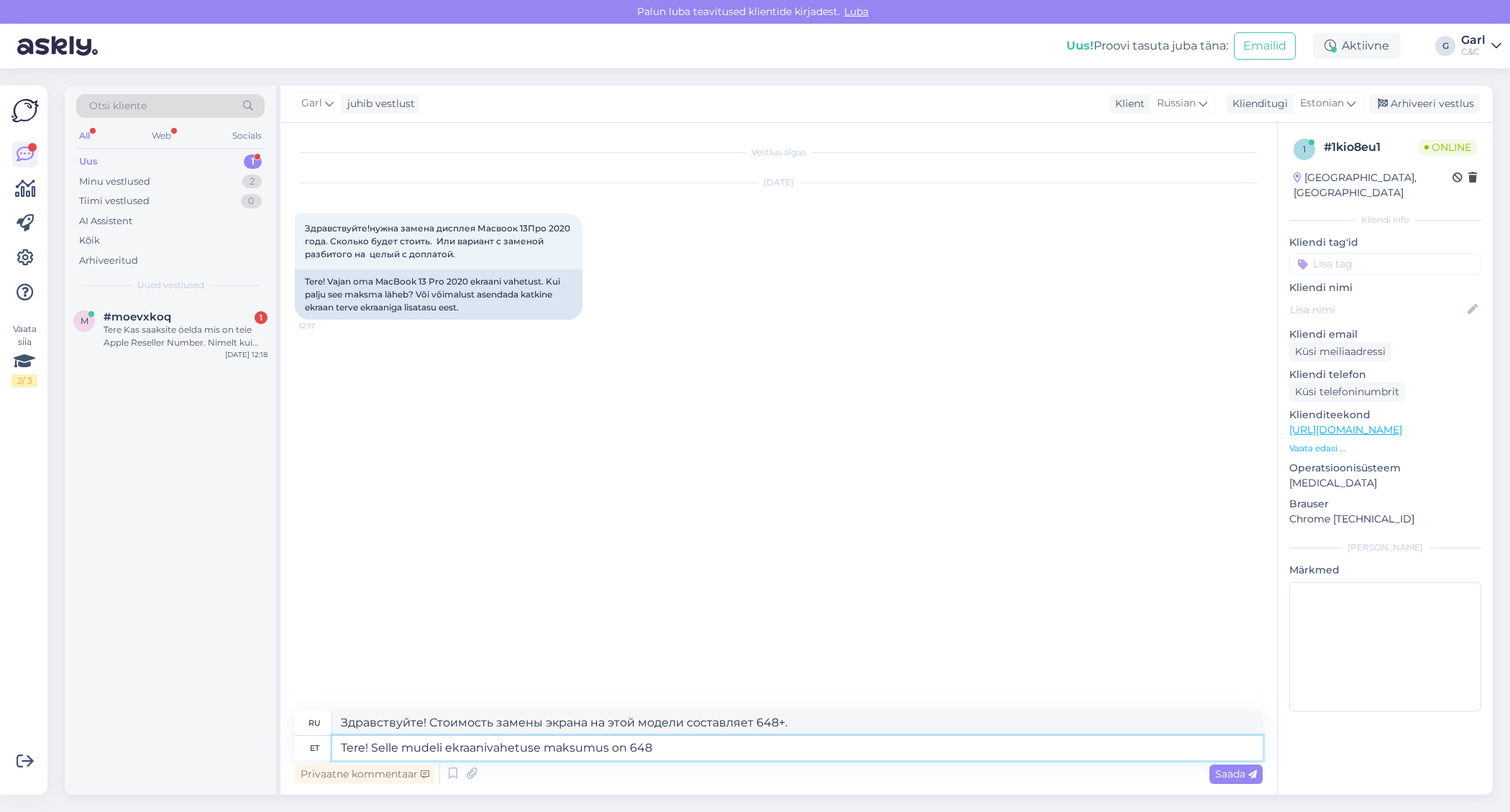
type textarea "Здравствуйте! Стоимость замены экрана на этой модели — 648."
type textarea "Tere! Selle mudeli ekraanivahetuse maksumus on 684 +"
type textarea "Здравствуйте! Стоимость замены экрана на этой модели — 684."
type textarea "Tere! Selle mudeli ekraanivahetuse maksumus on 684 + 7"
type textarea "Здравствуйте! Стоимость замены экрана на этой модели составляет 684+."
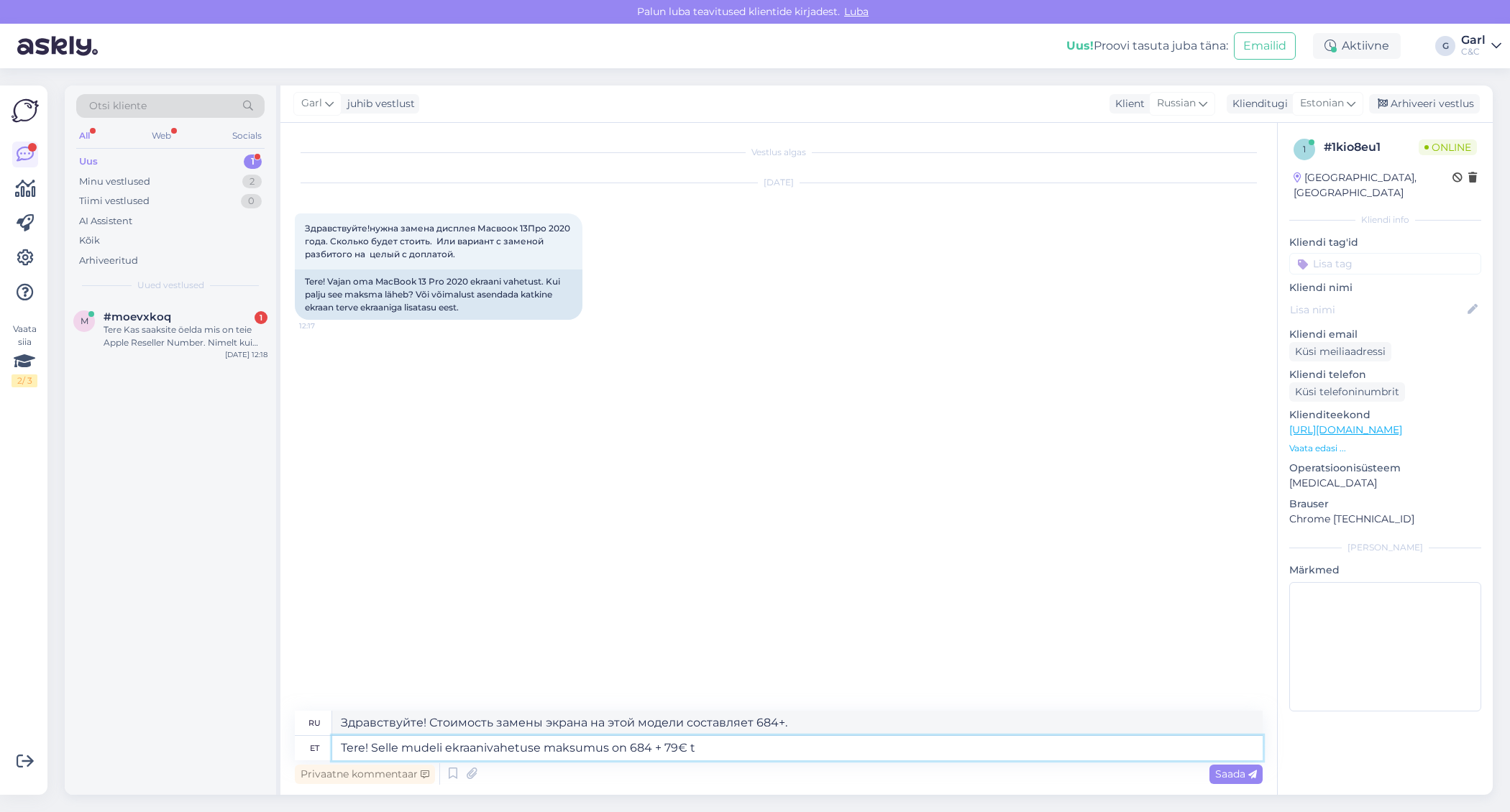
type textarea "Tere! Selle mudeli ekraanivahetuse maksumus on 684 + 79€ tö"
type textarea "Здравствуйте! Стоимость замены экрана для этой модели составляет 684 + 79 евро."
type textarea "Tere! Selle mudeli ekraanivahetuse maksumus on 684 + 79€ töötasu."
type textarea "Здравствуйте! Стоимость замены экрана на этой модели составляет 684 евро + 79 е…"
type textarea "Tere! Selle mudeli ekraanivahetuse maksumus on 684 + 79€ töötasu."
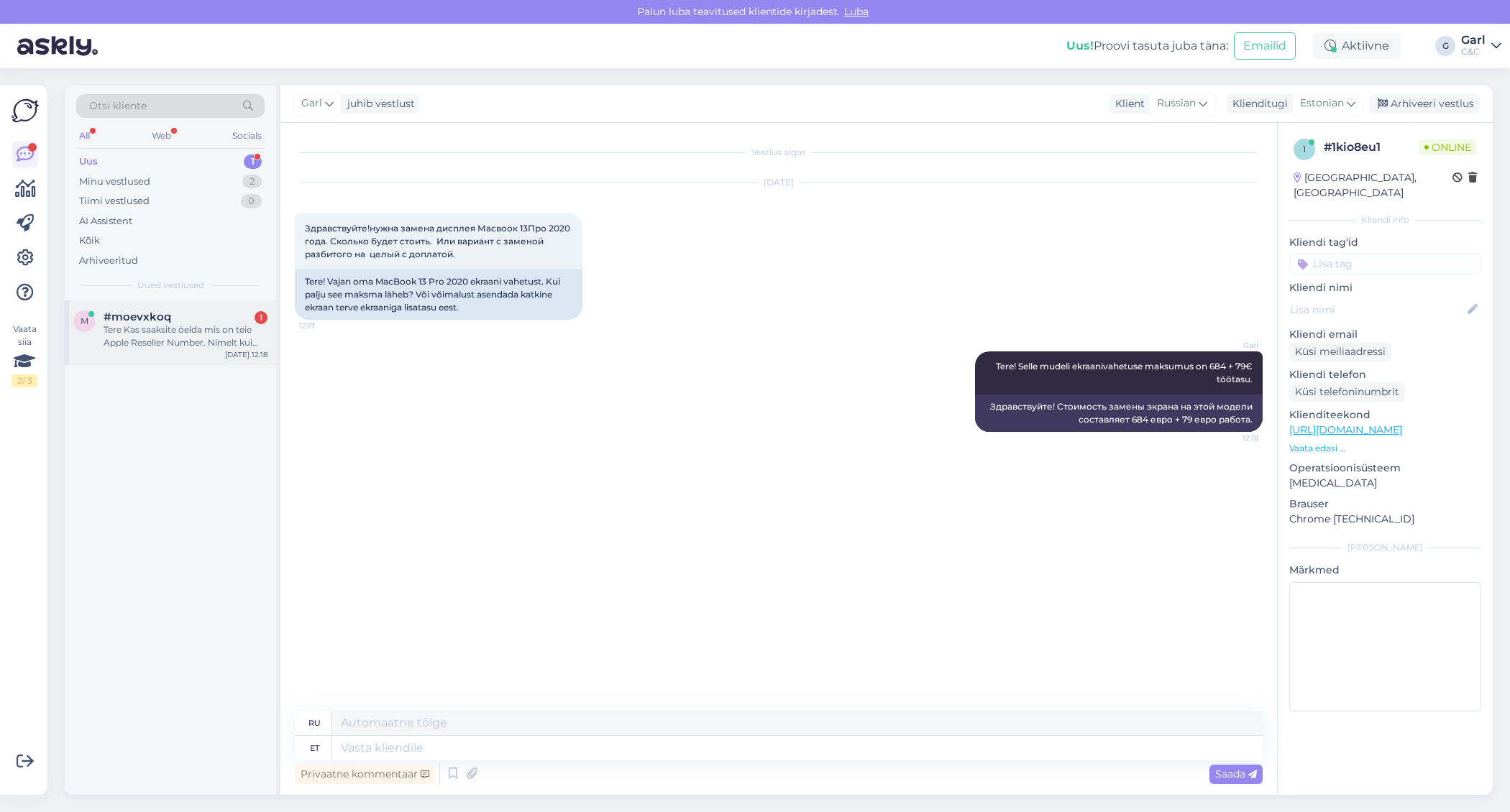
click at [210, 333] on div "Tere Kas saaksite öelda mis on teie Apple Reseller Number. Nimelt kui tahaksime…" at bounding box center [186, 337] width 164 height 26
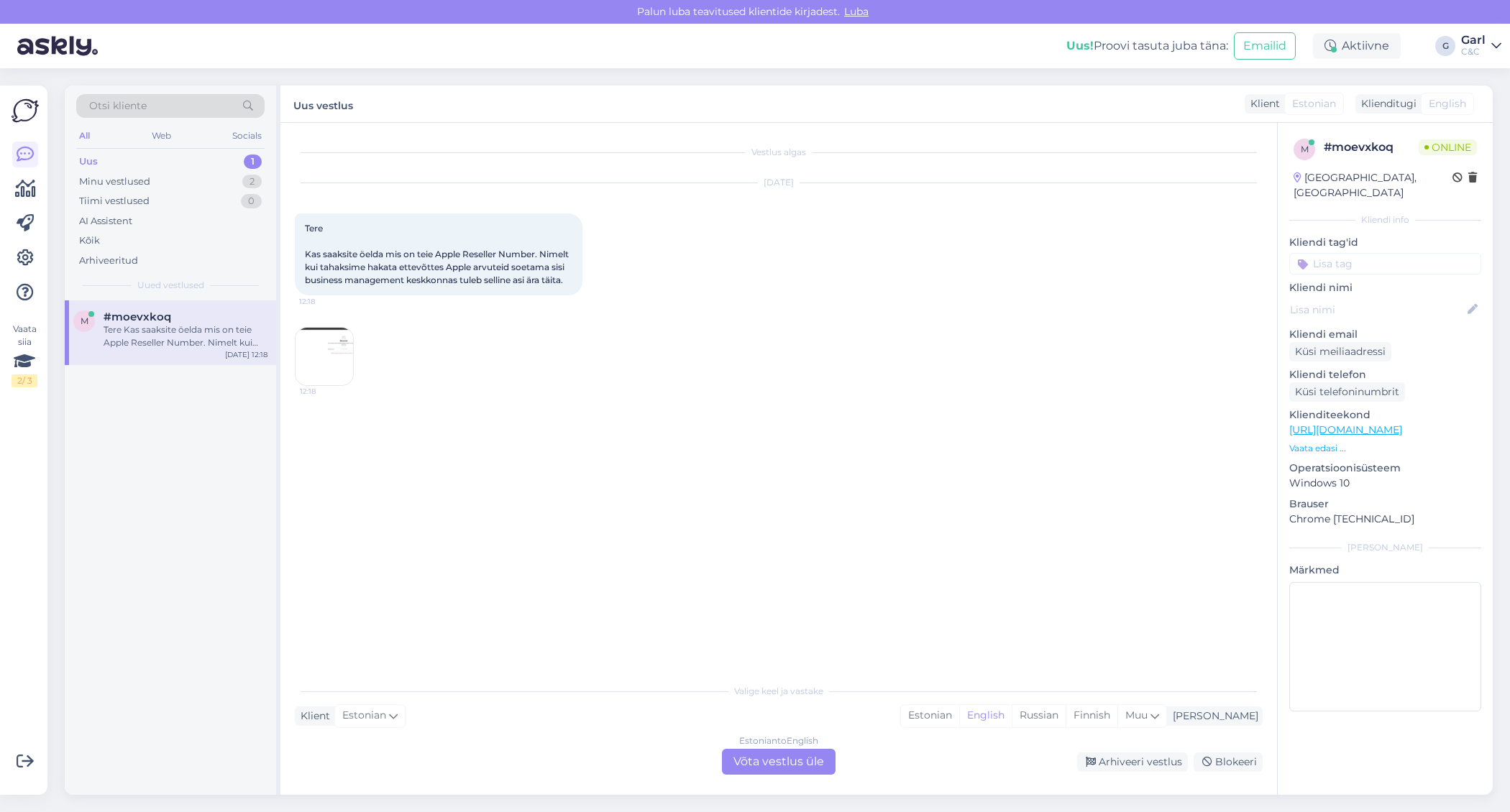
click at [331, 362] on img at bounding box center [324, 356] width 58 height 58
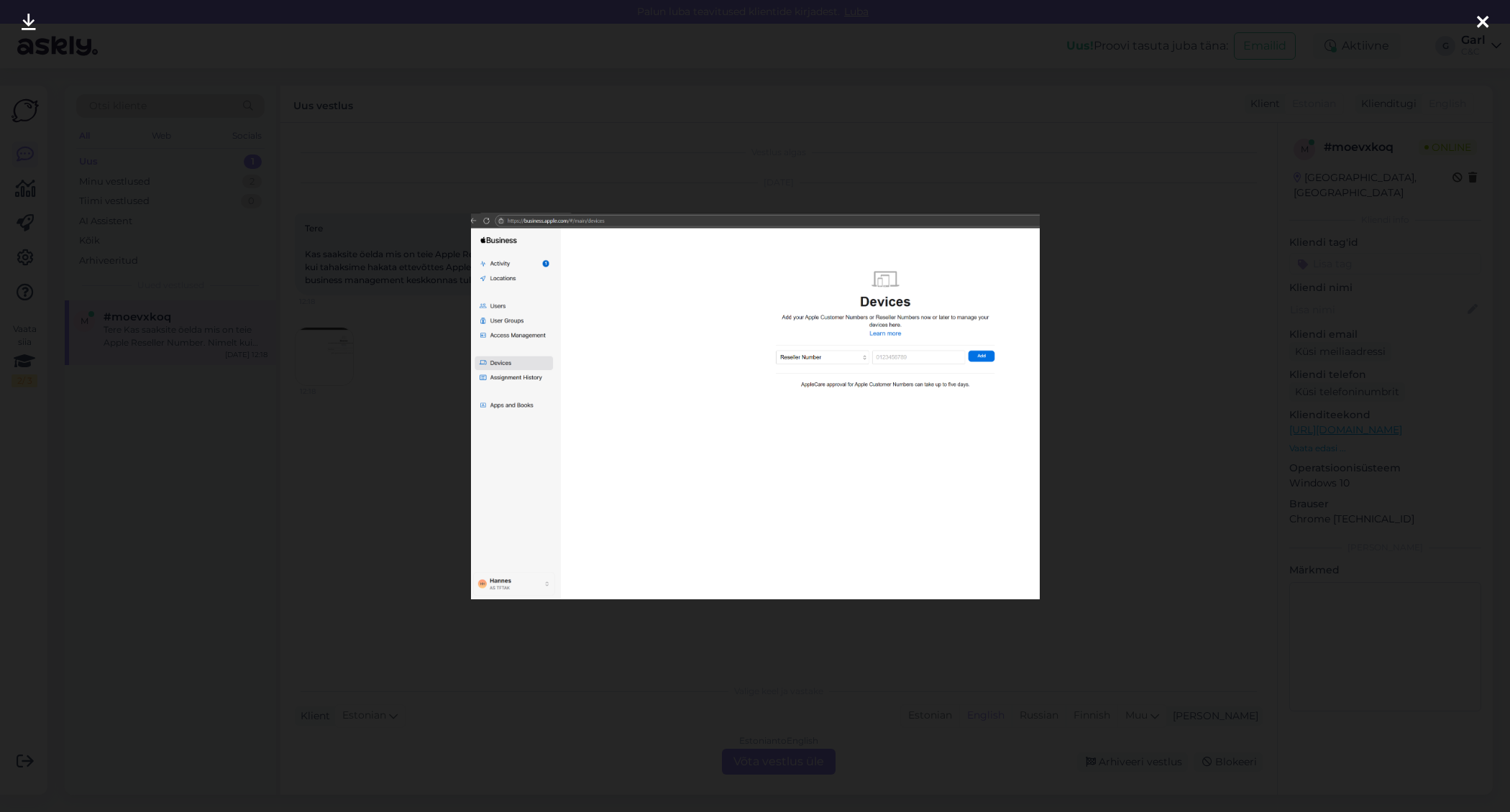
click at [371, 467] on div at bounding box center [755, 406] width 1510 height 812
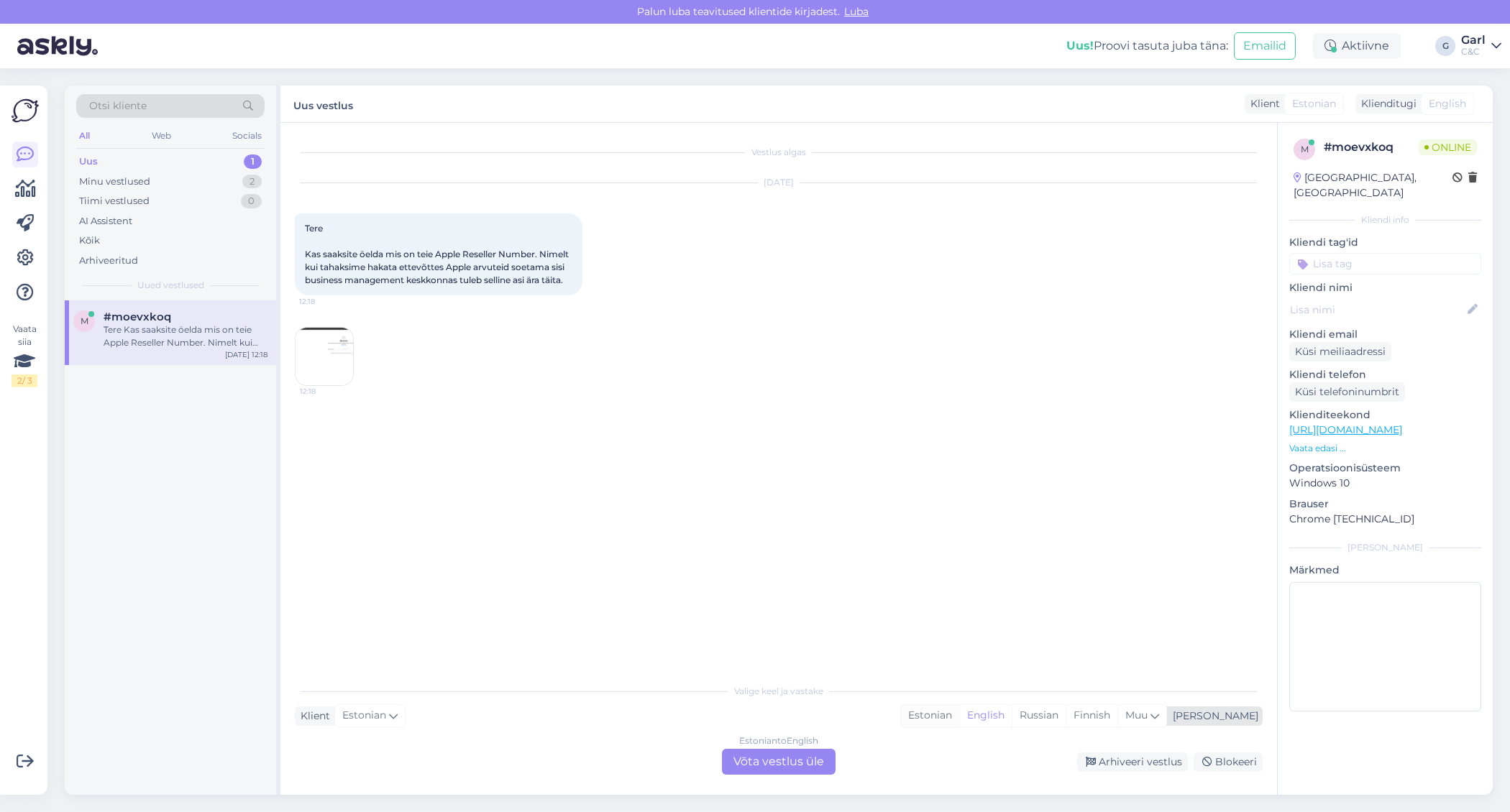
click at [959, 714] on div "Estonian" at bounding box center [929, 715] width 58 height 22
click at [806, 754] on div "Estonian to Estonian Võta vestlus üle" at bounding box center [779, 762] width 114 height 26
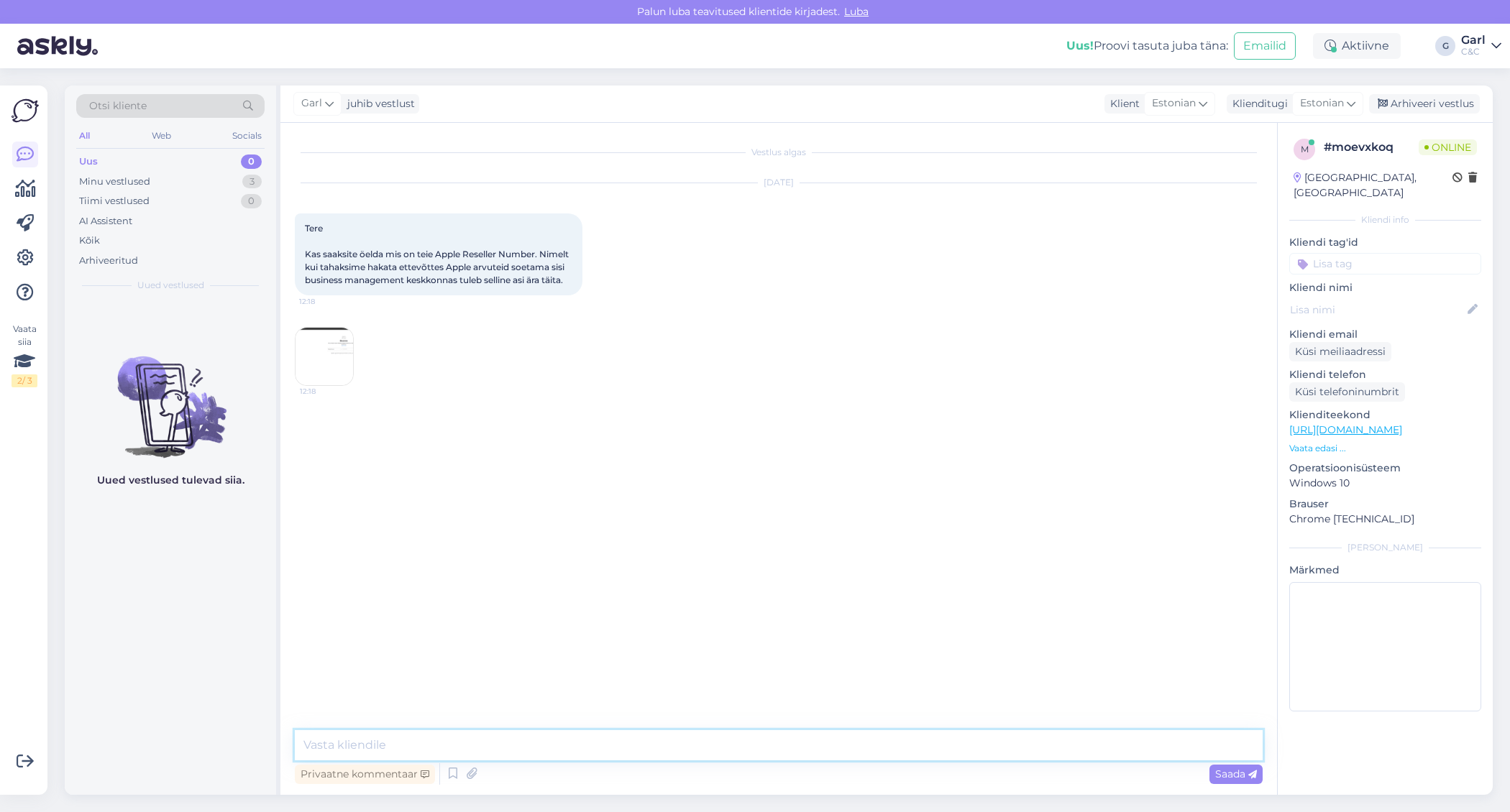
click at [686, 747] on textarea at bounding box center [778, 745] width 968 height 30
paste textarea "190E81C0"
click at [363, 745] on textarea "Tere! Meie reseller number on 190E81C0" at bounding box center [778, 745] width 968 height 30
type textarea "Tere! Meie Apple Reseller number on 190E81C0"
type textarea "[PERSON_NAME], võtke heaks!"
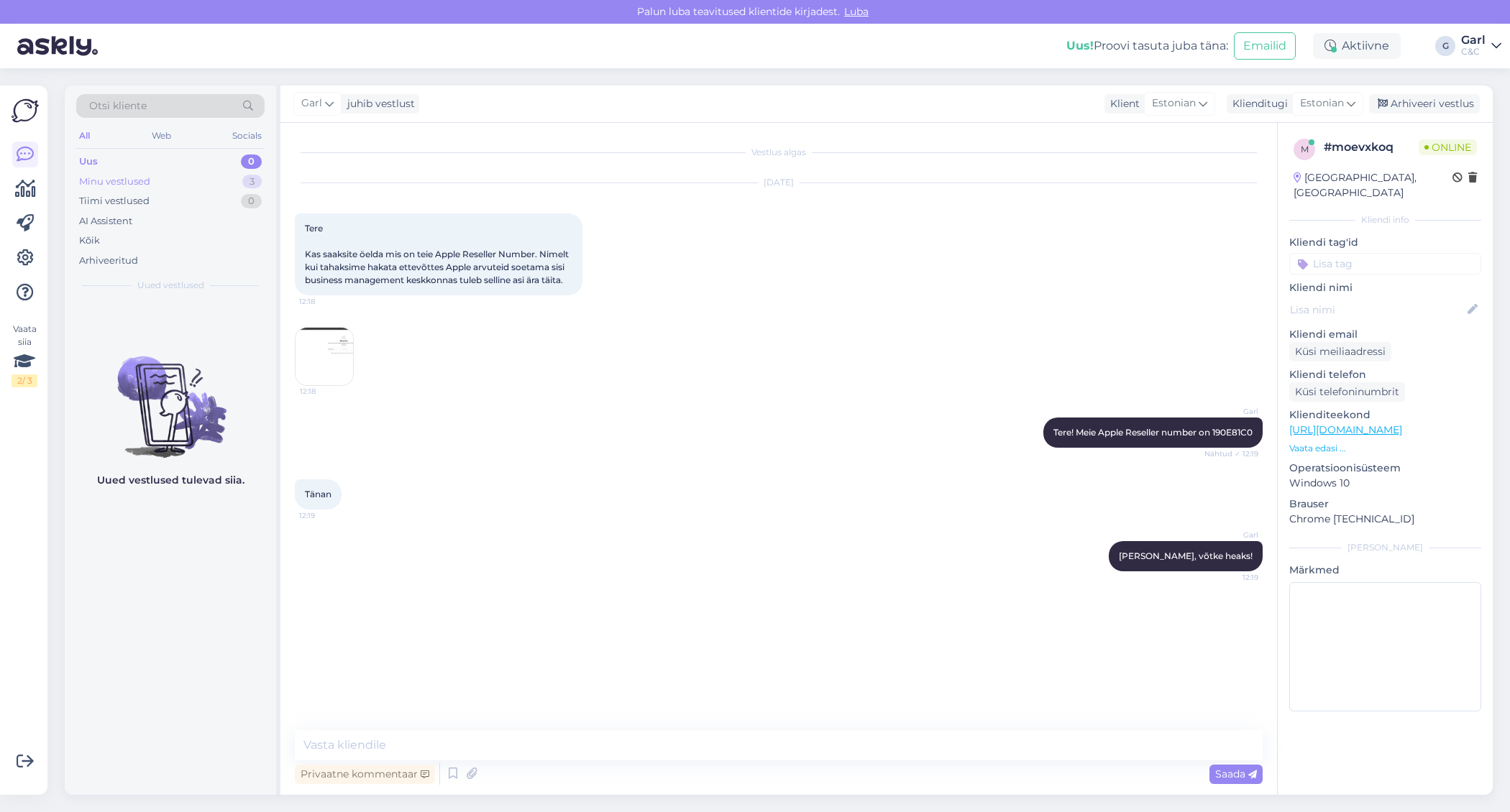
click at [234, 177] on div "Minu vestlused 3" at bounding box center [170, 181] width 188 height 20
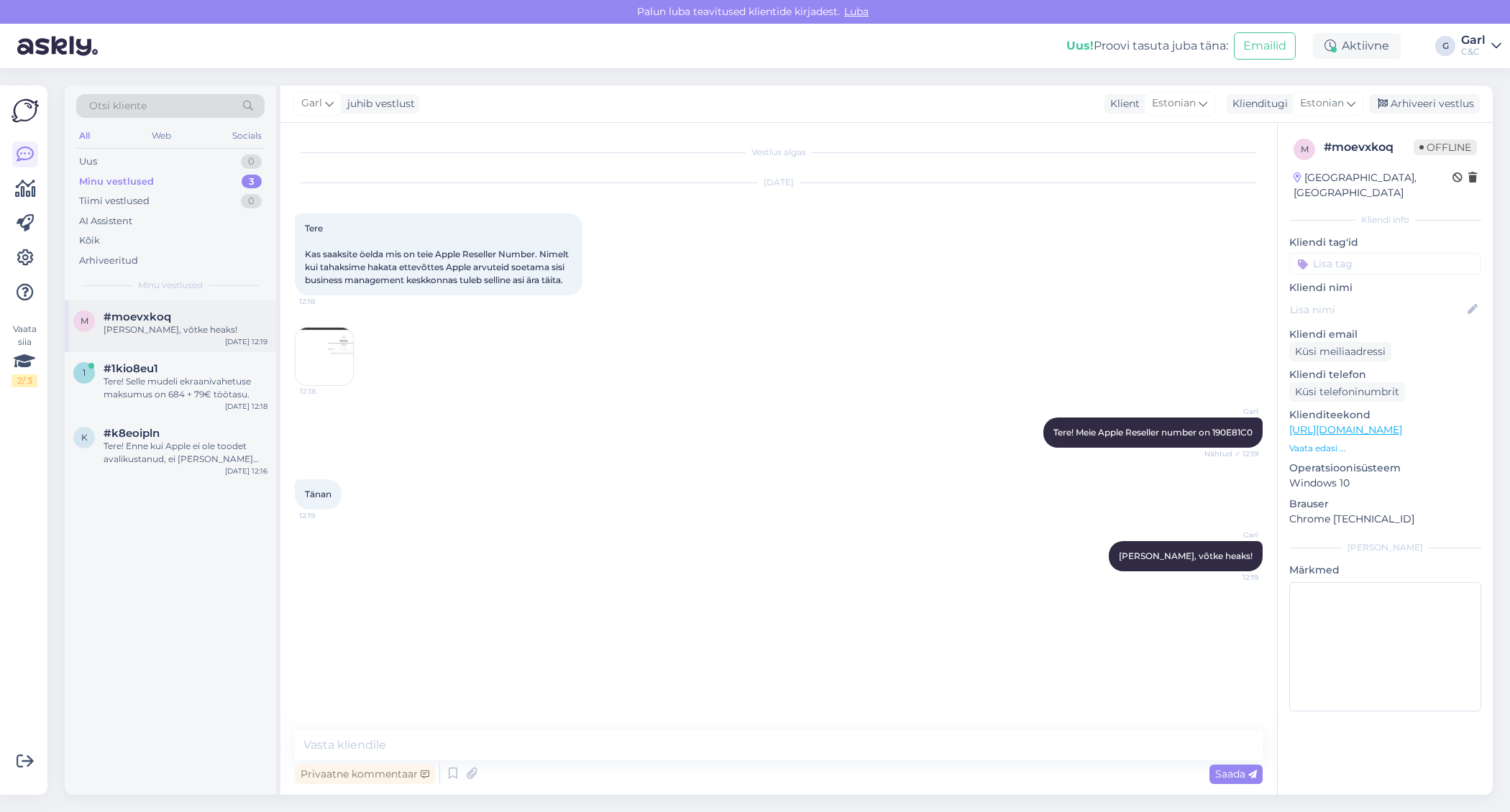
click at [210, 337] on div "m #moevxkoq Ikka, võtke heaks! Sep 3 12:19" at bounding box center [170, 326] width 212 height 52
click at [210, 371] on div "#1kio8eu1" at bounding box center [186, 368] width 164 height 13
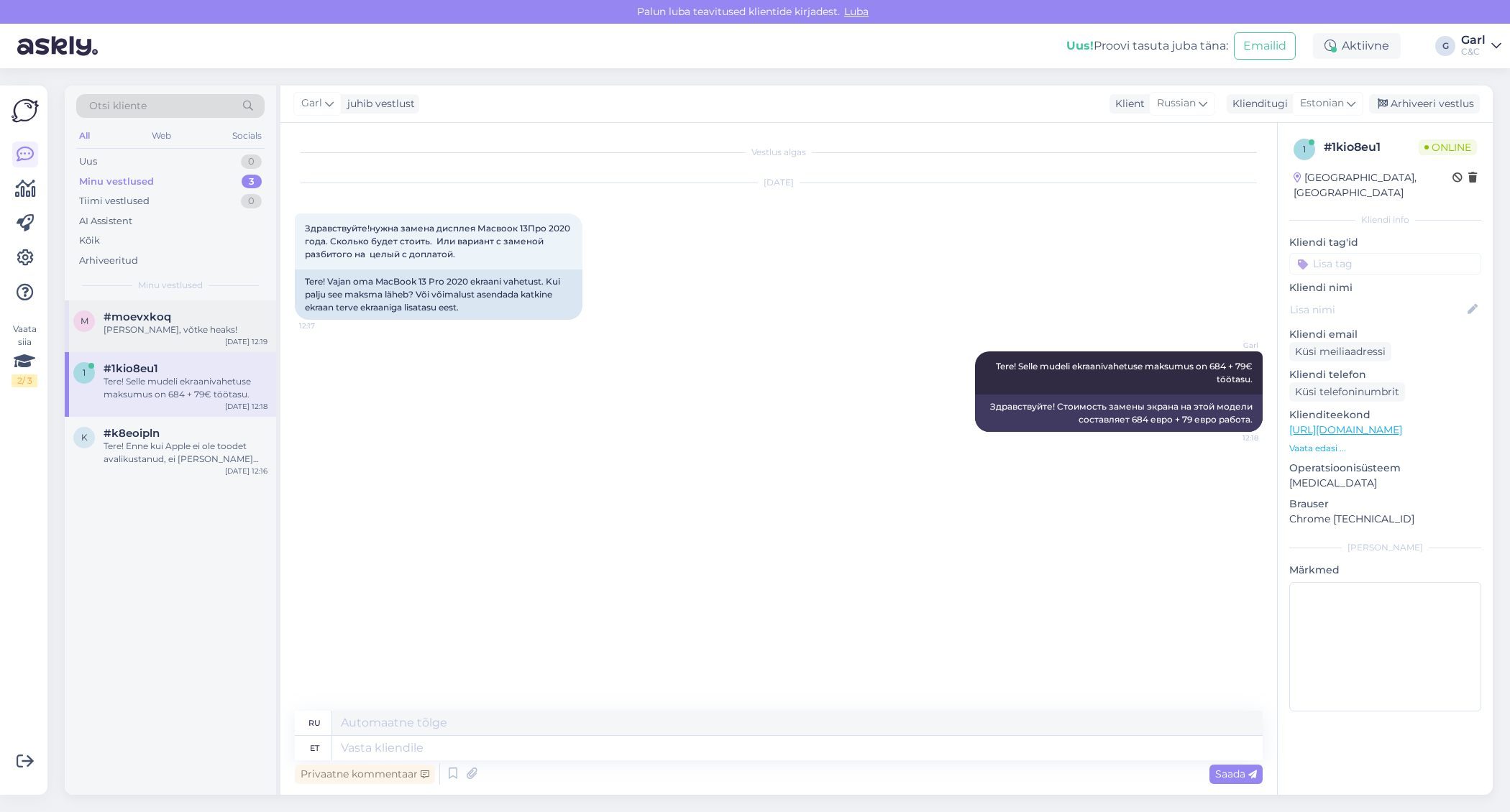
click at [195, 339] on div "m #moevxkoq Ikka, võtke heaks! Sep 3 12:19" at bounding box center [170, 326] width 212 height 52
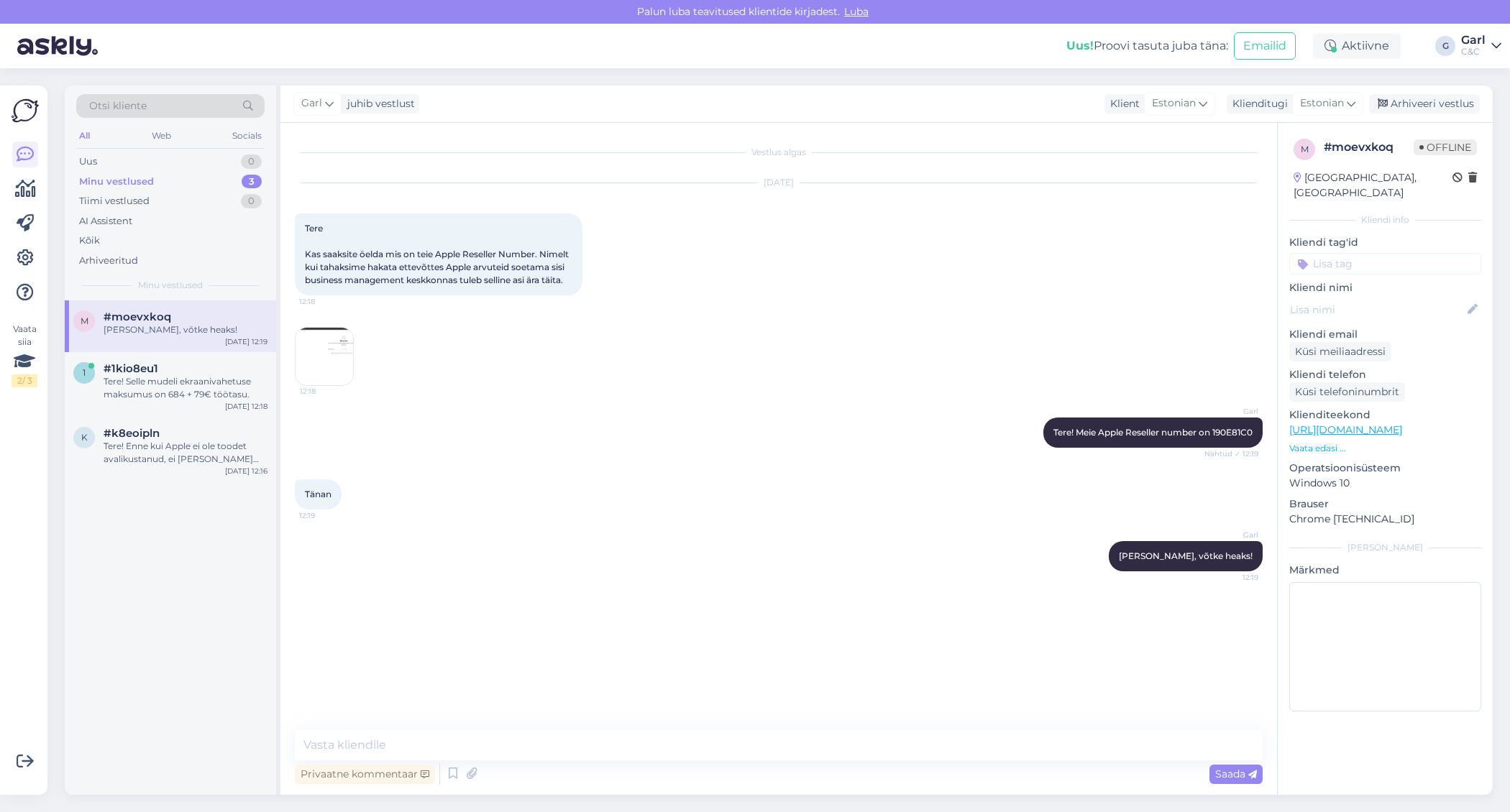
drag, startPoint x: 1407, startPoint y: 102, endPoint x: 692, endPoint y: 452, distance: 796.1
click at [692, 452] on div "Garl juhib vestlust Klient Estonian Klienditugi Estonian Arhiveeri vestlus Vest…" at bounding box center [887, 440] width 1212 height 709
click at [341, 375] on img at bounding box center [324, 356] width 58 height 58
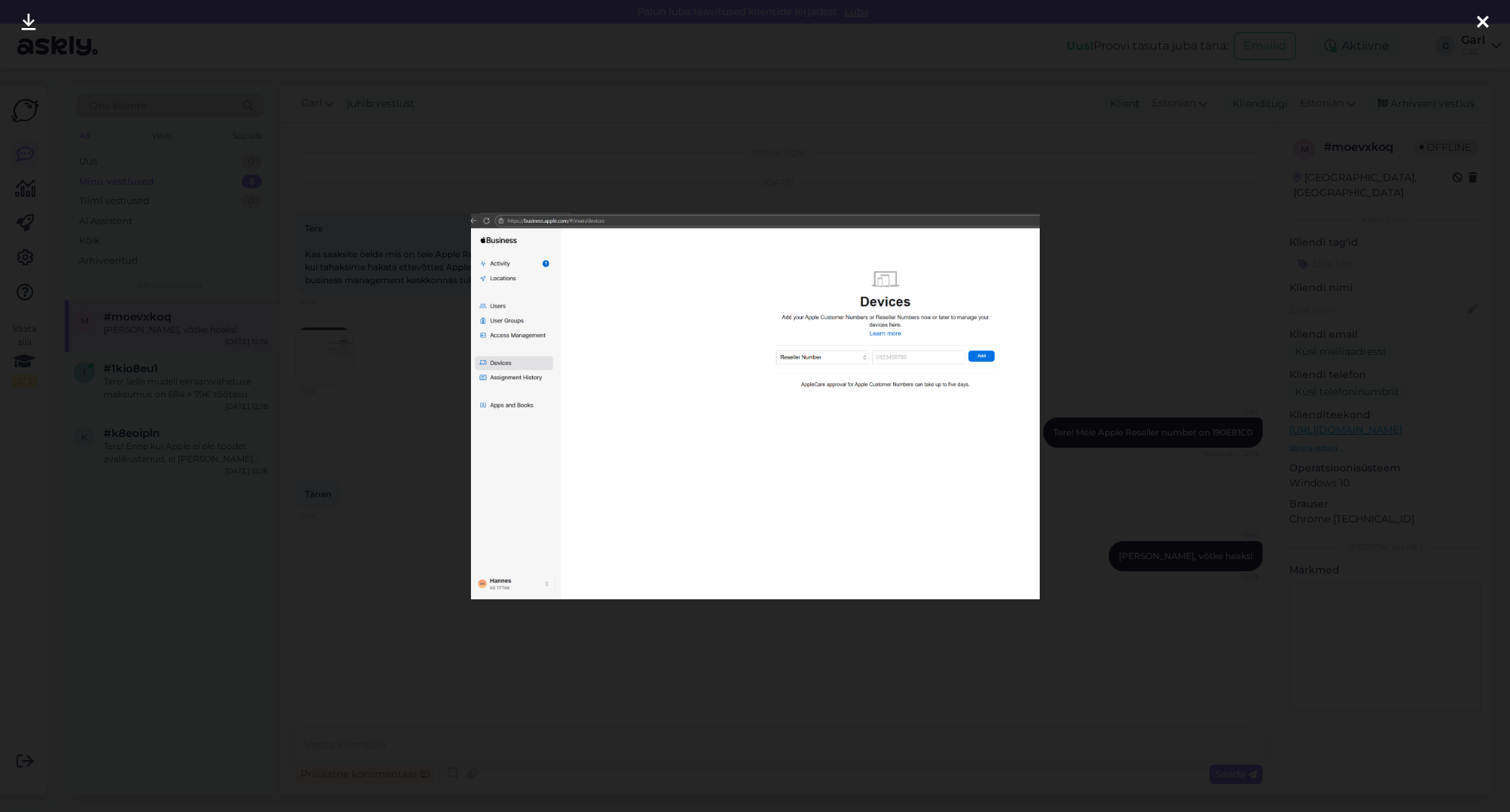
click at [405, 433] on div at bounding box center [755, 406] width 1510 height 812
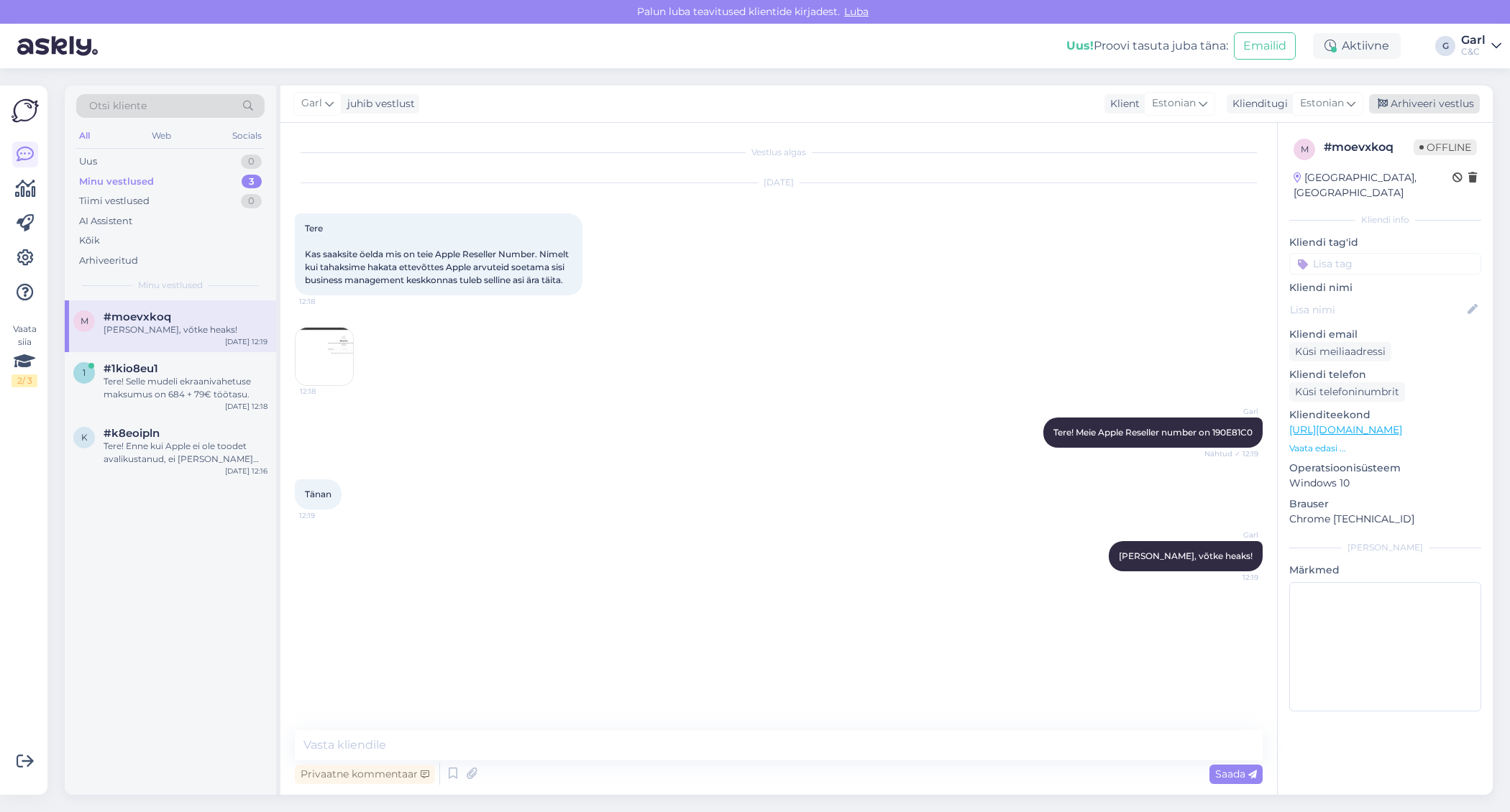
click at [1407, 110] on div "Arhiveeri vestlus" at bounding box center [1424, 104] width 111 height 19
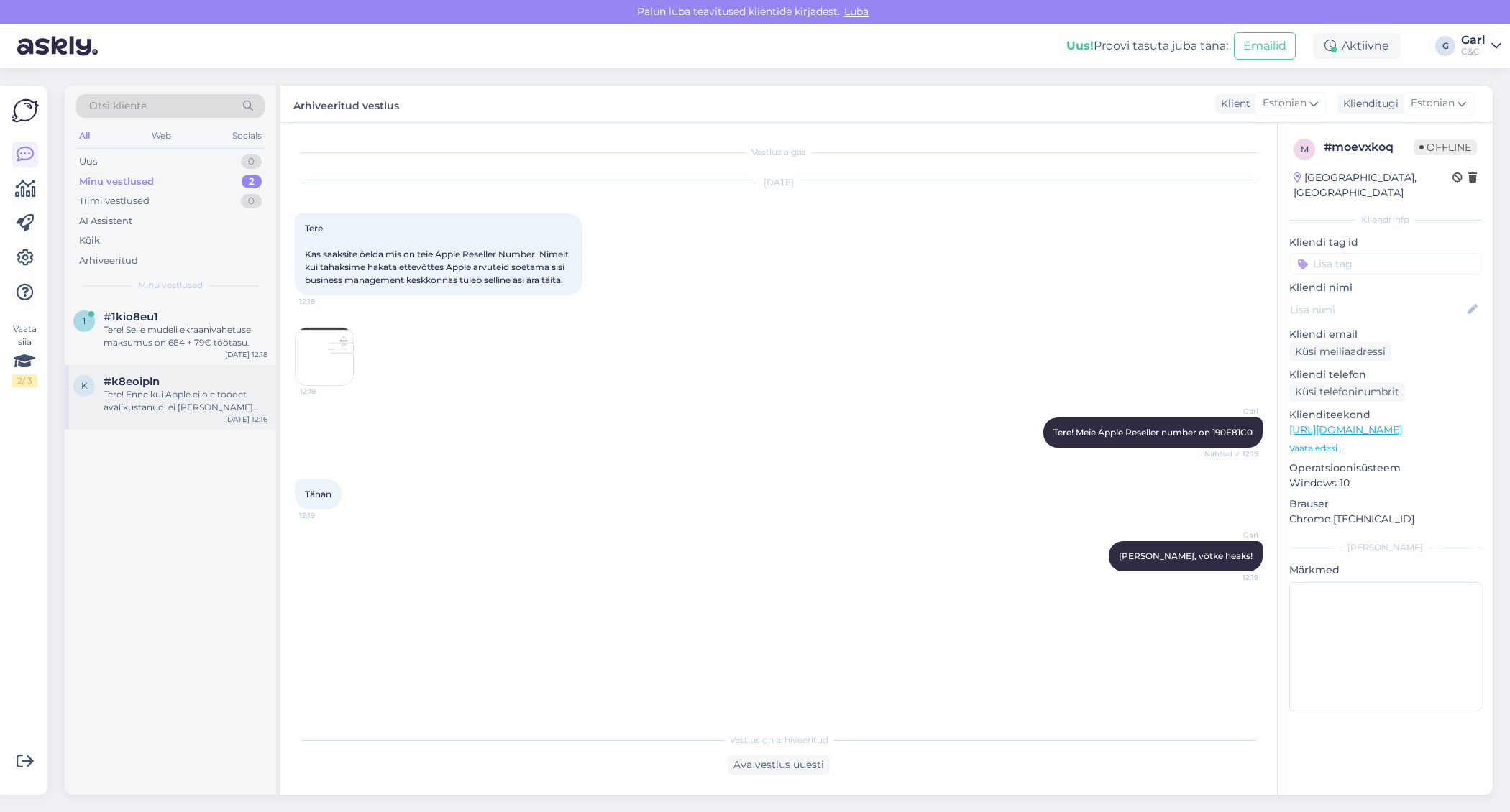
click at [144, 409] on div "Tere! Enne kui Apple ei ole toodet avalikustanud, ei ole meil võimalik ka seda …" at bounding box center [186, 401] width 164 height 26
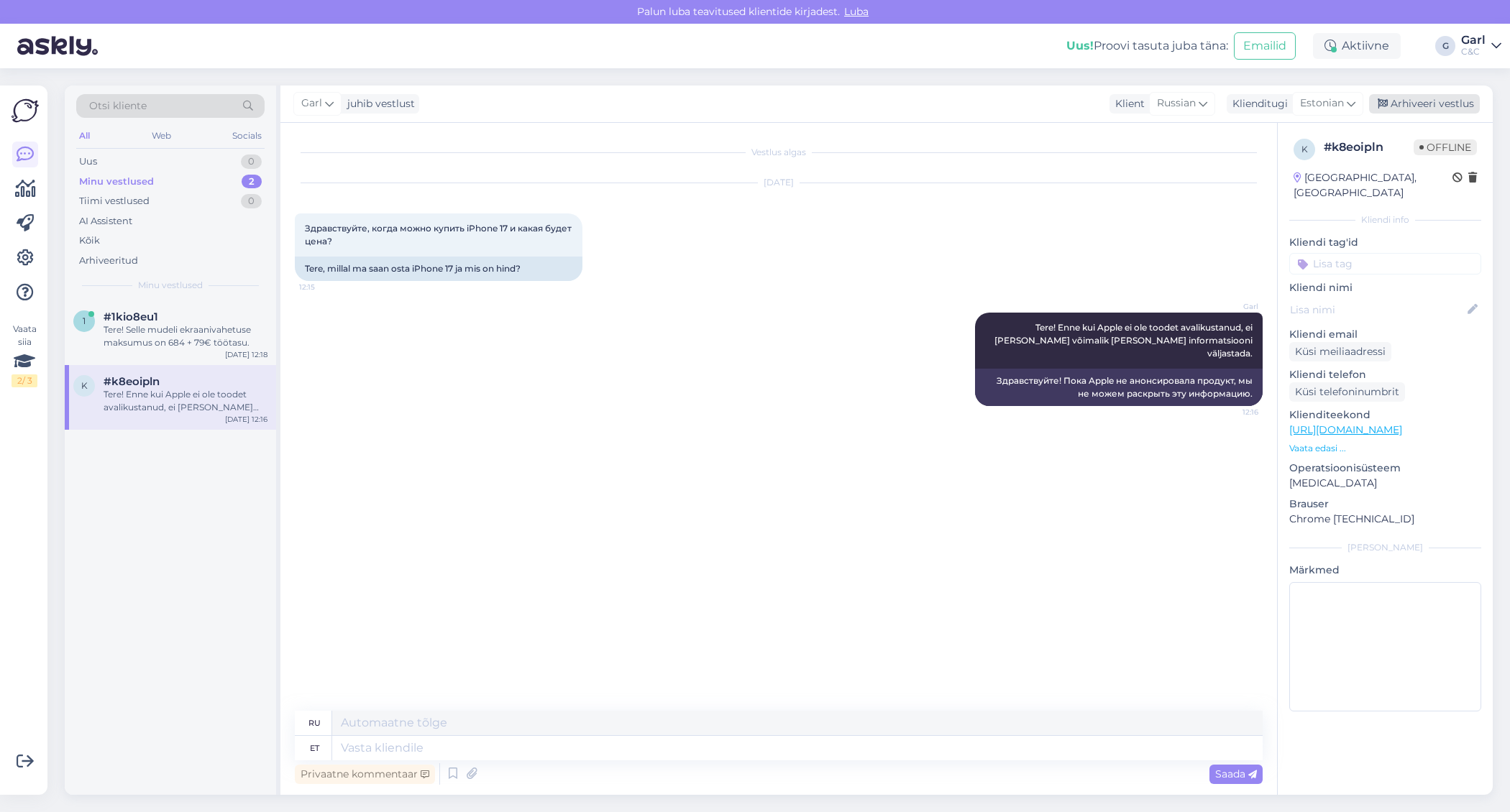
click at [1416, 110] on div "Arhiveeri vestlus" at bounding box center [1424, 104] width 111 height 19
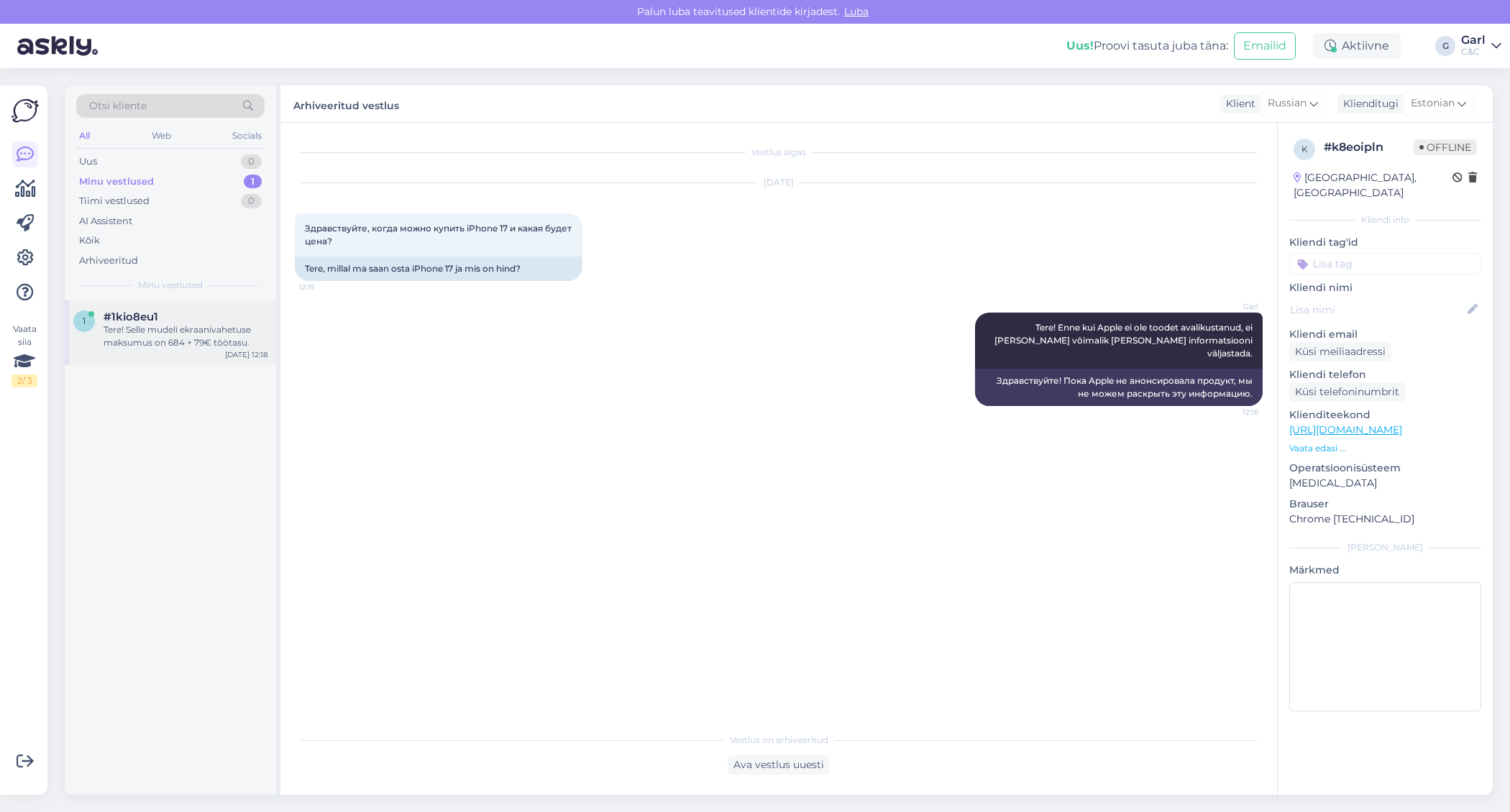
click at [230, 325] on div "Tere! Selle mudeli ekraanivahetuse maksumus on 684 + 79€ töötasu." at bounding box center [186, 337] width 164 height 26
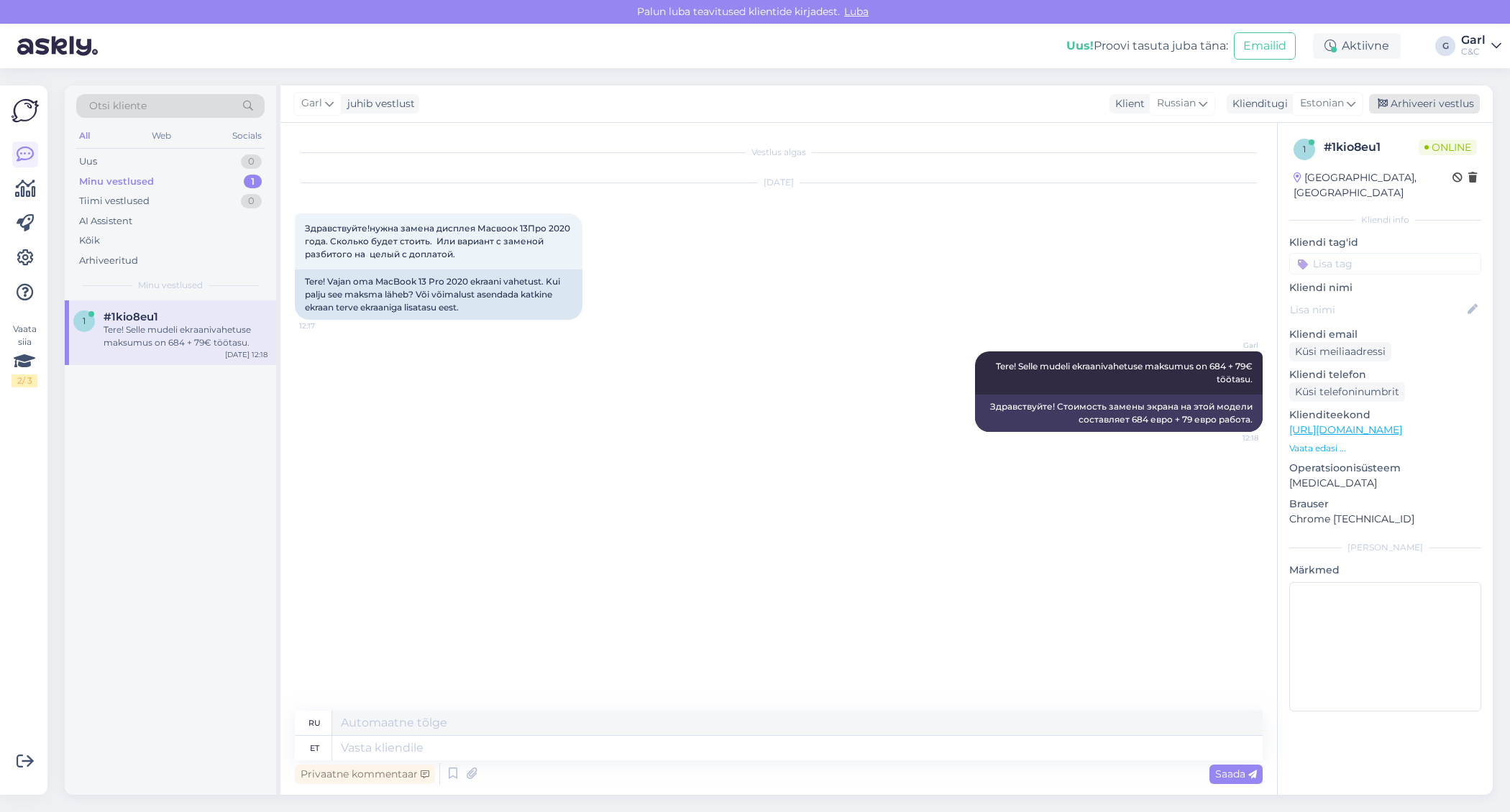
click at [1443, 107] on div "Arhiveeri vestlus" at bounding box center [1424, 104] width 111 height 19
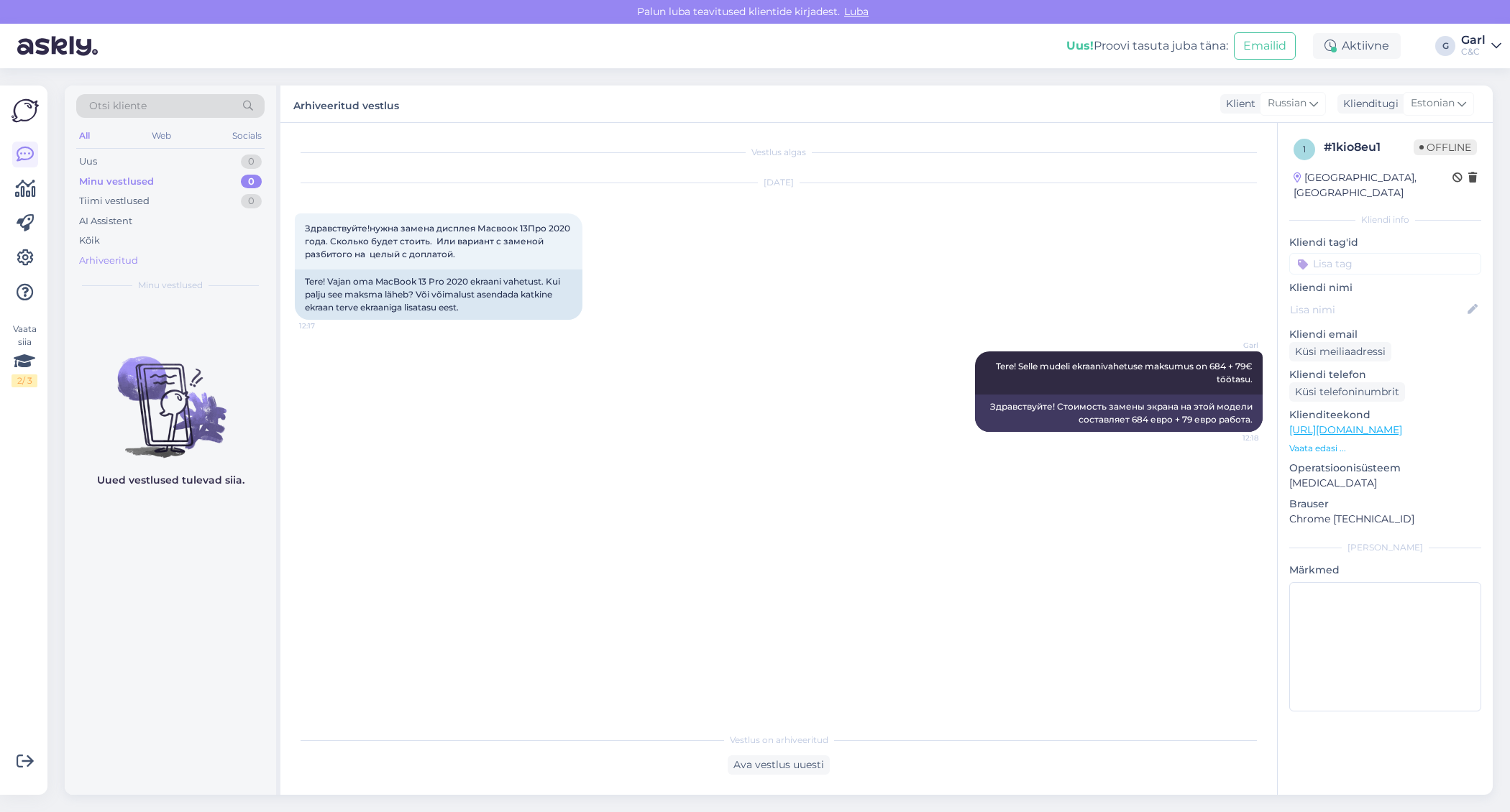
click at [198, 255] on div "Arhiveeritud" at bounding box center [170, 261] width 188 height 20
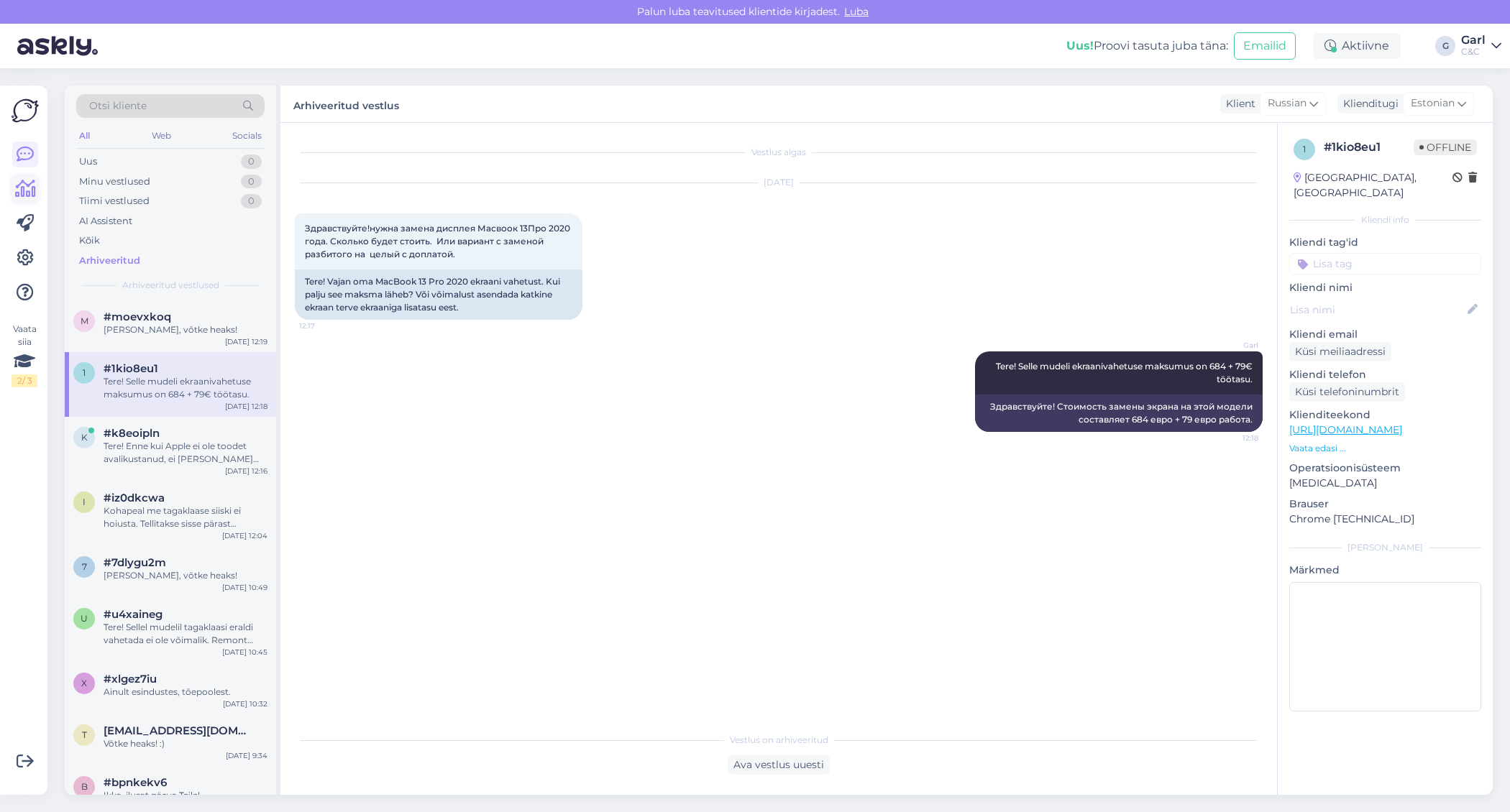
click at [19, 191] on icon at bounding box center [25, 189] width 21 height 17
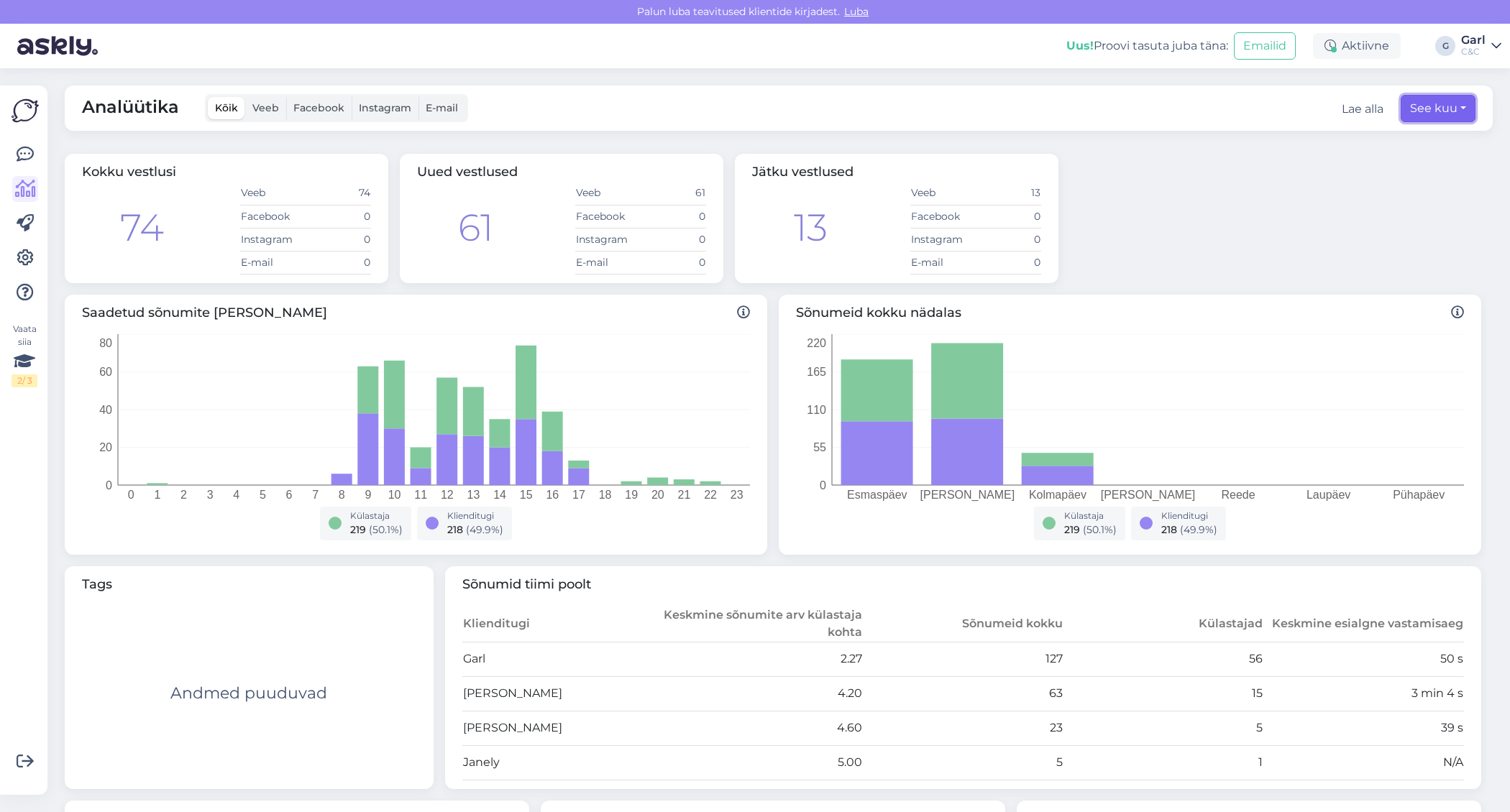
click at [1450, 117] on button "See kuu" at bounding box center [1437, 109] width 75 height 28
select select "8"
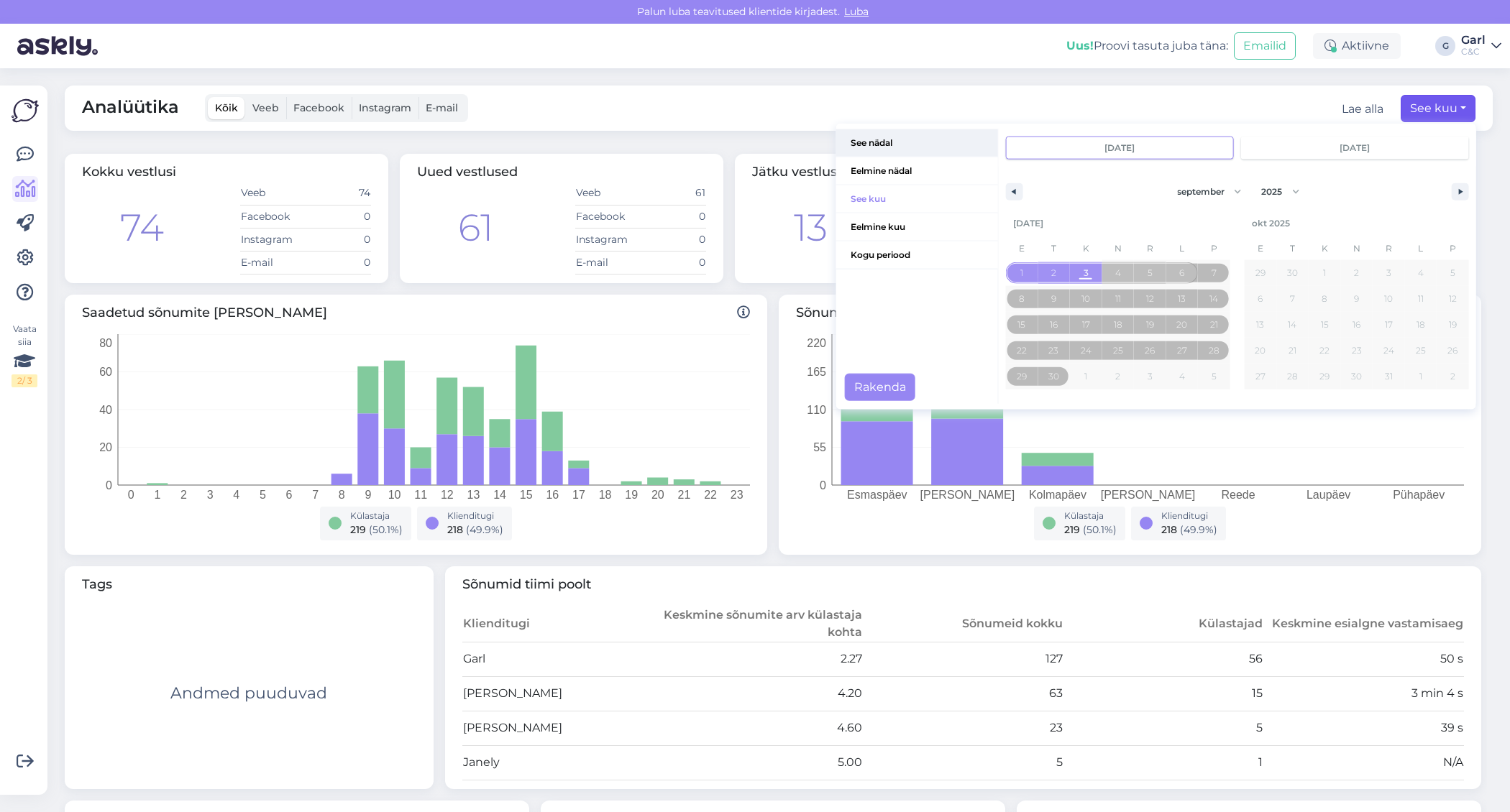
click at [904, 145] on span "See nädal" at bounding box center [916, 143] width 161 height 28
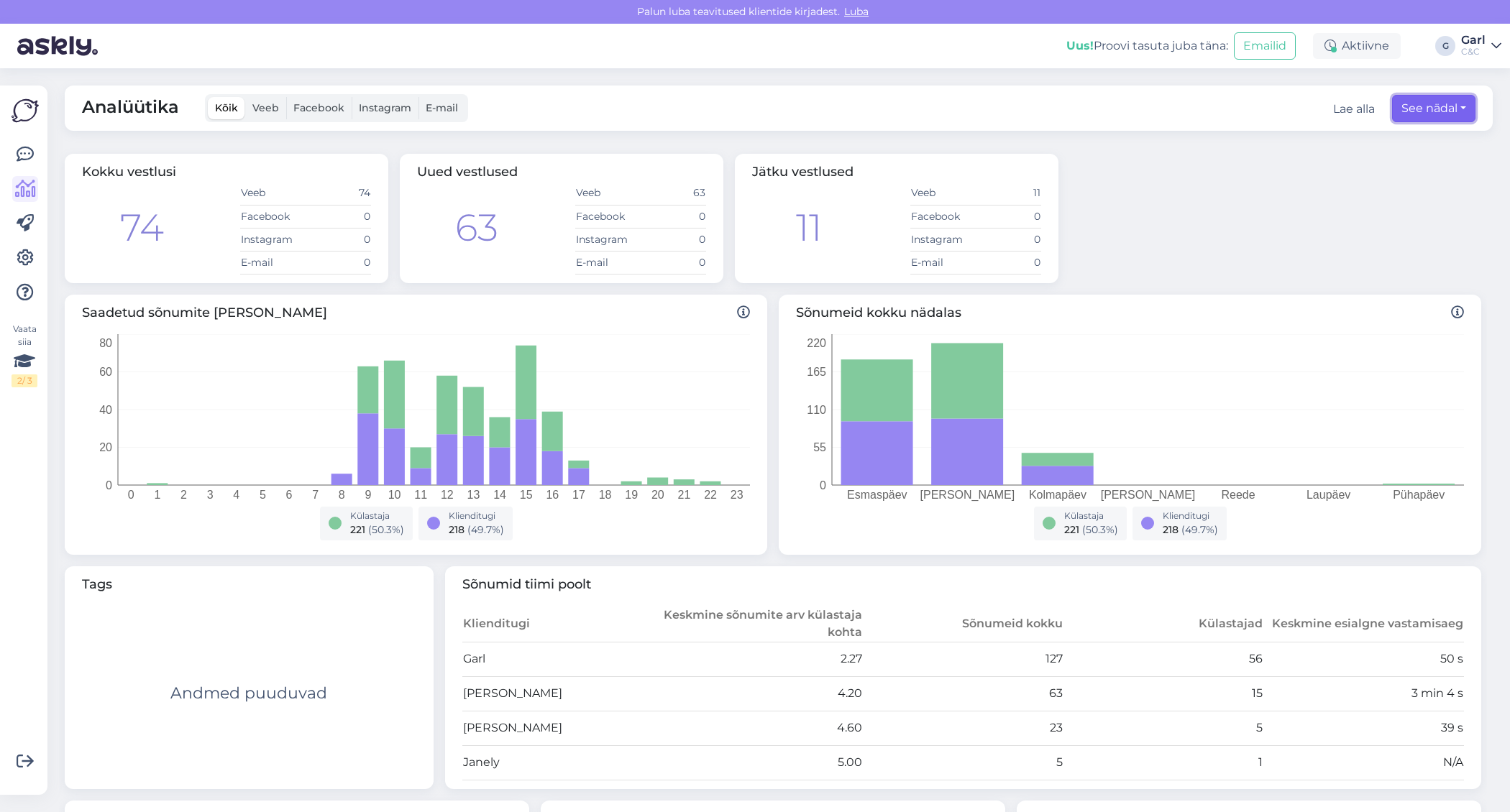
click at [1400, 110] on button "See nädal" at bounding box center [1433, 109] width 84 height 28
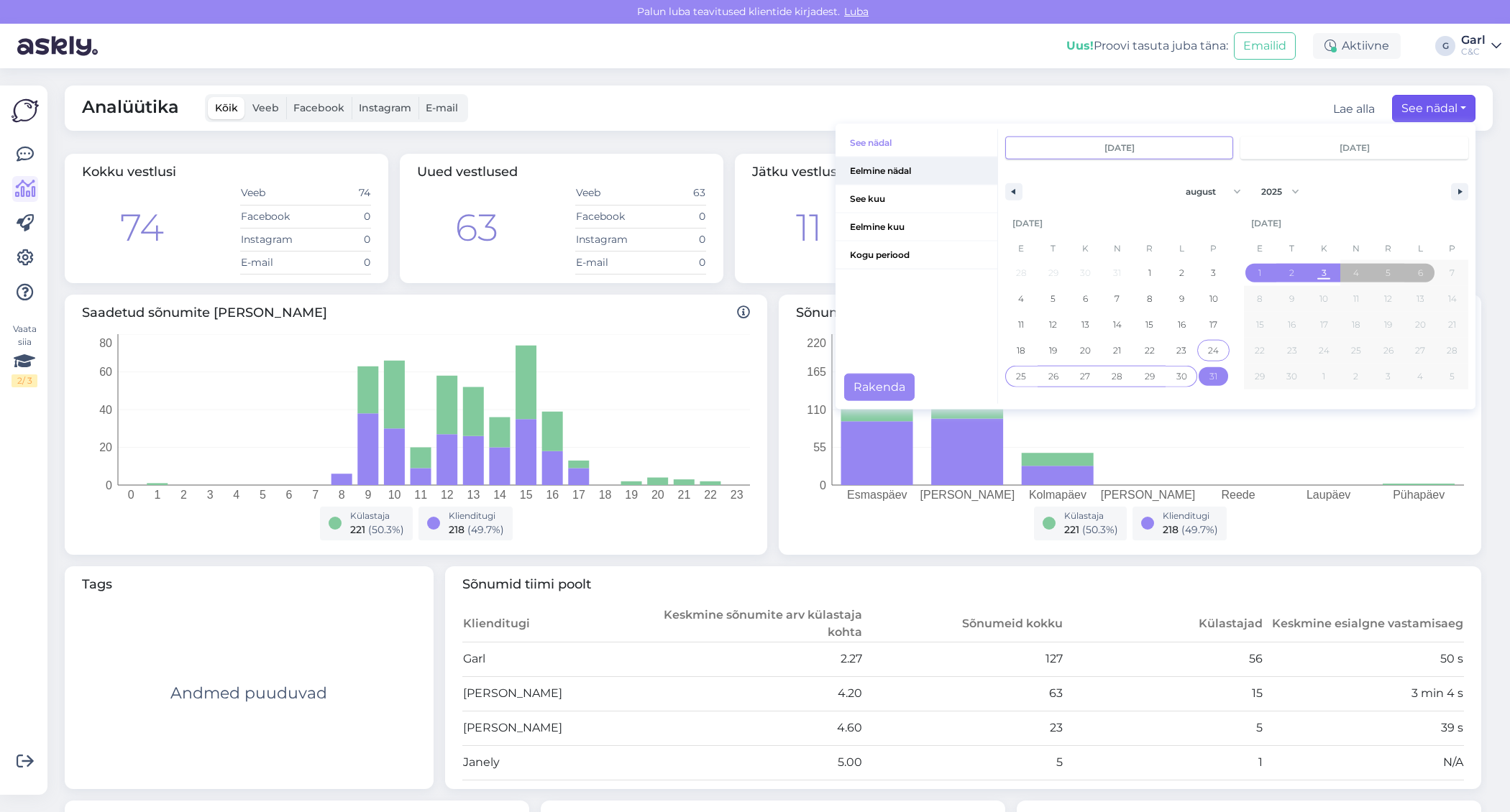
click at [895, 171] on span "Eelmine nädal" at bounding box center [916, 171] width 161 height 28
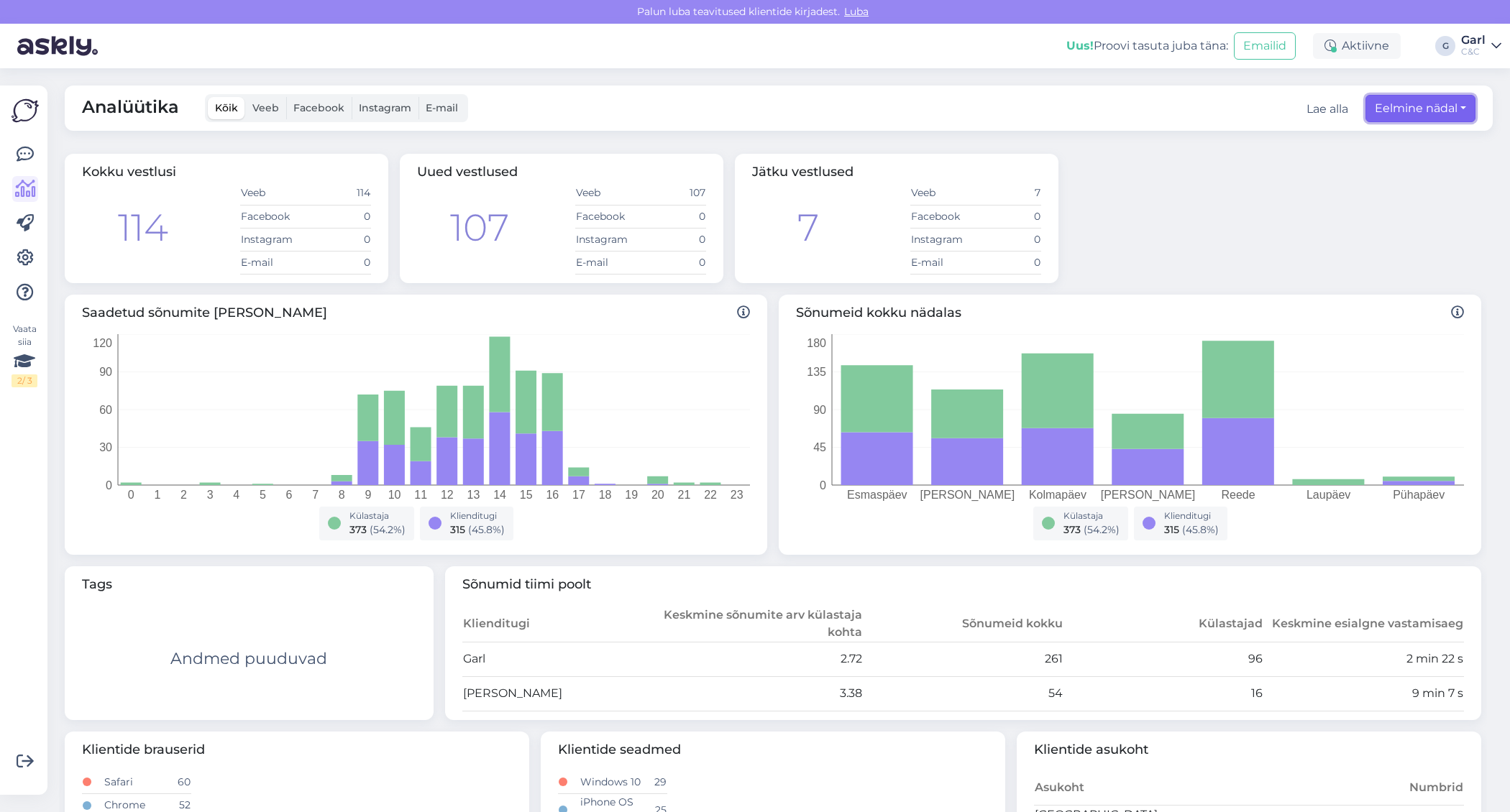
click at [1402, 110] on button "Eelmine nädal" at bounding box center [1419, 109] width 110 height 28
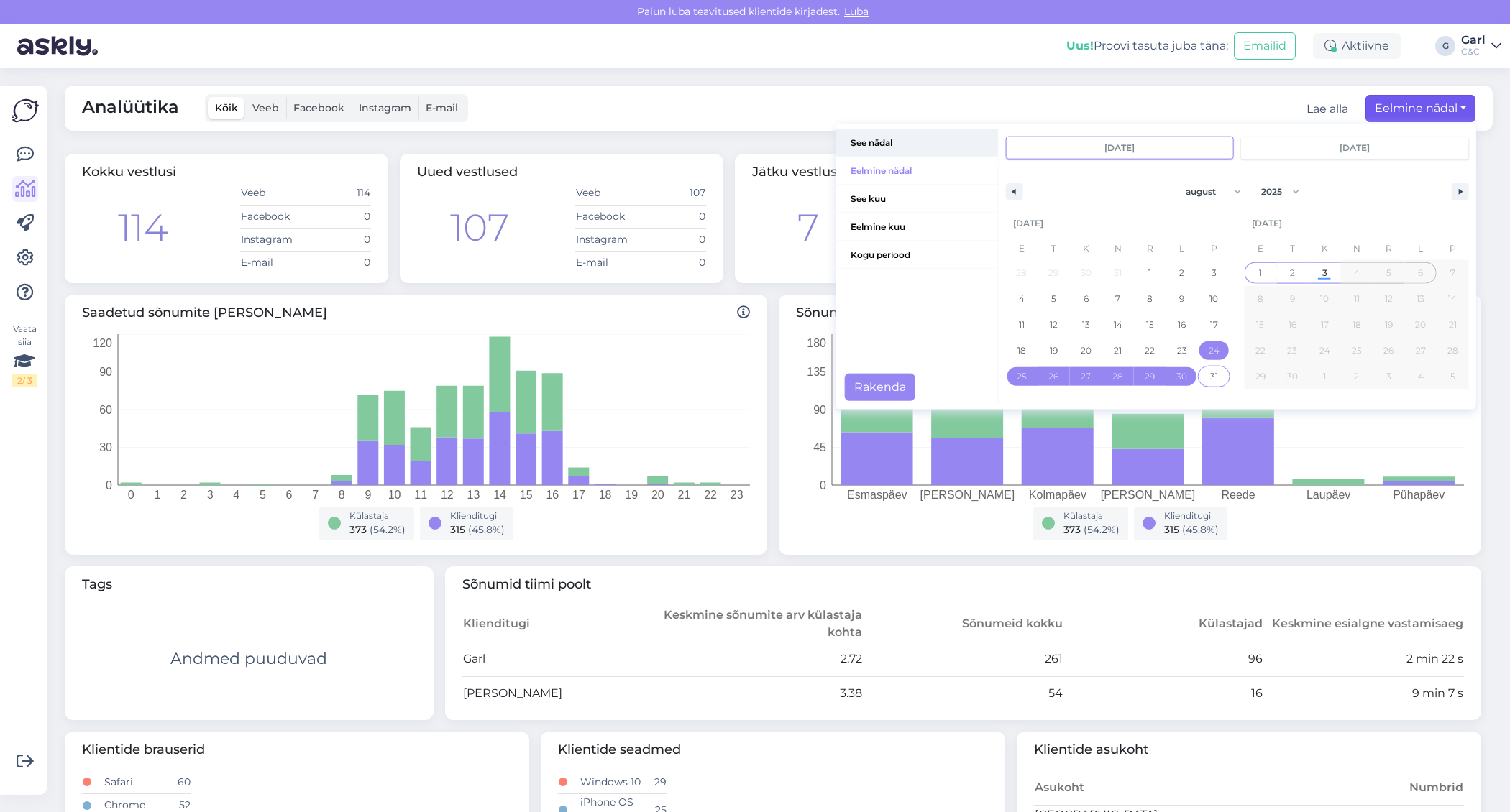
click at [908, 145] on span "See nädal" at bounding box center [916, 143] width 161 height 28
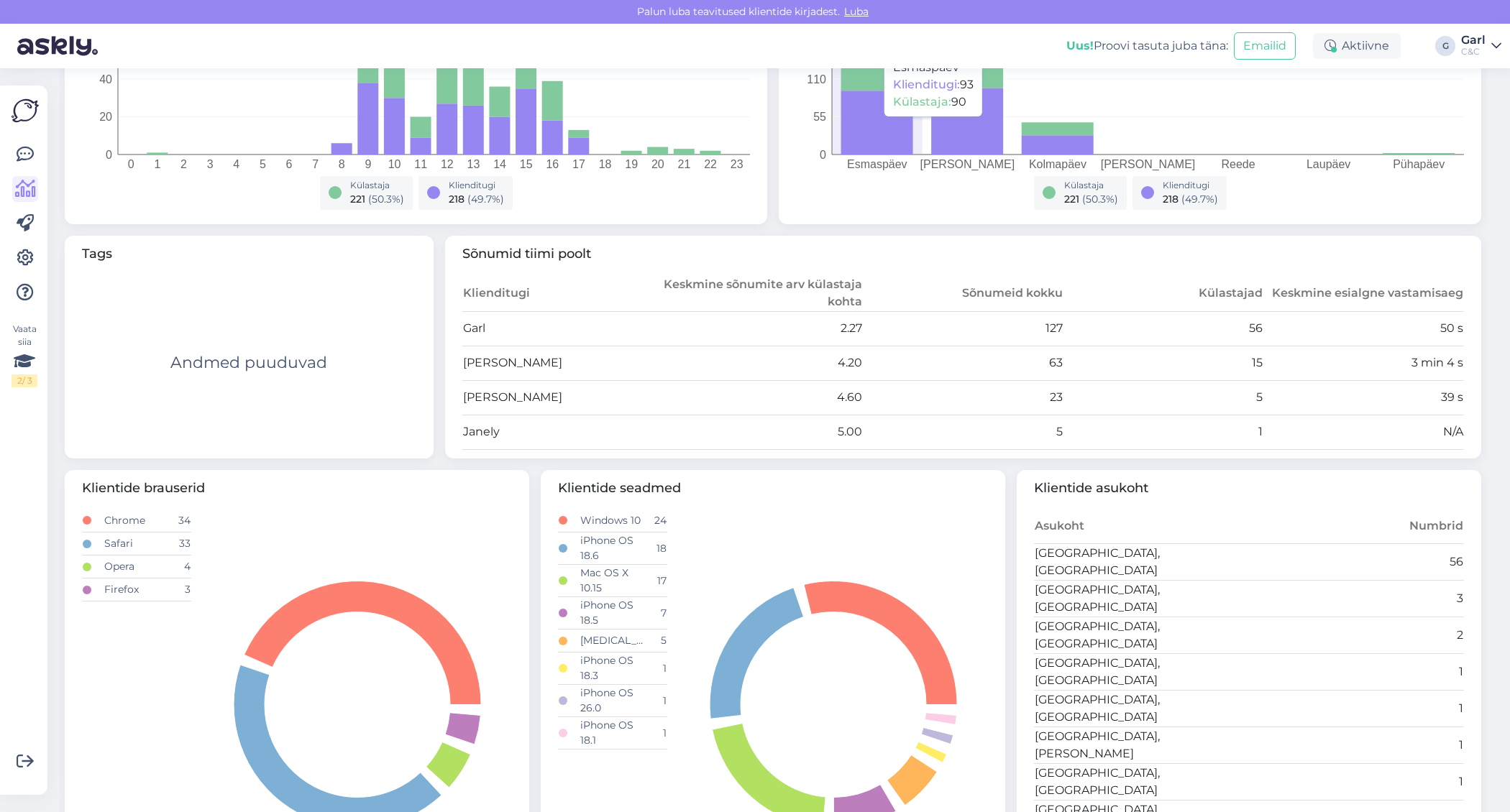
scroll to position [438, 0]
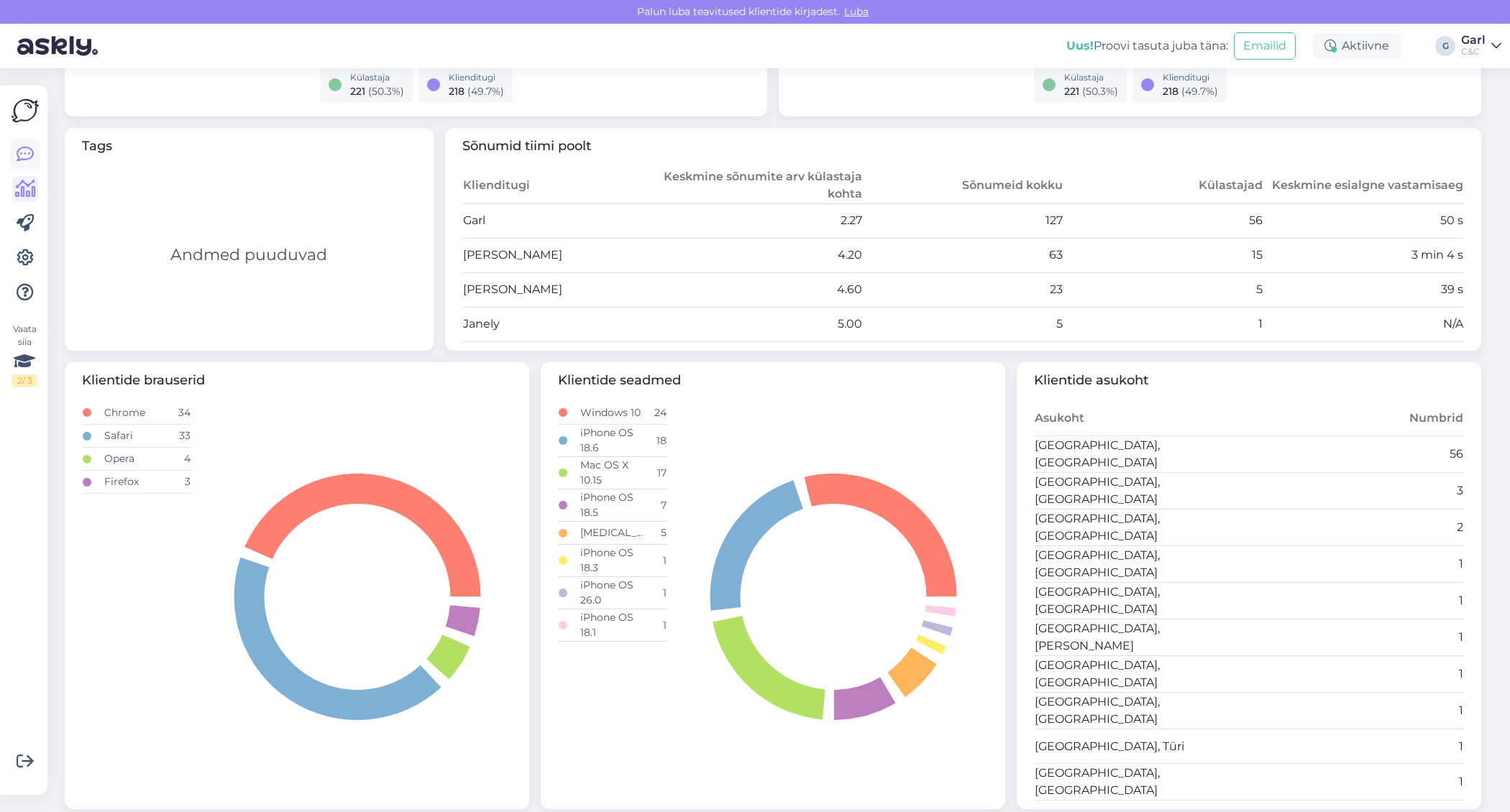
click at [23, 153] on icon at bounding box center [25, 154] width 17 height 17
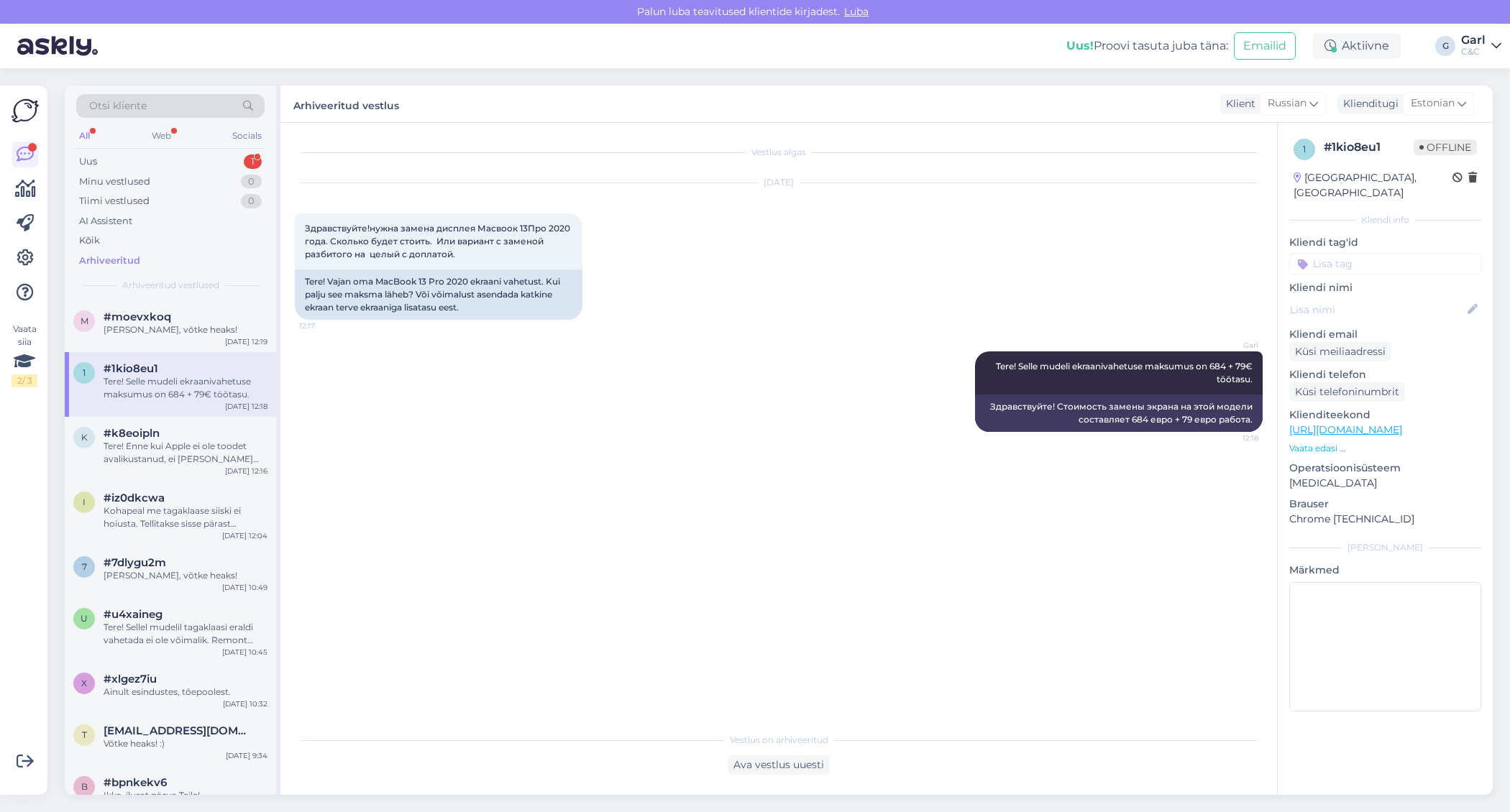
click at [231, 144] on div "All Web Socials" at bounding box center [170, 138] width 188 height 22
click at [231, 158] on div "Uus 1" at bounding box center [170, 161] width 188 height 20
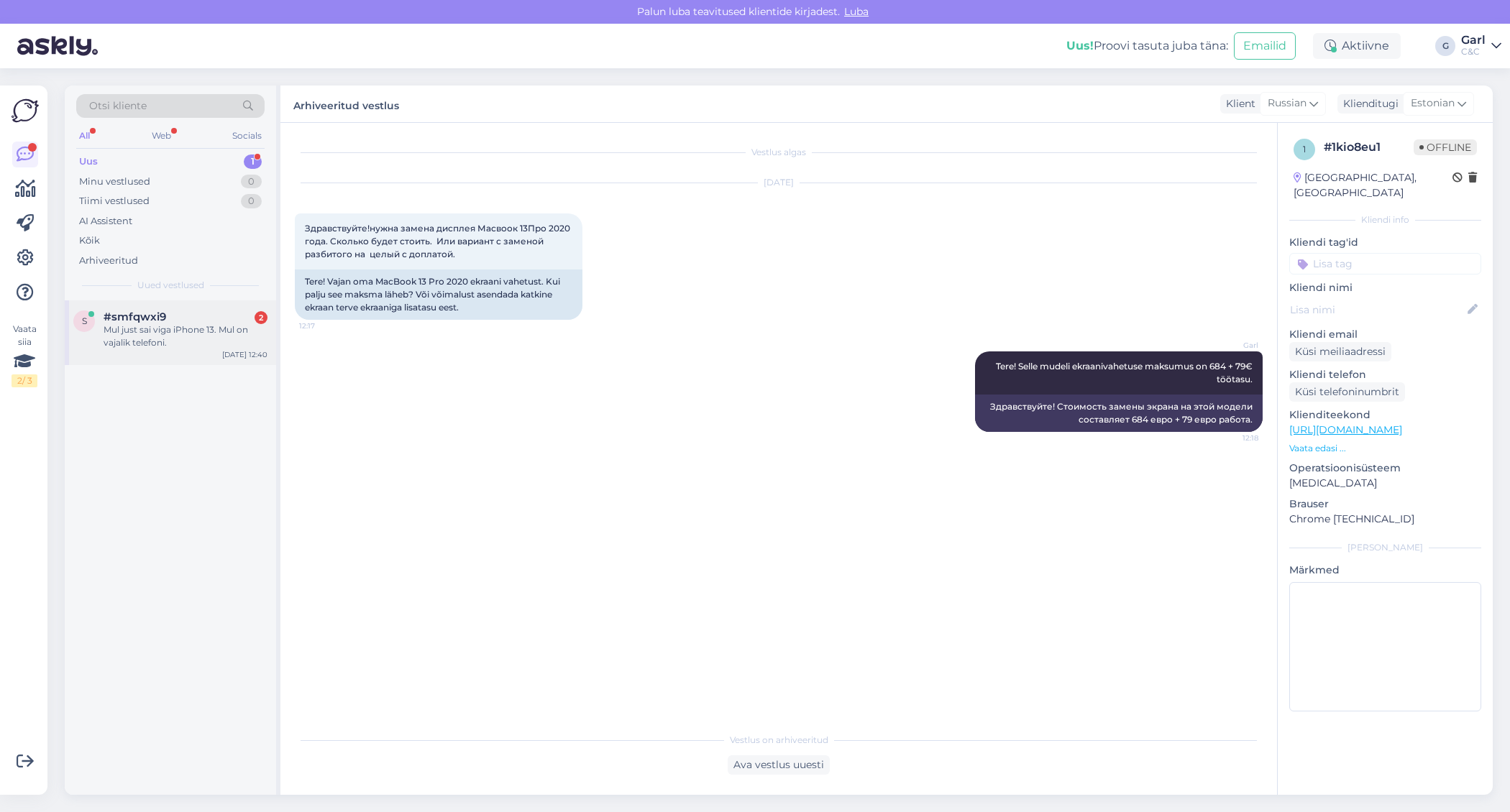
click at [194, 316] on div "#smfqwxi9 2" at bounding box center [186, 317] width 164 height 13
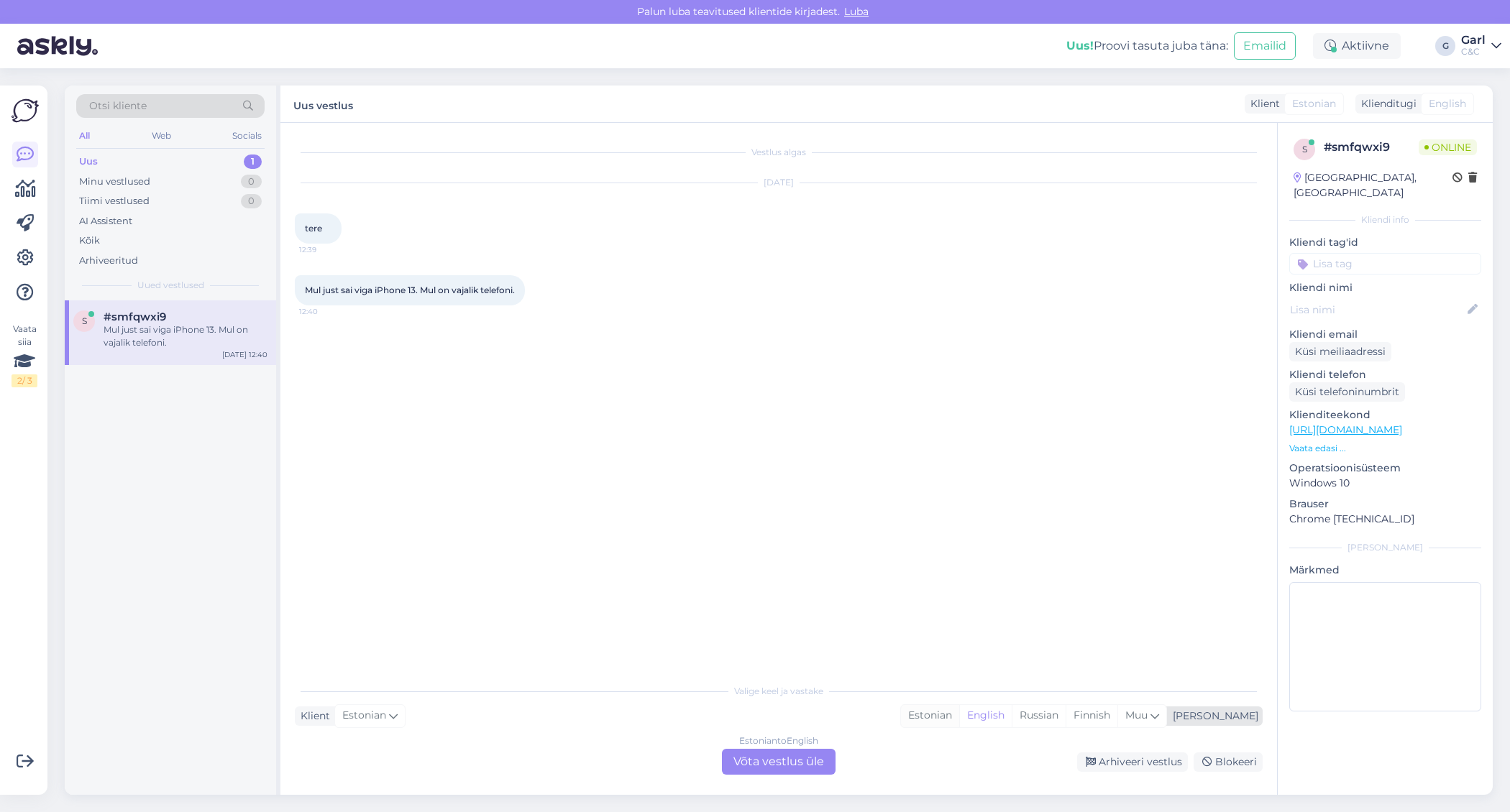
click at [959, 708] on div "Estonian" at bounding box center [929, 715] width 58 height 22
click at [768, 767] on div "Estonian to Estonian Võta vestlus üle" at bounding box center [779, 762] width 114 height 26
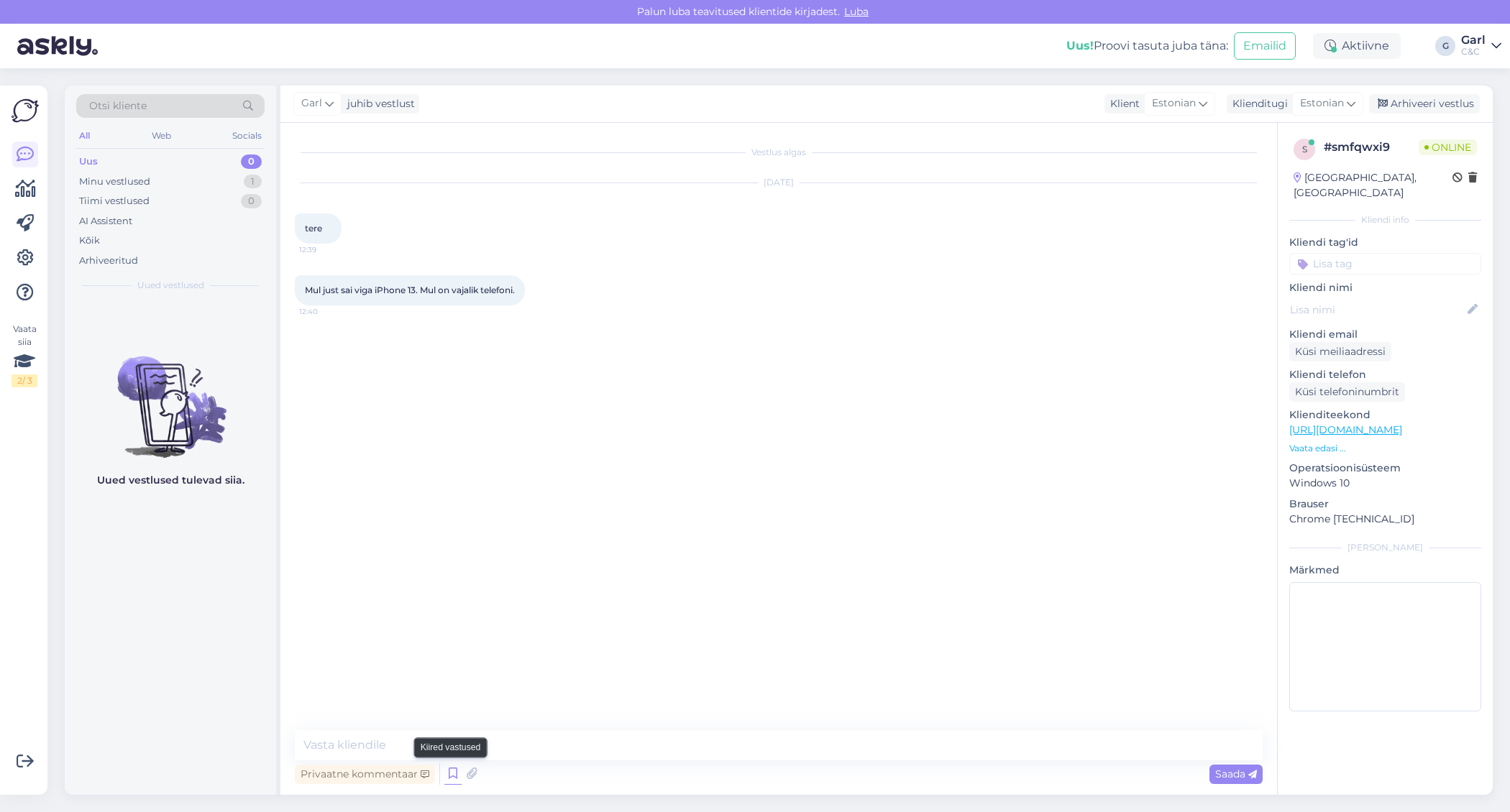
click at [447, 770] on icon at bounding box center [453, 773] width 17 height 22
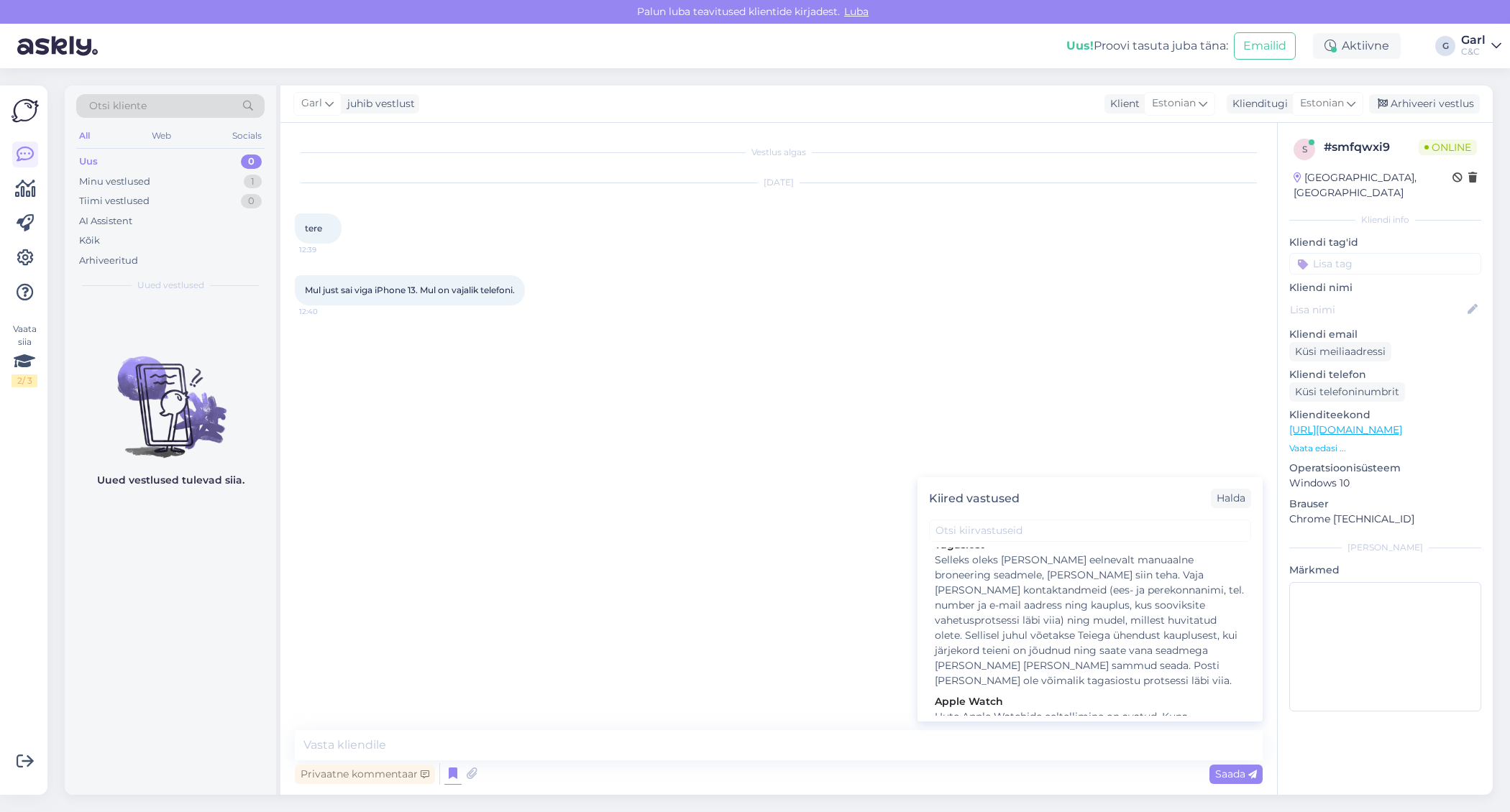
scroll to position [2264, 0]
click at [1105, 708] on div "Hooldusesse saab aega broneerida kodulehel - https://cec.ee/hooldus. Enne hoold…" at bounding box center [1090, 752] width 311 height 91
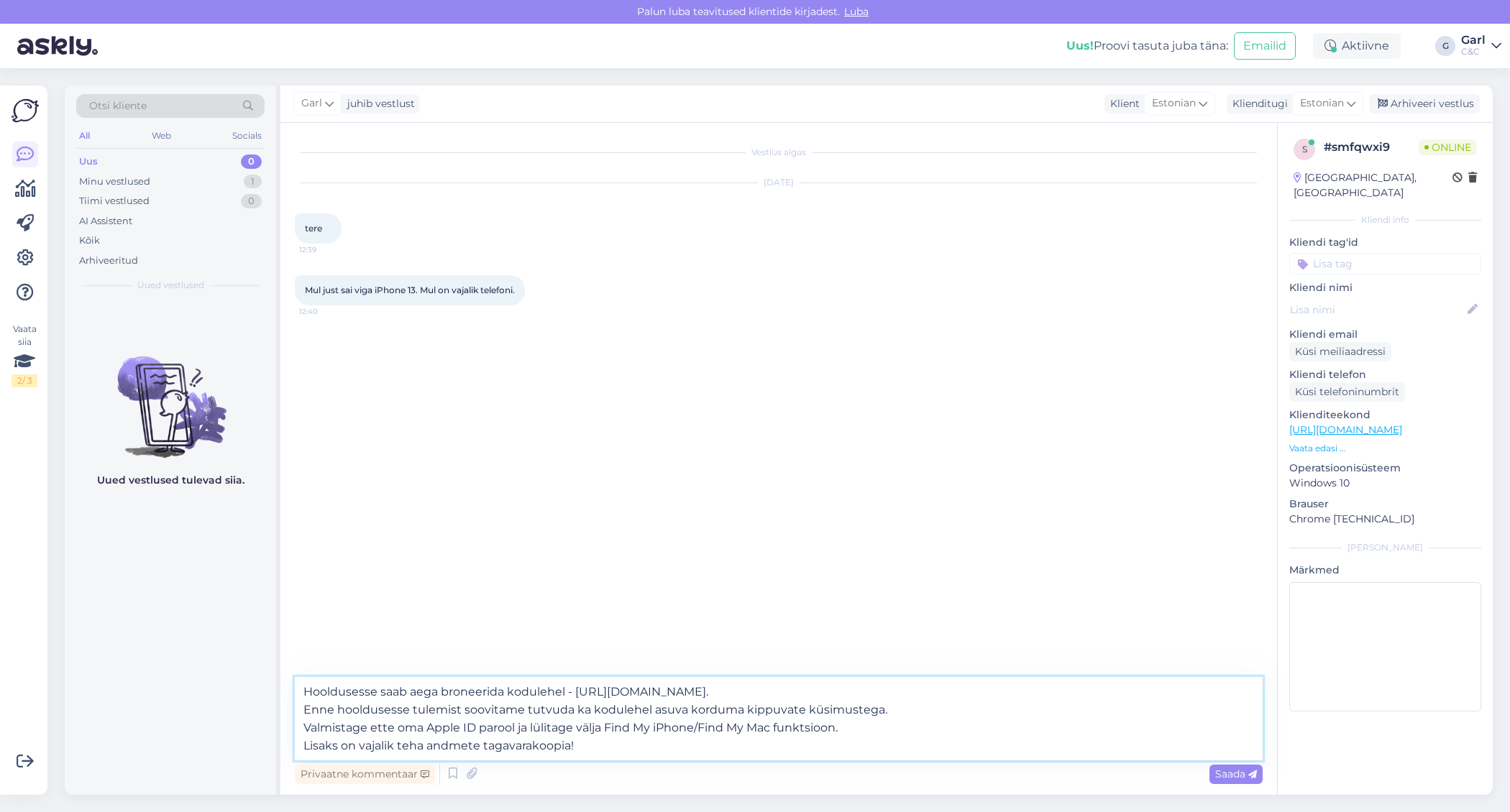
click at [296, 691] on textarea "Hooldusesse saab aega broneerida kodulehel - https://cec.ee/hooldus. Enne hoold…" at bounding box center [778, 718] width 968 height 84
type textarea "Tere! Hooldusesse saab aega broneerida kodulehel - https://cec.ee/hooldus. Enne…"
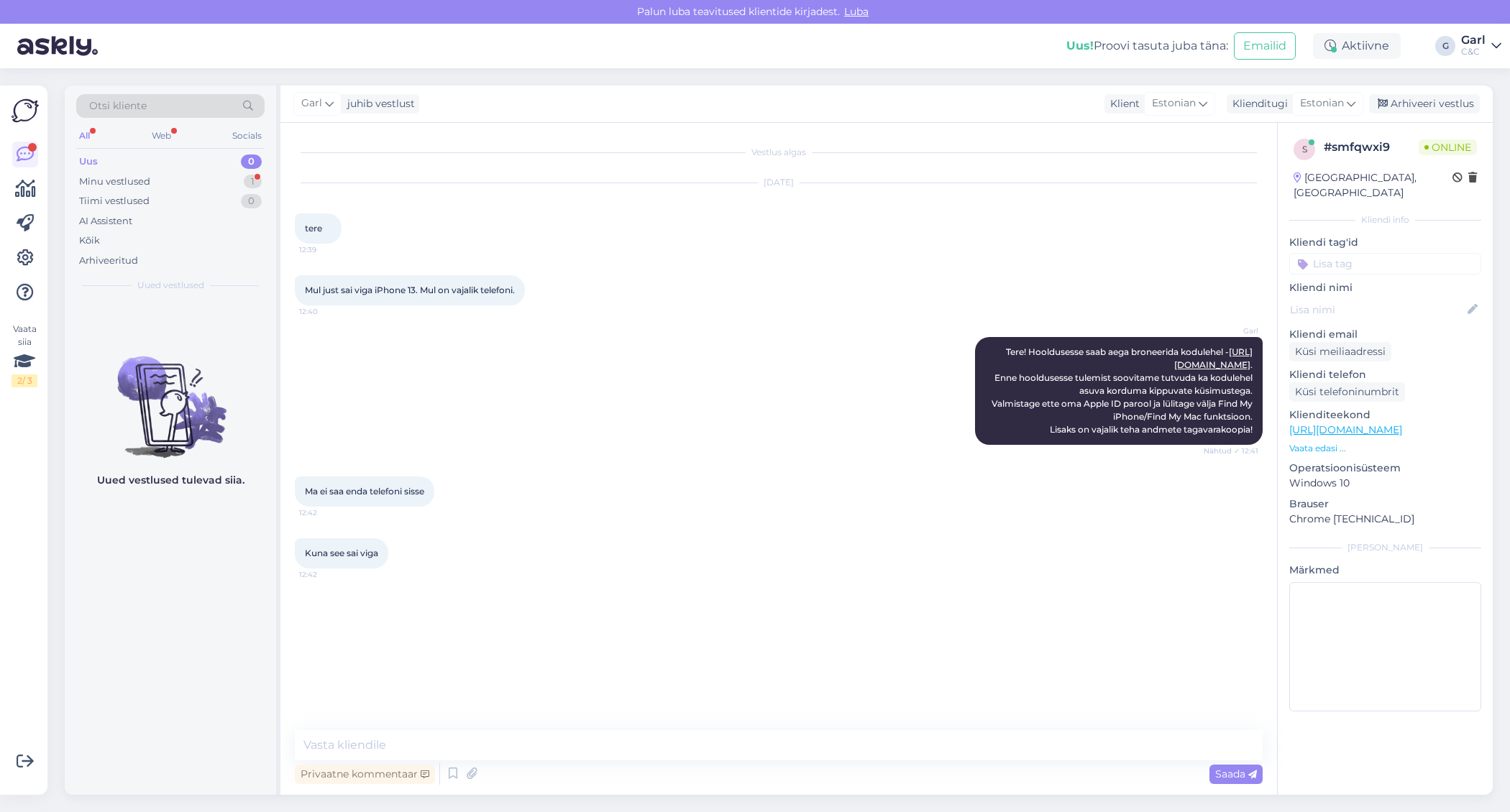
click at [224, 493] on figcaption "Uued vestlused tulevad siia." at bounding box center [170, 486] width 148 height 27
click at [685, 708] on div "Vestlus algas Sep 3 2025 tere 12:39 Mul just sai viga iPhone 13. Mul on vajalik…" at bounding box center [785, 427] width 981 height 580
click at [674, 732] on textarea at bounding box center [778, 745] width 968 height 30
click at [602, 375] on div "Garl Tere! Hooldusesse saab aega broneerida kodulehel - https://cec.ee/hooldus …" at bounding box center [778, 391] width 968 height 140
click at [727, 727] on div "Vestlus algas Sep 3 2025 tere 12:39 Mul just sai viga iPhone 13. Mul on vajalik…" at bounding box center [779, 458] width 996 height 672
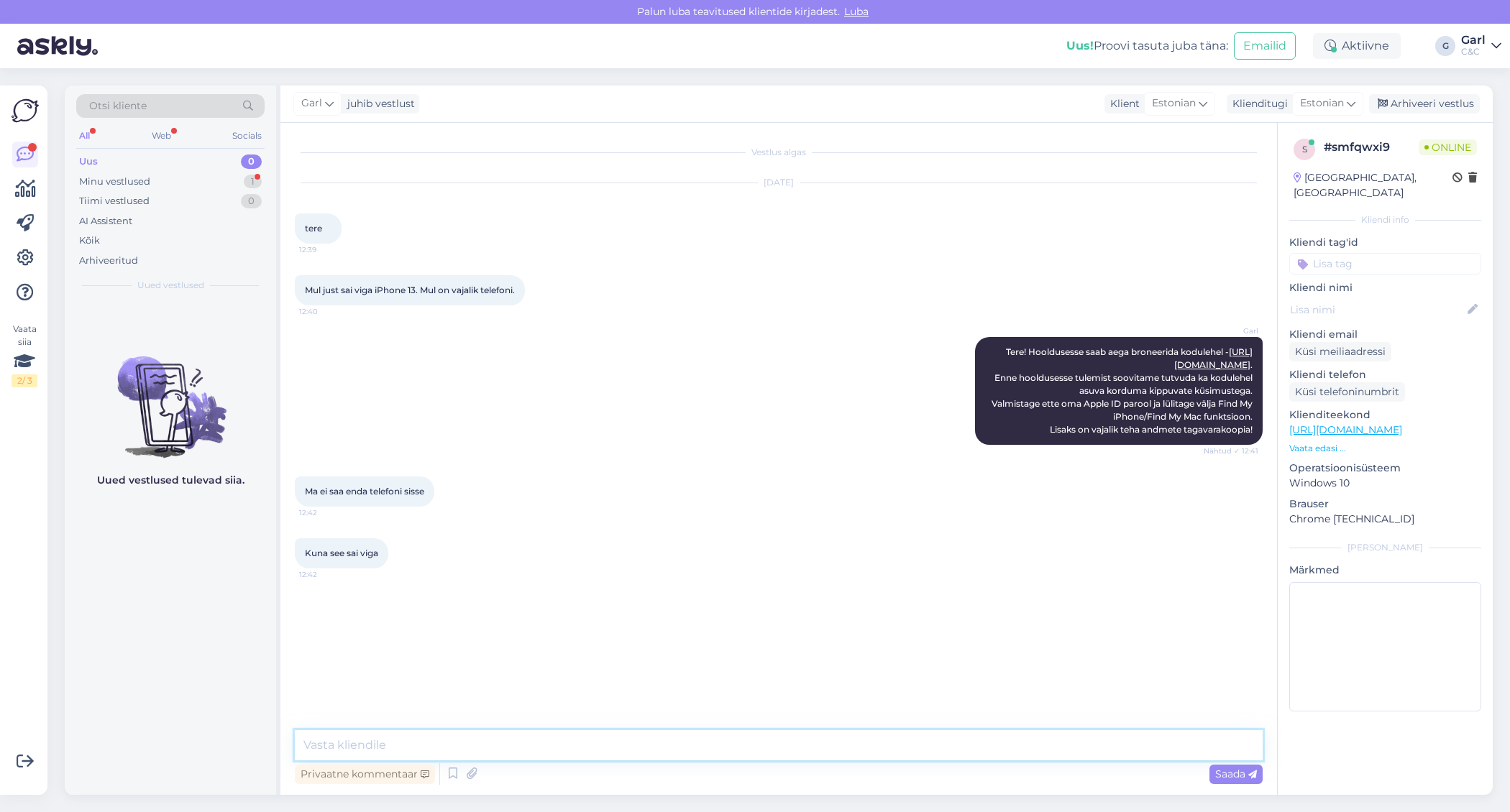
click at [719, 744] on textarea at bounding box center [778, 745] width 968 height 30
click at [526, 750] on textarea at bounding box center [778, 745] width 968 height 30
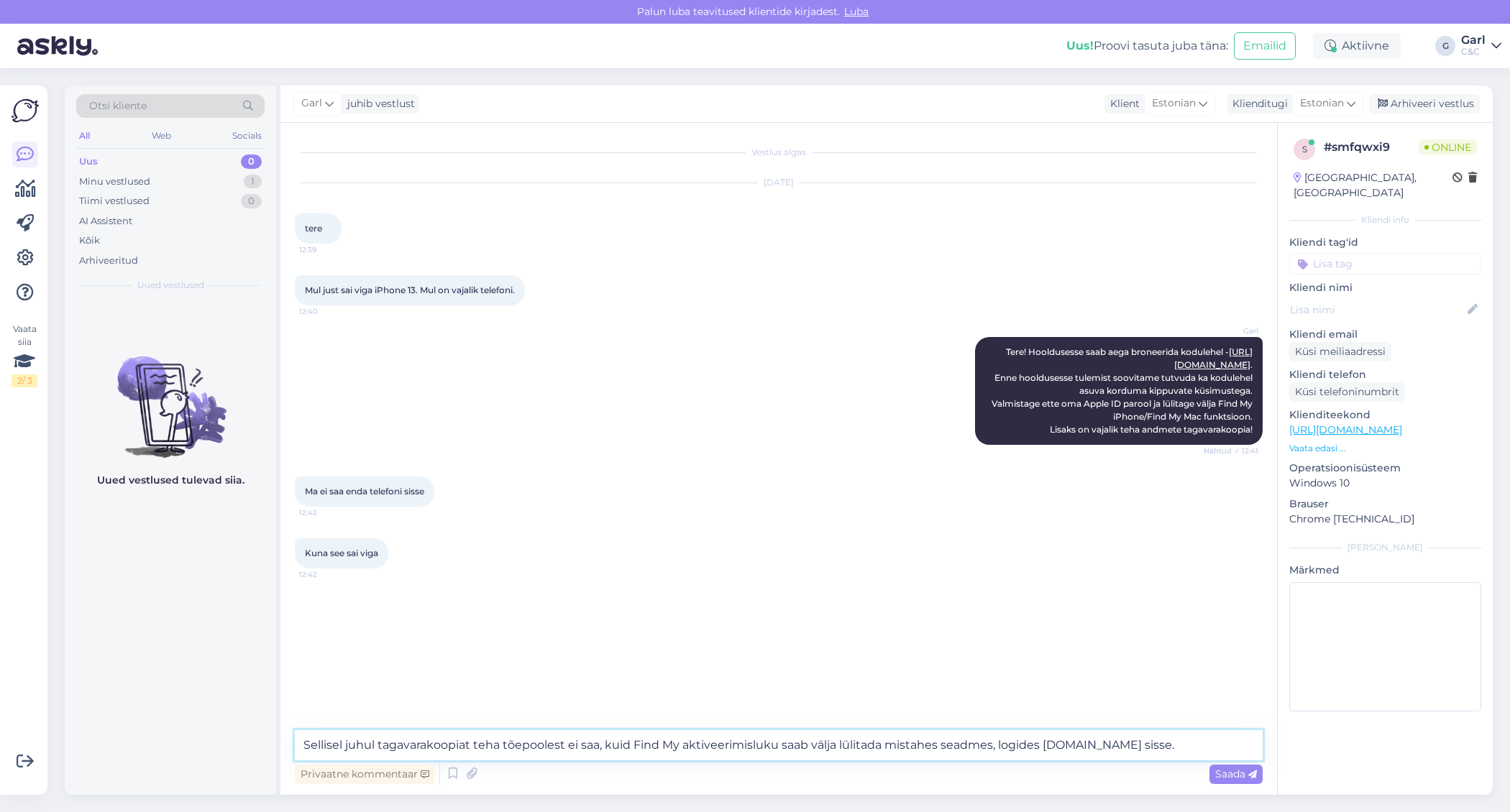
type textarea "Sellisel juhul tagavarakoopiat teha tõepoolest ei saa, kuid Find My aktiveerimi…"
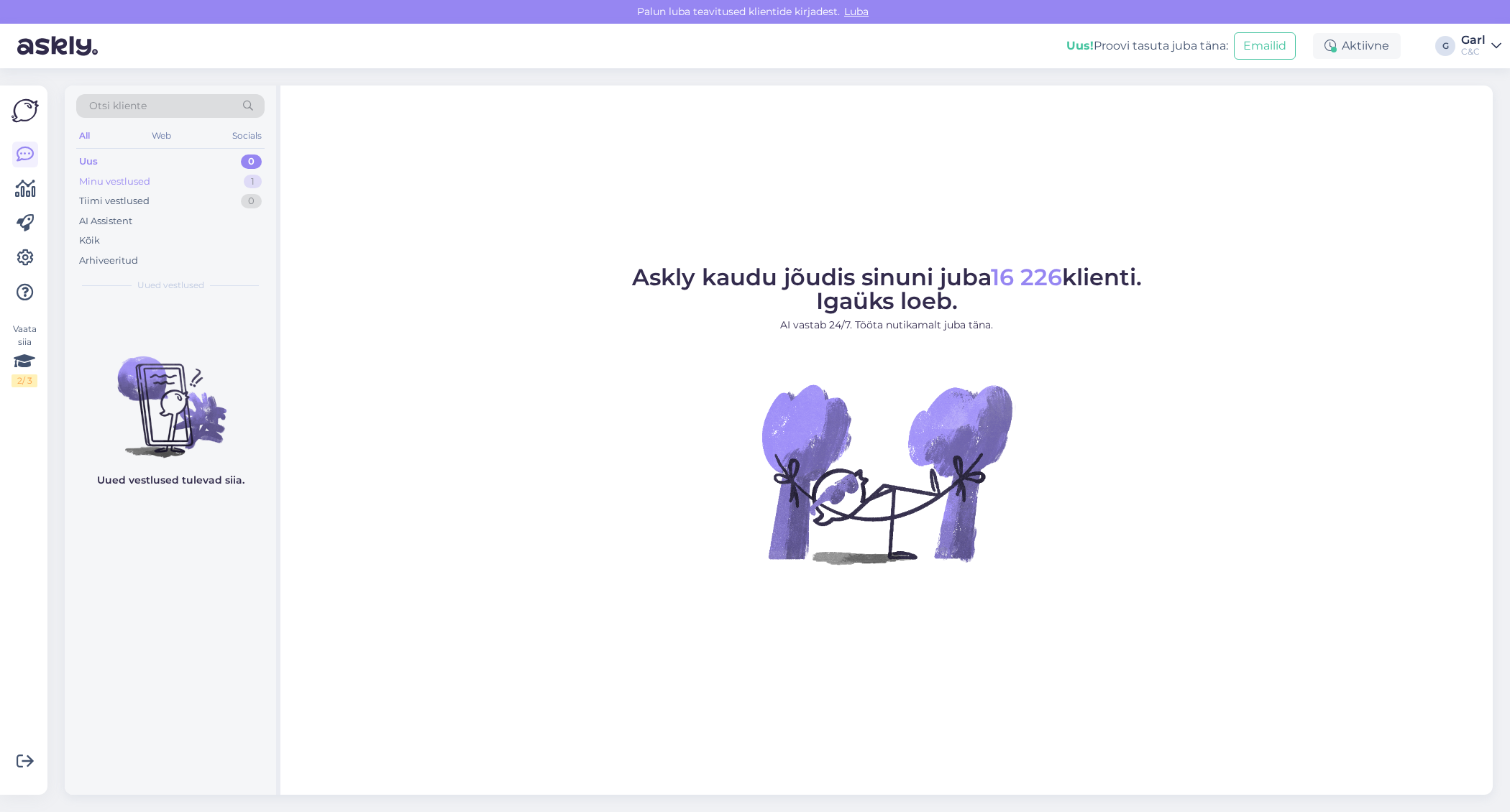
click at [189, 178] on div "Minu vestlused 1" at bounding box center [170, 181] width 188 height 20
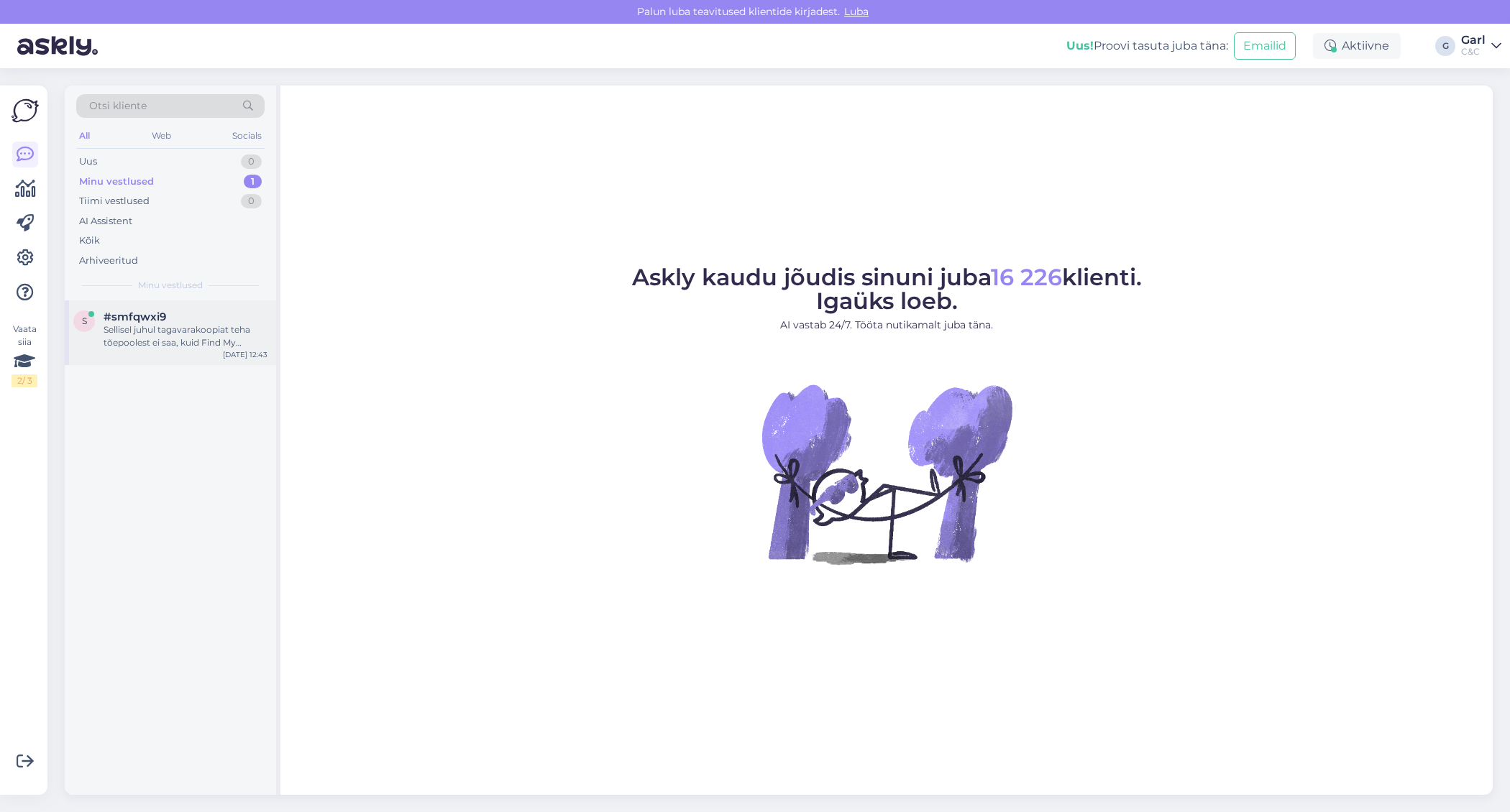
click at [216, 311] on div "#smfqwxi9" at bounding box center [186, 317] width 164 height 13
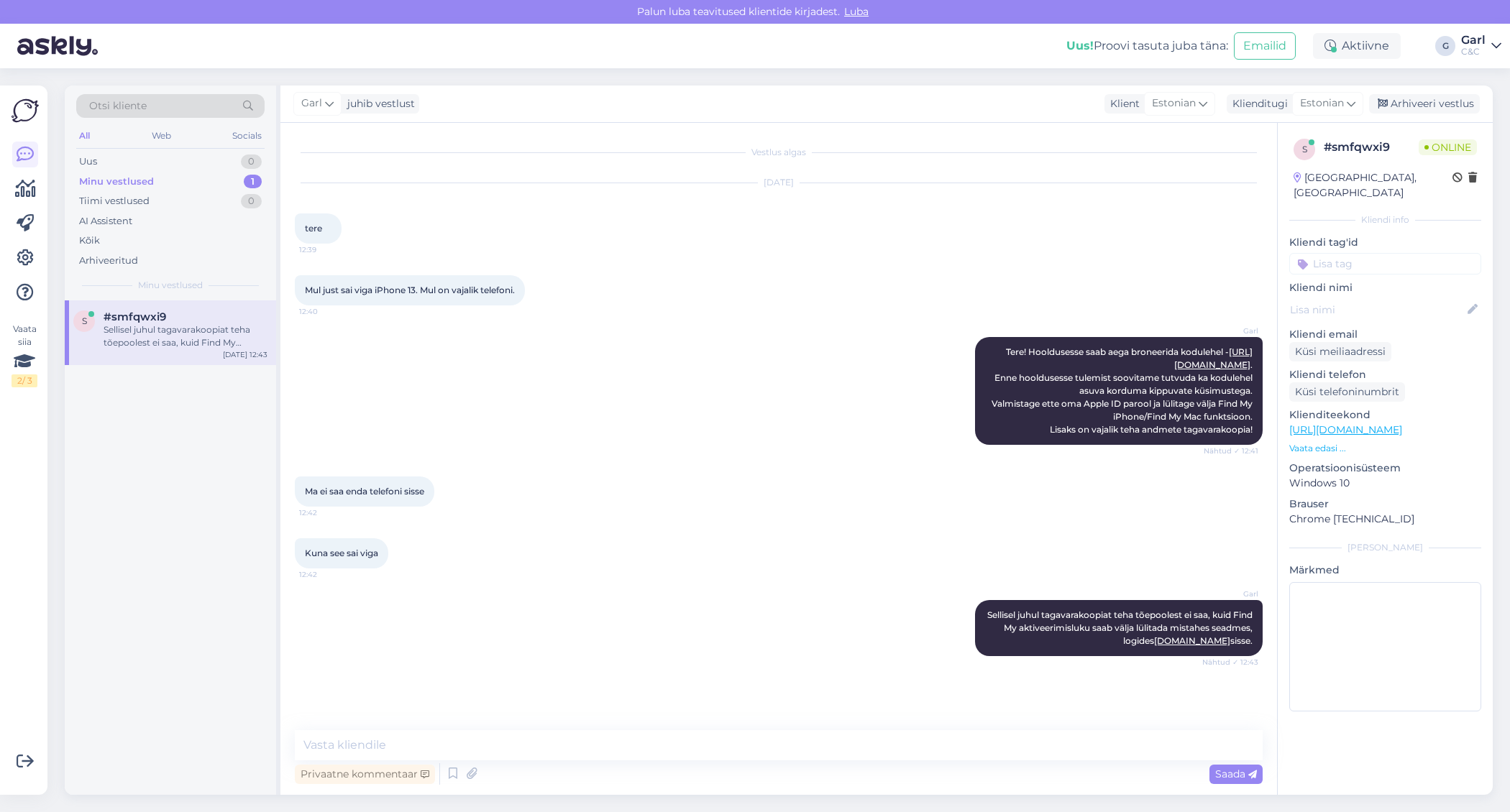
click at [1389, 114] on div "Arhiveeri vestlus" at bounding box center [1424, 104] width 111 height 19
click at [1393, 103] on div "Arhiveeri vestlus" at bounding box center [1424, 104] width 111 height 19
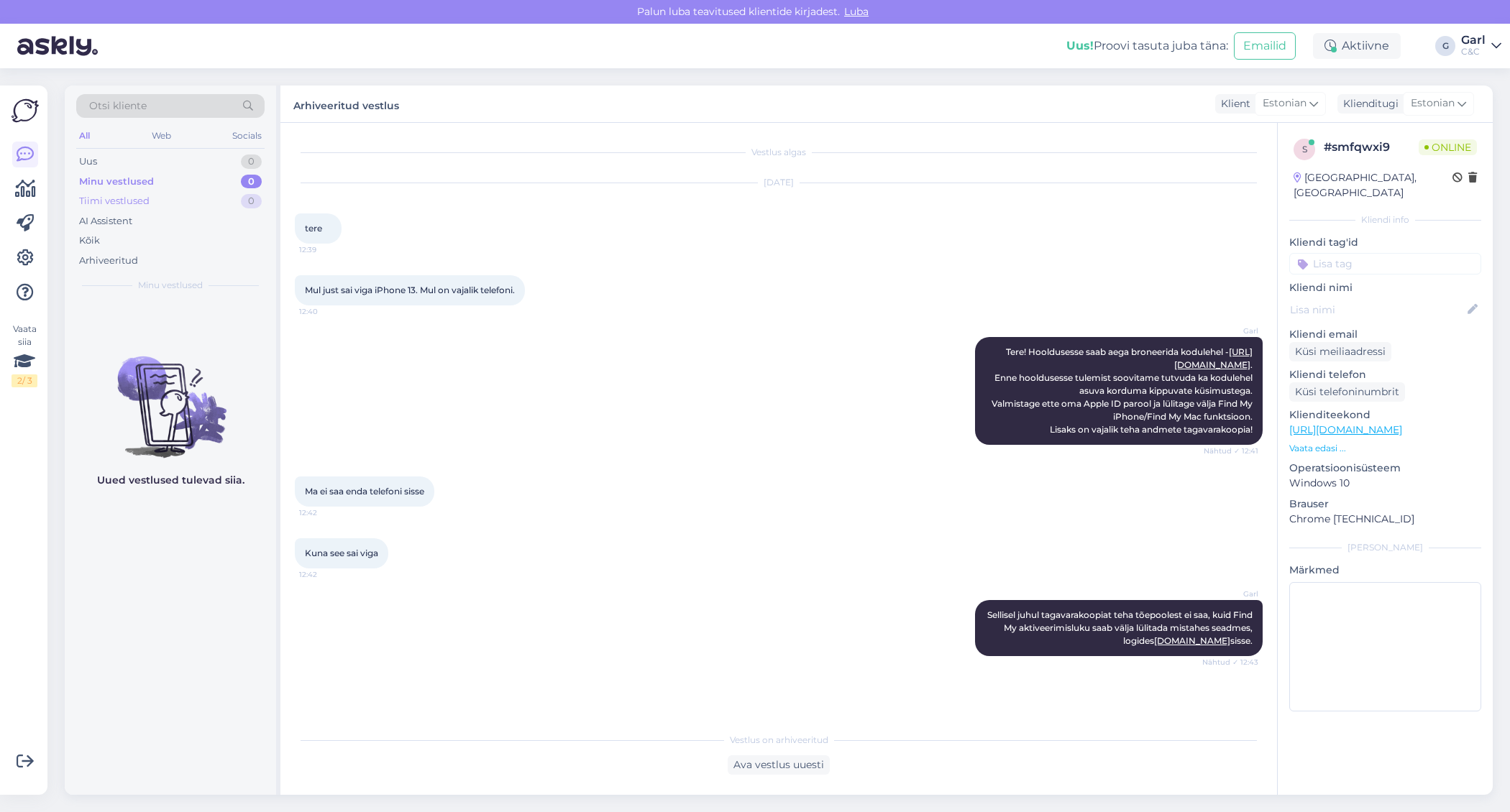
click at [203, 193] on div "Tiimi vestlused 0" at bounding box center [170, 200] width 188 height 20
click at [209, 178] on div "Minu vestlused 0" at bounding box center [170, 181] width 188 height 20
click at [246, 160] on div "1" at bounding box center [252, 161] width 18 height 15
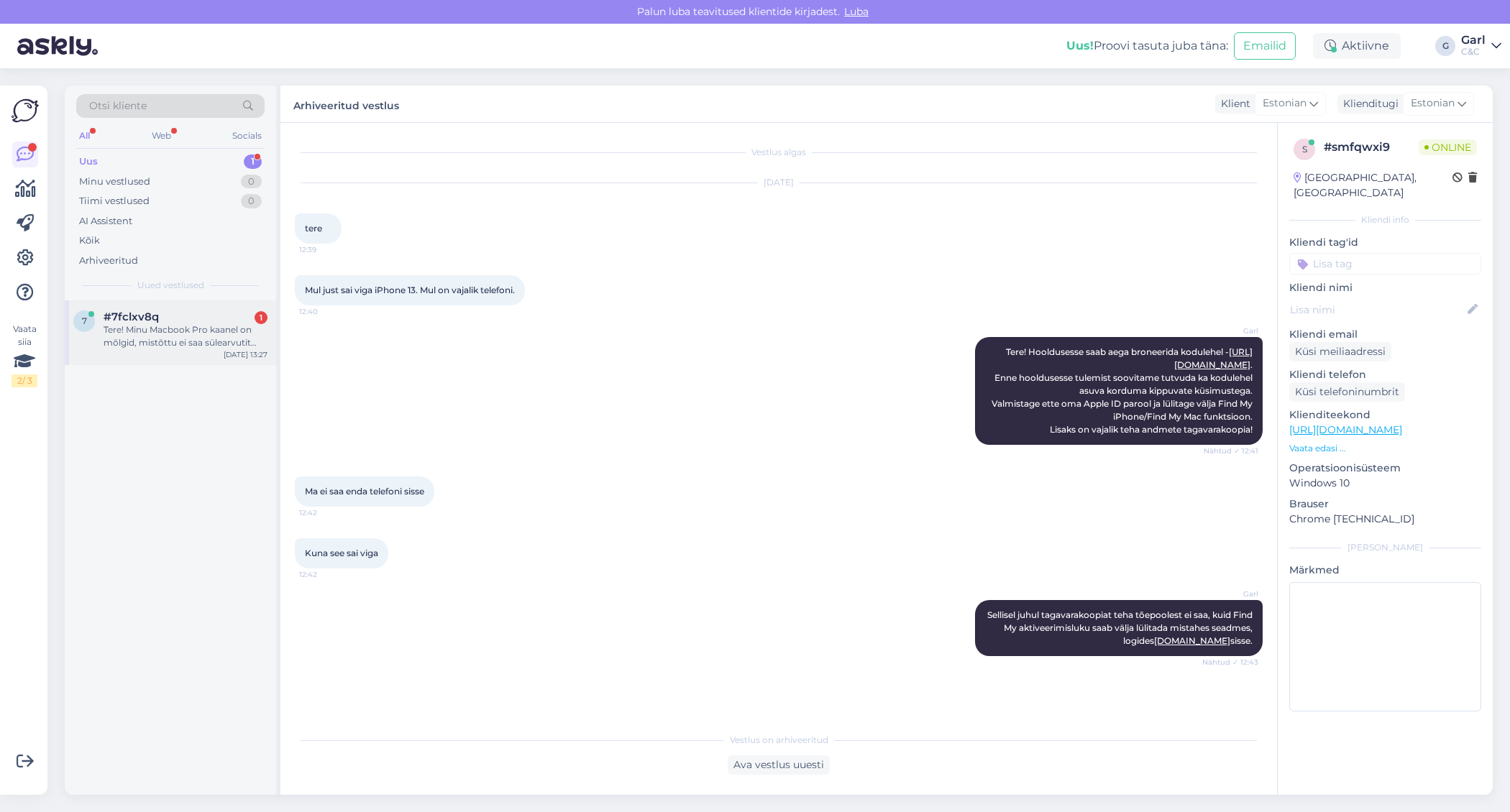
click at [221, 300] on div "7 #7fclxv8q 1 Tere! Minu Macbook Pro kaanel on mõlgid, mistõttu ei saa sülearvu…" at bounding box center [170, 332] width 212 height 65
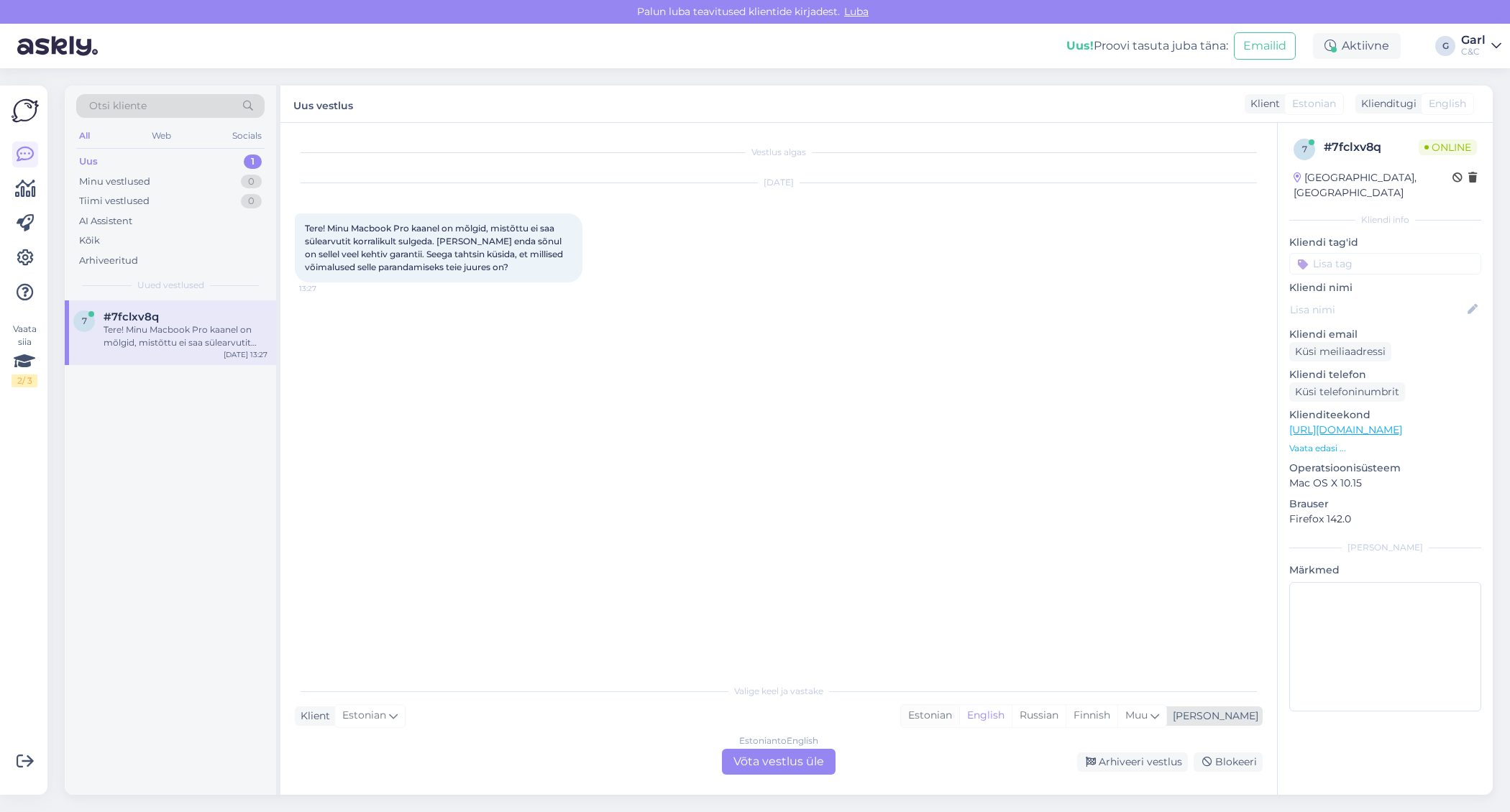
click at [959, 712] on div "Estonian" at bounding box center [929, 715] width 58 height 22
click at [791, 760] on div "Estonian to Estonian Võta vestlus üle" at bounding box center [779, 762] width 114 height 26
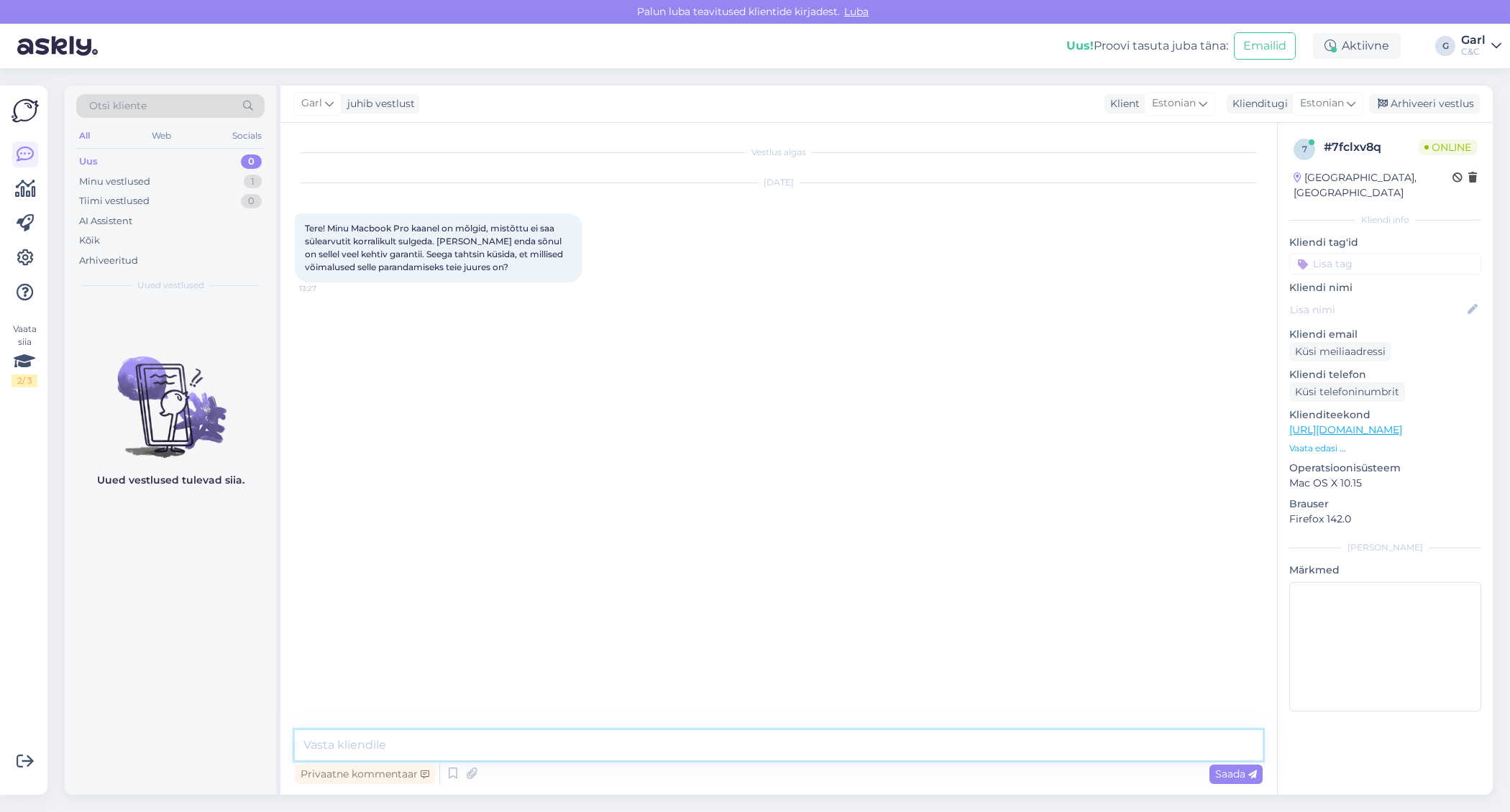
click at [739, 742] on textarea at bounding box center [778, 745] width 968 height 30
type textarea "Tere! Garantii alla füüsilised kahjustused ei kuulu. Remont oleks tasuline."
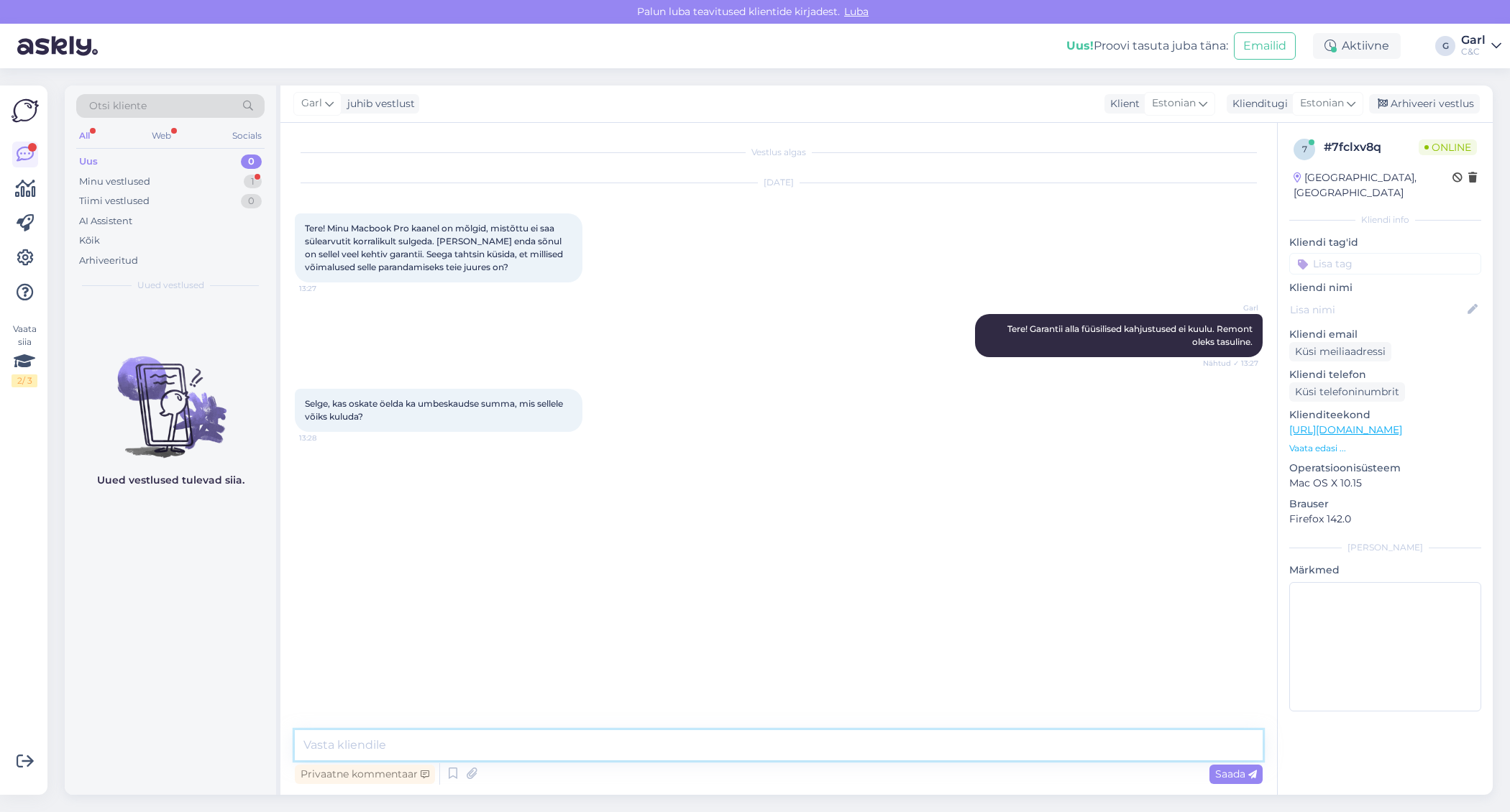
click at [496, 745] on textarea at bounding box center [778, 745] width 968 height 30
click at [414, 744] on textarea at bounding box center [778, 745] width 968 height 30
type textarea "Soovitame [PERSON_NAME] saata päringu [EMAIL_ADDRESS][DOMAIN_NAME] koos seadme …"
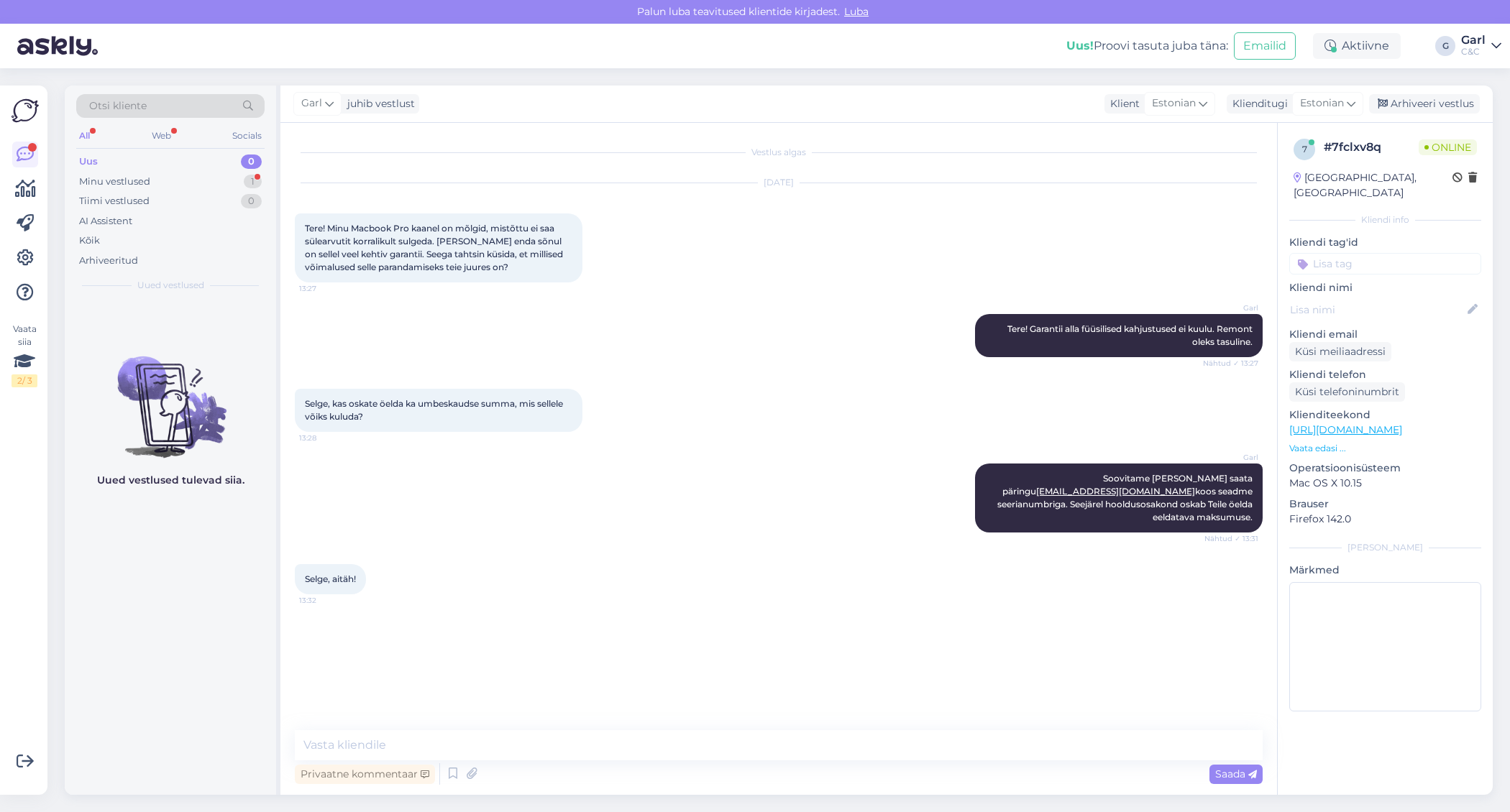
click at [584, 726] on div "Vestlus algas [DATE] Tere! Minu Macbook Pro kaanel on mõlgid, mistõttu ei saa s…" at bounding box center [779, 458] width 996 height 672
click at [570, 742] on textarea at bounding box center [778, 745] width 968 height 30
type textarea "[PERSON_NAME], võtke heaks!"
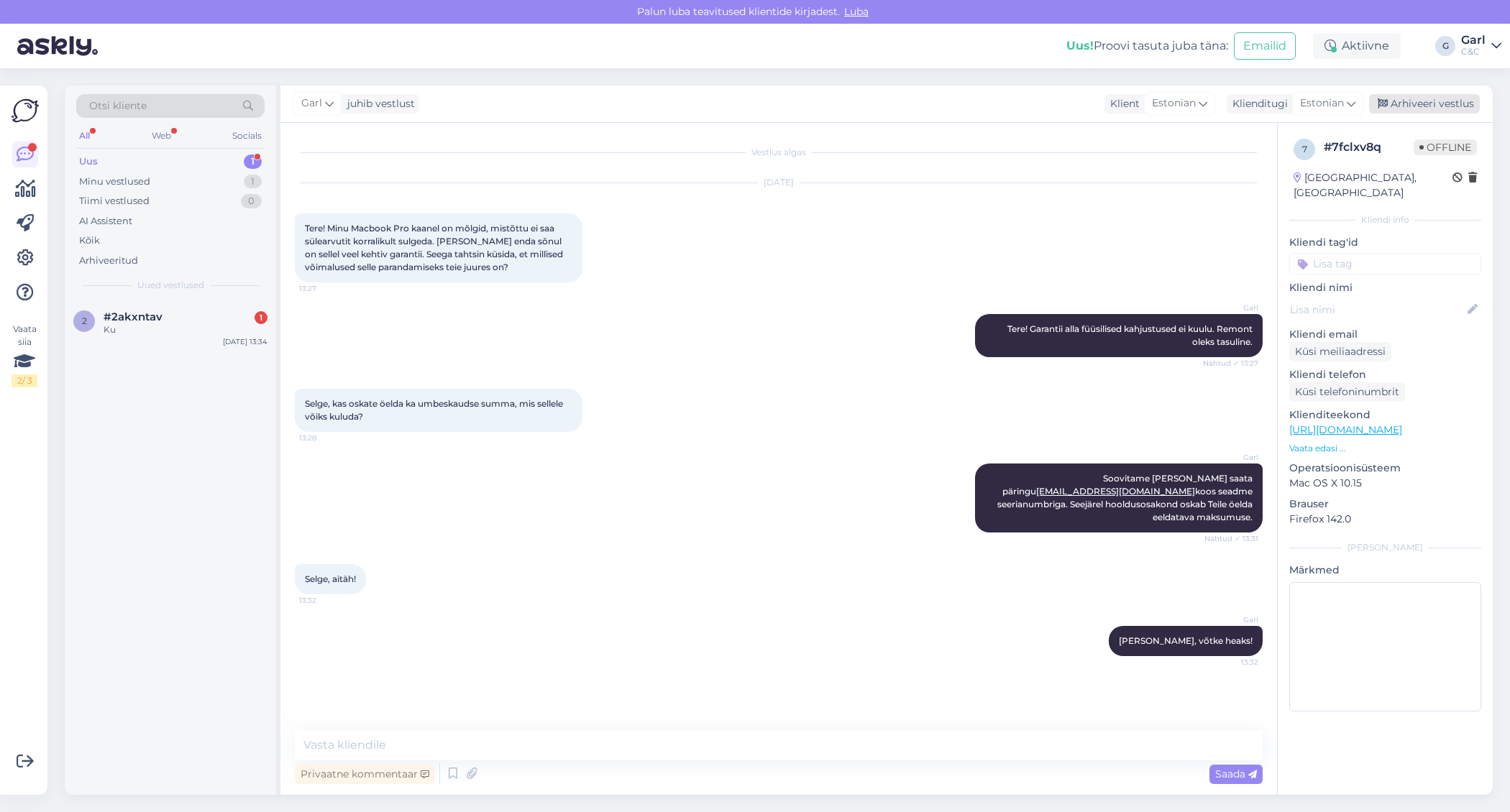
click at [1387, 104] on icon at bounding box center [1382, 104] width 10 height 10
click at [200, 329] on div "Ku" at bounding box center [186, 330] width 164 height 13
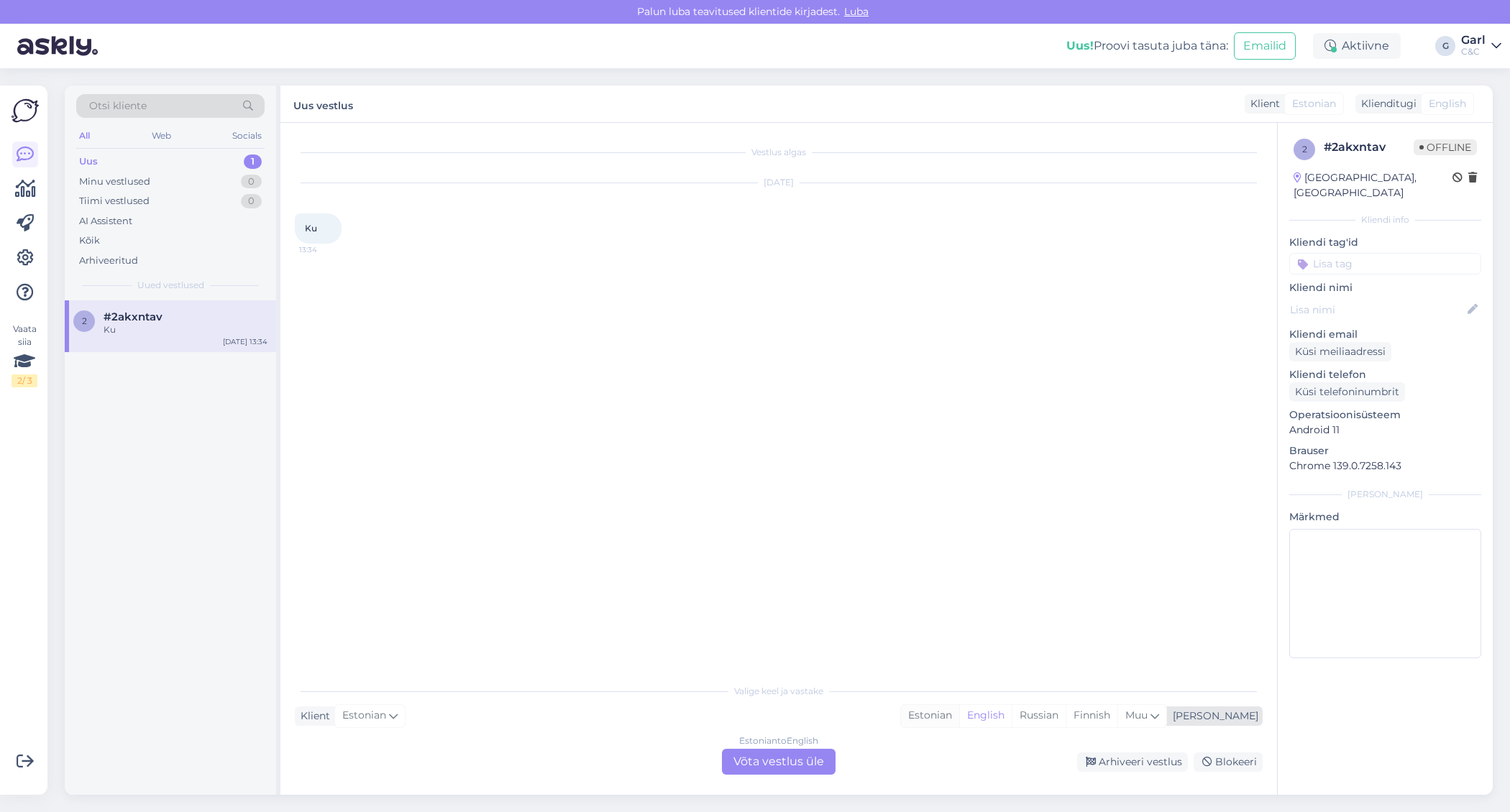
click at [959, 721] on div "Estonian" at bounding box center [929, 715] width 58 height 22
click at [778, 762] on div "Estonian to Estonian Võta vestlus üle" at bounding box center [779, 762] width 114 height 26
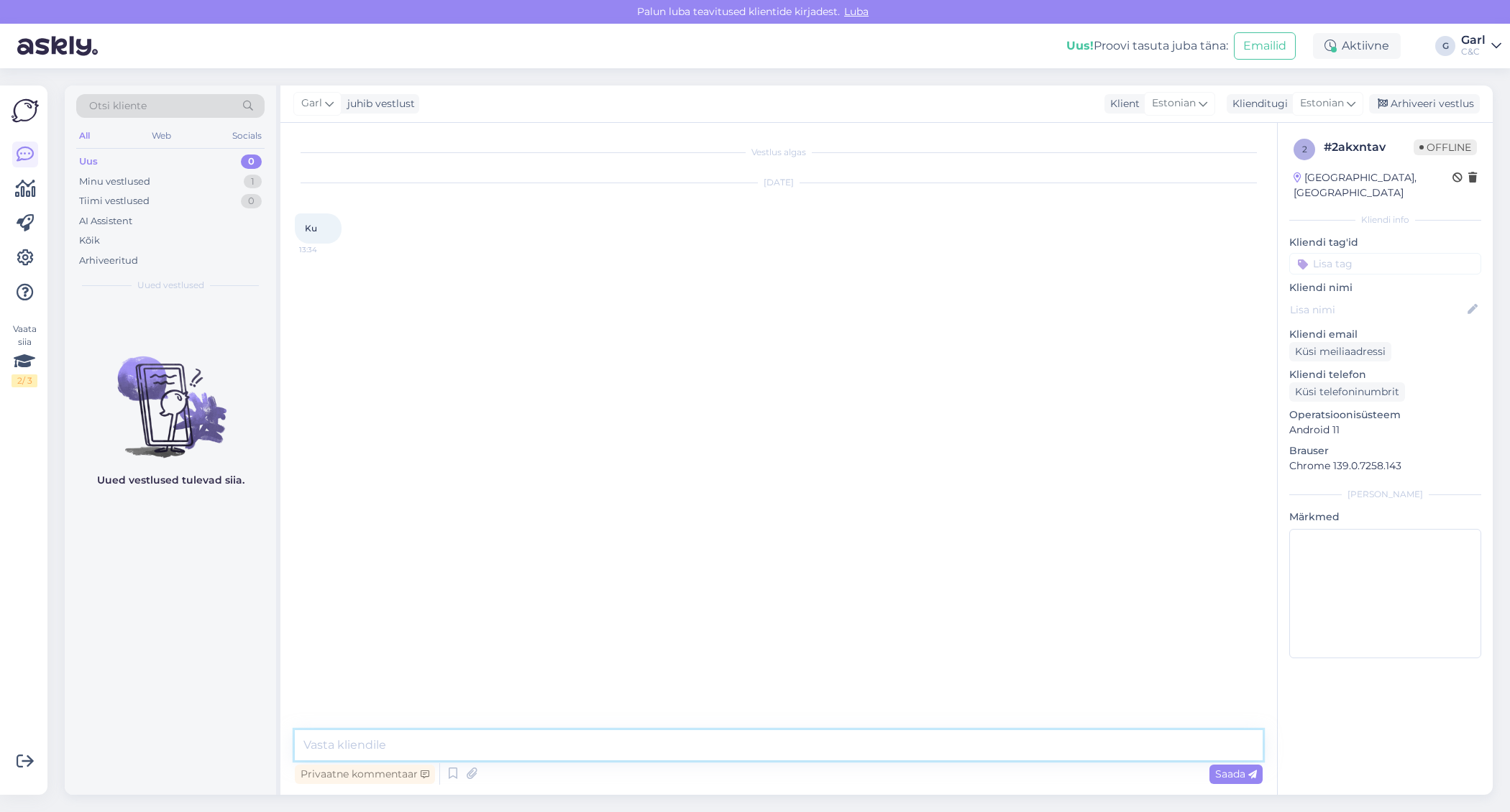
click at [778, 746] on textarea at bounding box center [778, 745] width 968 height 30
type textarea "Tere! Kuidas saan Teile abiks olla?"
click at [192, 187] on div "Minu vestlused 1" at bounding box center [170, 181] width 188 height 20
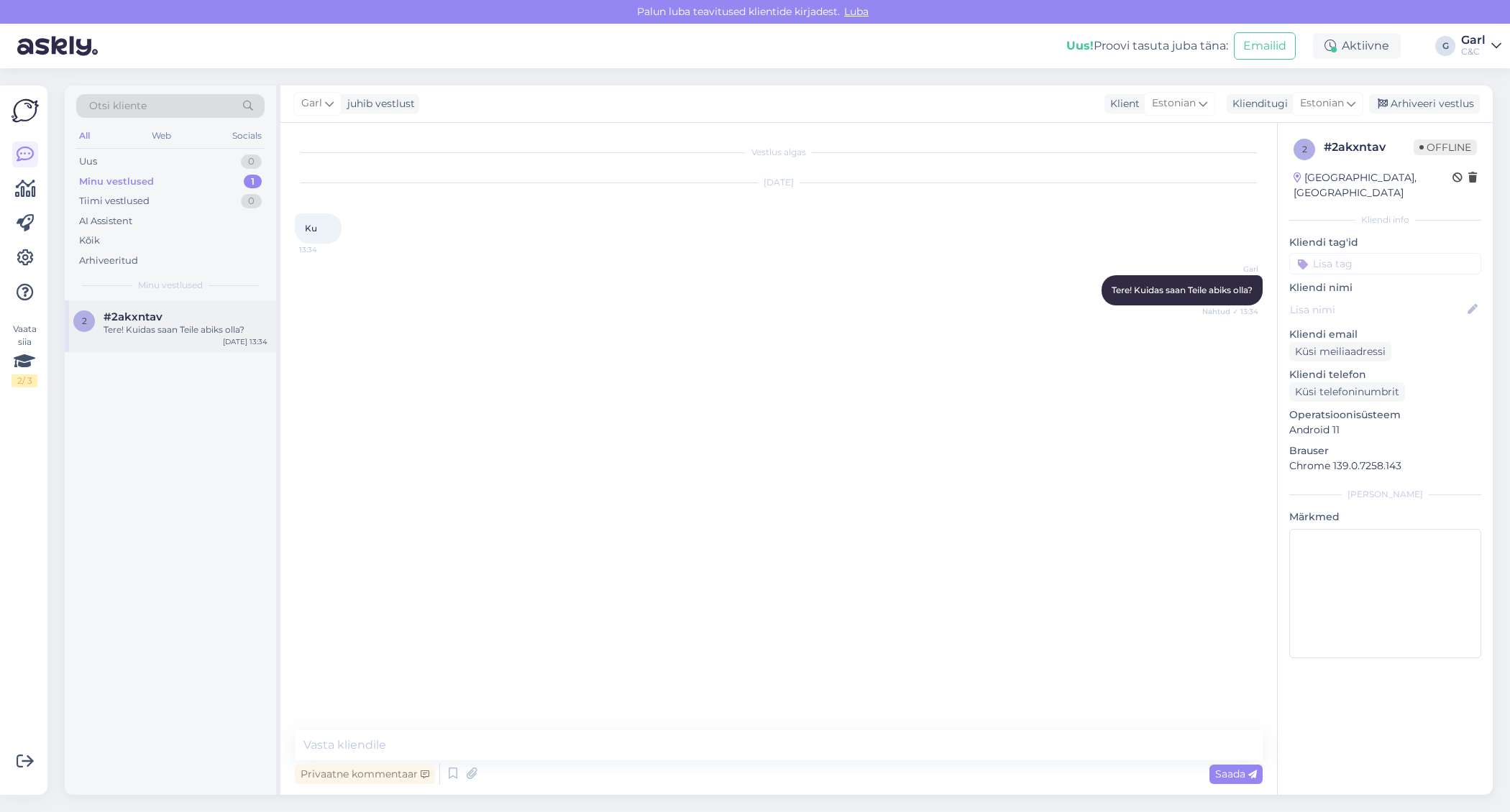
click at [190, 329] on div "Tere! Kuidas saan Teile abiks olla?" at bounding box center [186, 330] width 164 height 13
click at [186, 181] on div "Minu vestlused 1" at bounding box center [170, 181] width 188 height 20
click at [1441, 104] on div "Arhiveeri vestlus" at bounding box center [1424, 104] width 111 height 19
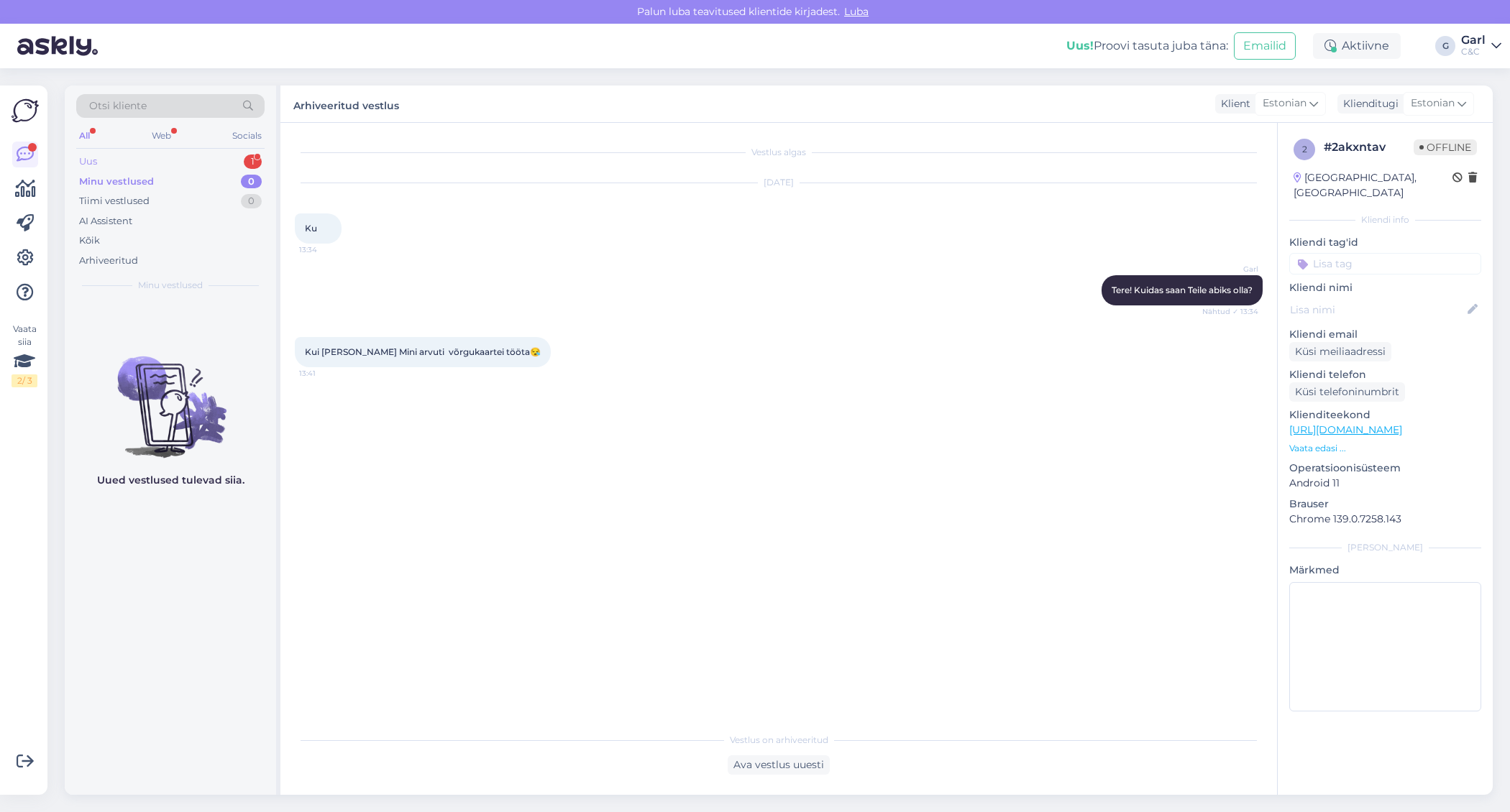
click at [241, 161] on div "Uus 1" at bounding box center [170, 161] width 188 height 20
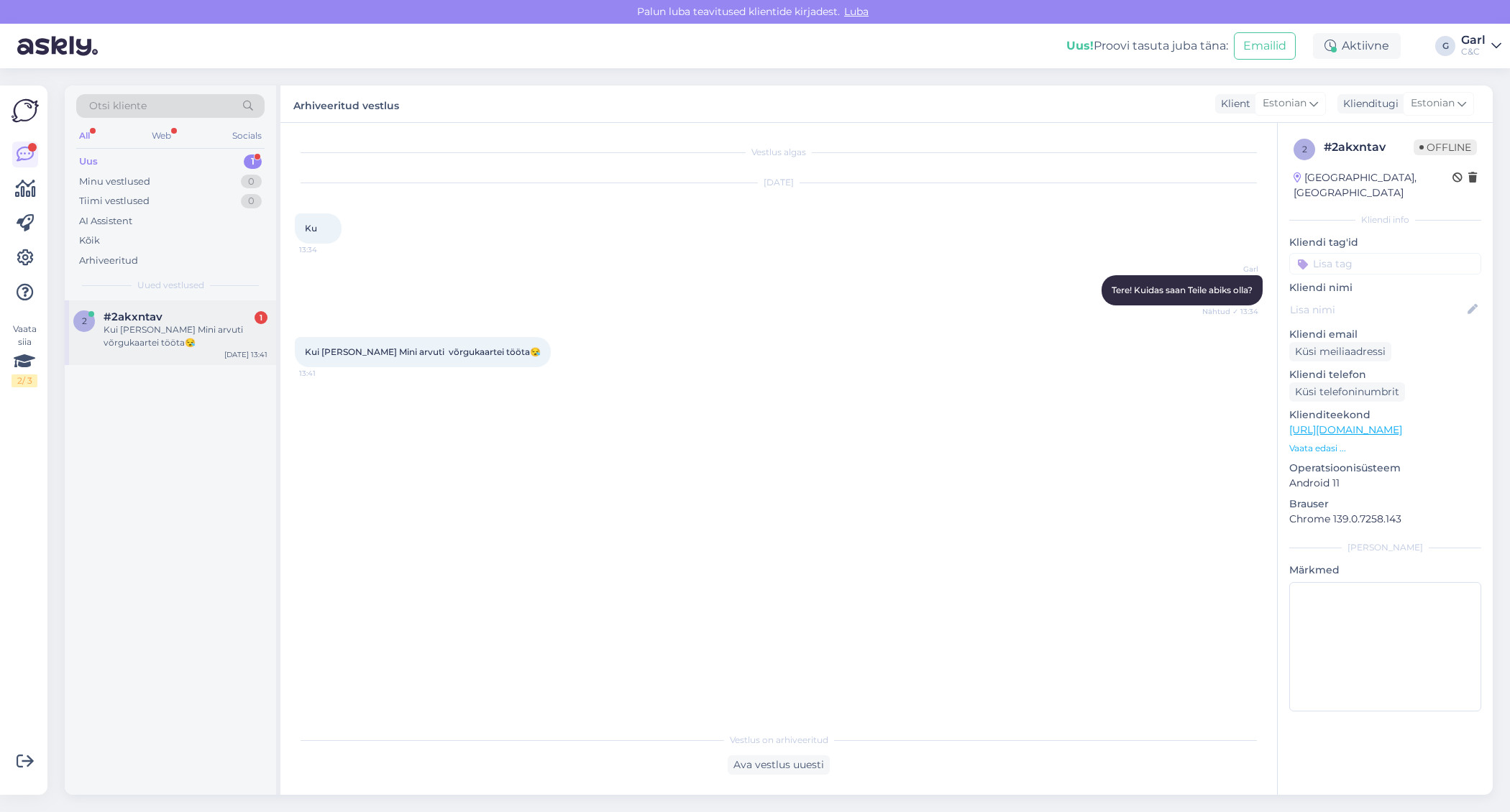
click at [168, 309] on div "2 #2akxntav 1 Kui Mac Mini arvuti võrgukaartei tööta😪 [DATE] 13:41" at bounding box center [170, 332] width 212 height 65
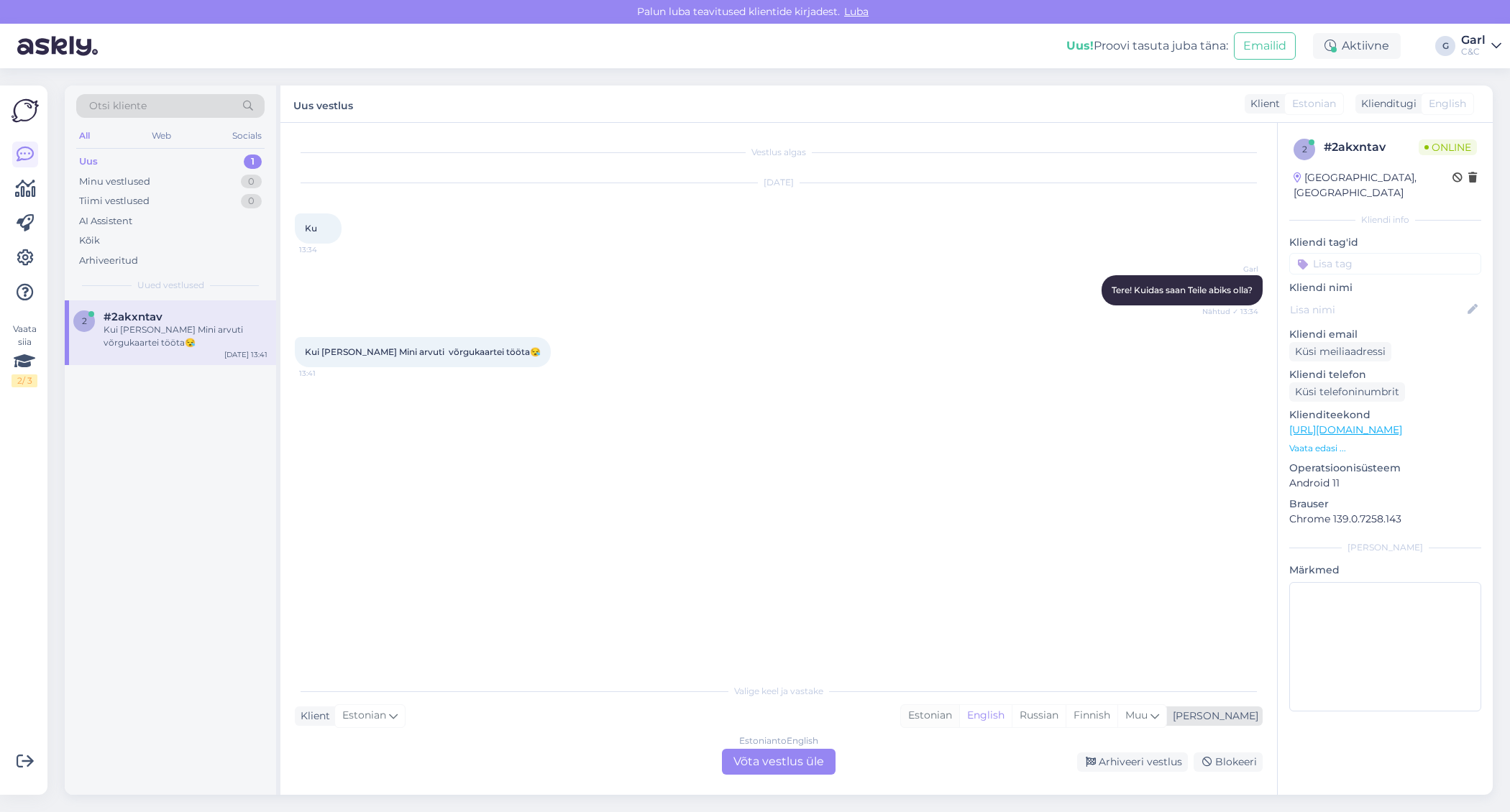
click at [959, 722] on div "Estonian" at bounding box center [929, 715] width 58 height 22
click at [803, 758] on div "Estonian to Estonian Võta vestlus üle" at bounding box center [779, 762] width 114 height 26
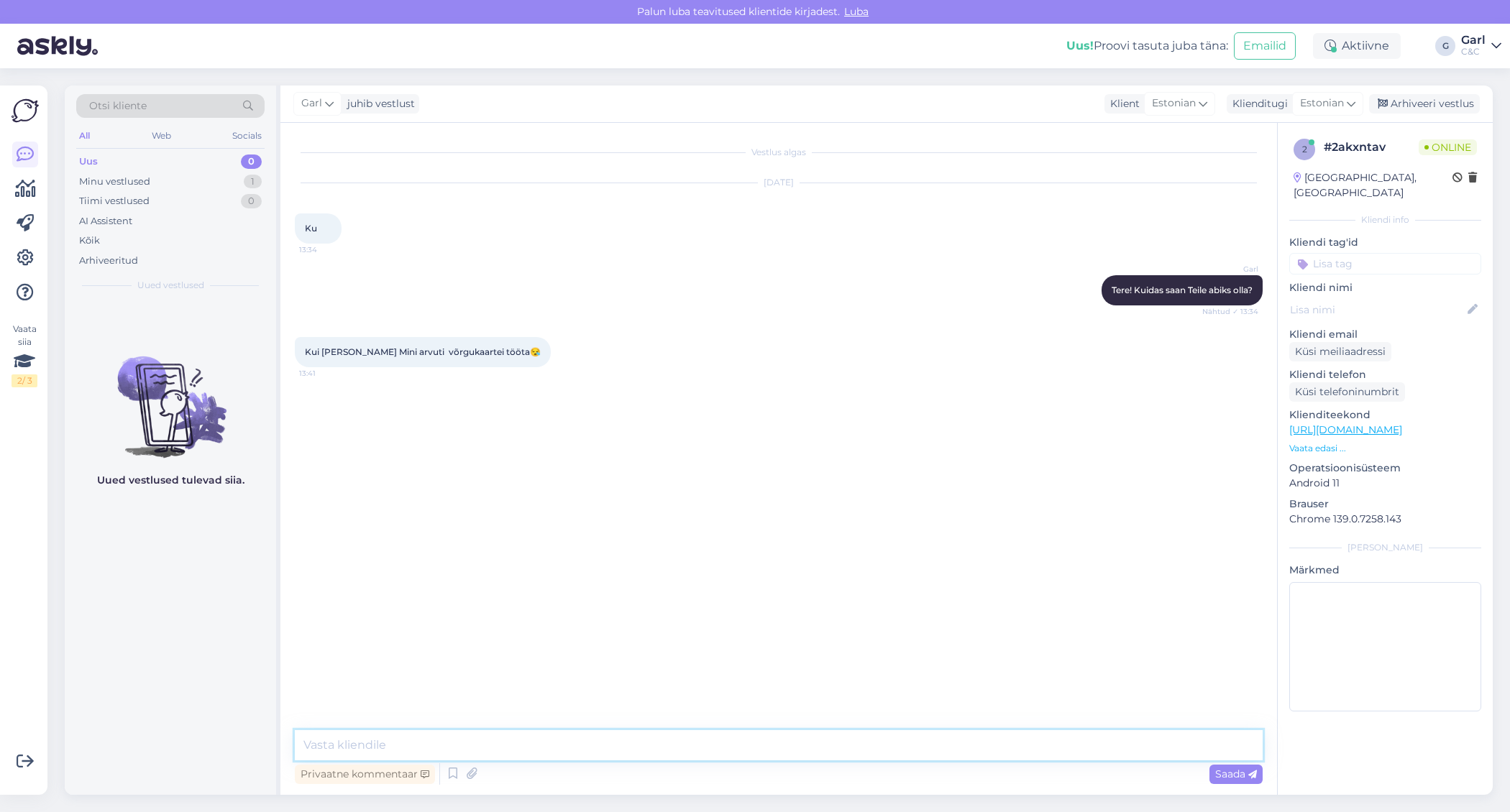
click at [803, 745] on textarea at bounding box center [778, 745] width 968 height 30
type textarea "Soovitame [PERSON_NAME] päringu saata otse hooldusosakonnale [EMAIL_ADDRESS][DO…"
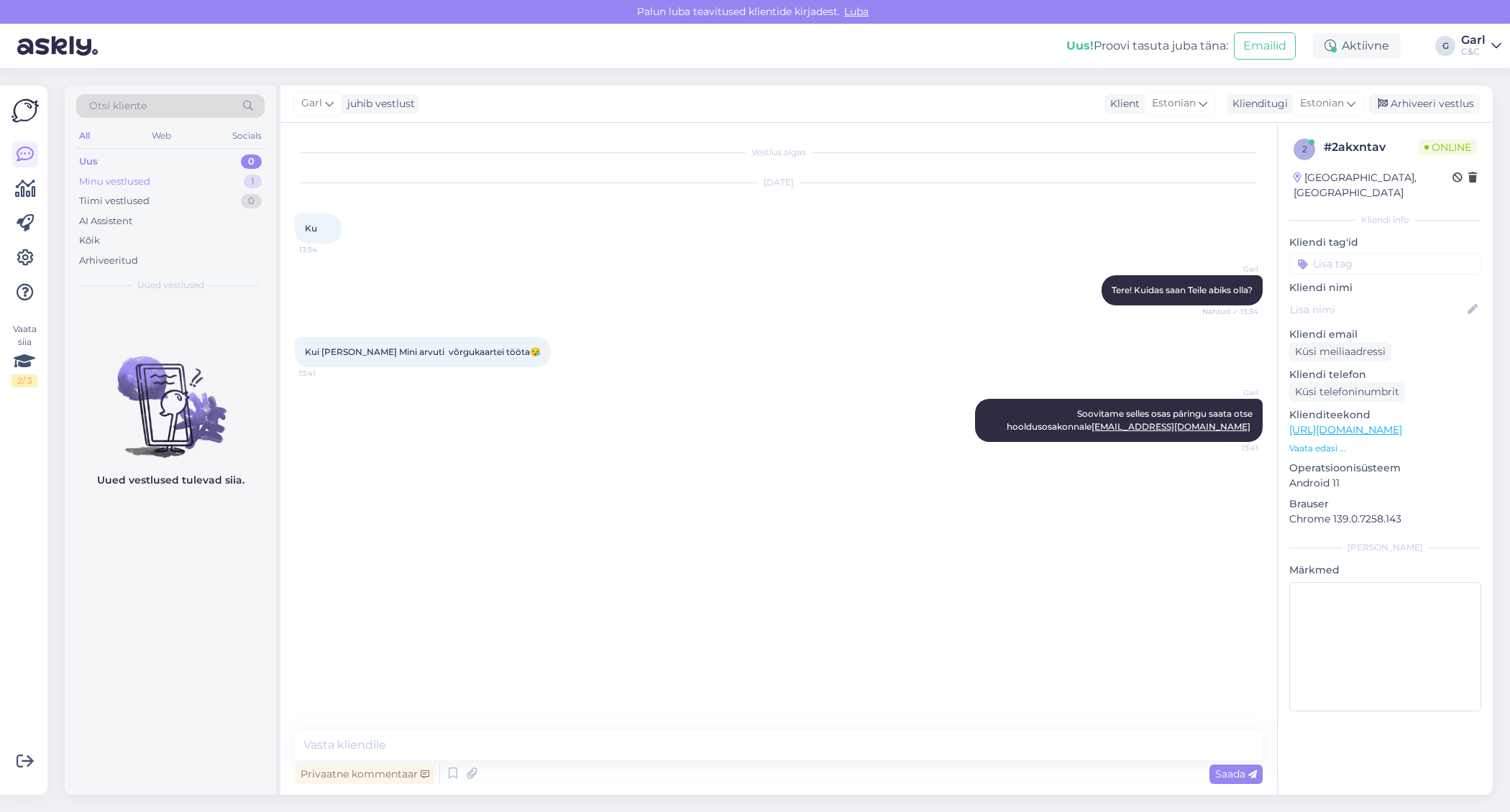
click at [220, 182] on div "Minu vestlused 1" at bounding box center [170, 181] width 188 height 20
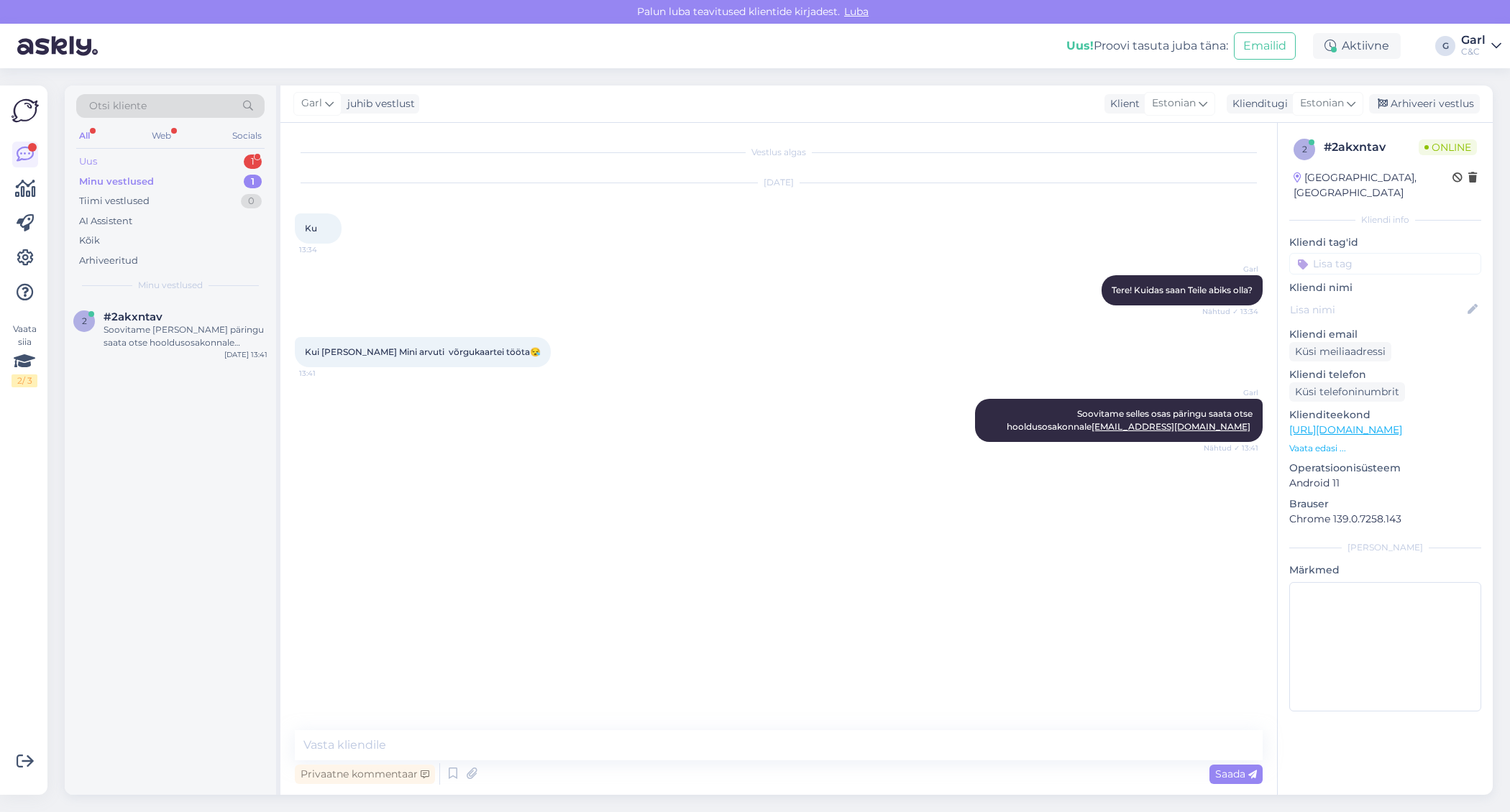
click at [251, 152] on div "Uus 1" at bounding box center [170, 161] width 188 height 20
click at [194, 313] on span "[EMAIL_ADDRESS][DOMAIN_NAME]" at bounding box center [178, 317] width 149 height 13
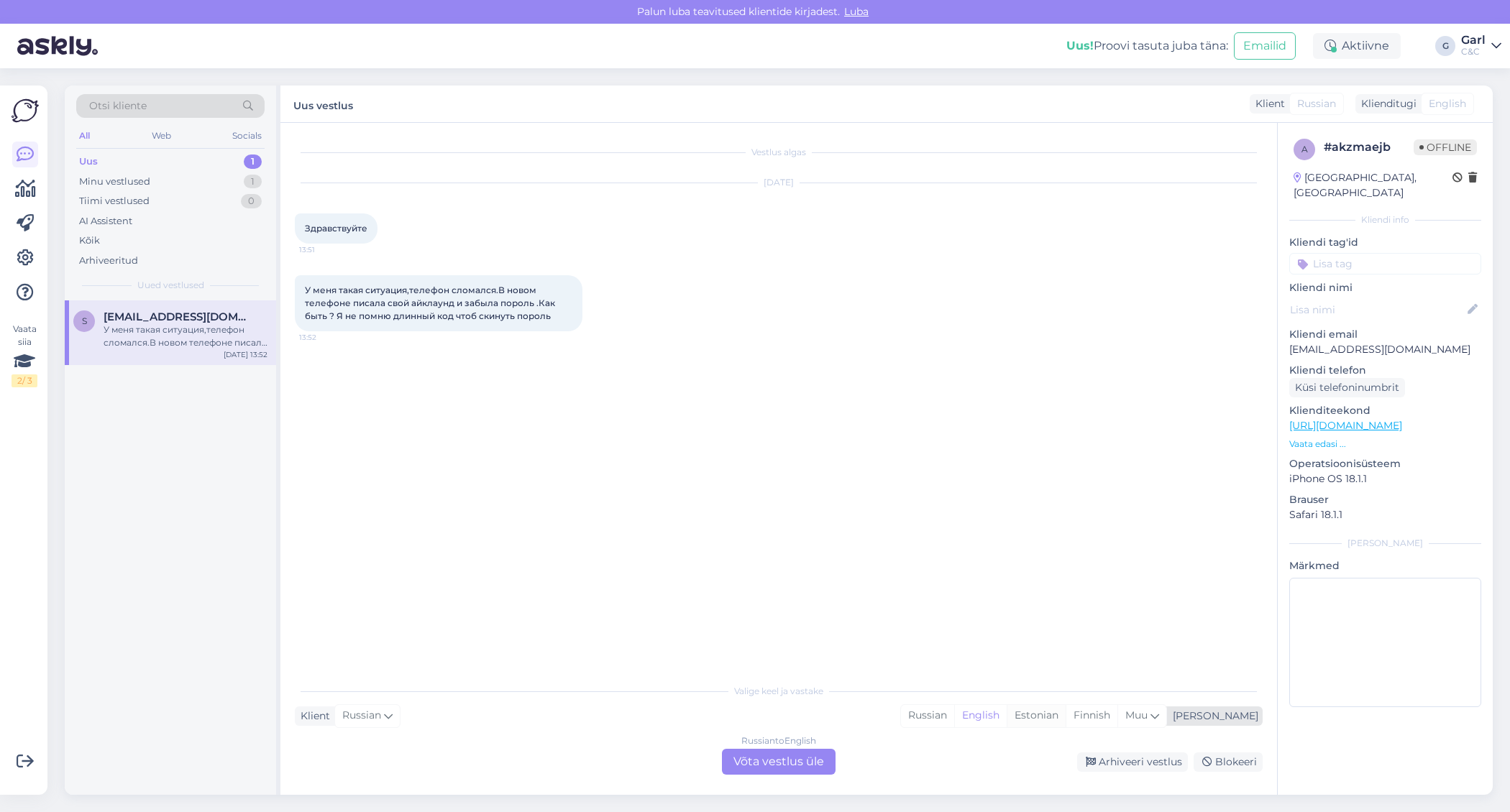
click at [1065, 723] on div "Estonian" at bounding box center [1036, 715] width 59 height 22
click at [814, 754] on div "Russian to Estonian Võta vestlus üle" at bounding box center [779, 762] width 114 height 26
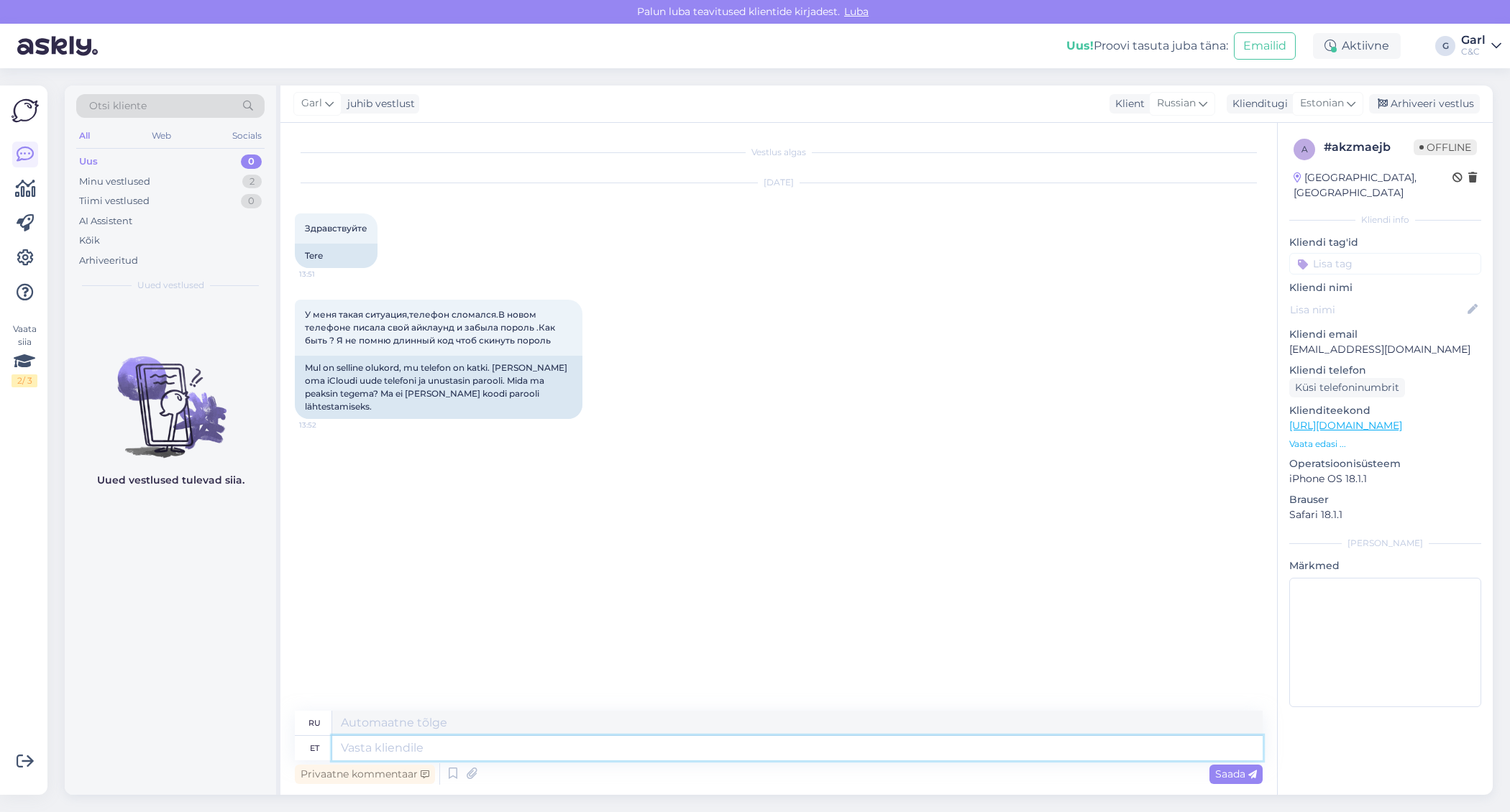
click at [773, 753] on textarea at bounding box center [797, 748] width 930 height 24
click at [752, 758] on textarea at bounding box center [797, 748] width 930 height 24
click at [747, 758] on textarea at bounding box center [797, 748] width 930 height 24
type textarea "Tere!"
type textarea "Привет!"
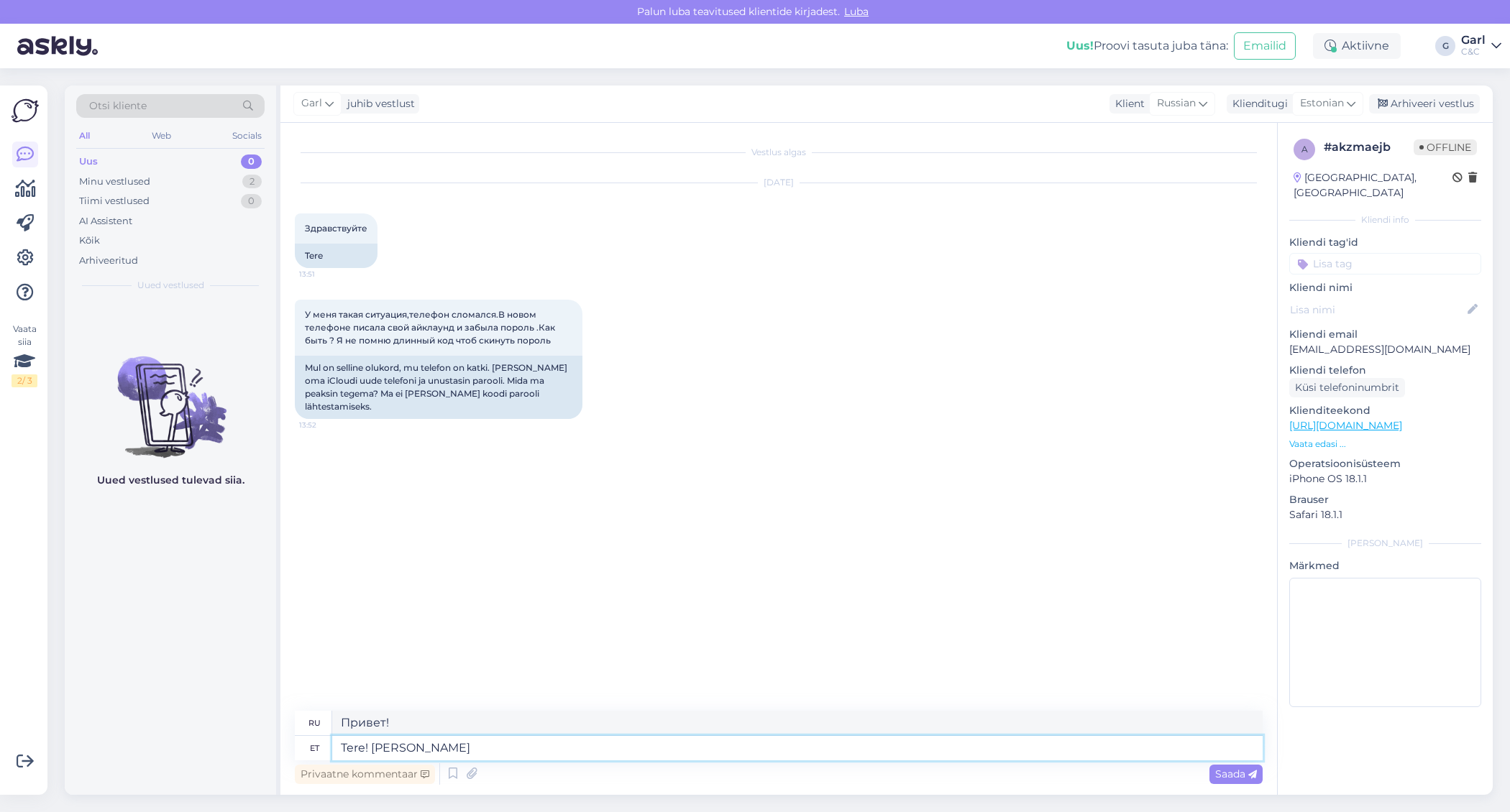
type textarea "Tere! Kui s"
type textarea "Привет! Если"
type textarea "Tere! Kui see le"
type textarea "Привет! Если это"
type textarea "Tere! Kui see lehekülg e"
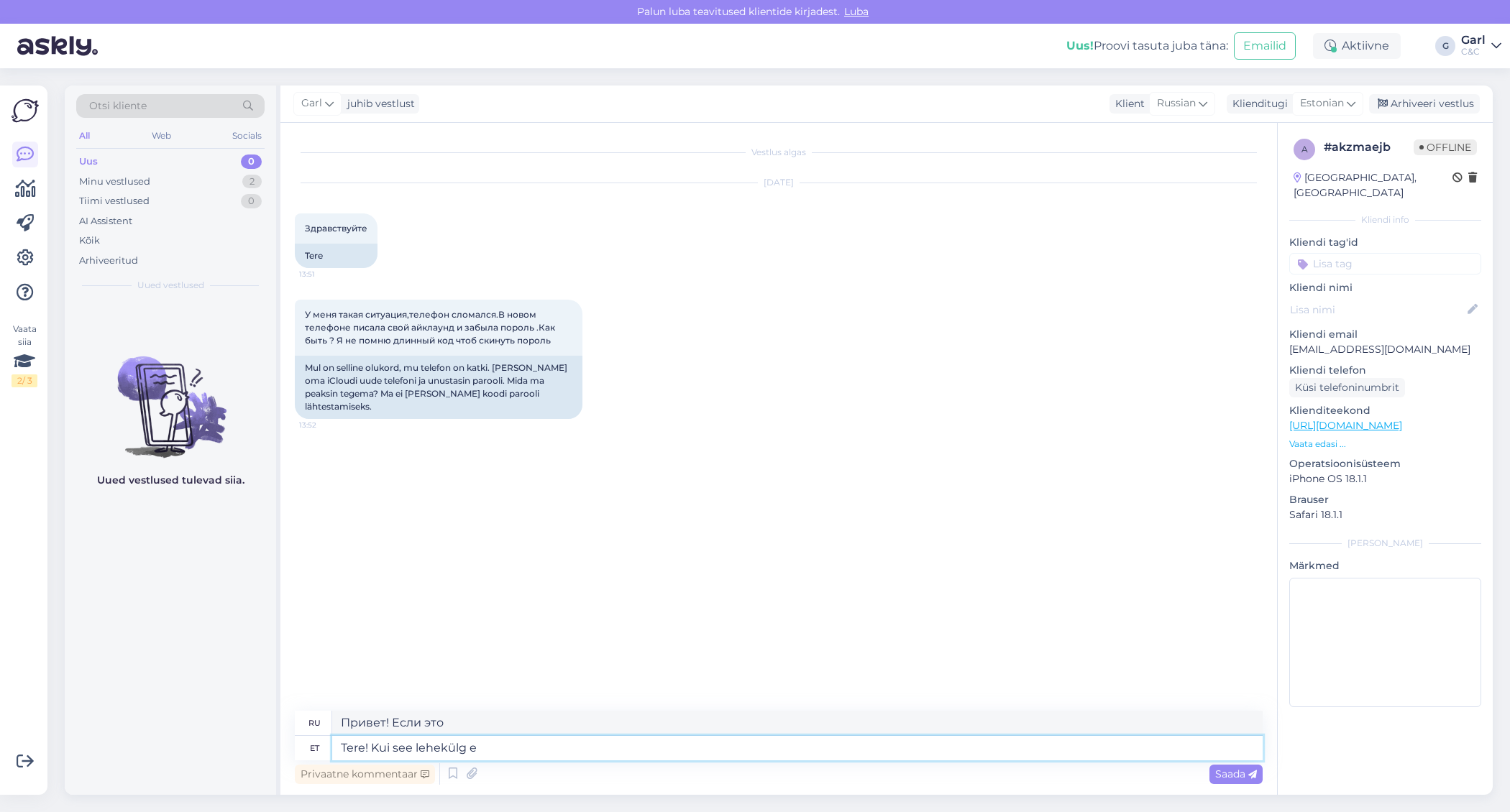
type textarea "Привет! Если эта страница"
type textarea "Tere! Kui see lehekülg ei ait"
type textarea "Привет! Если эта страница не..."
type textarea "Tere! Kui see lehekülg ei aita"
type textarea "Привет! Если эта страница не поможет"
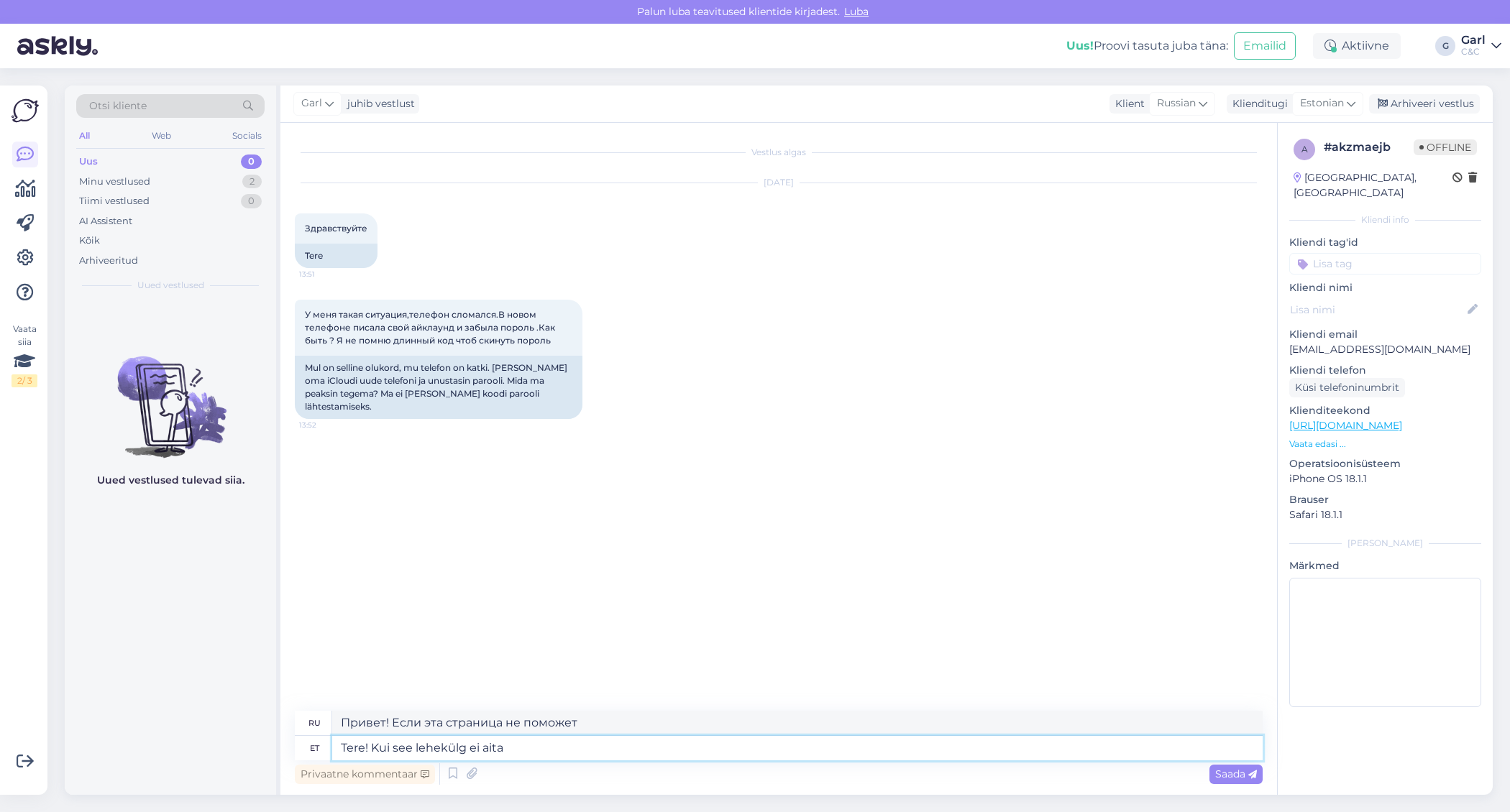
click at [375, 746] on textarea "Tere! Kui see lehekülg ei aita" at bounding box center [797, 748] width 930 height 24
paste textarea "[URL][DOMAIN_NAME]"
type textarea "Tere! [URL][DOMAIN_NAME] see lehekülg ei aita"
type textarea "Привет! [URL][DOMAIN_NAME] эта страница не помогла"
type textarea "Tere! [URL][DOMAIN_NAME] Kui see lehekülg ei aita"
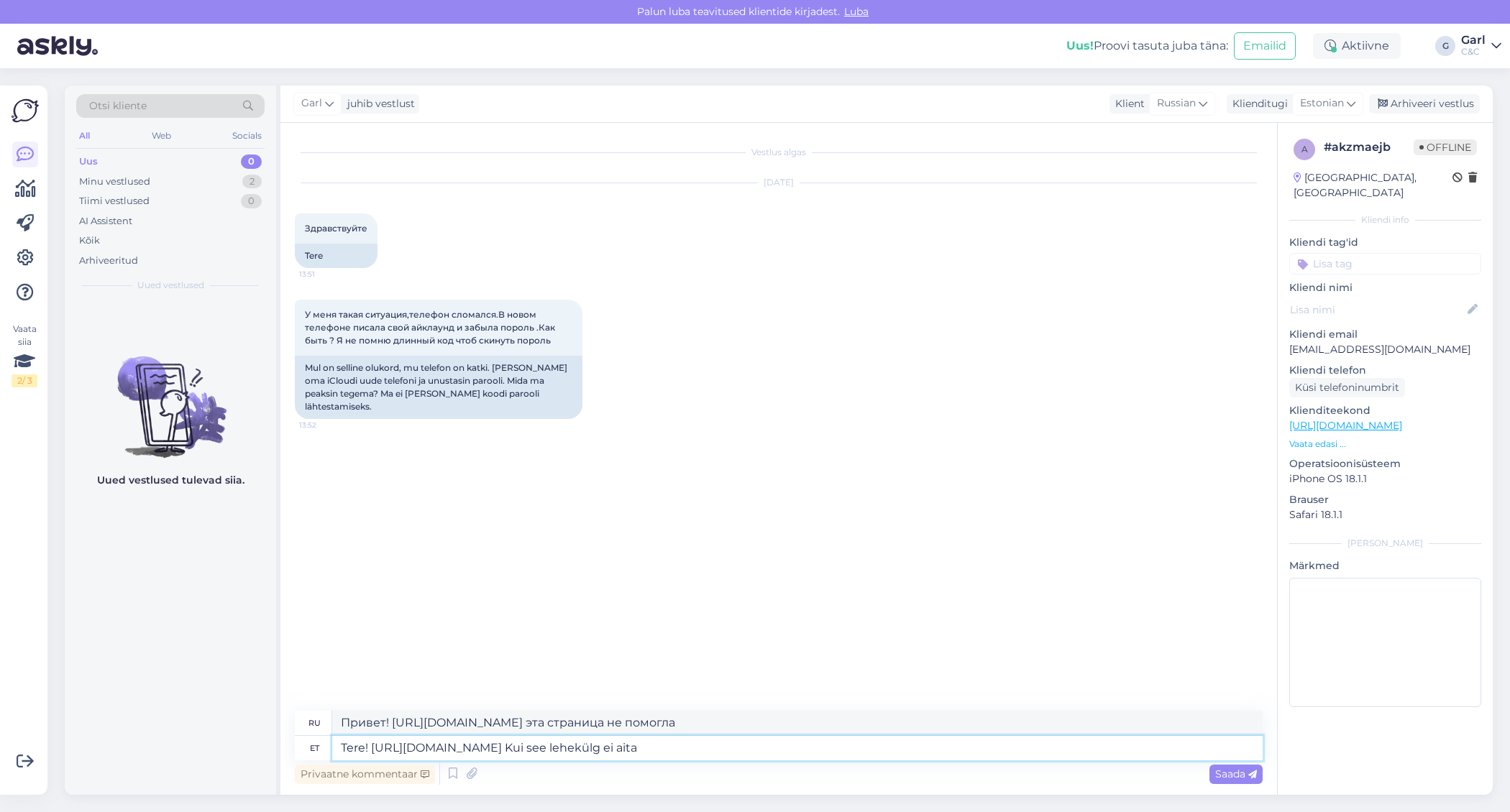
type textarea "Привет! [URL][DOMAIN_NAME] Если эта страница не помогла"
click at [664, 748] on textarea "Tere! [URL][DOMAIN_NAME] Kui see lehekülg ei aita" at bounding box center [797, 748] width 930 height 24
click at [517, 749] on textarea "Tere! [URL][DOMAIN_NAME] Kui see lehekülg ei aita" at bounding box center [797, 748] width 930 height 24
type textarea "Tere! [URL][DOMAIN_NAME] - Kui see lehekülg ei aita"
type textarea "Привет! [URL][DOMAIN_NAME] - Если эта страница не поможет"
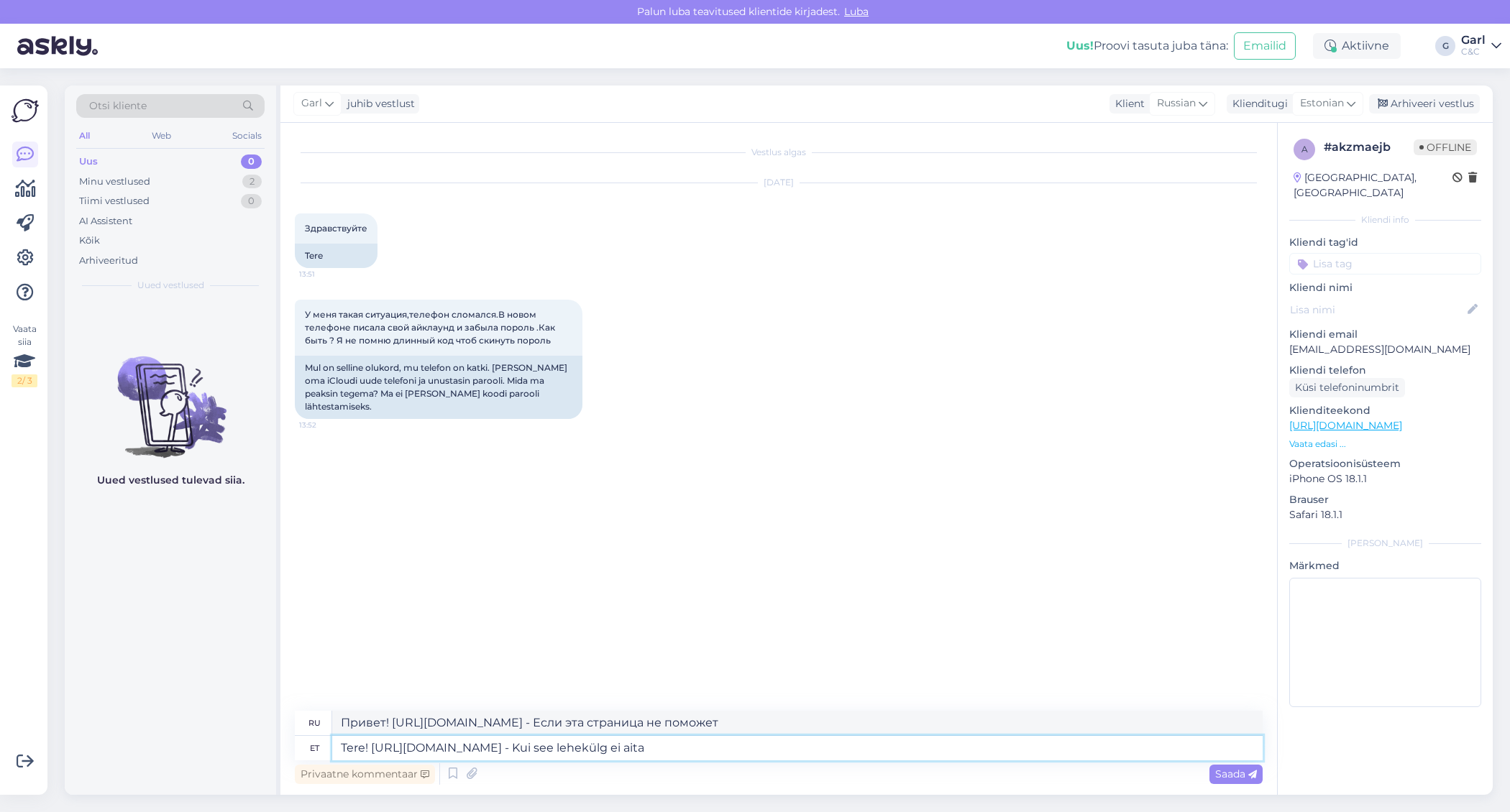
click at [808, 749] on textarea "Tere! [URL][DOMAIN_NAME] - Kui see lehekülg ei aita" at bounding box center [797, 748] width 930 height 24
type textarea "Tere! [URL][DOMAIN_NAME] - Kui see lehekülg ei aita, tu"
type textarea "Привет! [URL][DOMAIN_NAME] - Если эта страница не поможет,"
type textarea "Tere! [URL][DOMAIN_NAME] - Kui see lehekülg ei aita, tuleb ü"
type textarea "Привет! [URL][DOMAIN_NAME] - Если эта страница не поможет, заходите"
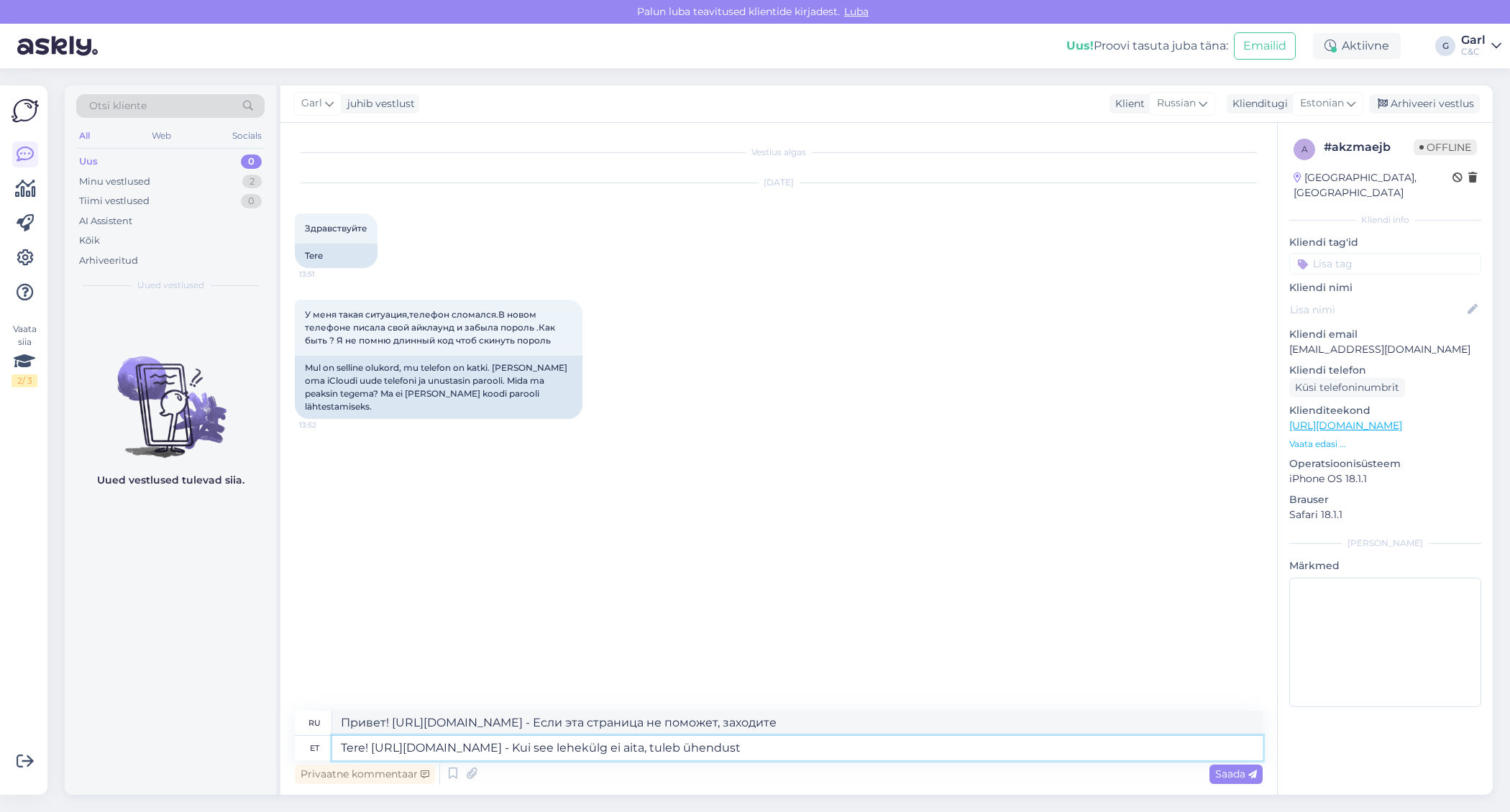
type textarea "Tere! [URL][DOMAIN_NAME] - Kui see lehekülg ei aita, tuleb ühendust v"
type textarea "Здравствуйте! [URL][DOMAIN_NAME] - Если эта страница не поможет, пожалуйста, св…"
type textarea "Tere! [URL][DOMAIN_NAME] - Kui see lehekülg ei aita, tuleb ühendust [PERSON_NAM…"
type textarea "Здравствуйте! [URL][DOMAIN_NAME] - Если эта страница не поможет, вам следует об…"
type textarea "Tere! [URL][DOMAIN_NAME] - Kui see lehekülg ei aita, tuleb ühendust [PERSON_NAM…"
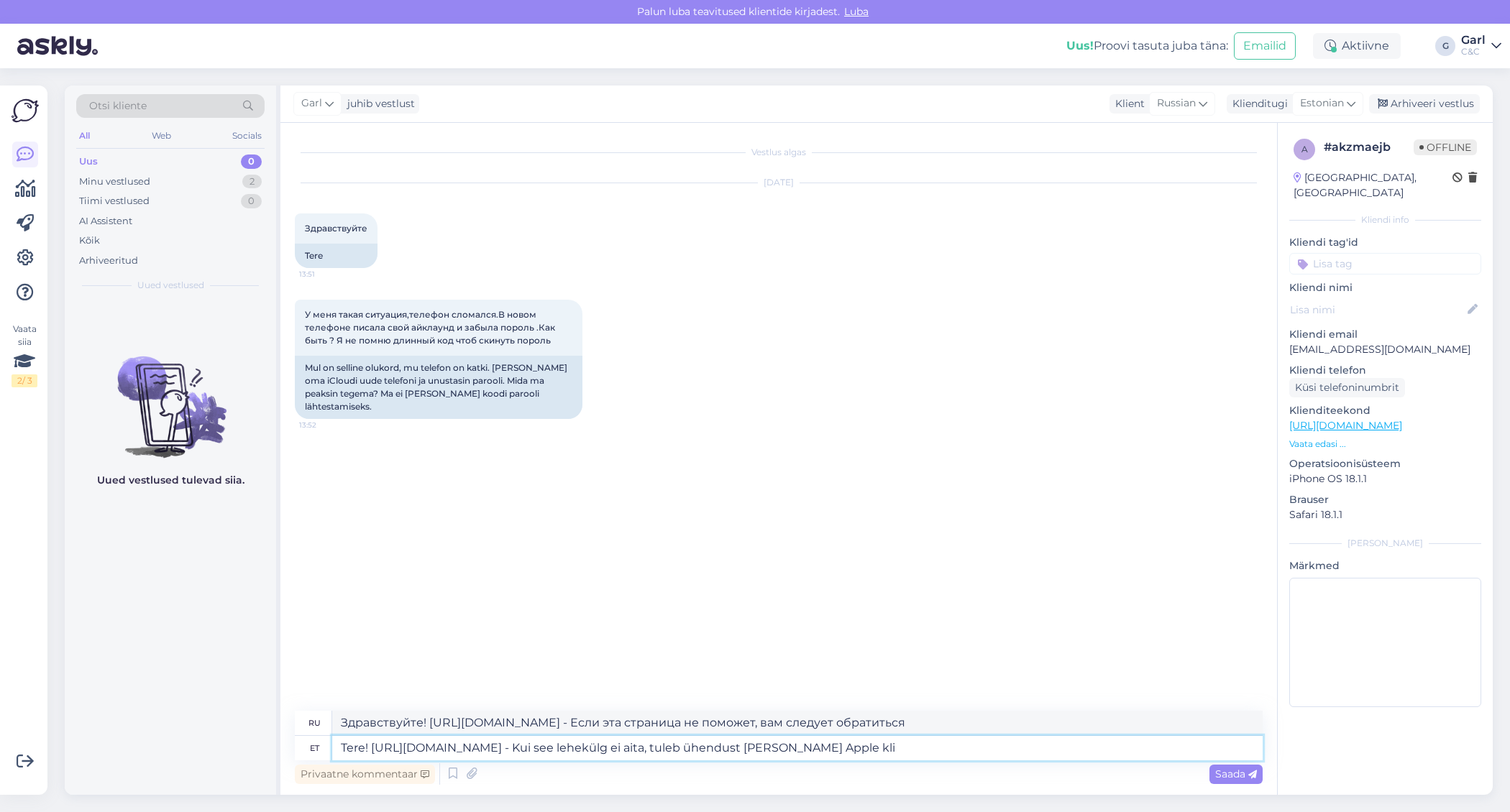
type textarea "Здравствуйте! [URL][DOMAIN_NAME] - Если эта страница не поможет, обратитесь в A…"
type textarea "Tere! [URL][DOMAIN_NAME] - Kui see lehekülg ei aita, tuleb ühendust [PERSON_NAM…"
type textarea "Здравствуйте! [URL][DOMAIN_NAME] — Если эта страница не помогла, обратитесь в с…"
type textarea "Tere! [URL][DOMAIN_NAME] - Kui see lehekülg ei aita, tuleb ühendust [PERSON_NAM…"
type textarea "Здравствуйте! [URL][DOMAIN_NAME] - Если эта страница не помогла, обратитесь в с…"
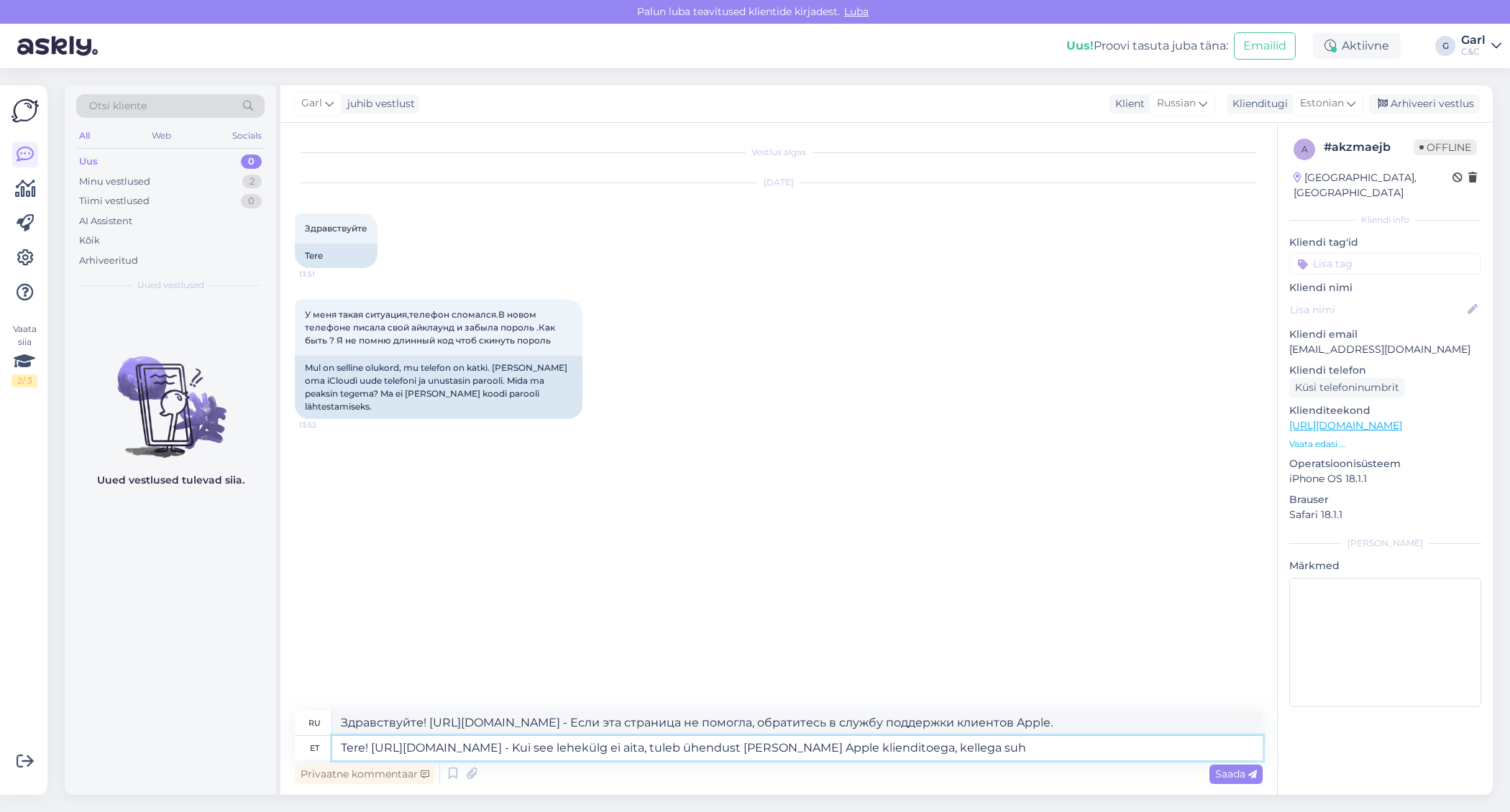
type textarea "Tere! [URL][DOMAIN_NAME] - Kui see lehekülg ei aita, tuleb ühendust [PERSON_NAM…"
type textarea "Здравствуйте! [URL][DOMAIN_NAME] - Если эта страница не поможет, вам следует об…"
type textarea "Tere! [URL][DOMAIN_NAME] - Kui see lehekülg ei aita, tuleb ühendust [PERSON_NAM…"
type textarea "Здравствуйте! [URL][DOMAIN_NAME] - Если эта страница не помогла, обратитесь в с…"
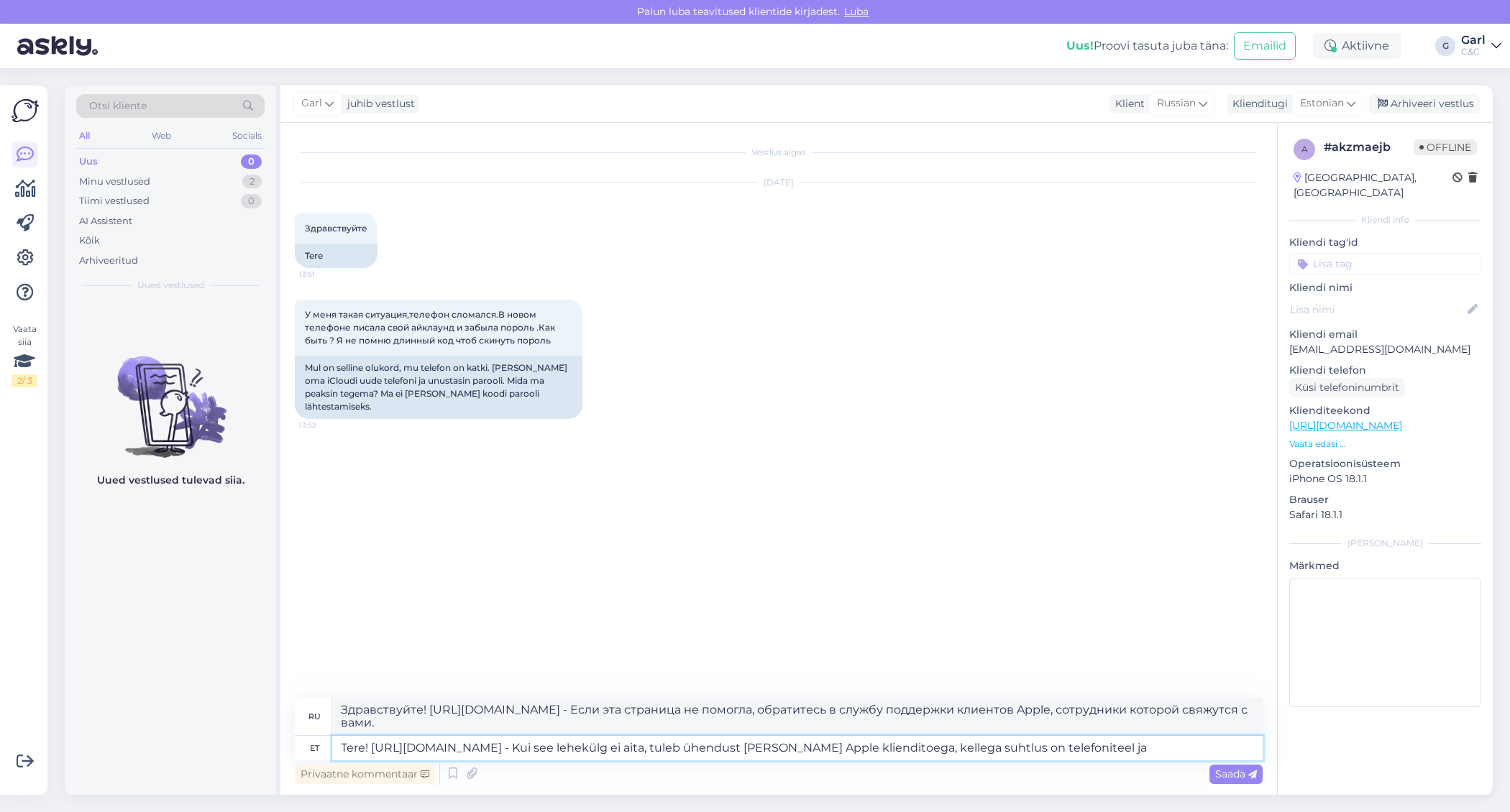
type textarea "Tere! [URL][DOMAIN_NAME] - Kui see lehekülg ei aita, tuleb ühendust [PERSON_NAM…"
type textarea "Здравствуйте! [URL][DOMAIN_NAME] - Если эта страница не помогла, вам следует об…"
type textarea "Tere! [URL][DOMAIN_NAME] - Kui see lehekülg ei aita, tuleb ühendust [PERSON_NAM…"
type textarea "Здравствуйте! [URL][DOMAIN_NAME] - Если эта страница не помогла, обратитесь в с…"
type textarea "Tere! [URL][DOMAIN_NAME] - Kui see lehekülg ei aita, tuleb ühendust [PERSON_NAM…"
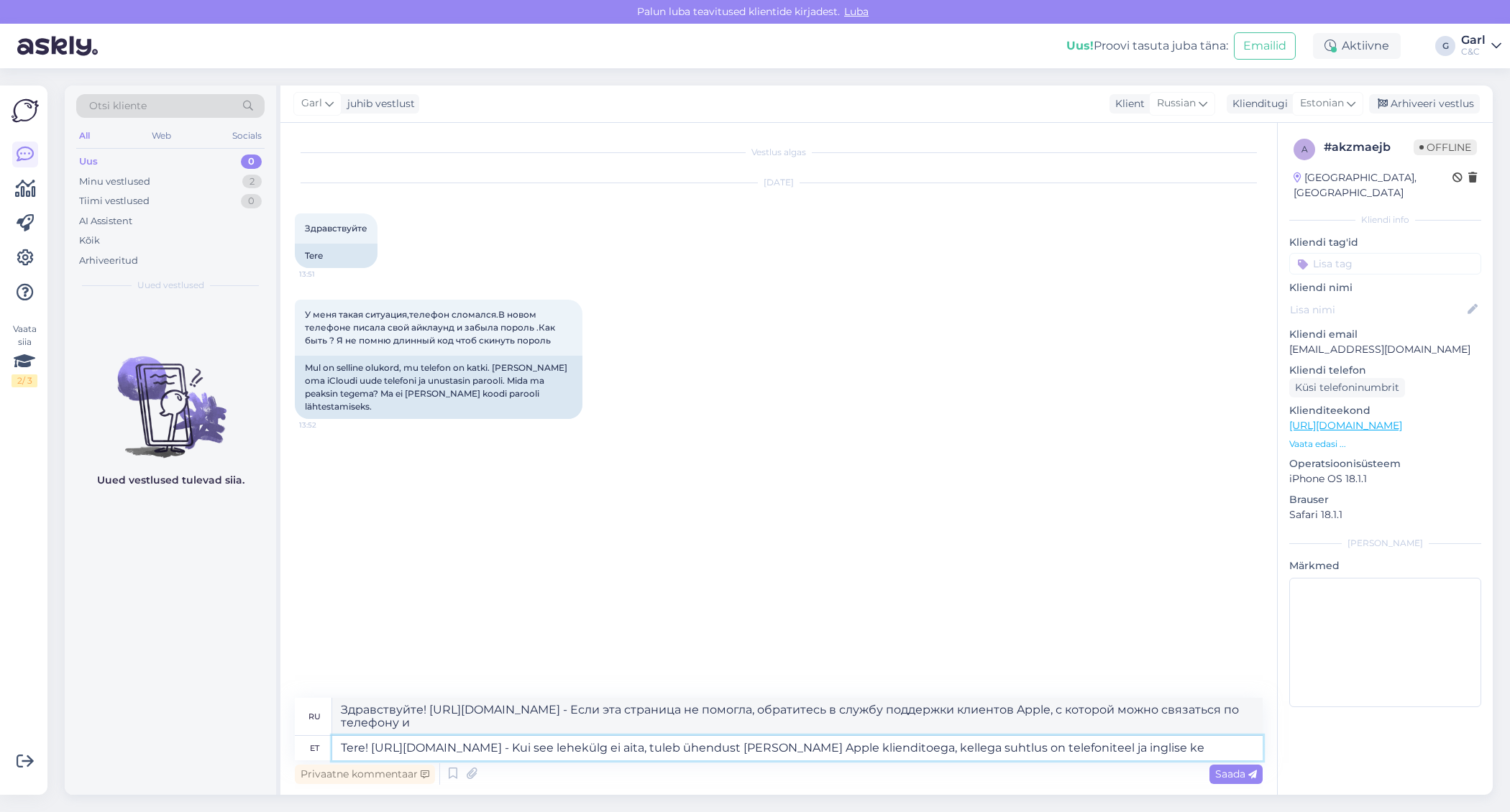
type textarea "Здравствуйте! [URL][DOMAIN_NAME] - Если эта страница не помогла, вам следует об…"
type textarea "Tere! [URL][DOMAIN_NAME] - Kui see lehekülg ei aita, tuleb ühendust [PERSON_NAM…"
type textarea "Здравствуйте! [URL][DOMAIN_NAME] - Если эта страница не помогла, обратитесь в с…"
type textarea "Tere! [URL][DOMAIN_NAME] - Kui see lehekülg ei aita, tuleb ühendust [PERSON_NAM…"
type textarea "Здравствуйте! [URL][DOMAIN_NAME] — Если эта страница не поможет, обратитесь в с…"
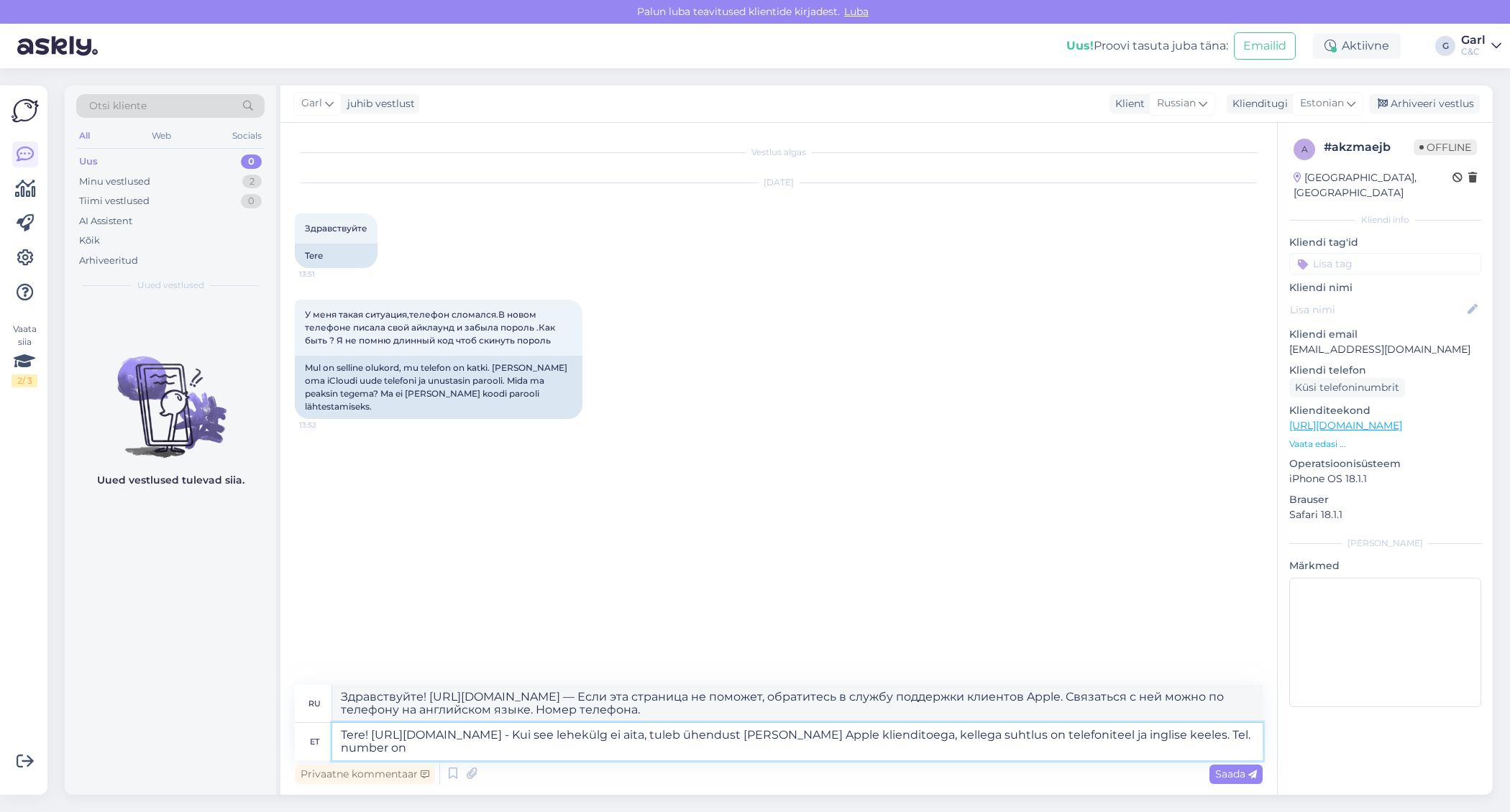
type textarea "Tere! [URL][DOMAIN_NAME] - Kui see lehekülg ei aita, tuleb ühendust [PERSON_NAM…"
type textarea "Здравствуйте! [URL][DOMAIN_NAME] - Если эта страница не поможет, обратитесь в с…"
type textarea "Tere! [URL][DOMAIN_NAME] - Kui see lehekülg ei aita, tuleb ühendust [PERSON_NAM…"
type textarea "Здравствуйте! [URL][DOMAIN_NAME] — Если эта страница не поможет, обратитесь в с…"
type textarea "Tere! [URL][DOMAIN_NAME] - Kui see lehekülg ei aita, tuleb ühendust [PERSON_NAM…"
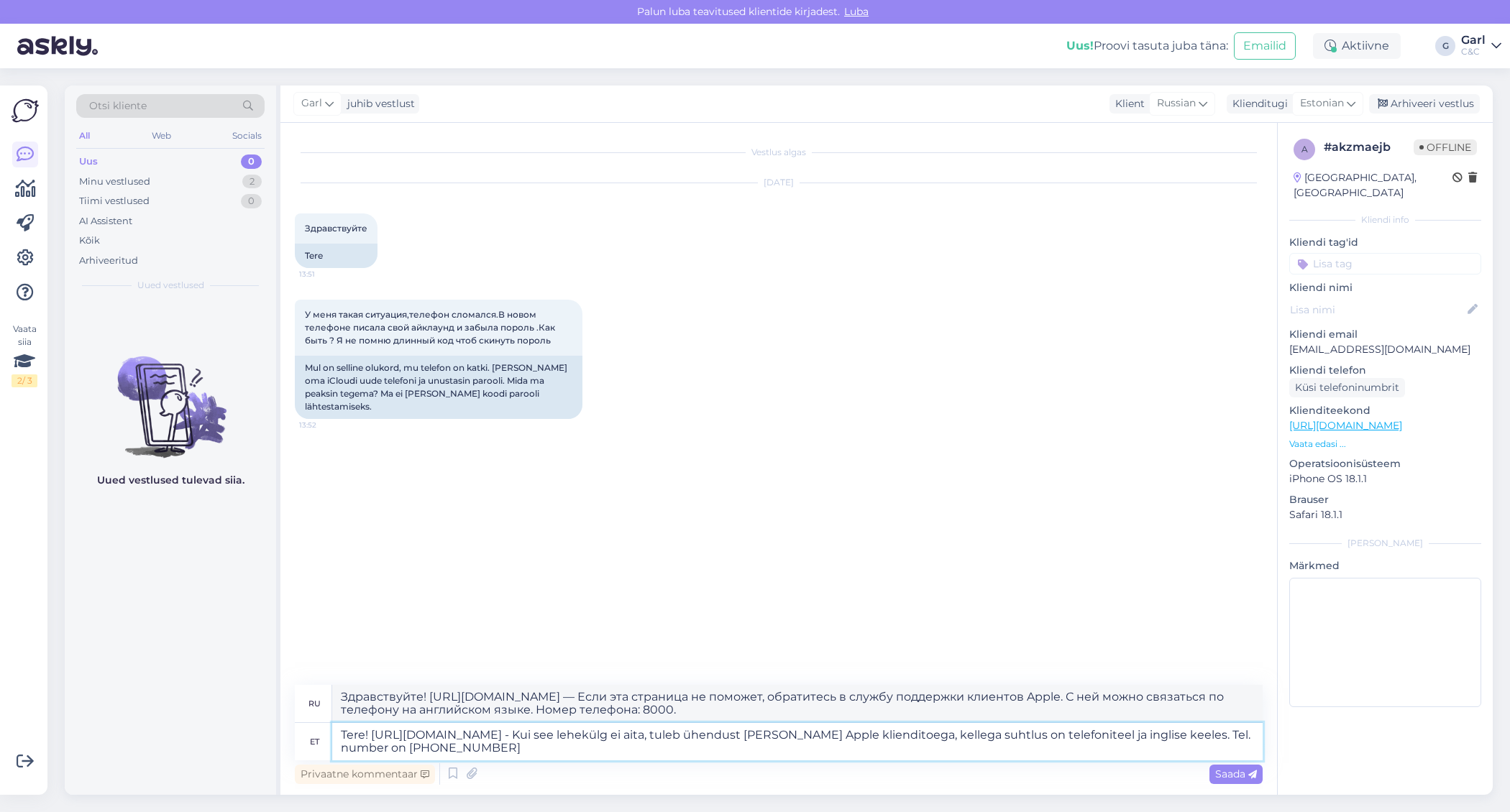
type textarea "Здравствуйте! [URL][DOMAIN_NAME] — Если эта страница не поможет, обратитесь в с…"
type textarea "Tere! [URL][DOMAIN_NAME] - Kui see lehekülg ei aita, tuleb ühendust [PERSON_NAM…"
type textarea "Здравствуйте! [URL][DOMAIN_NAME] — Если эта страница не поможет, обратитесь в с…"
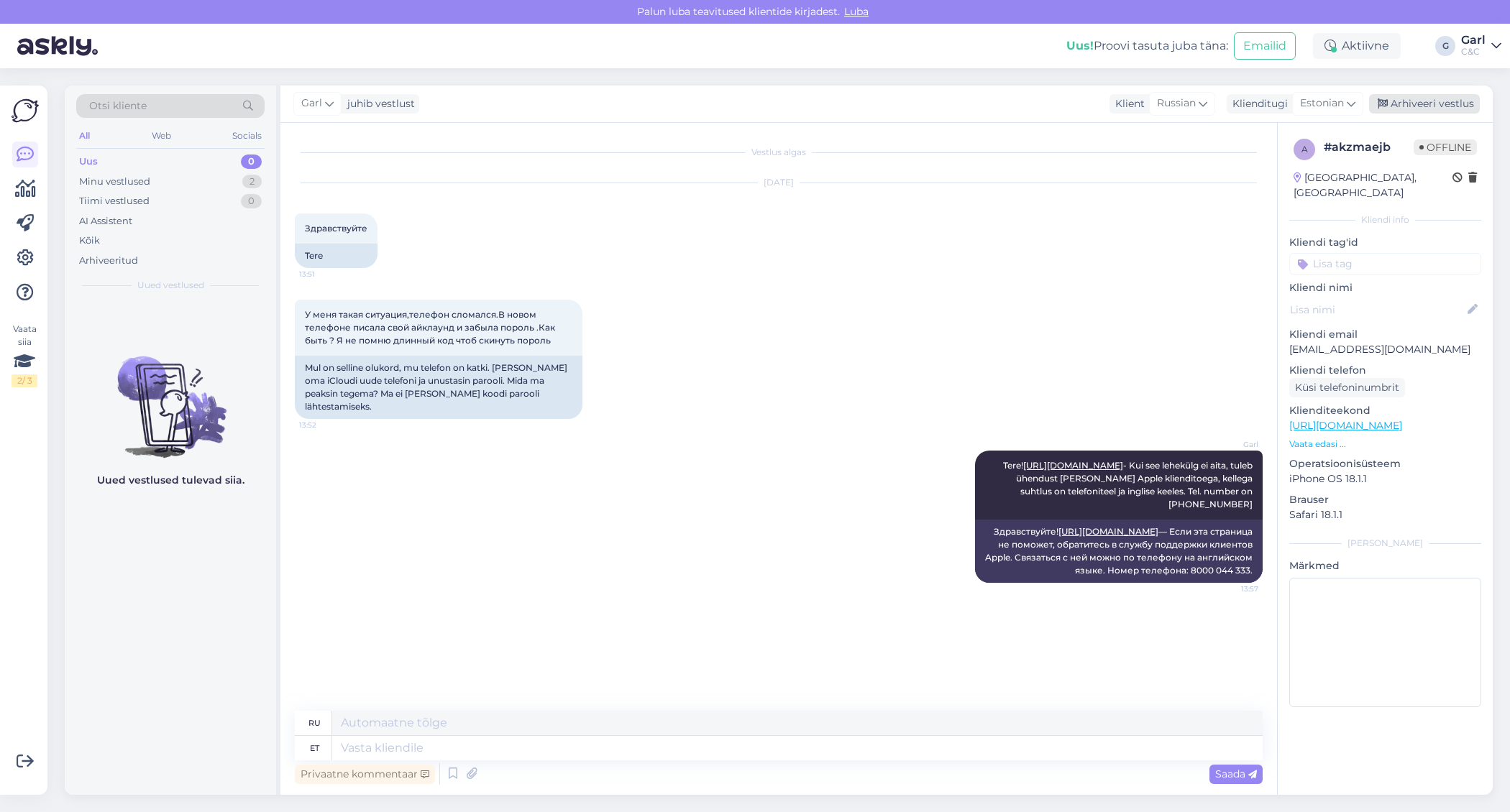
click at [1419, 105] on div "Arhiveeri vestlus" at bounding box center [1424, 104] width 111 height 19
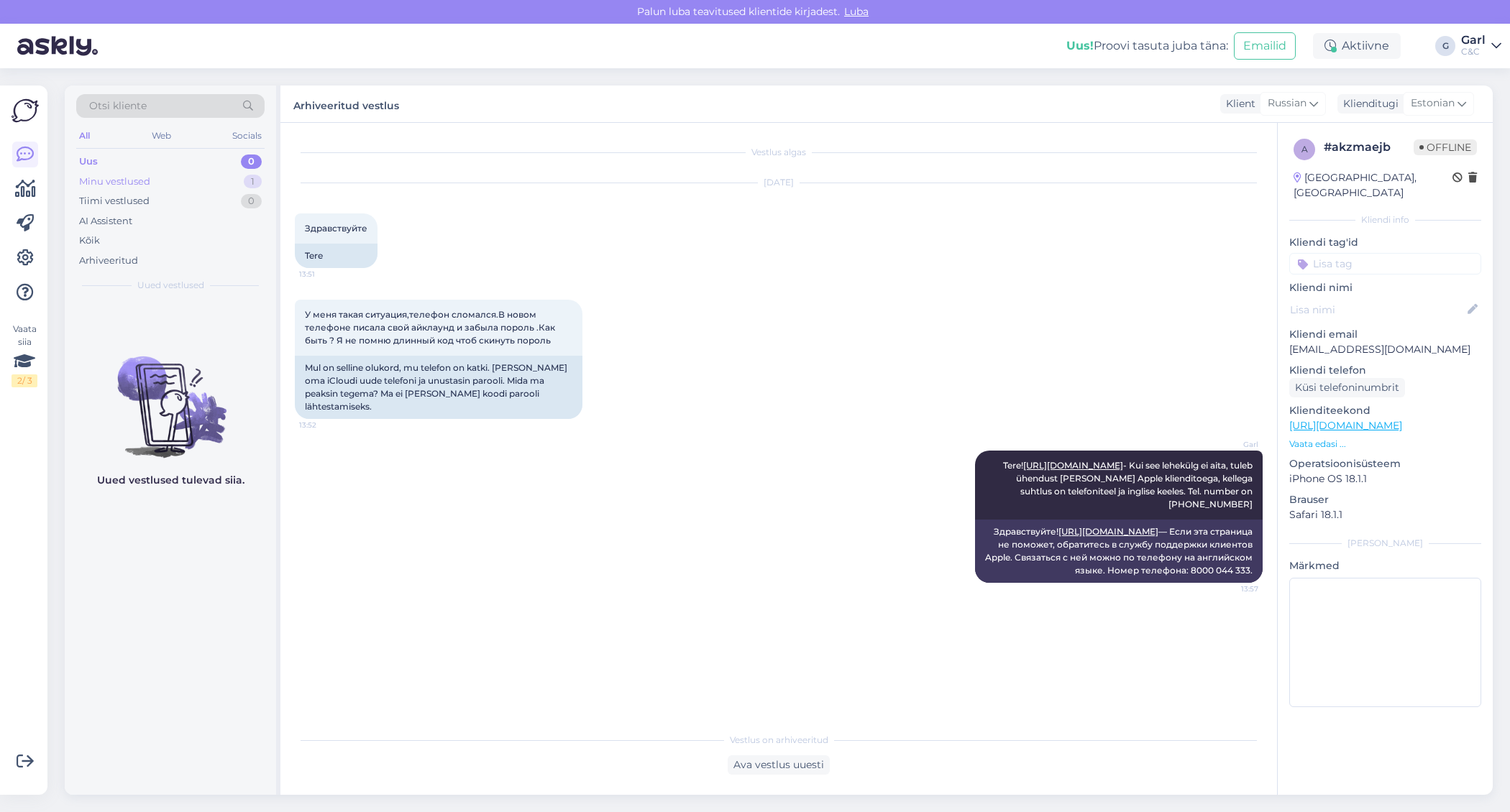
click at [212, 180] on div "Minu vestlused 1" at bounding box center [170, 181] width 188 height 20
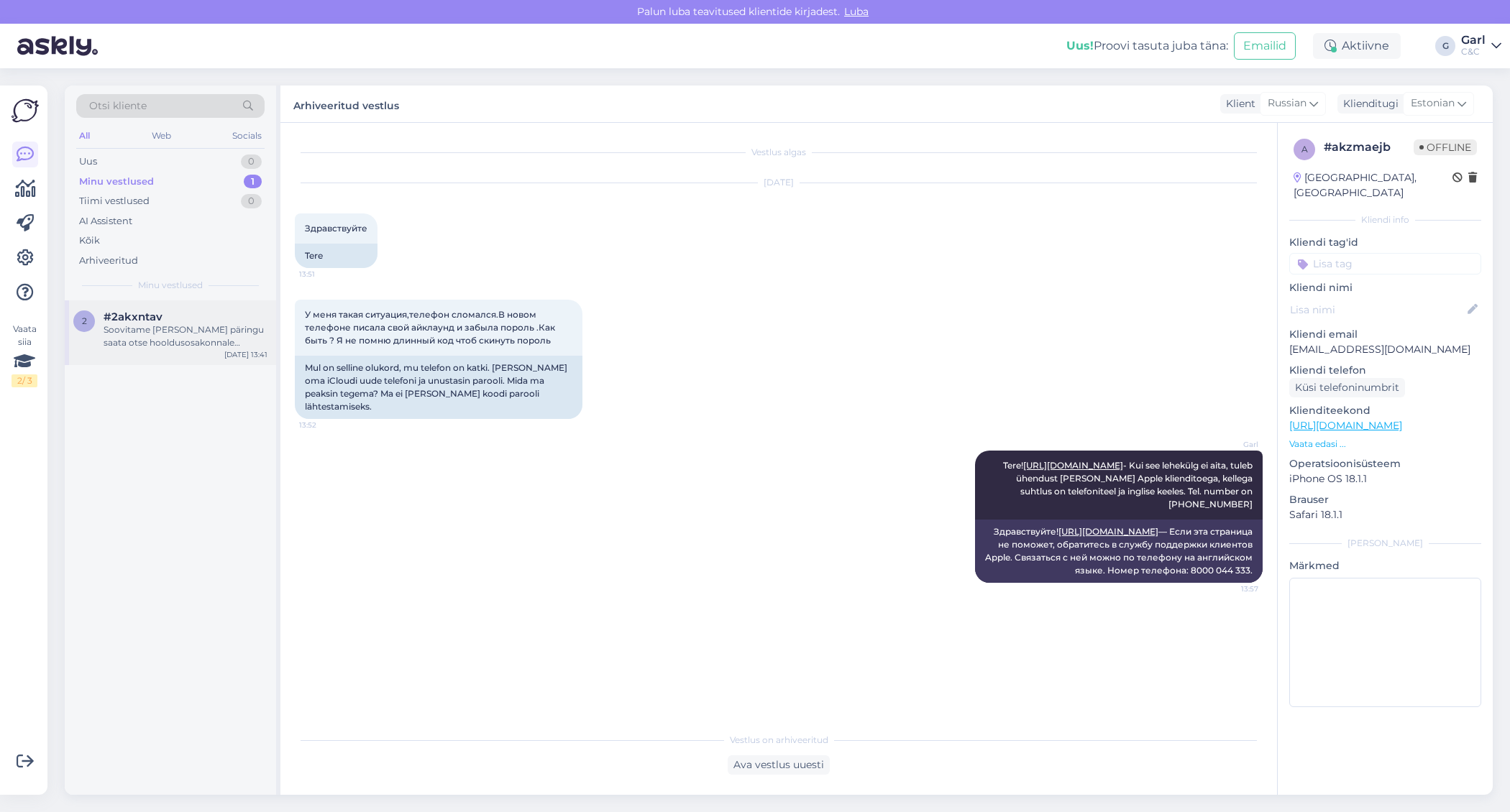
click at [196, 339] on div "Soovitame [PERSON_NAME] päringu saata otse hooldusosakonnale [EMAIL_ADDRESS][DO…" at bounding box center [186, 337] width 164 height 26
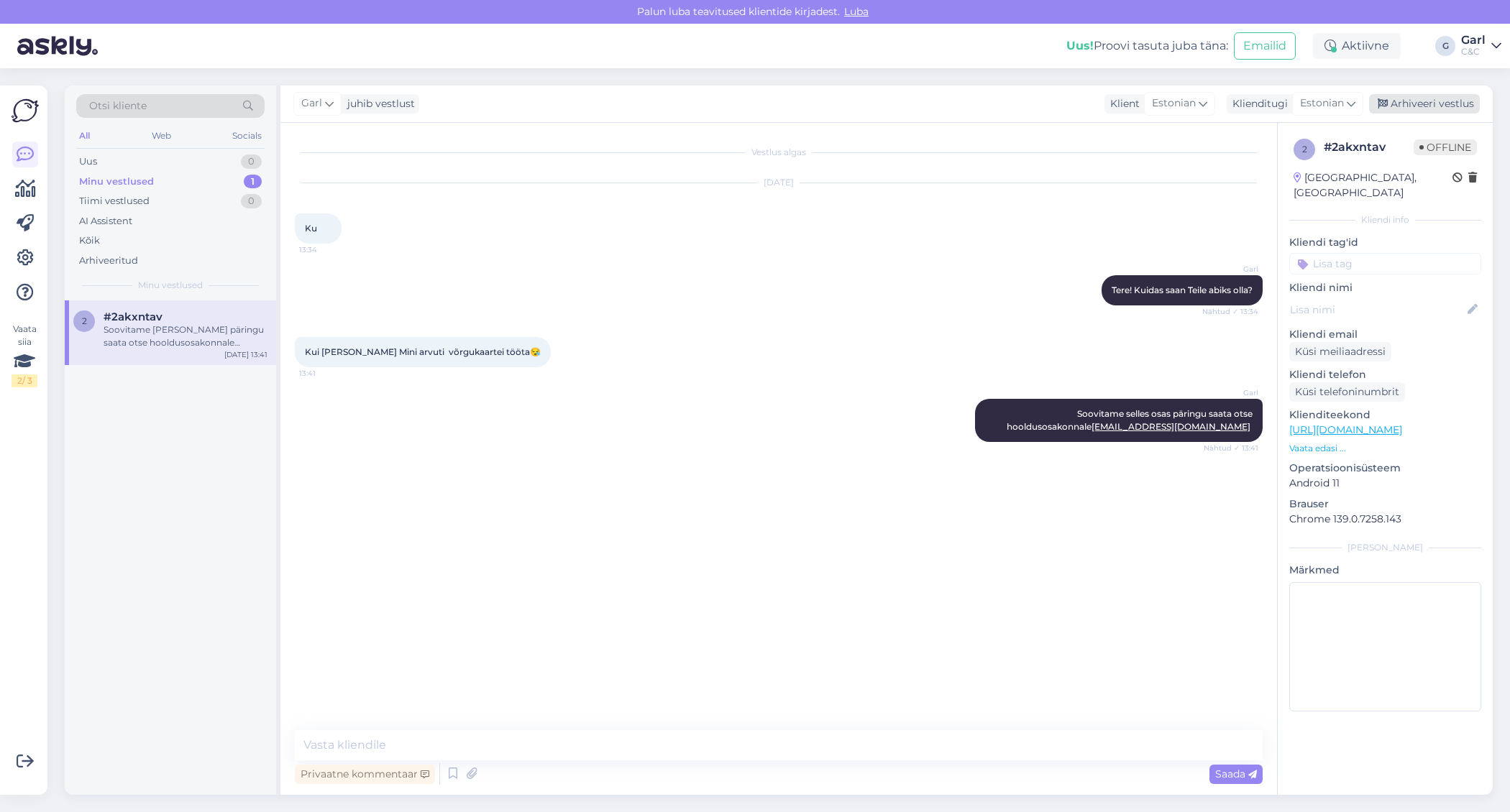
click at [1431, 105] on div "Arhiveeri vestlus" at bounding box center [1424, 104] width 111 height 19
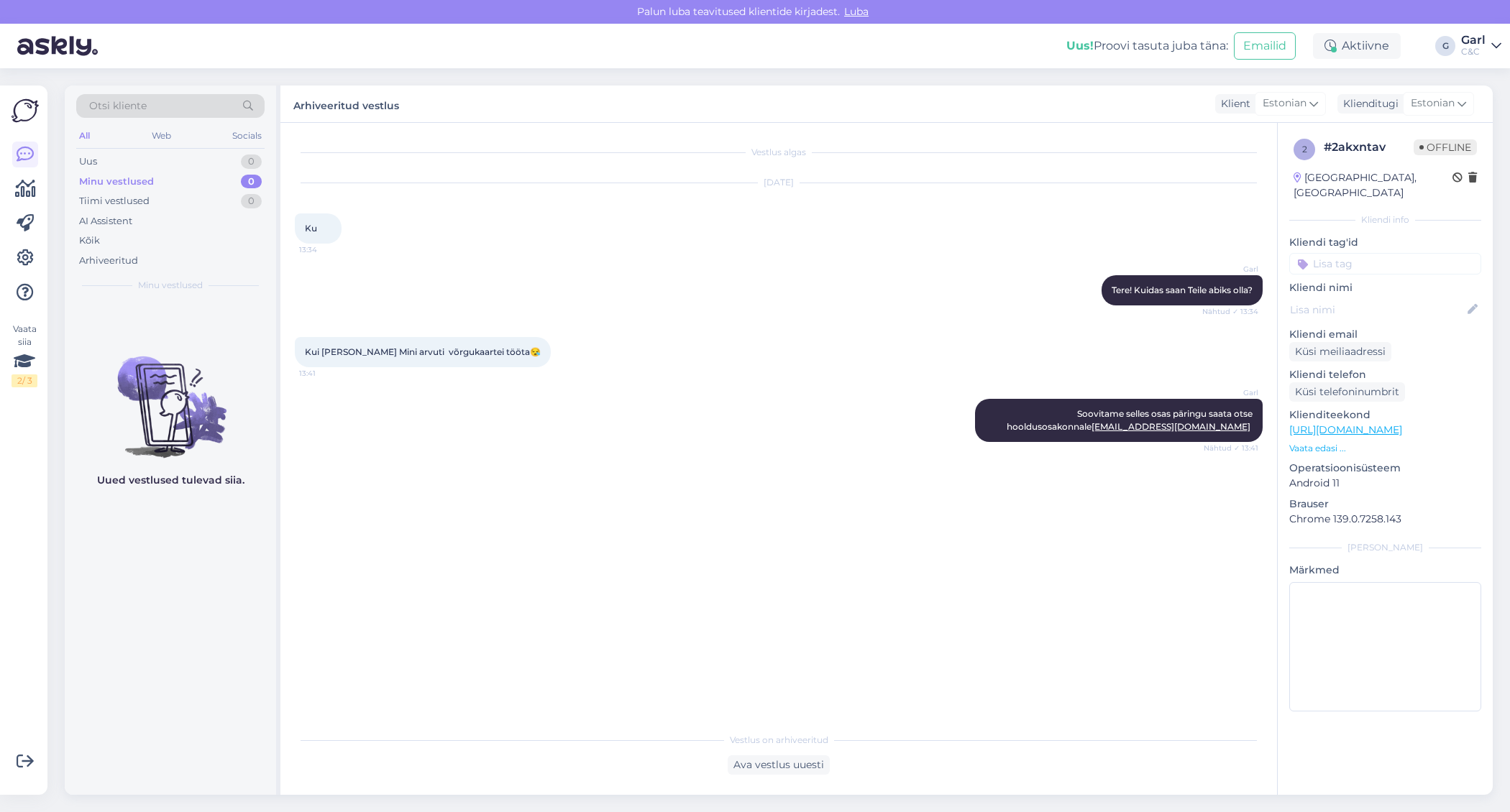
click at [1349, 60] on div "Uus! Proovi tasuta [PERSON_NAME]: Emailid Aktiivne G [PERSON_NAME] C&C" at bounding box center [755, 46] width 1510 height 45
click at [1351, 42] on div "Aktiivne" at bounding box center [1356, 46] width 88 height 26
click at [1277, 117] on button "15 minutit" at bounding box center [1270, 125] width 62 height 16
click at [763, 431] on div "[PERSON_NAME] [PERSON_NAME] päringu saata otse hooldusosakonnale [EMAIL_ADDRESS…" at bounding box center [778, 420] width 968 height 75
